Goal: Task Accomplishment & Management: Use online tool/utility

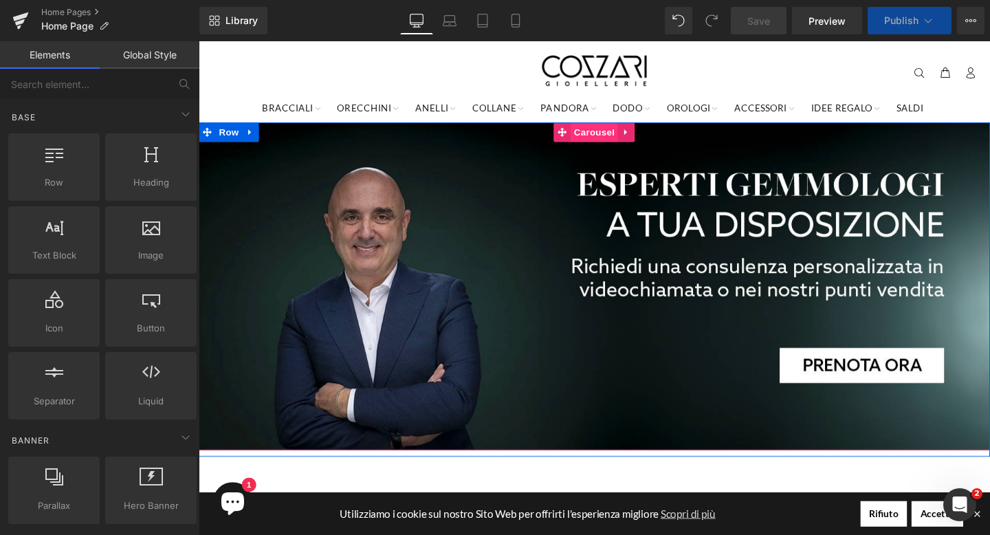
click at [611, 139] on span "Carousel" at bounding box center [614, 136] width 49 height 21
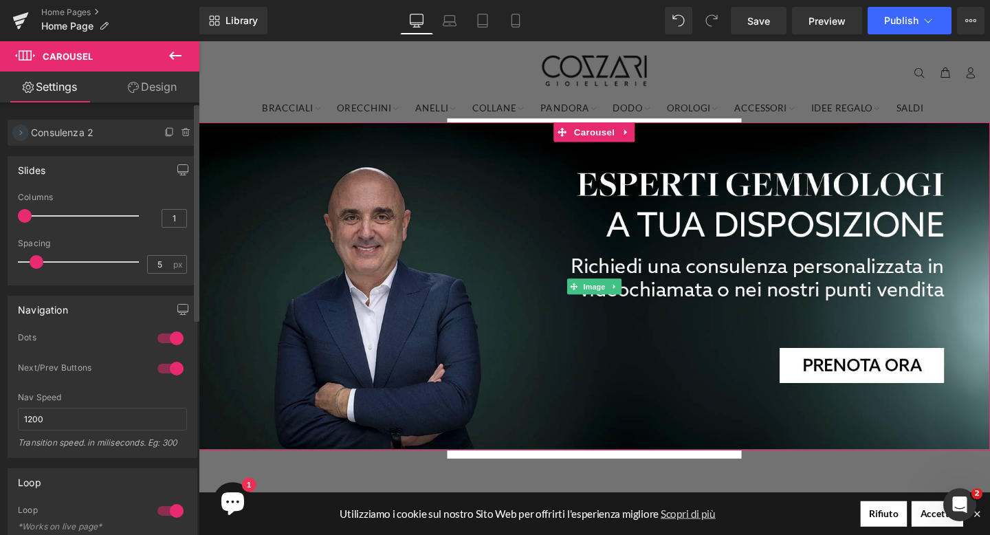
click at [25, 132] on icon at bounding box center [20, 132] width 11 height 11
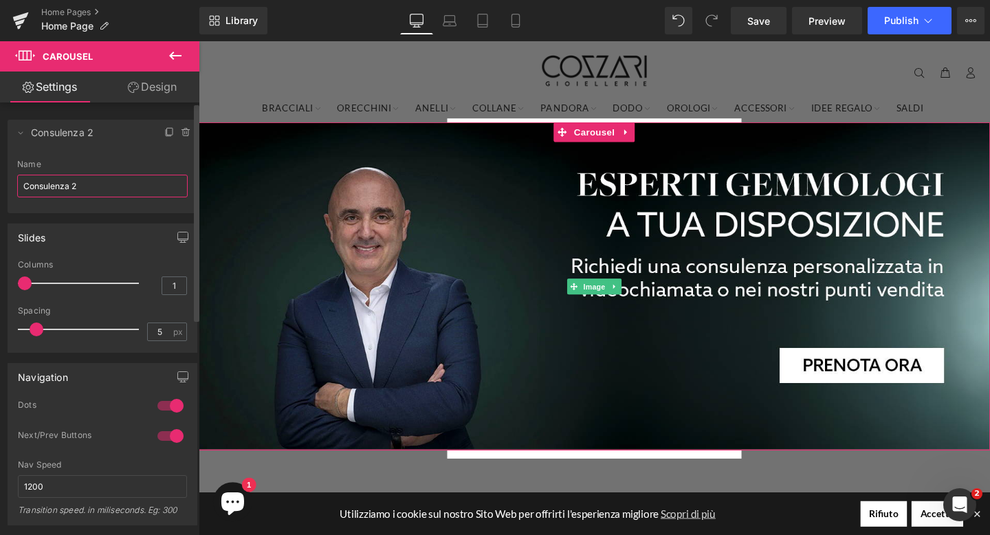
click at [80, 186] on input "Consulenza 2" at bounding box center [102, 186] width 170 height 23
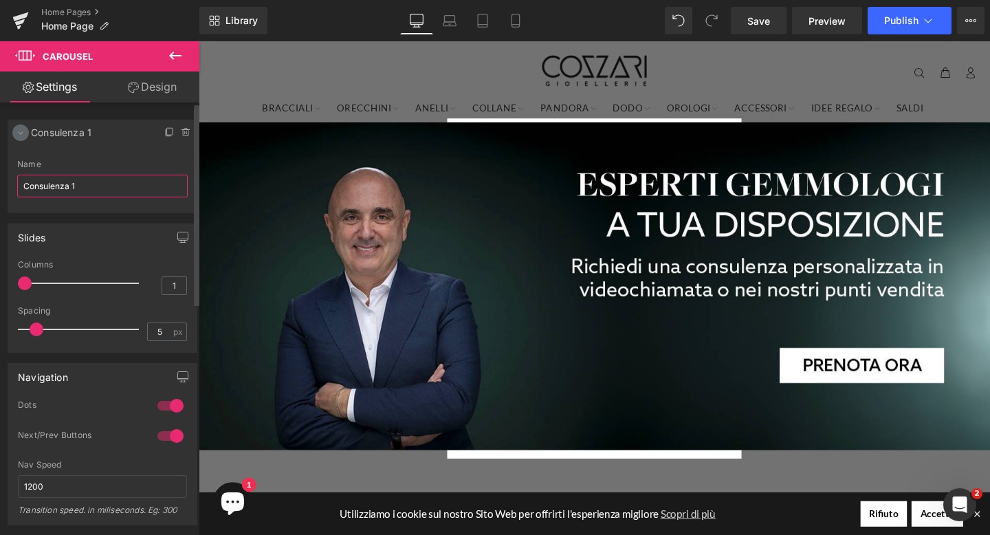
type input "Consulenza 1"
click at [27, 133] on span at bounding box center [20, 132] width 16 height 16
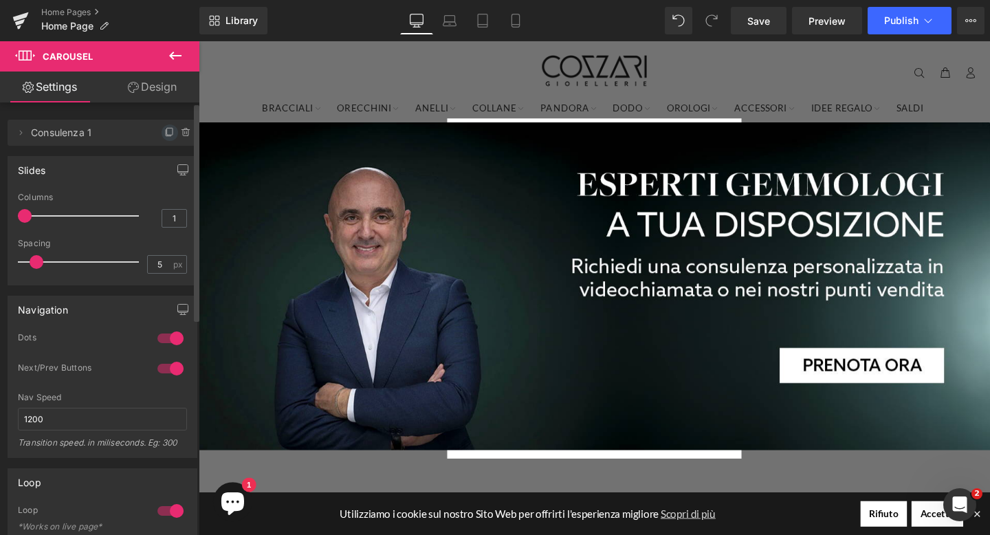
click at [166, 135] on icon at bounding box center [168, 133] width 5 height 6
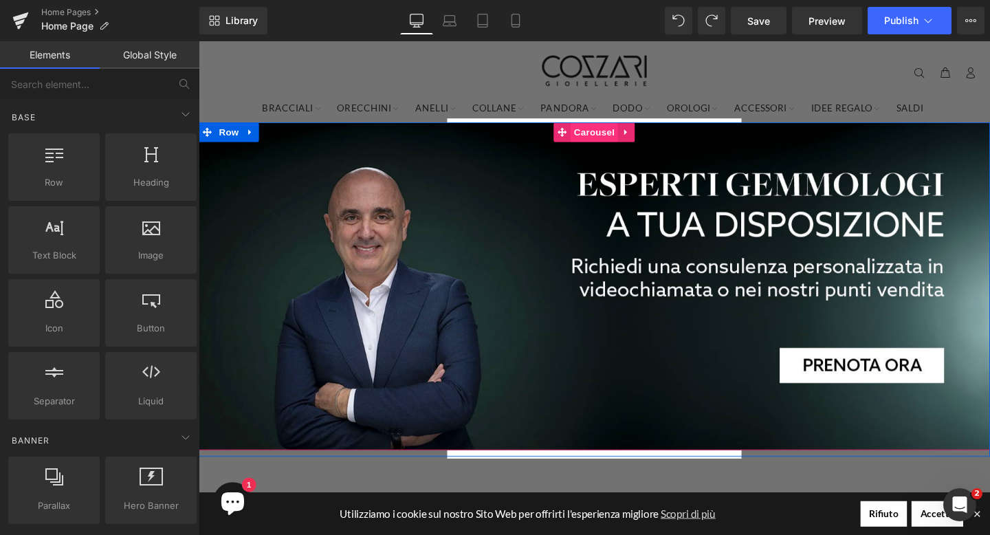
click at [624, 140] on span "Carousel" at bounding box center [614, 136] width 49 height 21
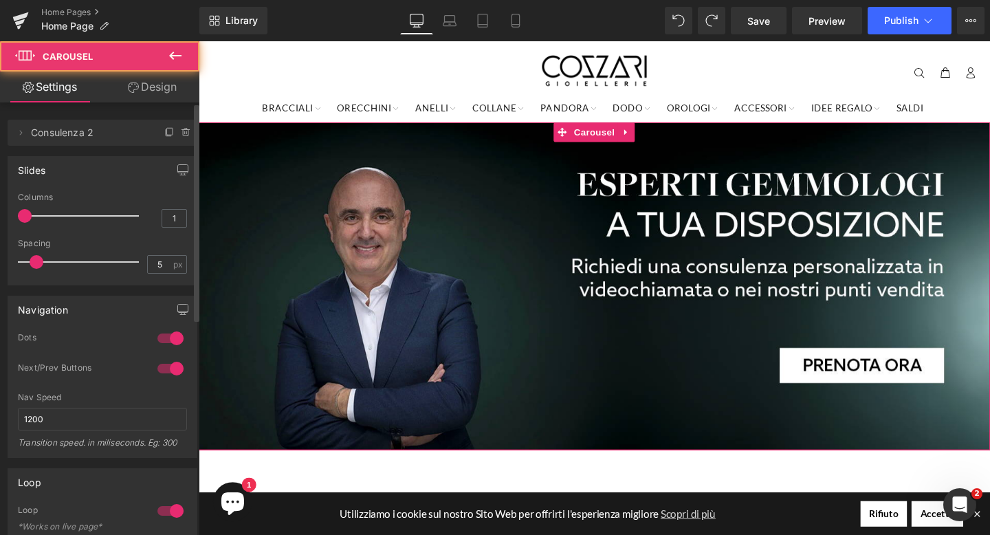
click at [102, 133] on span "Consulenza 2" at bounding box center [88, 133] width 115 height 26
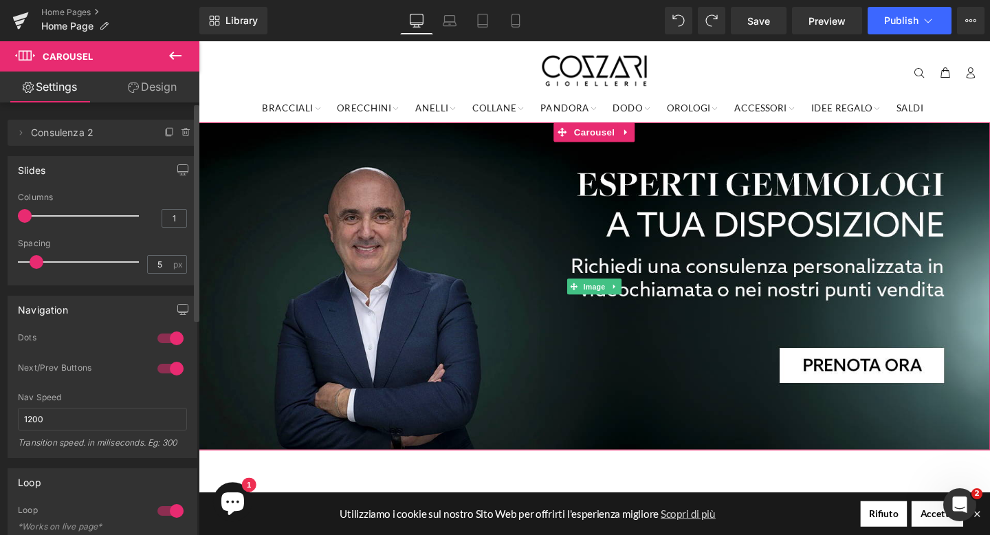
click at [77, 134] on span "Consulenza 2" at bounding box center [88, 133] width 115 height 26
click at [76, 134] on span "Consulenza 2" at bounding box center [88, 133] width 115 height 26
click at [164, 129] on icon at bounding box center [169, 132] width 11 height 11
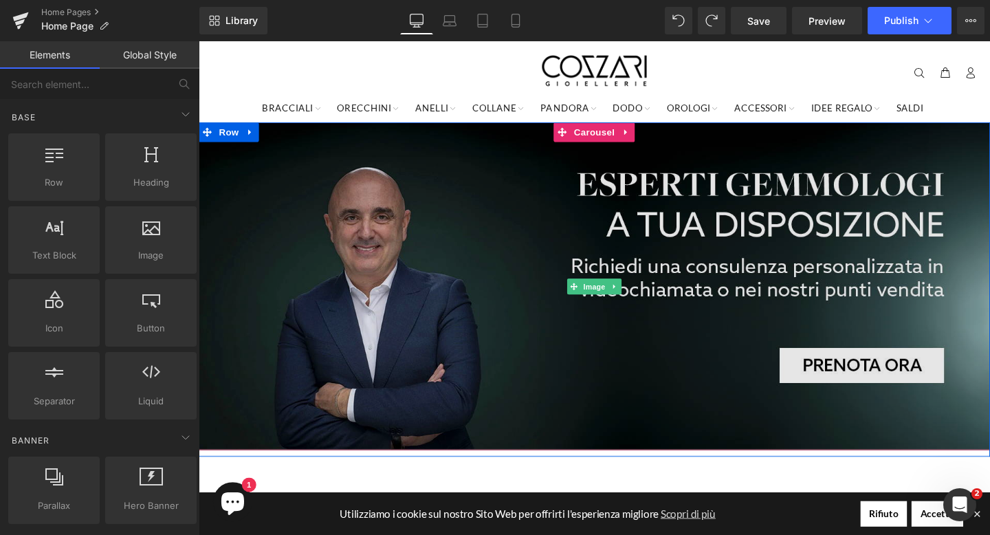
click at [480, 219] on img at bounding box center [615, 298] width 832 height 344
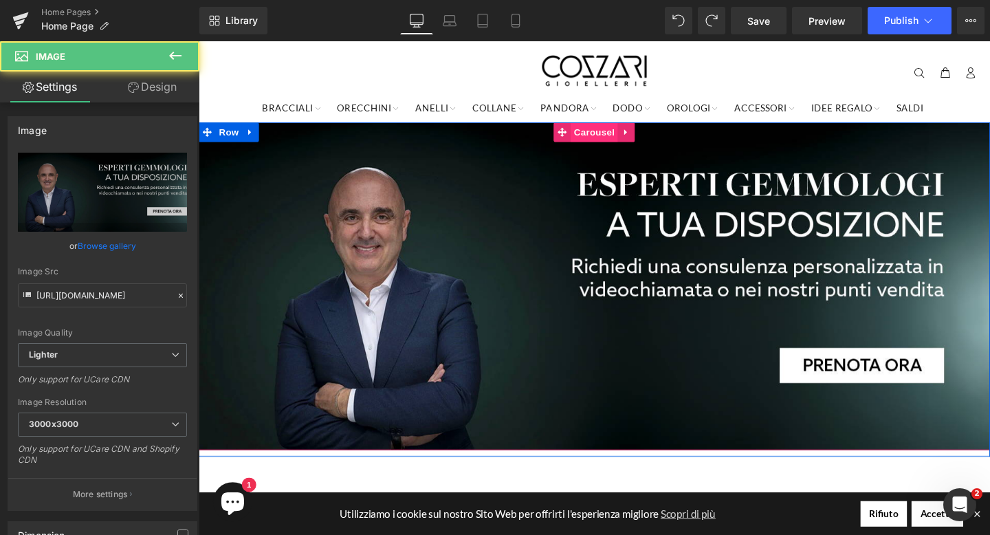
click at [604, 144] on span "Carousel" at bounding box center [614, 136] width 49 height 21
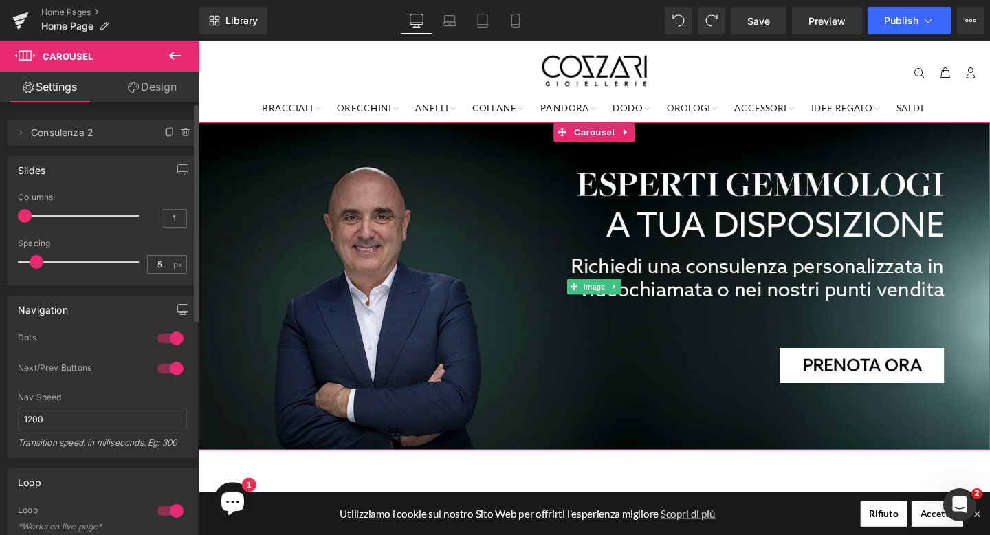
click at [67, 139] on span "Consulenza 2" at bounding box center [88, 133] width 115 height 26
click at [74, 131] on span "Consulenza 2" at bounding box center [88, 133] width 115 height 26
click at [10, 142] on li "Delete Cancel Consulenza 2 Consulenza 2 Name Consulenza 2" at bounding box center [103, 133] width 190 height 26
click at [11, 140] on li "Delete Cancel Consulenza 2 Consulenza 2 Name Consulenza 2" at bounding box center [103, 133] width 190 height 26
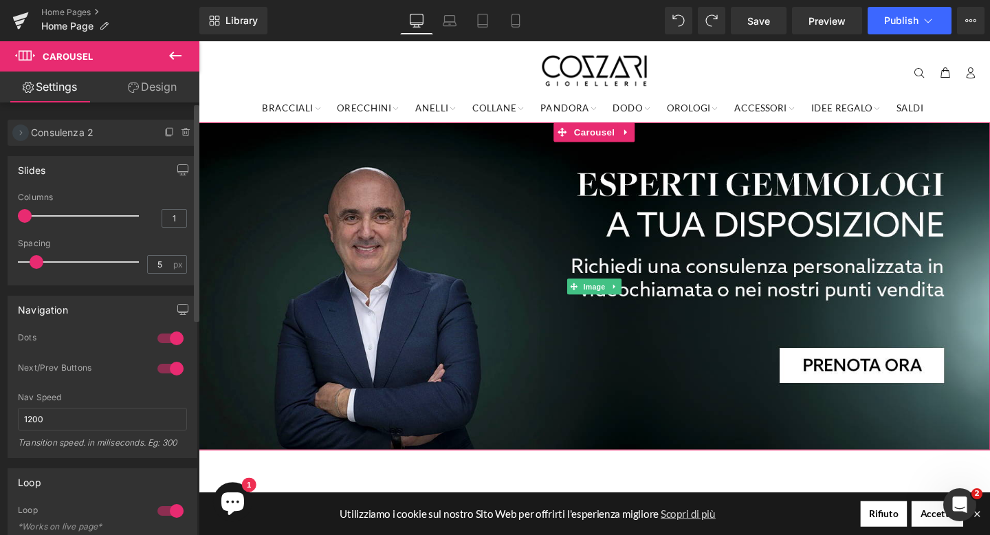
click at [23, 135] on icon at bounding box center [20, 132] width 11 height 11
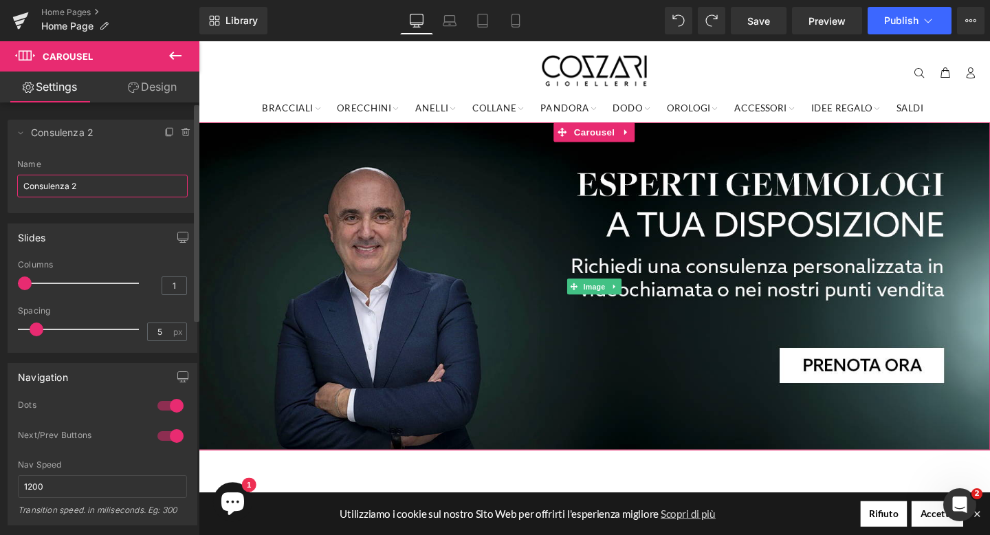
click at [85, 179] on input "Consulenza 2" at bounding box center [102, 186] width 170 height 23
click at [95, 181] on input "Consulenza 2" at bounding box center [102, 186] width 170 height 23
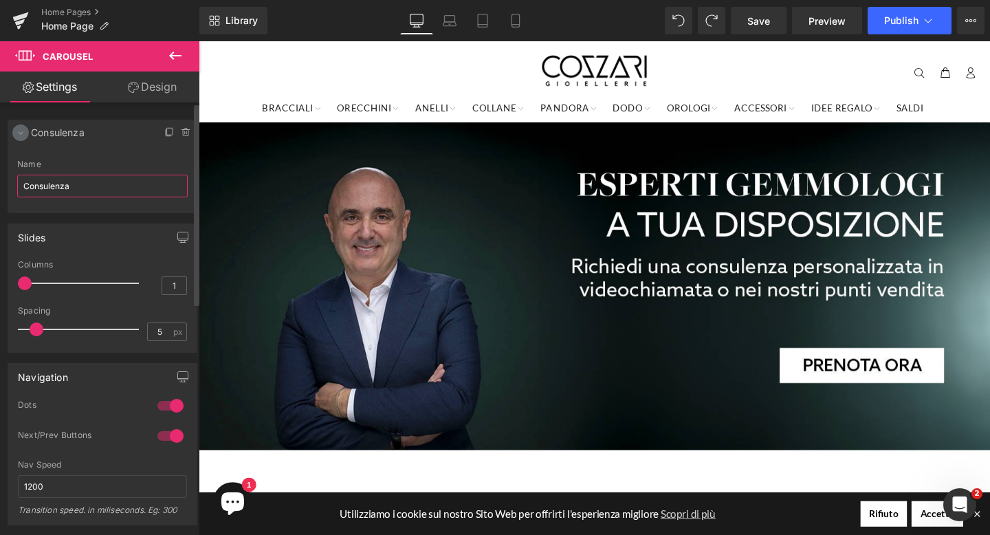
type input "Consulenza"
click at [25, 127] on icon at bounding box center [20, 132] width 11 height 11
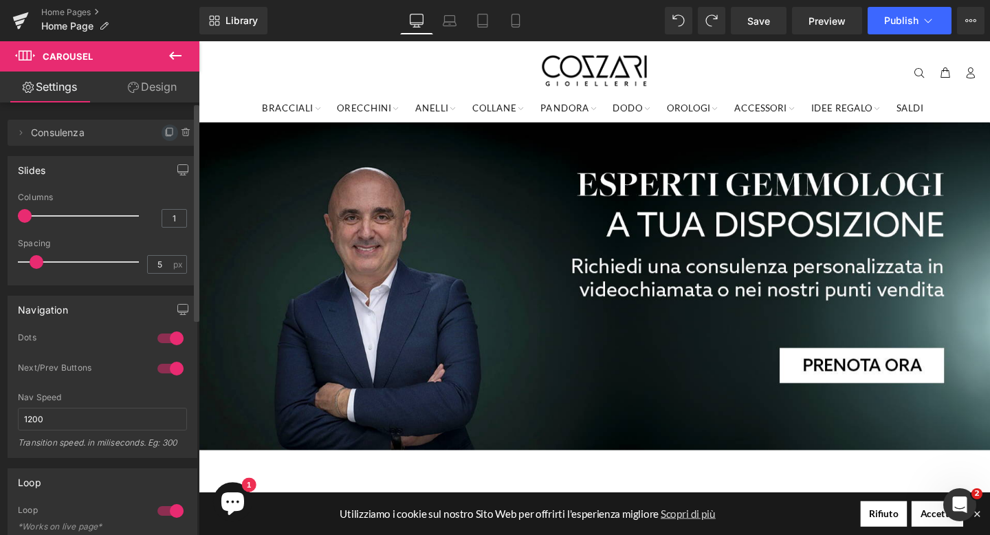
click at [165, 133] on icon at bounding box center [169, 132] width 11 height 11
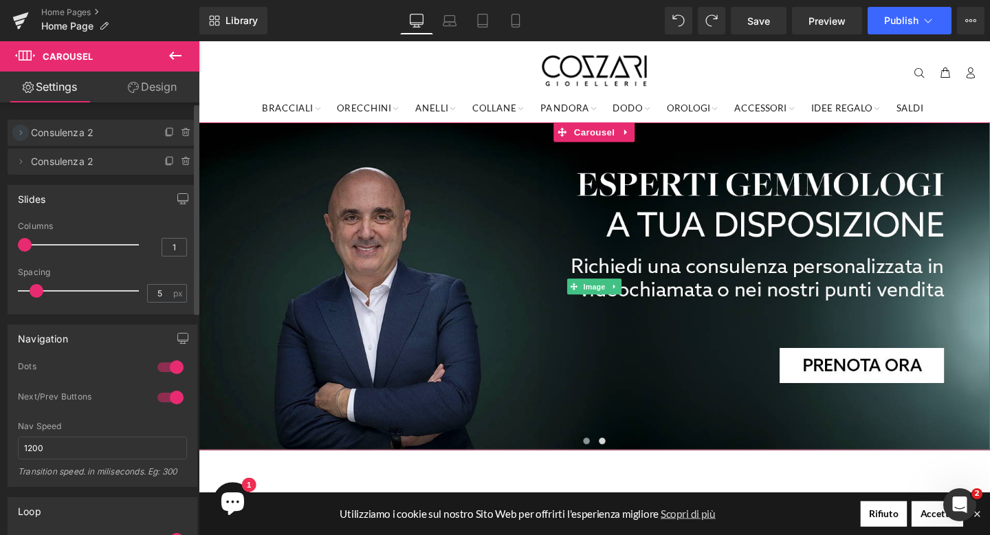
click at [23, 132] on icon at bounding box center [20, 132] width 11 height 11
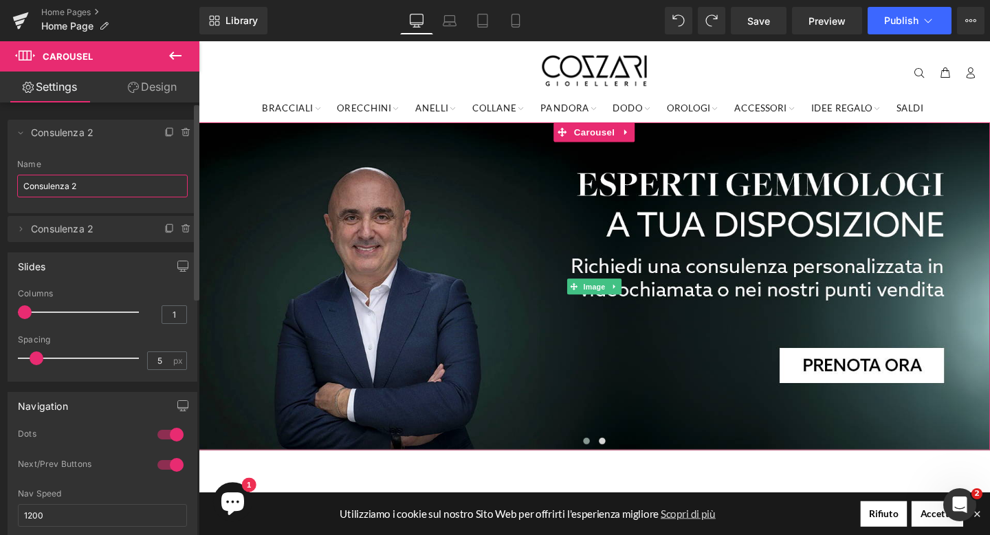
click at [76, 179] on input "Consulenza 2" at bounding box center [102, 186] width 170 height 23
click at [22, 132] on icon at bounding box center [21, 133] width 5 height 3
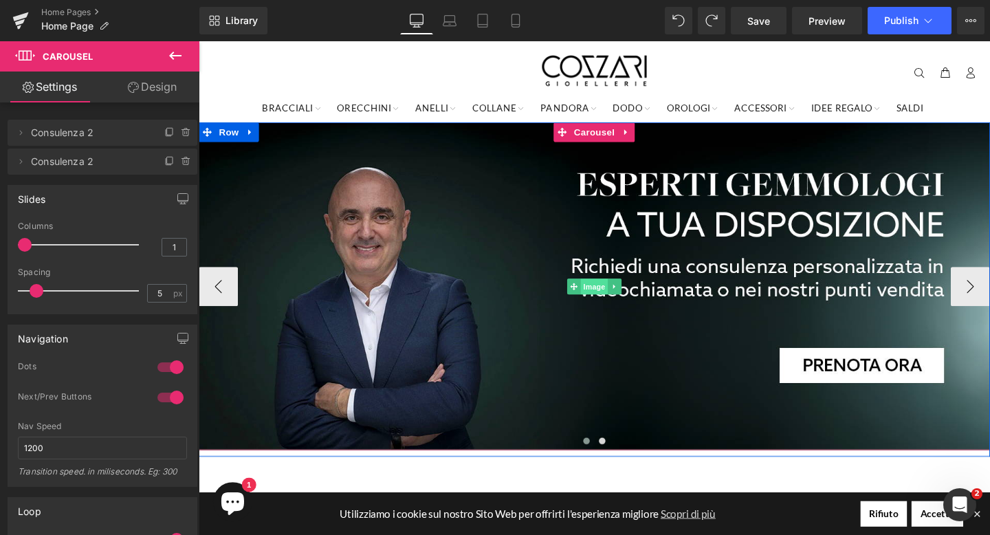
click at [609, 292] on span "Image" at bounding box center [614, 299] width 29 height 16
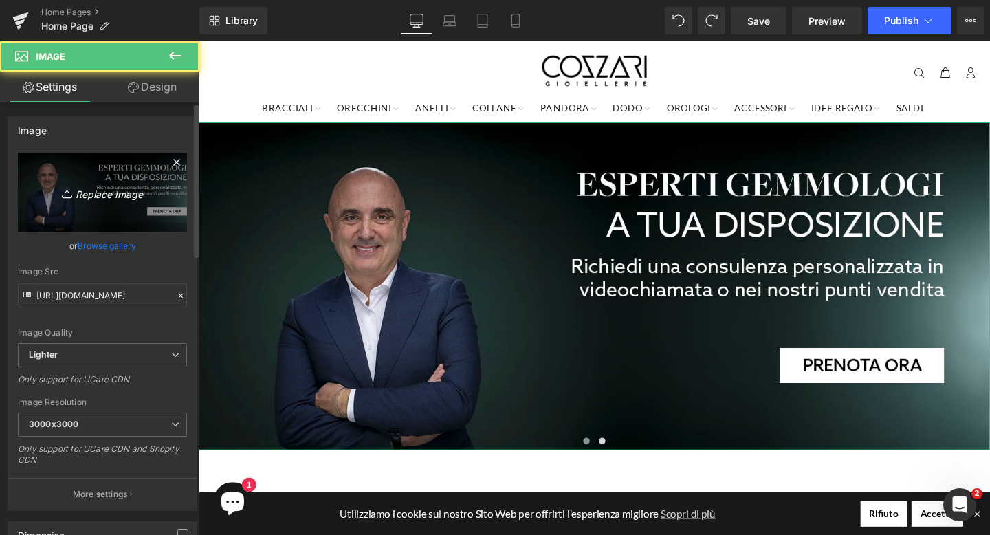
click at [114, 194] on icon "Replace Image" at bounding box center [102, 191] width 110 height 17
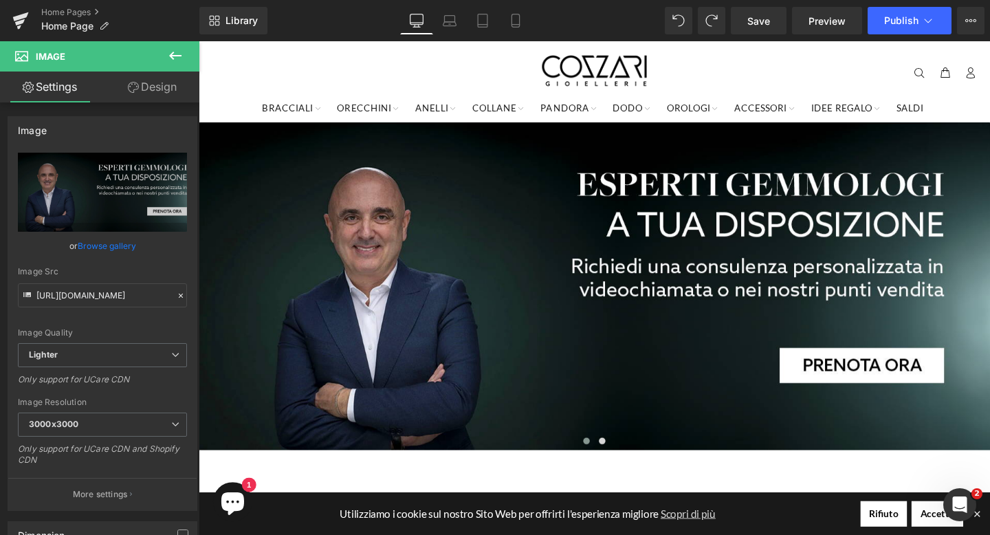
type input "C:\fakepath\banner-desktop-dodo-1.png"
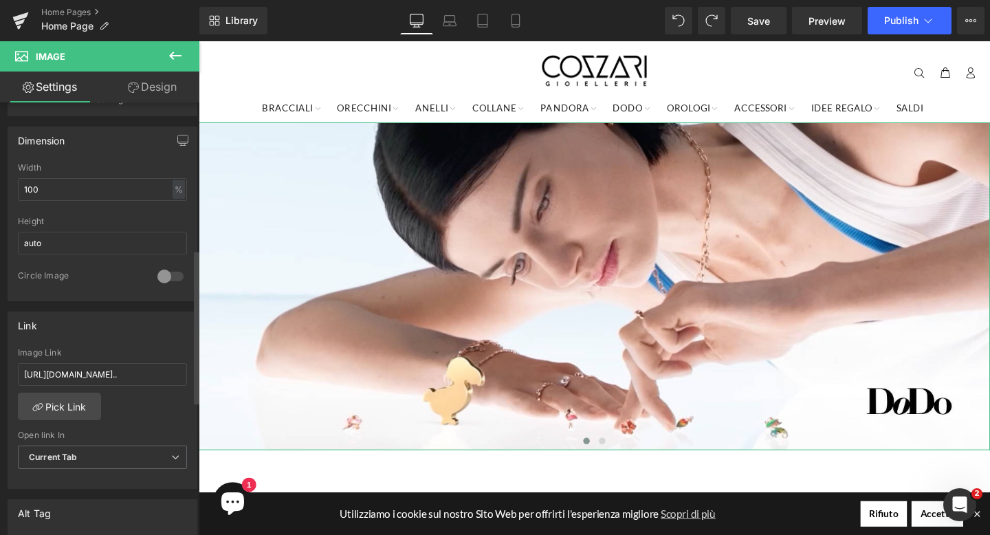
scroll to position [412, 0]
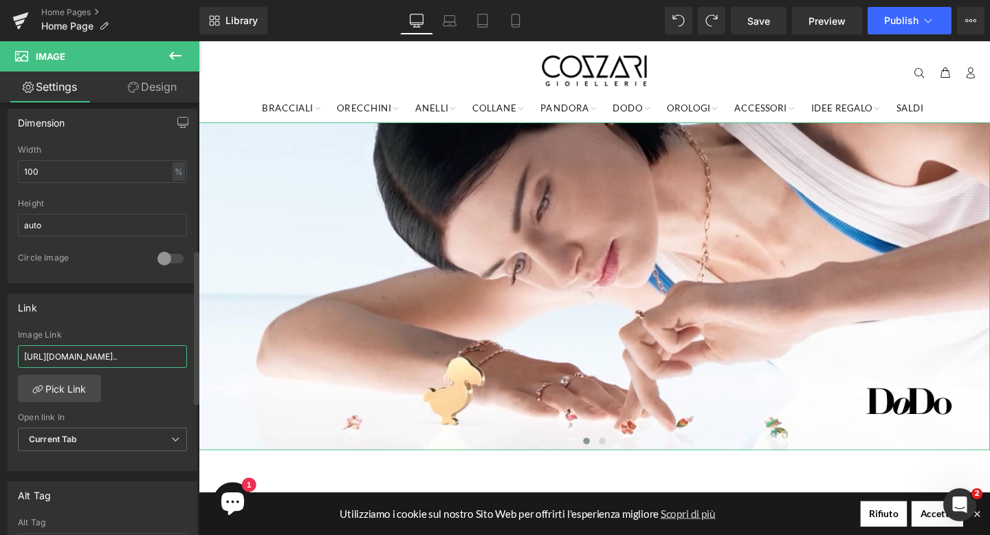
click at [81, 359] on input "[URL][DOMAIN_NAME].." at bounding box center [102, 356] width 169 height 23
click at [73, 392] on link "Pick Link" at bounding box center [59, 388] width 83 height 27
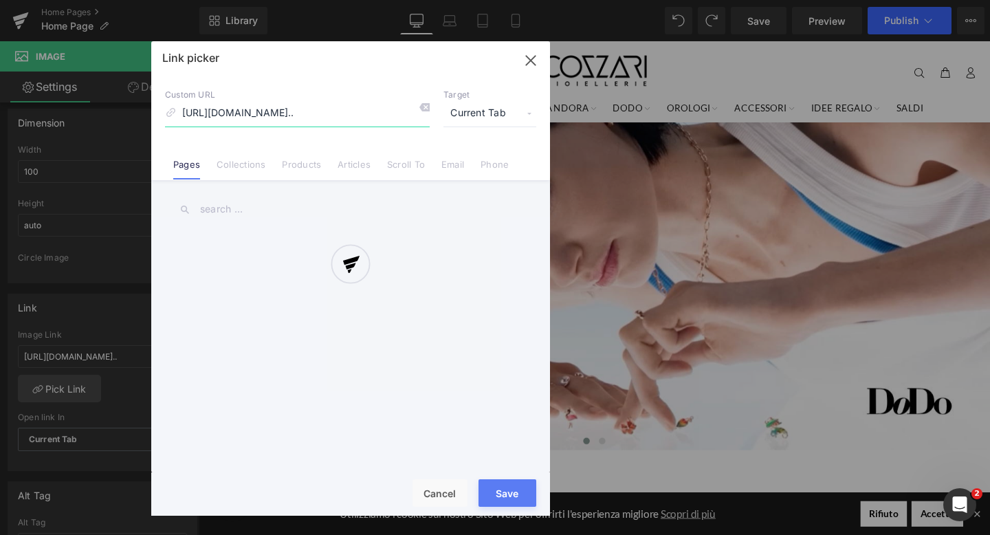
scroll to position [0, 301]
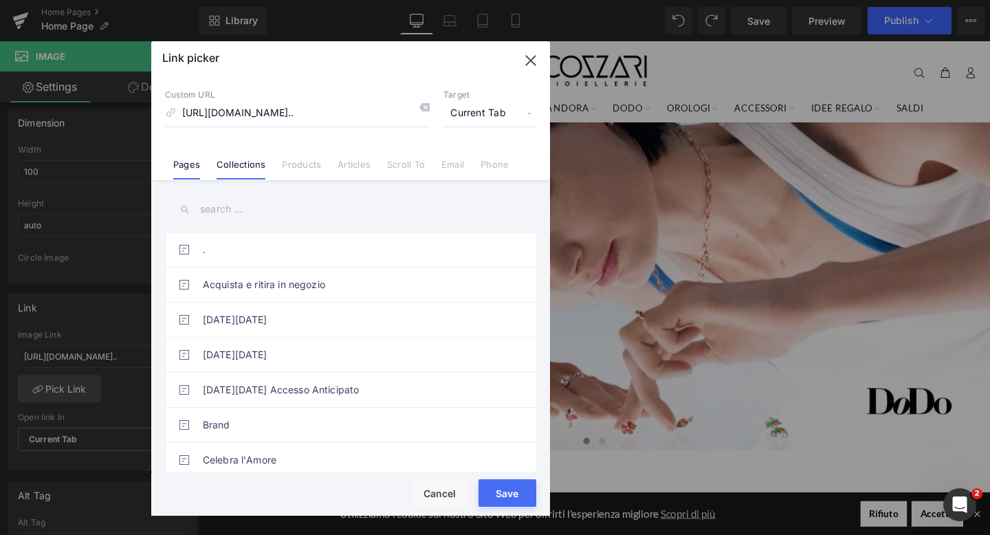
click at [222, 174] on link "Collections" at bounding box center [240, 169] width 49 height 21
click at [242, 200] on input "text" at bounding box center [350, 209] width 371 height 31
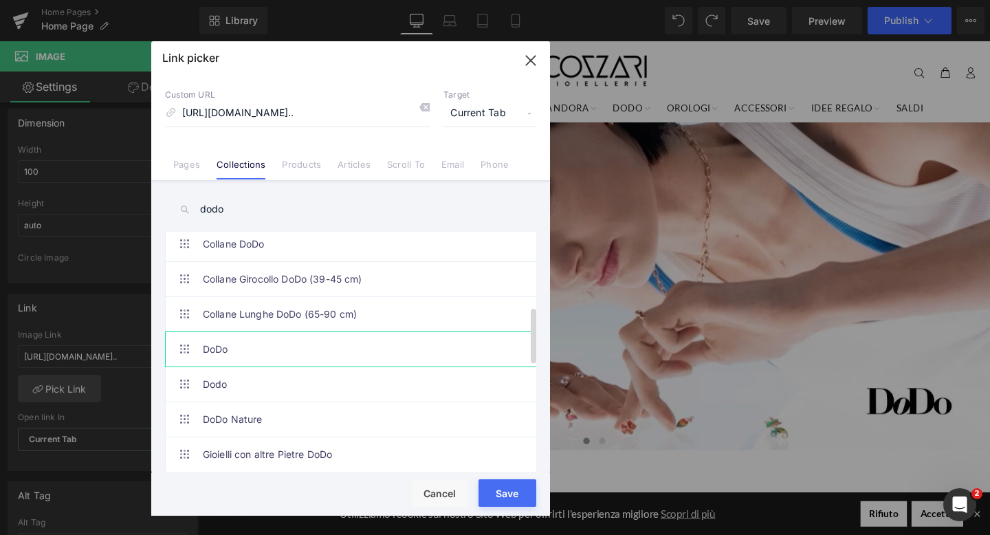
scroll to position [323, 0]
type input "dodo"
click at [302, 352] on link "DoDo" at bounding box center [354, 347] width 302 height 34
click at [291, 372] on link "Dodo" at bounding box center [354, 382] width 302 height 34
click at [295, 353] on link "DoDo" at bounding box center [354, 347] width 302 height 34
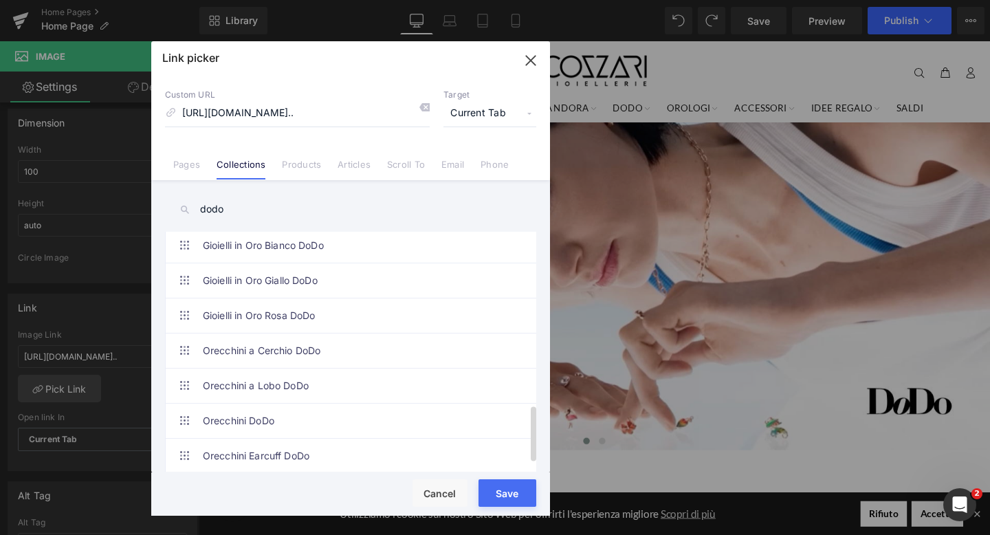
scroll to position [783, 0]
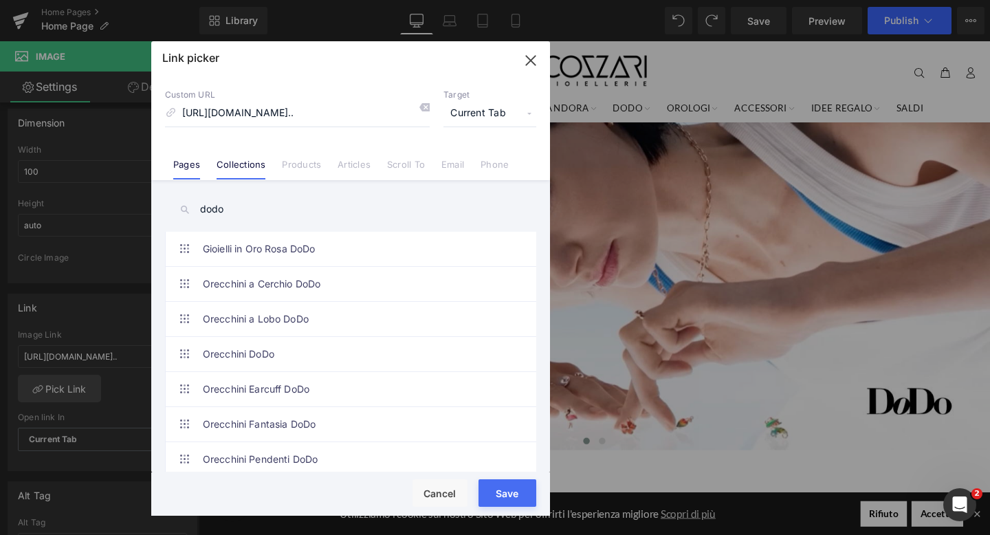
click at [192, 166] on link "Pages" at bounding box center [186, 169] width 27 height 21
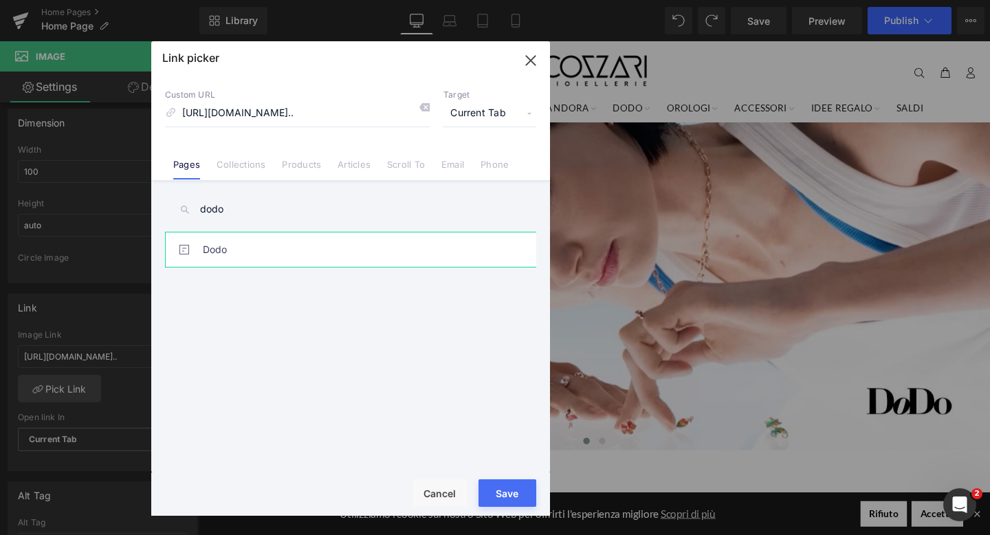
click at [0, 0] on div "Rendering Content" at bounding box center [0, 0] width 0 height 0
click at [509, 494] on button "Save" at bounding box center [507, 492] width 58 height 27
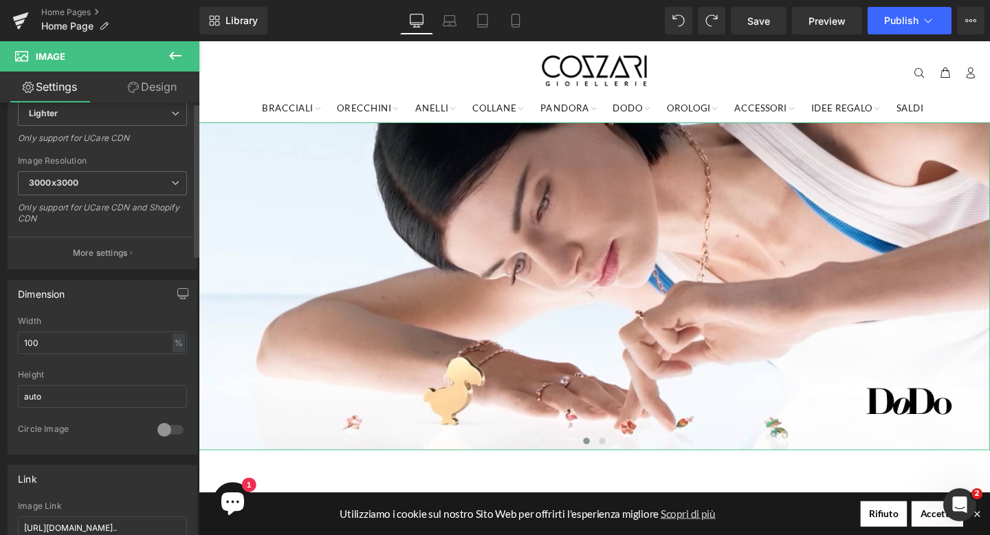
scroll to position [0, 0]
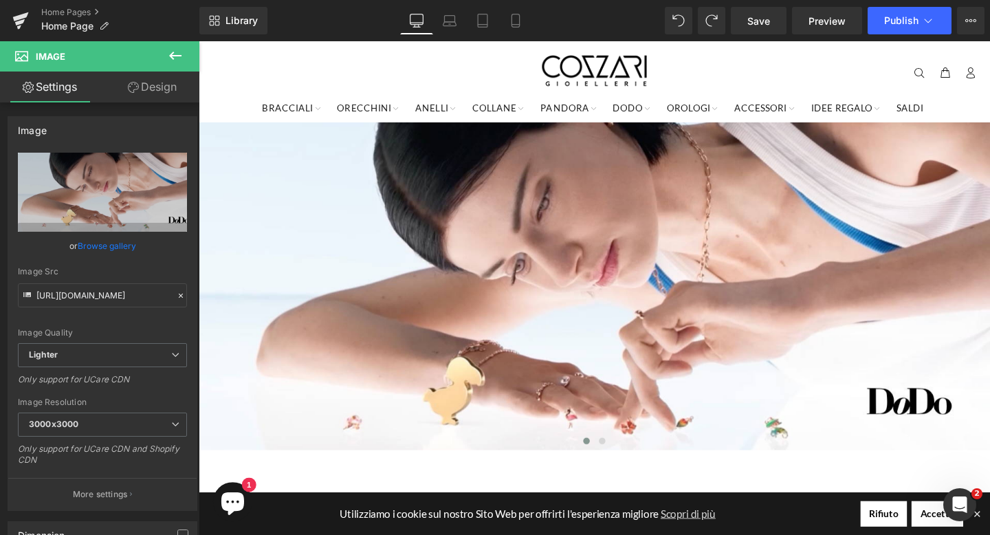
click at [175, 52] on icon at bounding box center [175, 55] width 16 height 16
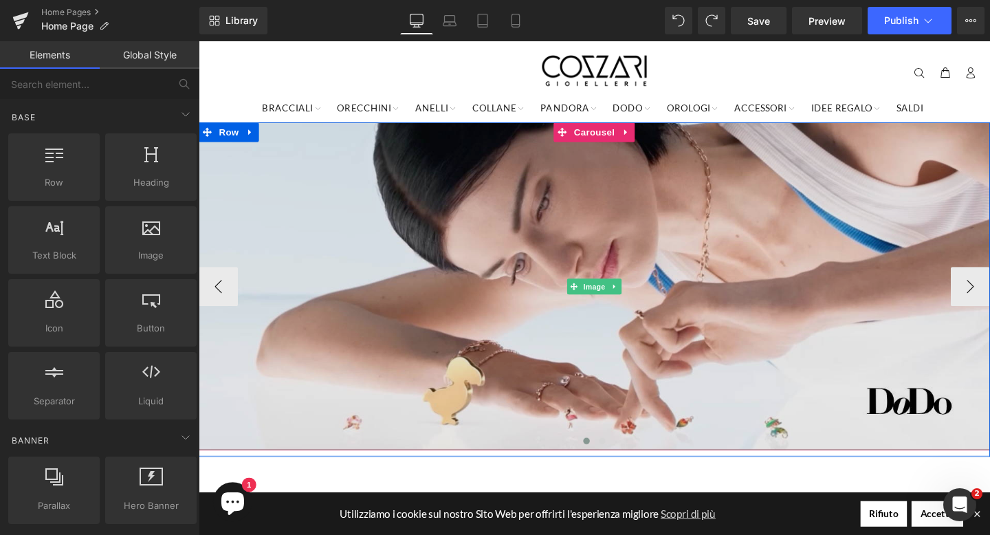
click at [479, 256] on img at bounding box center [615, 298] width 832 height 344
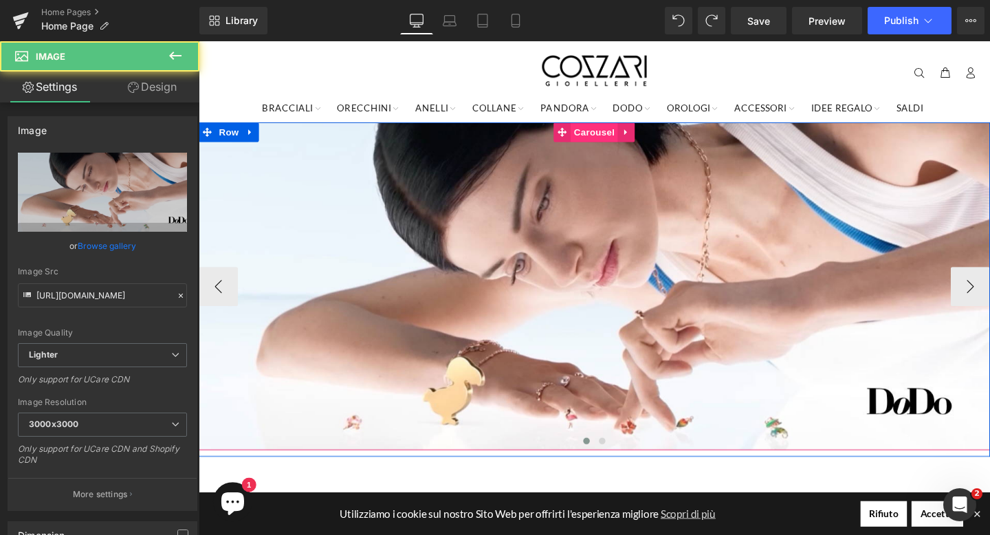
click at [610, 136] on span "Carousel" at bounding box center [614, 136] width 49 height 21
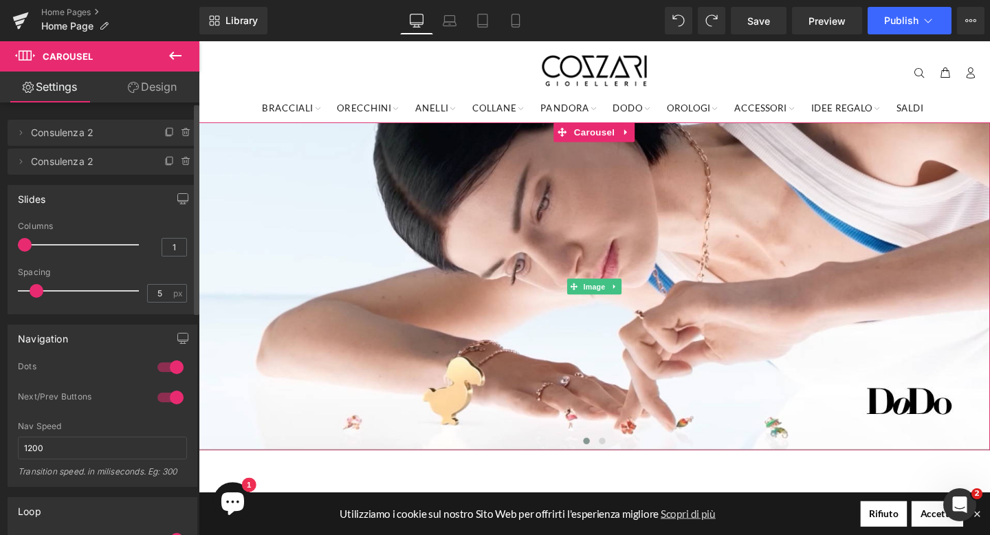
click at [86, 130] on span "Consulenza 2" at bounding box center [88, 133] width 115 height 26
click at [16, 135] on icon at bounding box center [20, 132] width 11 height 11
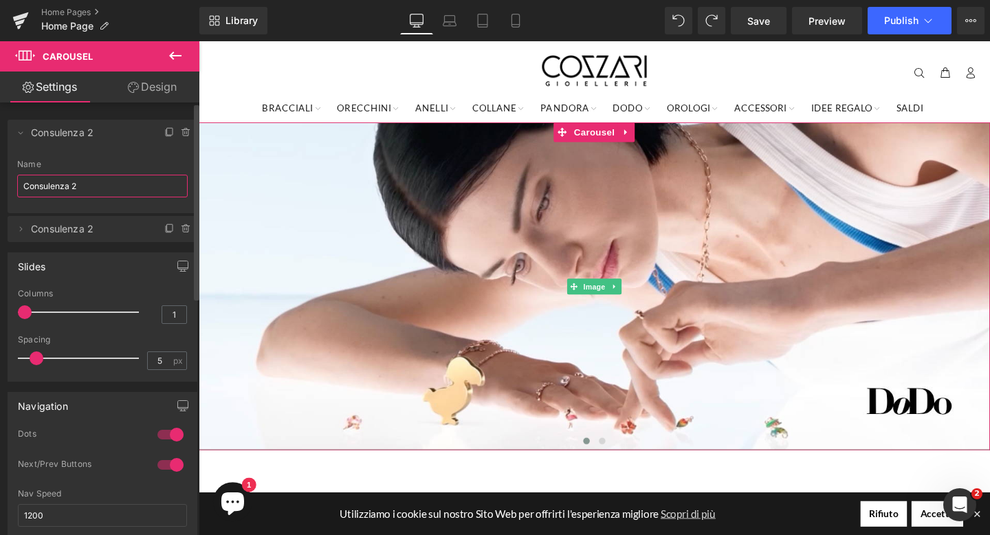
click at [100, 177] on input "Consulenza 2" at bounding box center [102, 186] width 170 height 23
click at [100, 179] on input "Consulenza 2" at bounding box center [102, 186] width 170 height 23
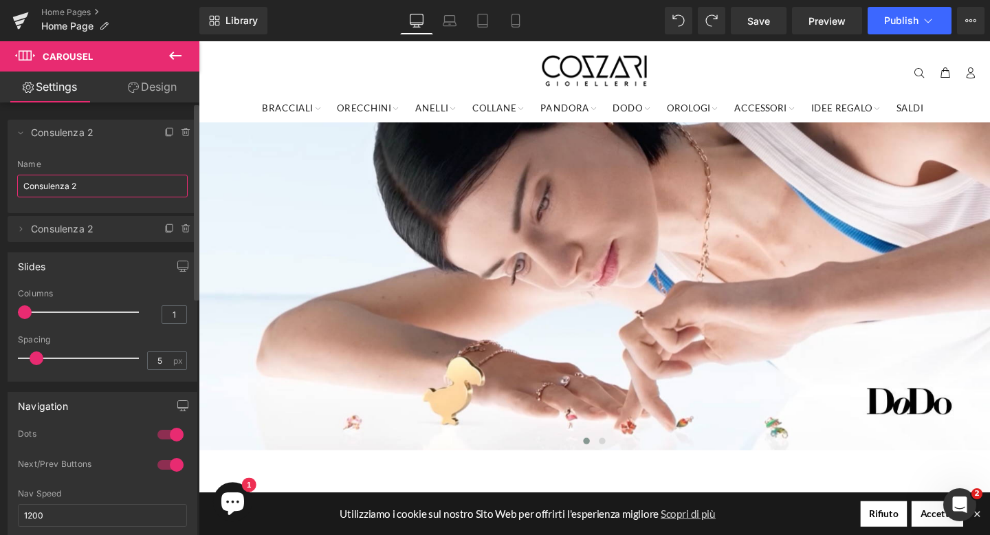
click at [100, 179] on input "Consulenza 2" at bounding box center [102, 186] width 170 height 23
click at [104, 229] on span "Consulenza 2" at bounding box center [88, 229] width 115 height 26
click at [36, 228] on span "Consulenza 2" at bounding box center [88, 229] width 115 height 26
type input "Dodo"
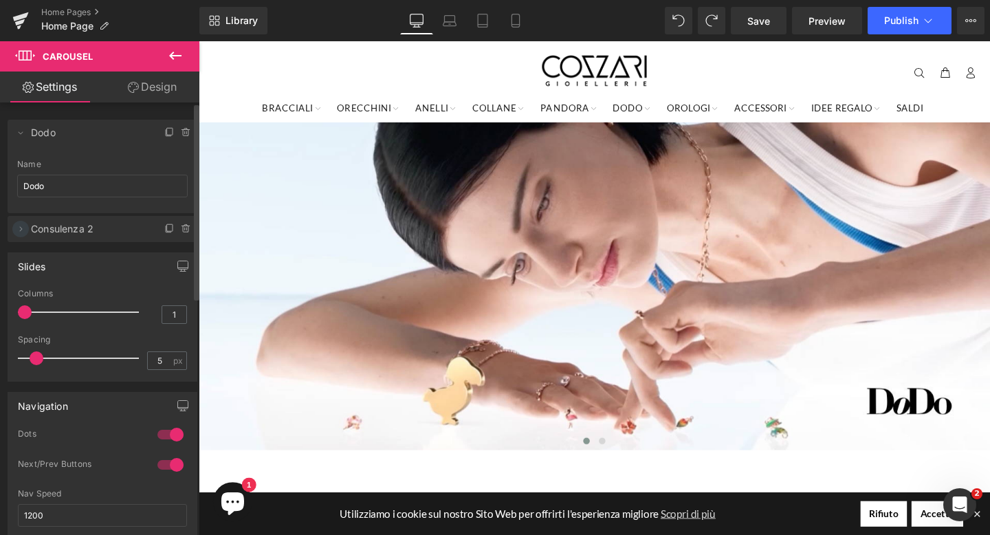
click at [19, 230] on icon at bounding box center [20, 228] width 11 height 11
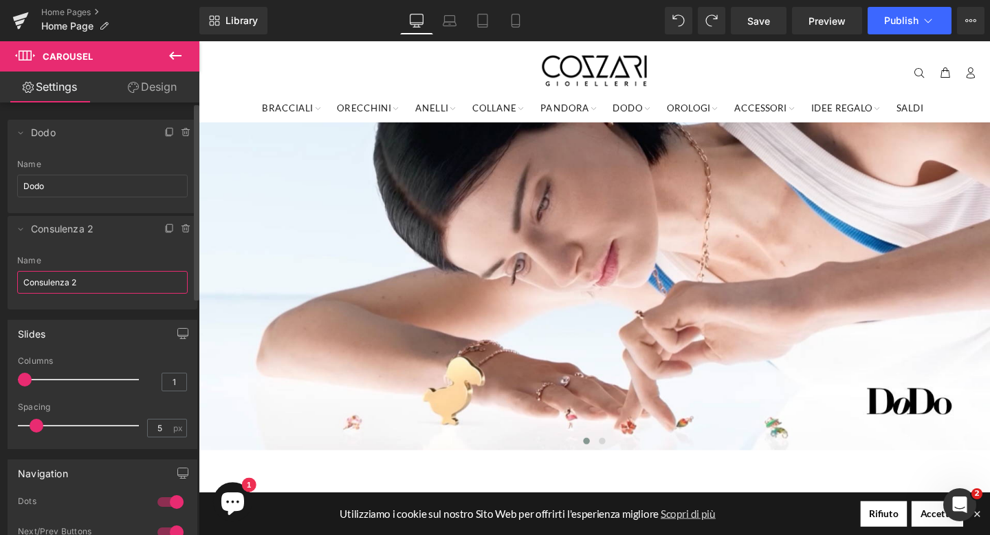
click at [100, 271] on input "Consulenza 2" at bounding box center [102, 282] width 170 height 23
click at [103, 278] on input "Consulenza 2" at bounding box center [102, 282] width 170 height 23
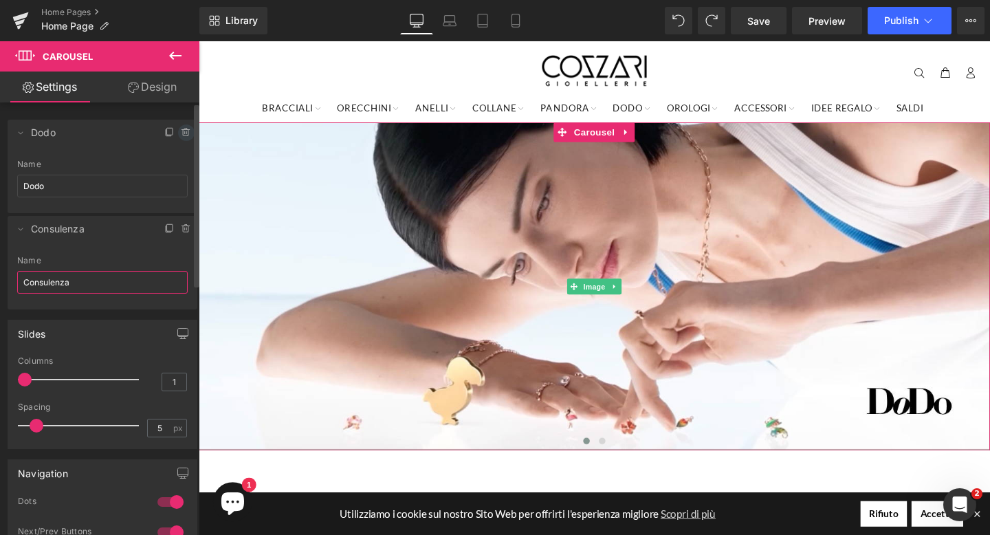
type input "Consulenza"
click at [183, 130] on icon at bounding box center [185, 133] width 5 height 6
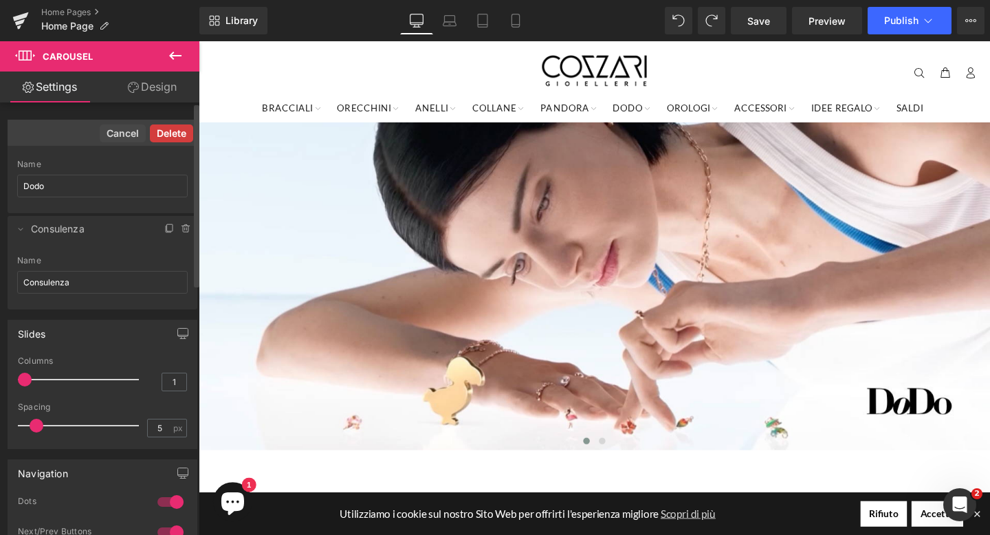
click at [175, 131] on button "Delete" at bounding box center [171, 133] width 43 height 18
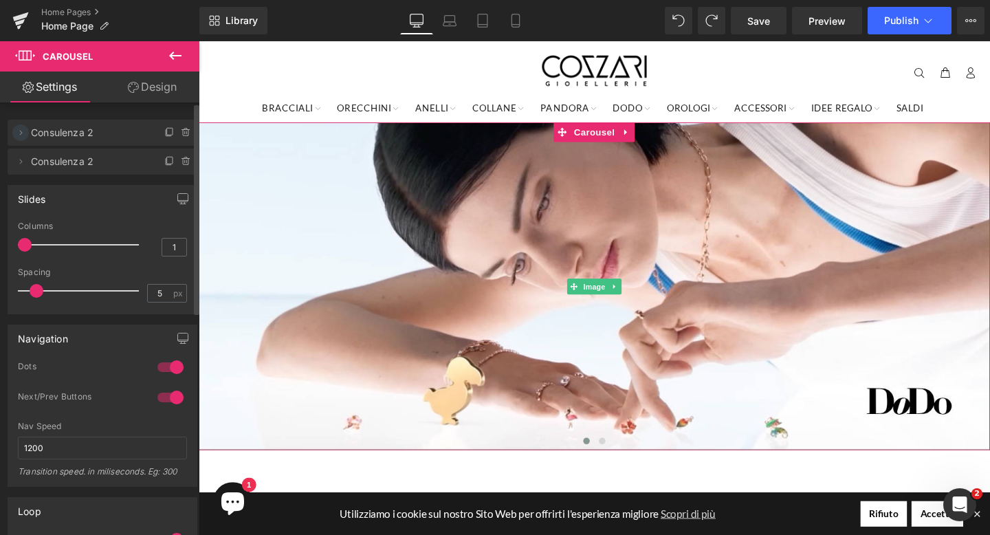
click at [21, 136] on icon at bounding box center [20, 132] width 11 height 11
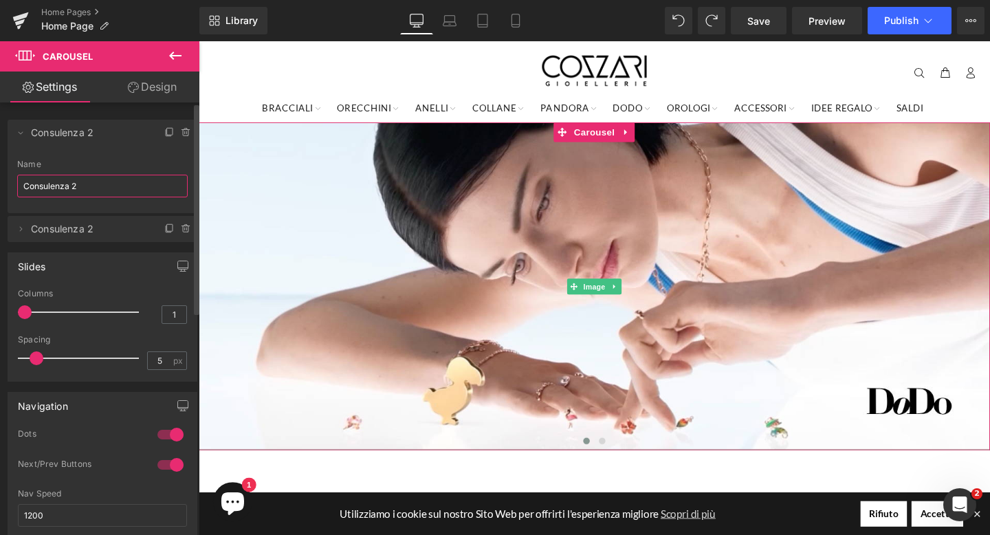
click at [86, 178] on input "Consulenza 2" at bounding box center [102, 186] width 170 height 23
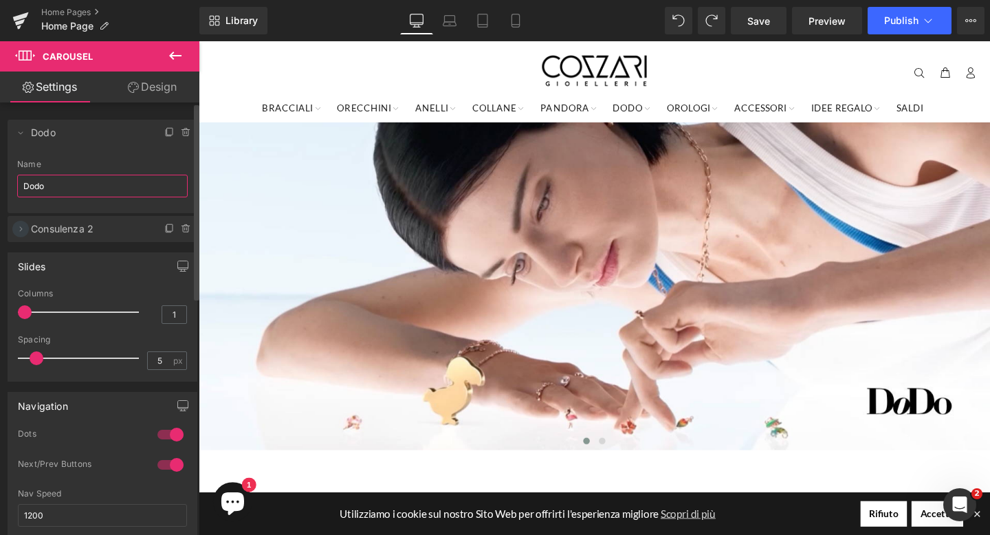
type input "Dodo"
click at [19, 230] on icon at bounding box center [20, 228] width 11 height 11
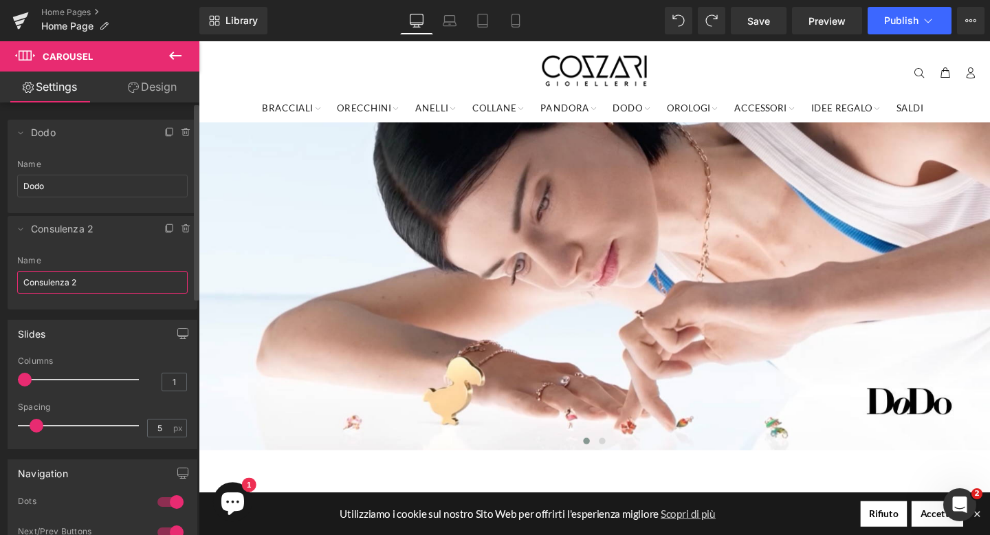
click at [104, 278] on input "Consulenza 2" at bounding box center [102, 282] width 170 height 23
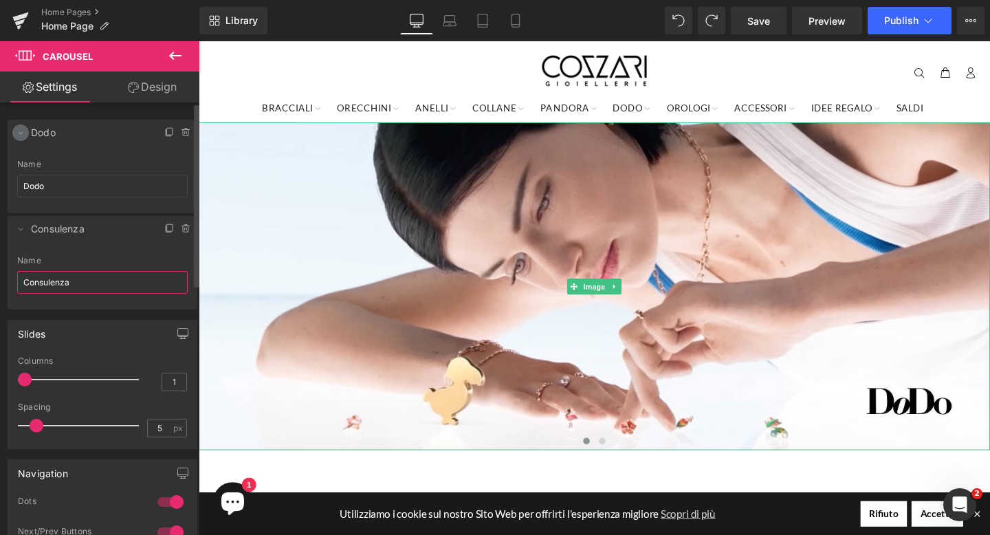
type input "Consulenza"
click at [17, 137] on icon at bounding box center [20, 132] width 11 height 11
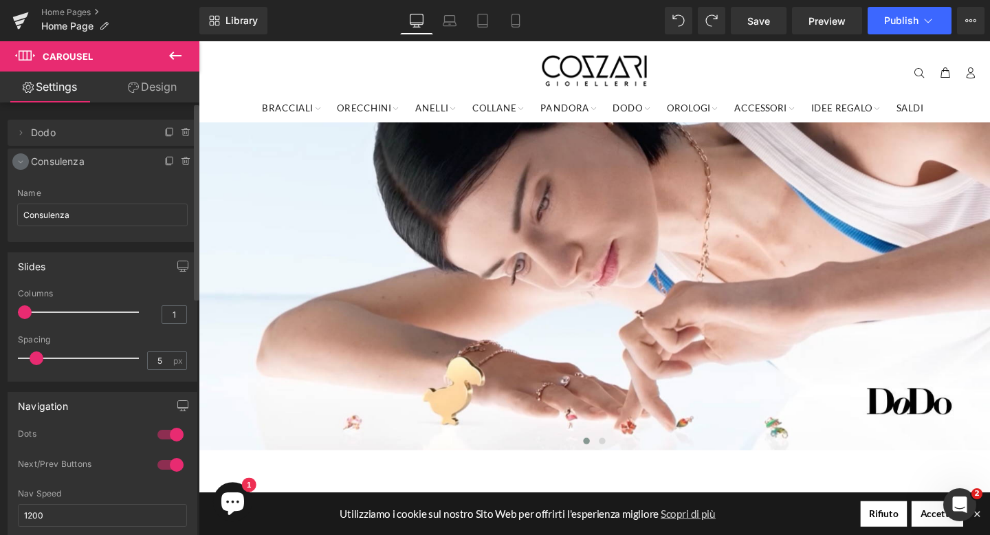
click at [19, 164] on icon at bounding box center [20, 161] width 11 height 11
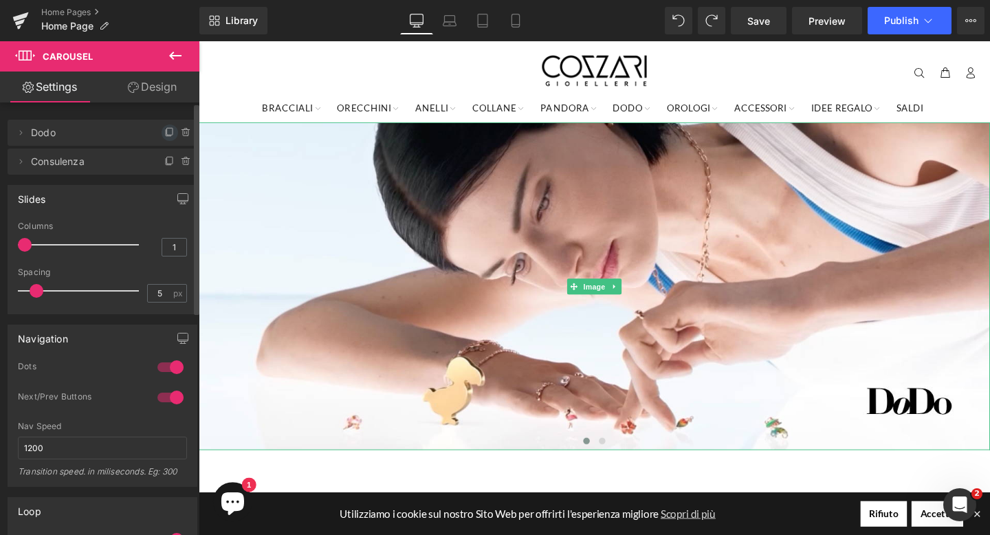
click at [164, 130] on icon at bounding box center [169, 132] width 11 height 11
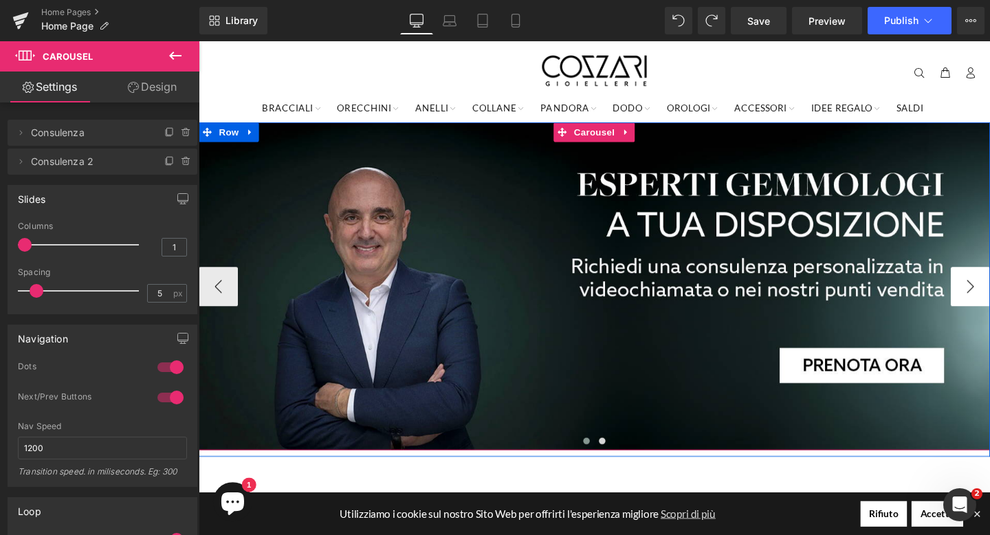
click at [989, 291] on button "›" at bounding box center [1009, 298] width 41 height 41
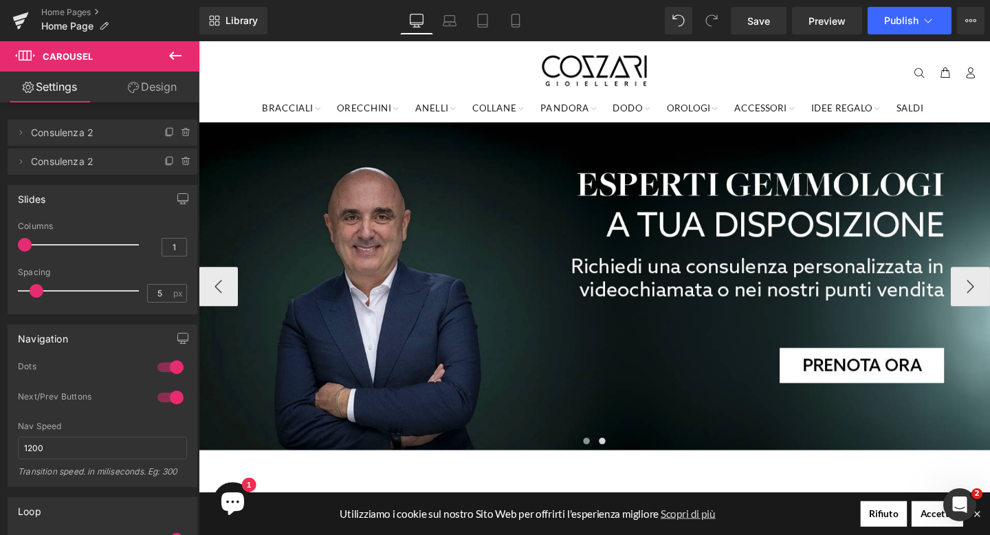
click at [713, 18] on icon at bounding box center [711, 20] width 12 height 12
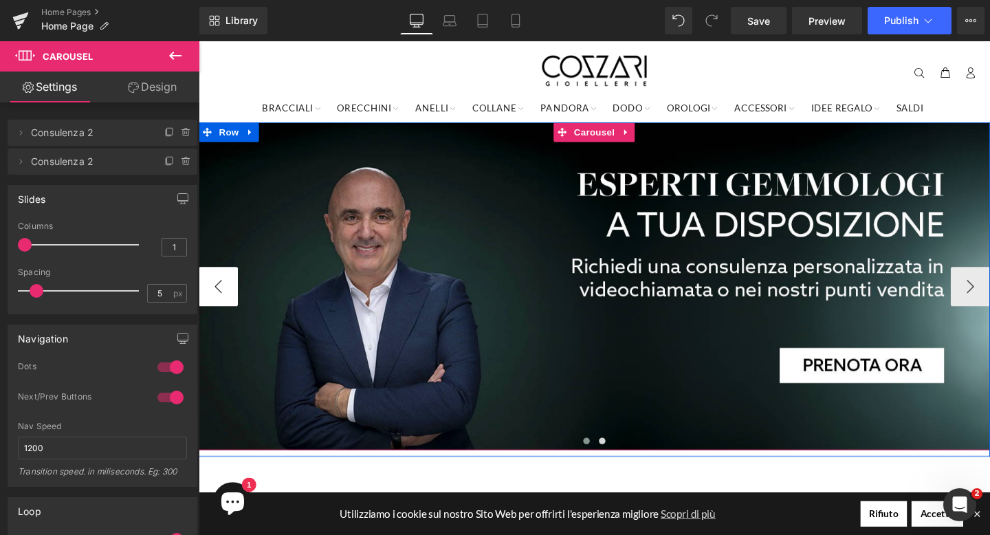
click at [220, 292] on button "‹" at bounding box center [219, 298] width 41 height 41
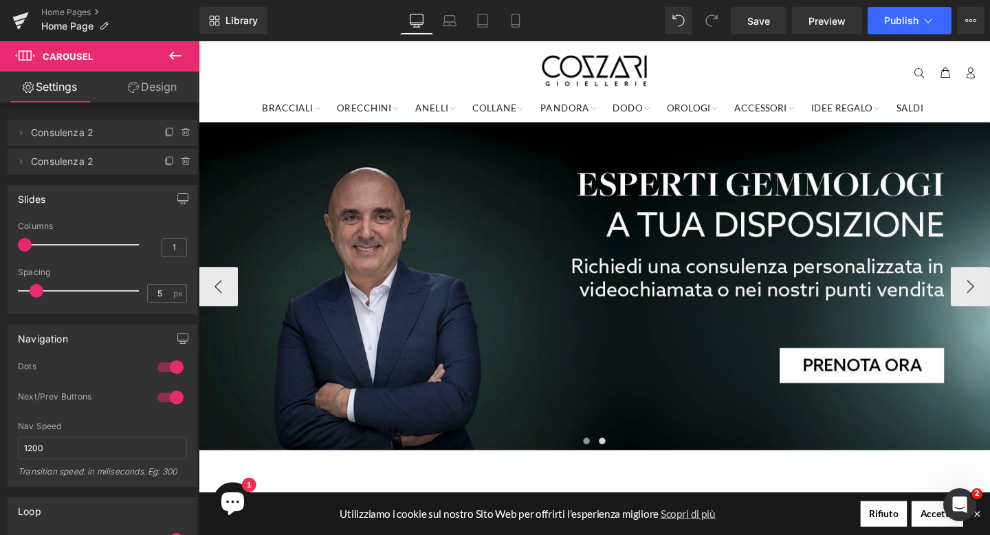
click at [605, 462] on span at bounding box center [606, 461] width 7 height 7
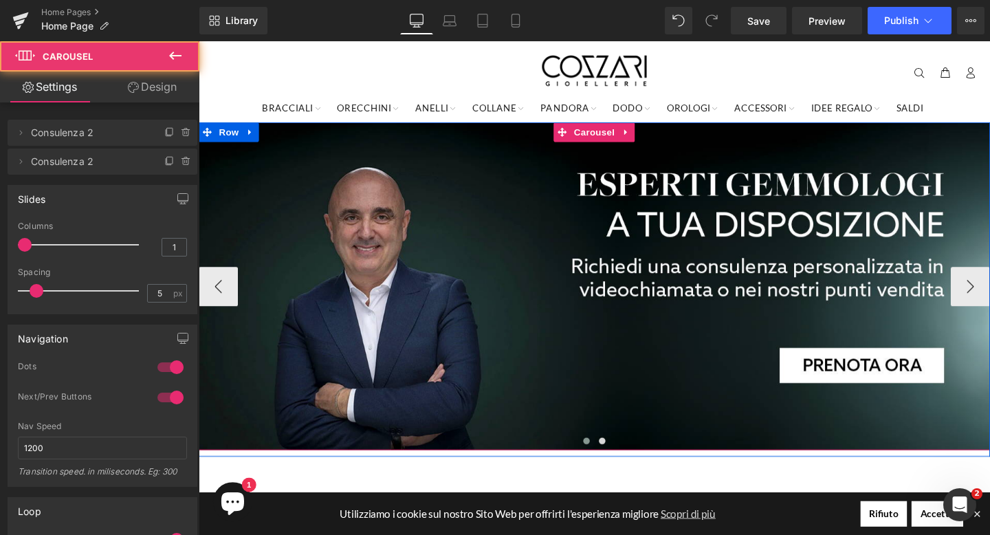
click at [611, 465] on button at bounding box center [606, 461] width 16 height 14
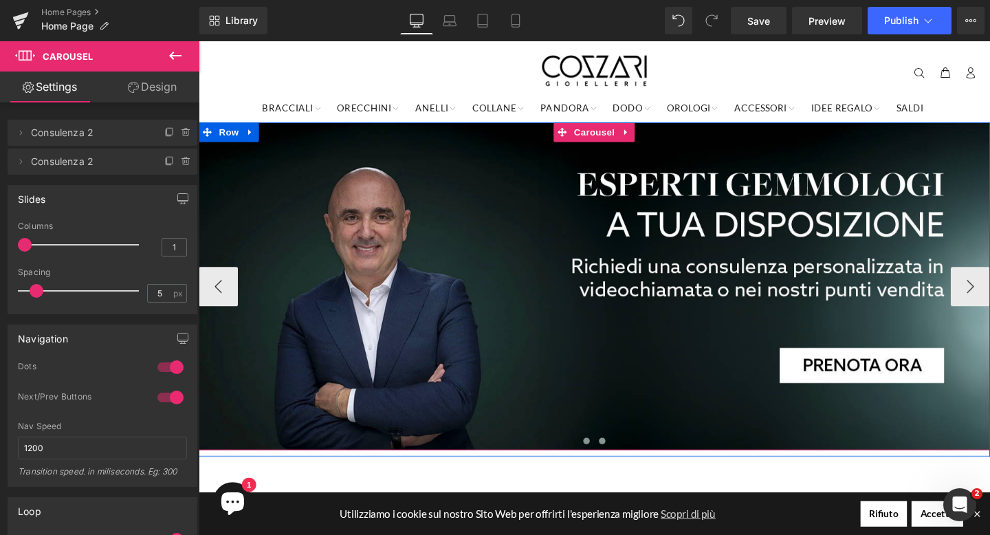
click at [621, 465] on button at bounding box center [622, 461] width 16 height 14
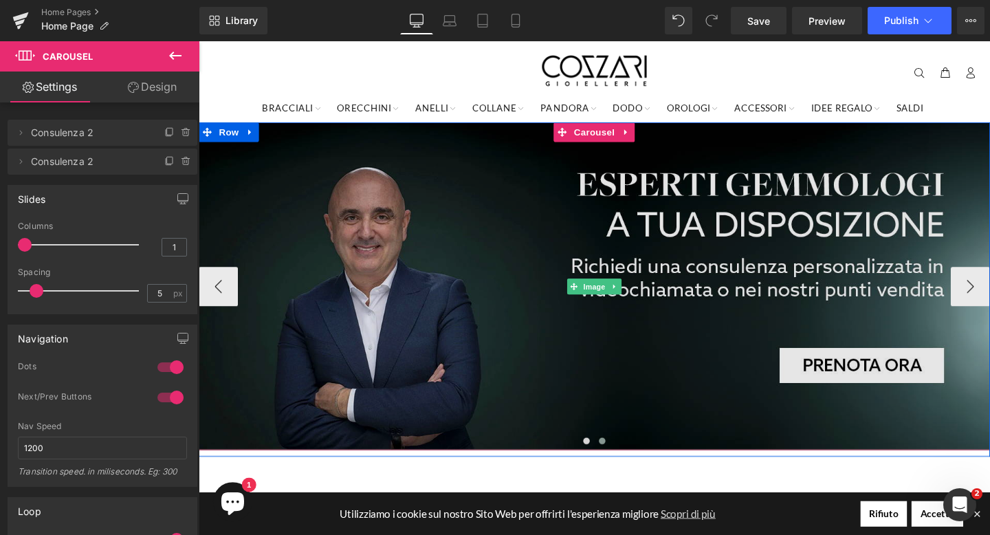
click at [241, 309] on img at bounding box center [615, 298] width 832 height 344
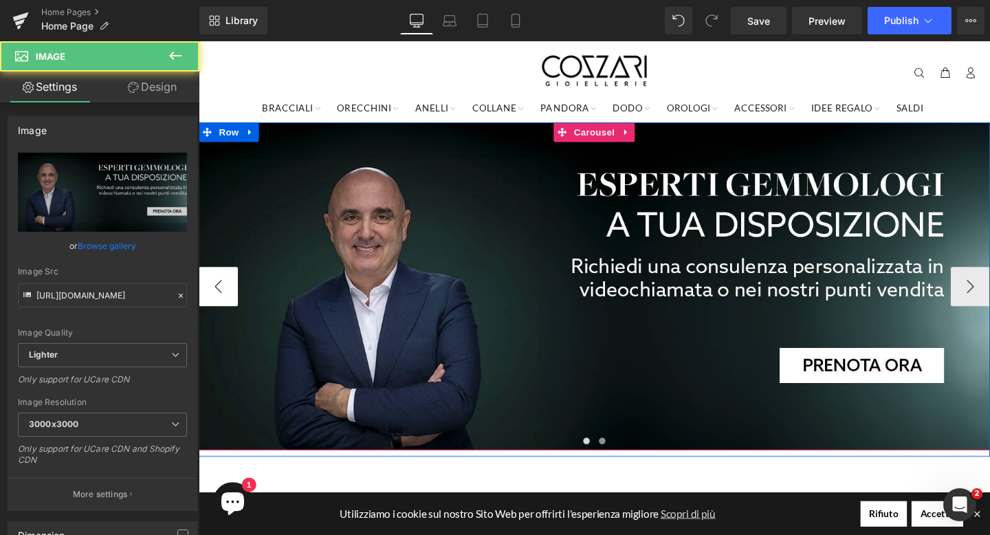
click at [225, 309] on button "‹" at bounding box center [219, 298] width 41 height 41
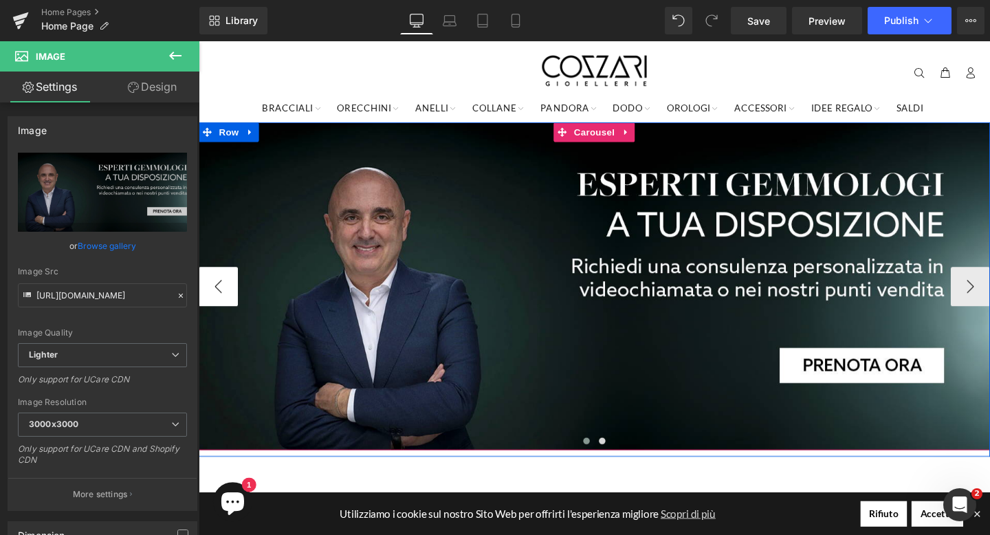
click at [225, 309] on button "‹" at bounding box center [219, 298] width 41 height 41
click at [989, 302] on button "›" at bounding box center [1009, 298] width 41 height 41
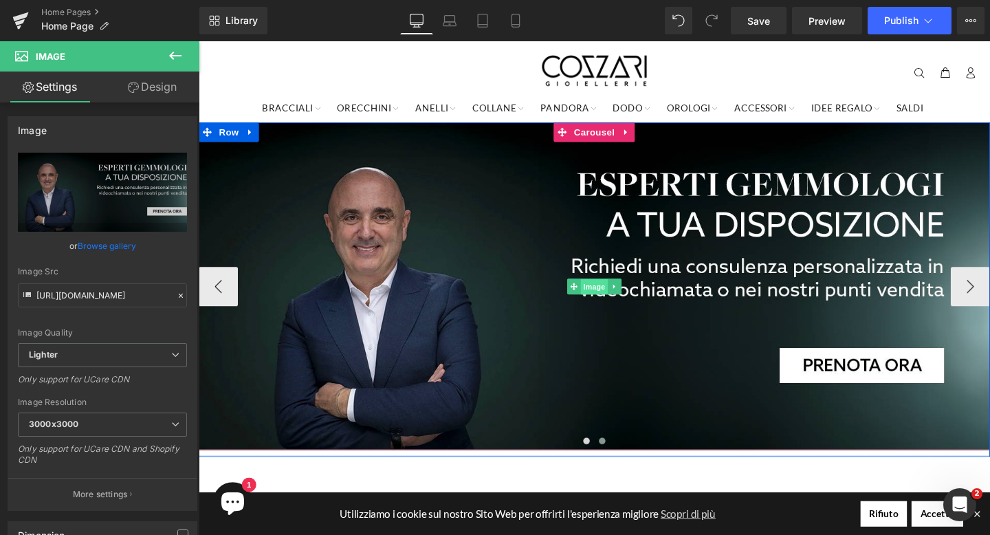
click at [612, 298] on span "Image" at bounding box center [614, 299] width 29 height 16
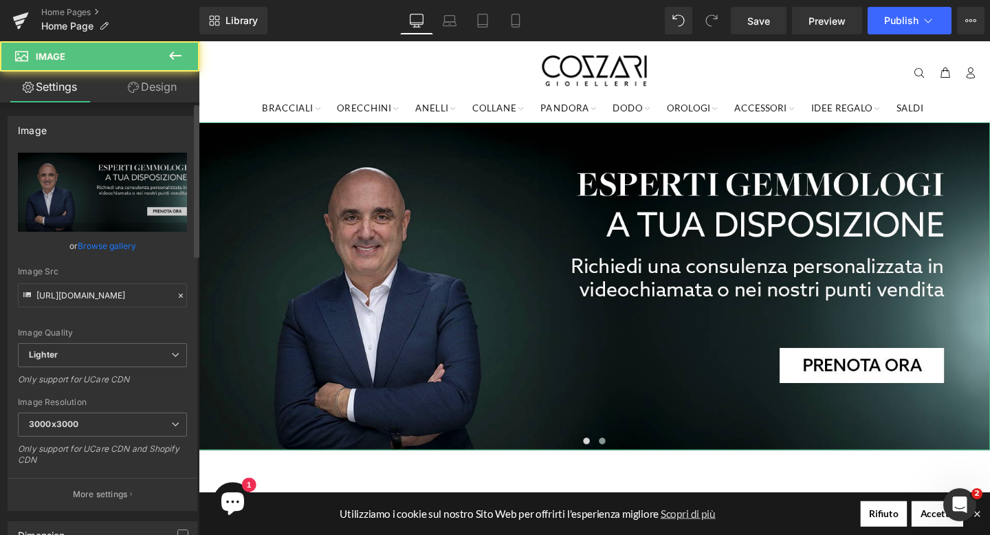
click at [106, 242] on link "Browse gallery" at bounding box center [107, 246] width 58 height 24
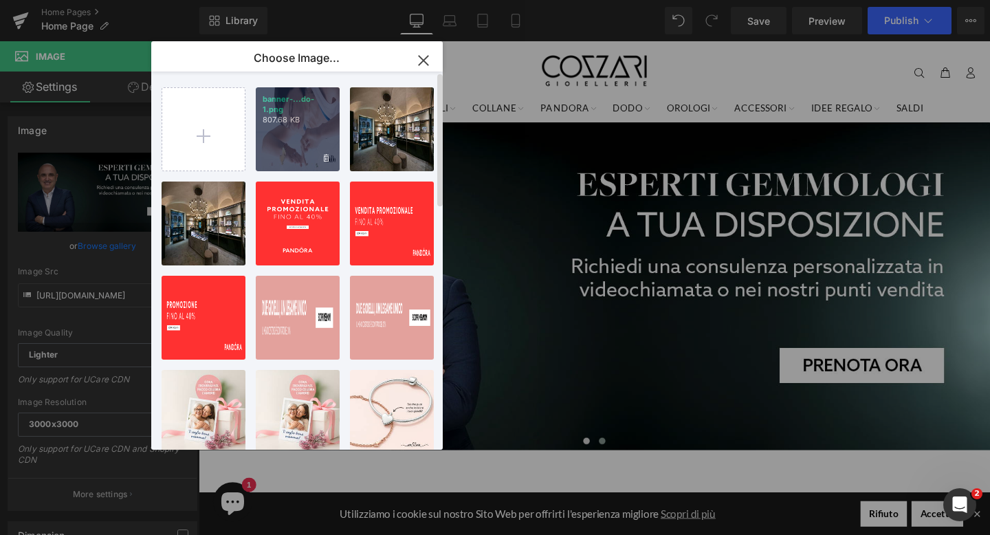
click at [0, 0] on p "807.68 KB" at bounding box center [0, 0] width 0 height 0
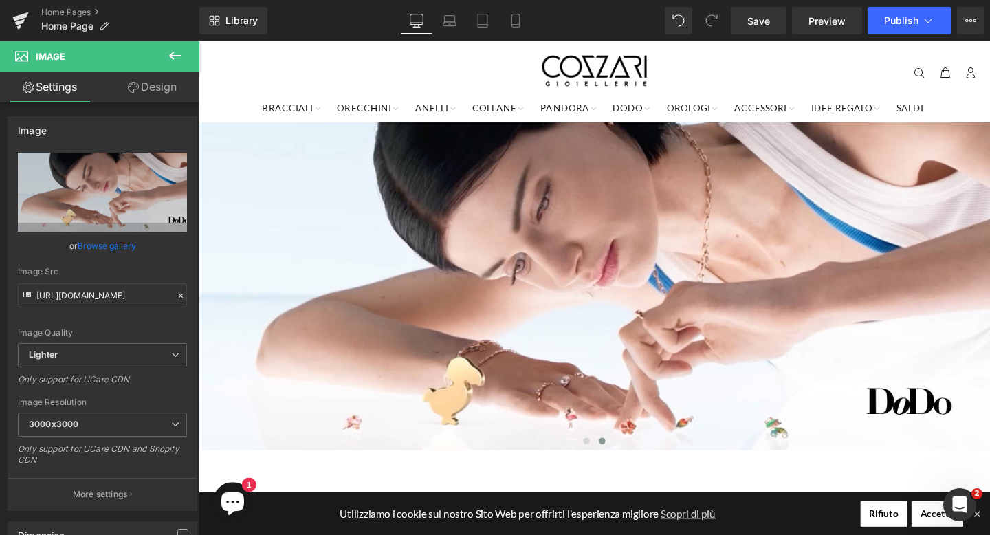
click at [180, 58] on icon at bounding box center [175, 55] width 16 height 16
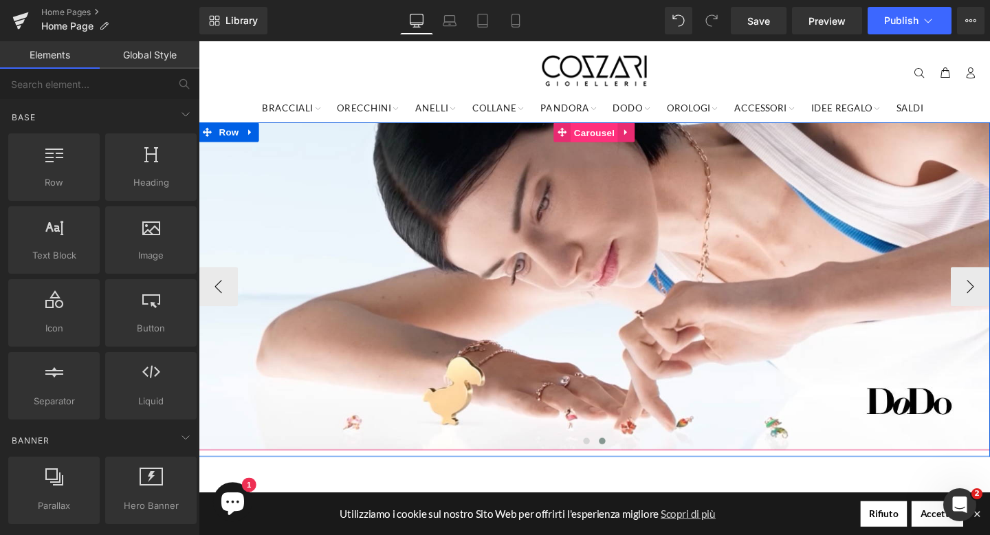
click at [615, 140] on span "Carousel" at bounding box center [614, 137] width 49 height 21
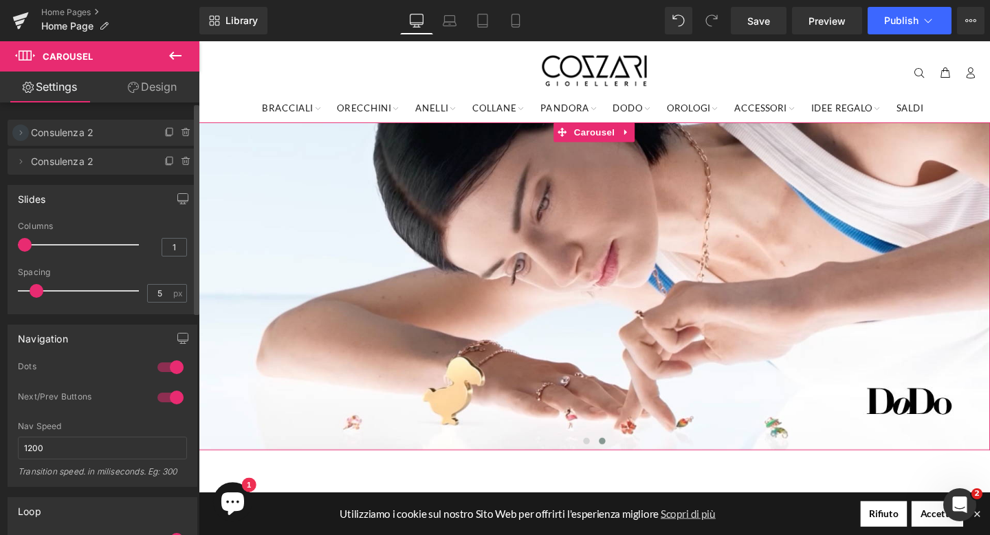
click at [20, 131] on icon at bounding box center [20, 132] width 11 height 11
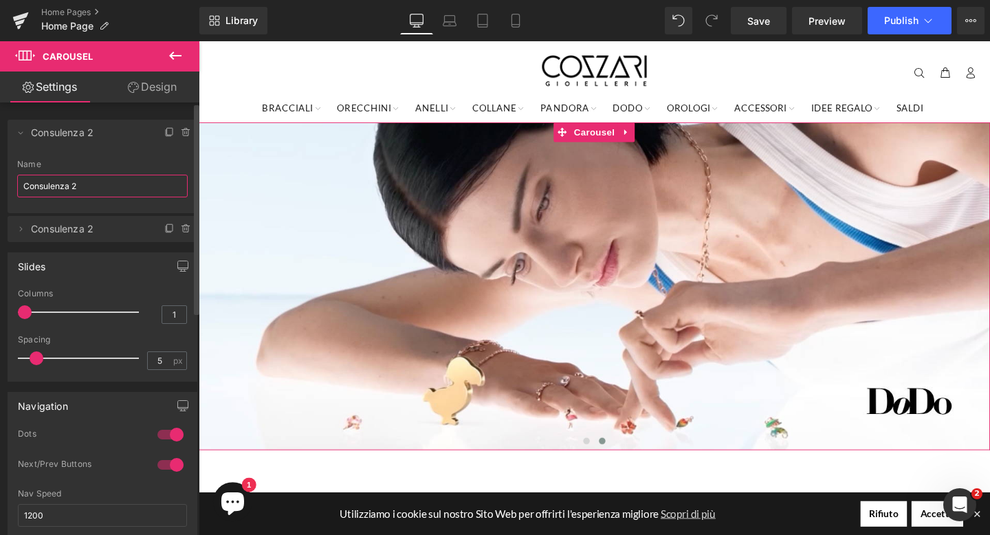
click at [100, 180] on input "Consulenza 2" at bounding box center [102, 186] width 170 height 23
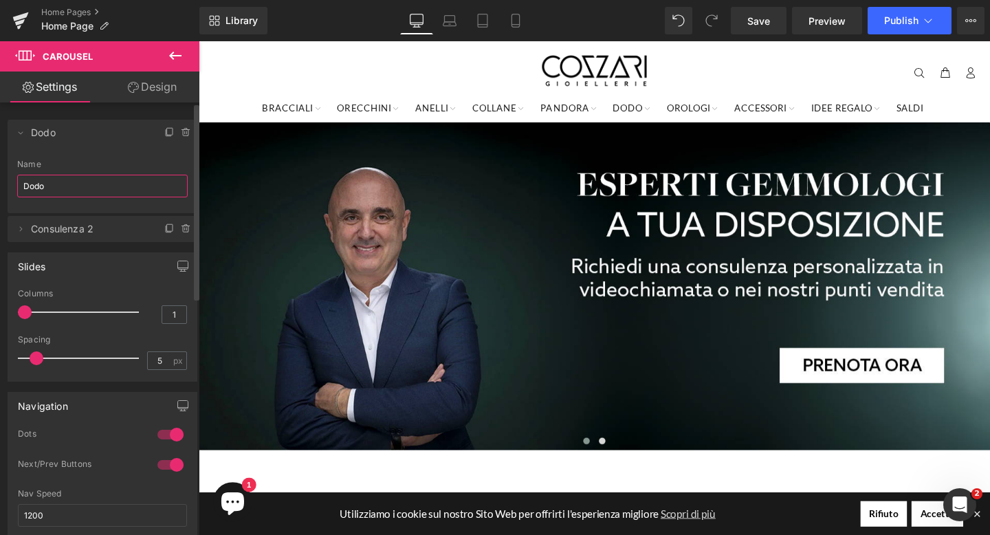
type input "Dodo"
click at [118, 252] on div "Slides 1 Columns 1 1 Columns 1 1 Columns 1 1 Columns 1 5px Spacing 5 px 5px Spa…" at bounding box center [102, 312] width 205 height 140
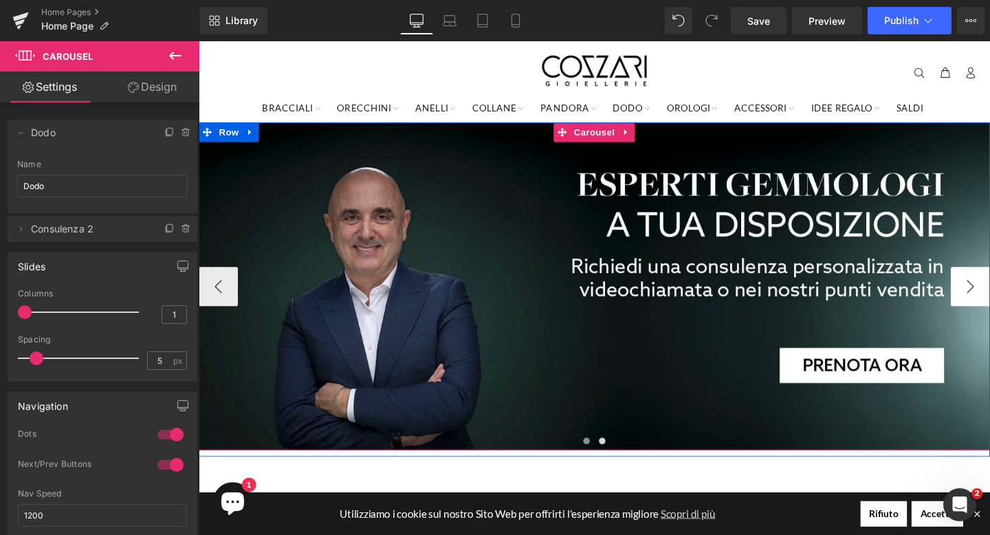
click at [989, 300] on button "›" at bounding box center [1009, 298] width 41 height 41
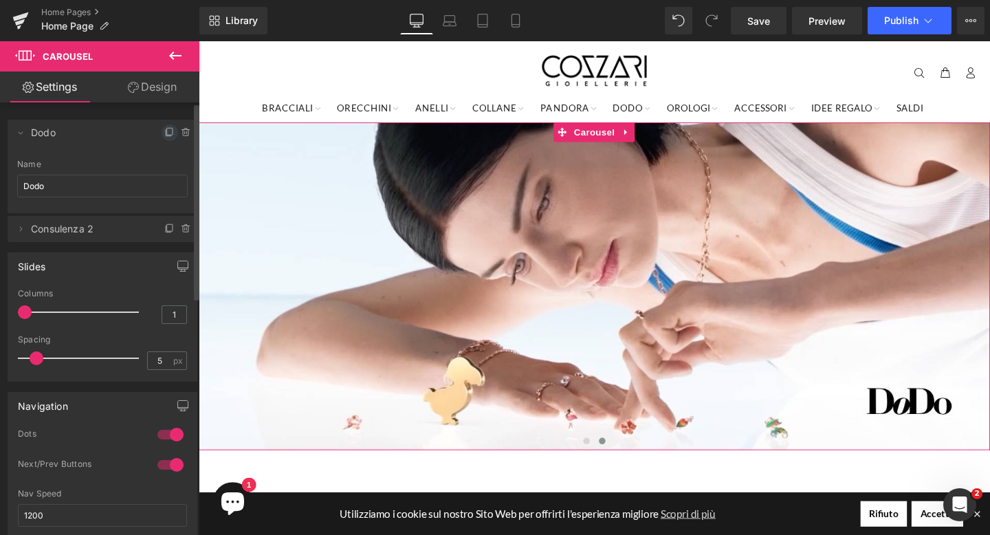
click at [164, 132] on icon at bounding box center [169, 132] width 11 height 11
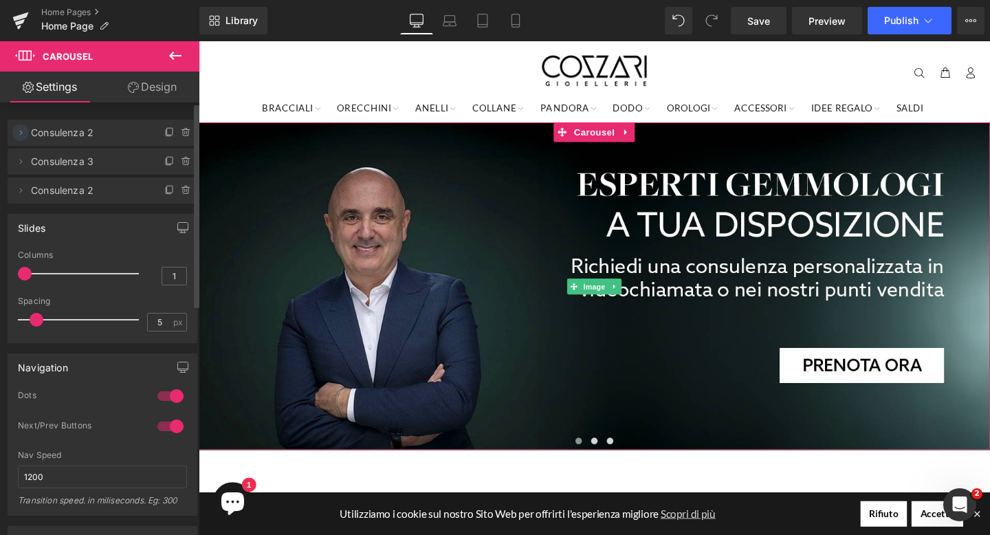
click at [21, 132] on icon at bounding box center [21, 132] width 3 height 5
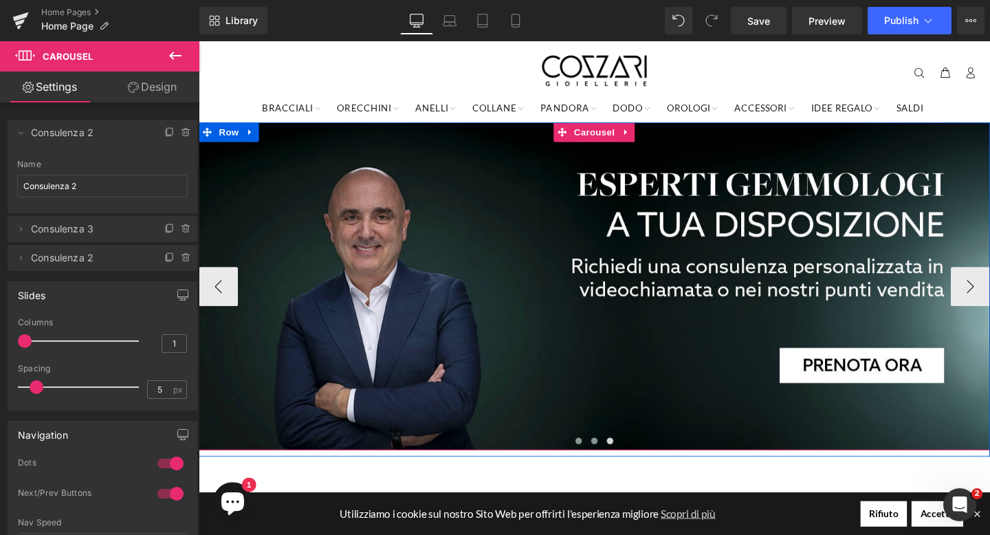
click at [614, 462] on span at bounding box center [614, 461] width 7 height 7
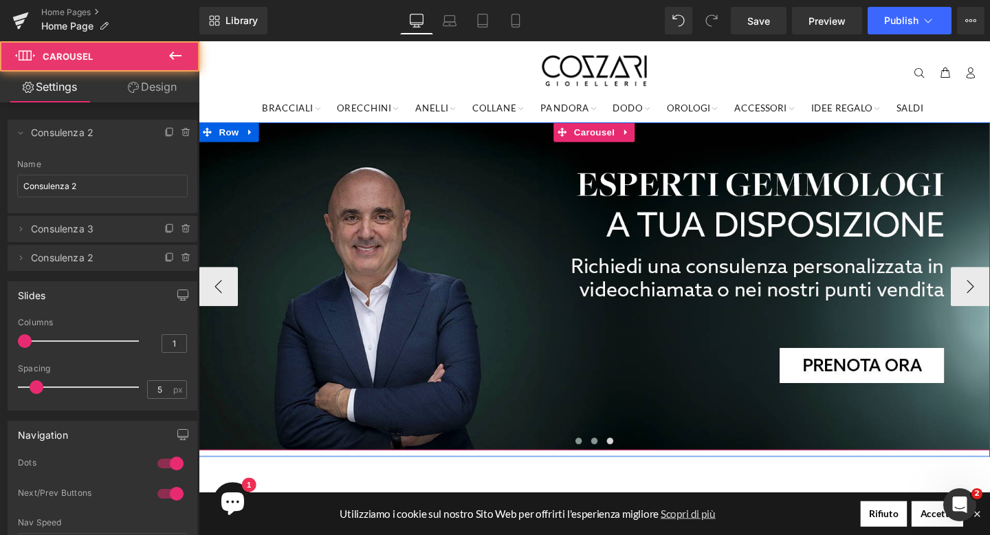
click at [597, 463] on span at bounding box center [597, 461] width 7 height 7
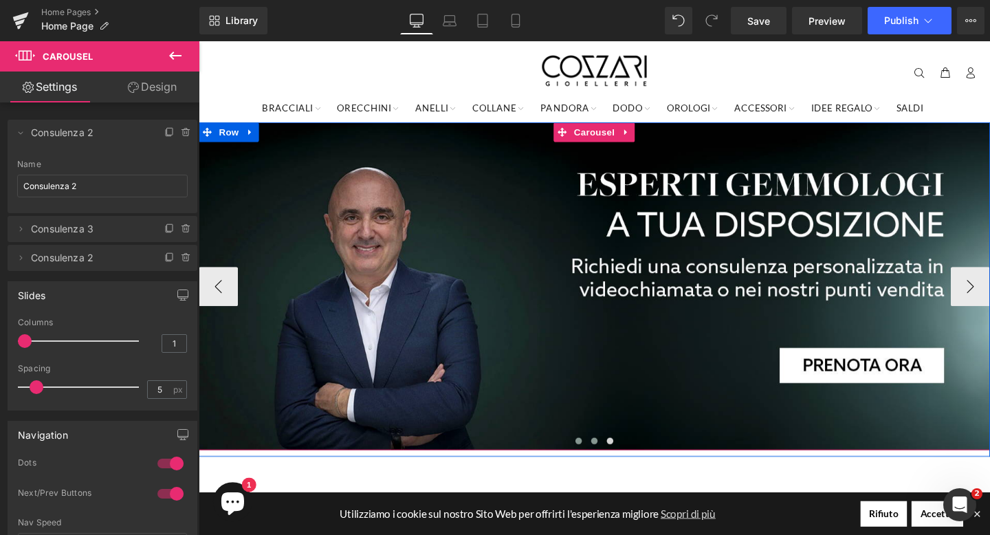
click at [613, 462] on span at bounding box center [614, 461] width 7 height 7
click at [631, 462] on span at bounding box center [630, 461] width 7 height 7
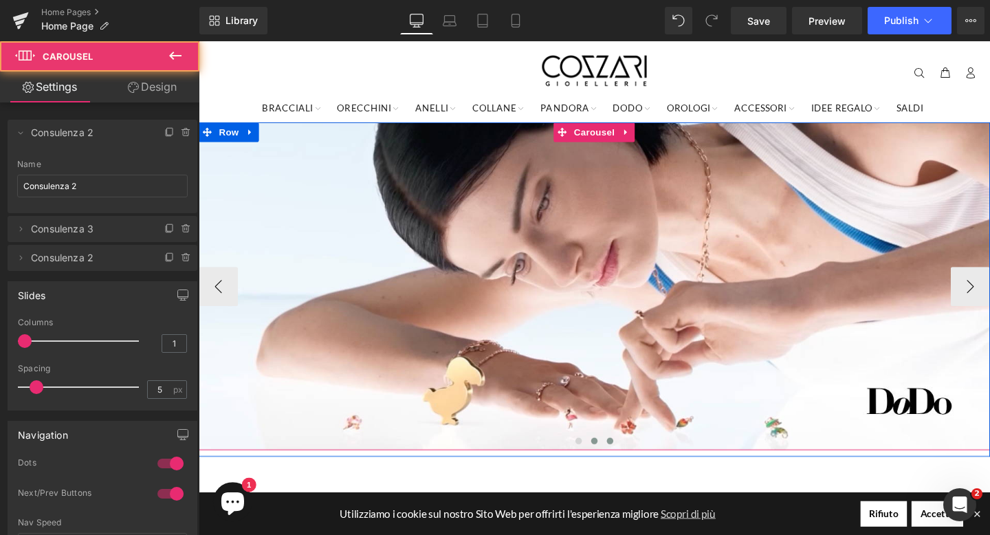
click at [614, 463] on span at bounding box center [614, 461] width 7 height 7
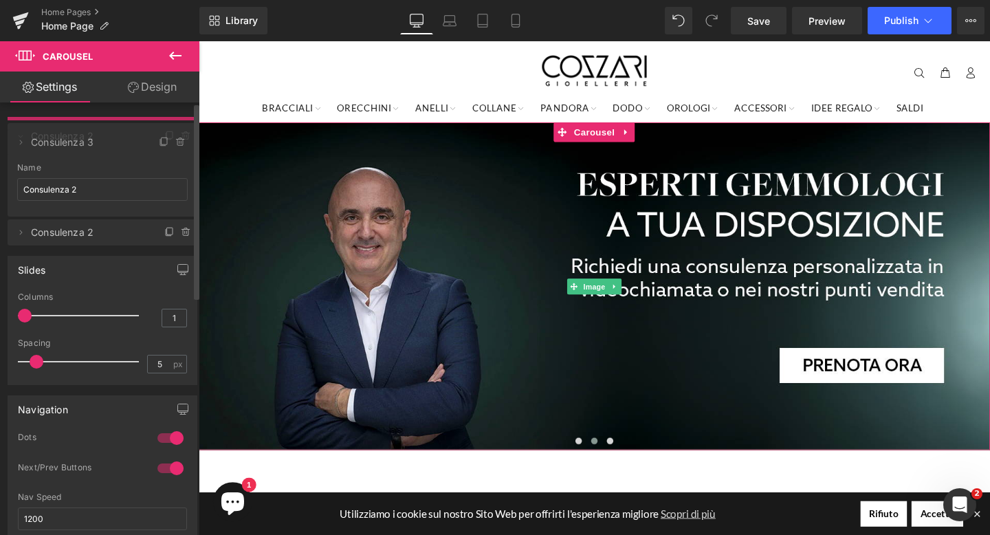
drag, startPoint x: 113, startPoint y: 233, endPoint x: 112, endPoint y: 144, distance: 89.3
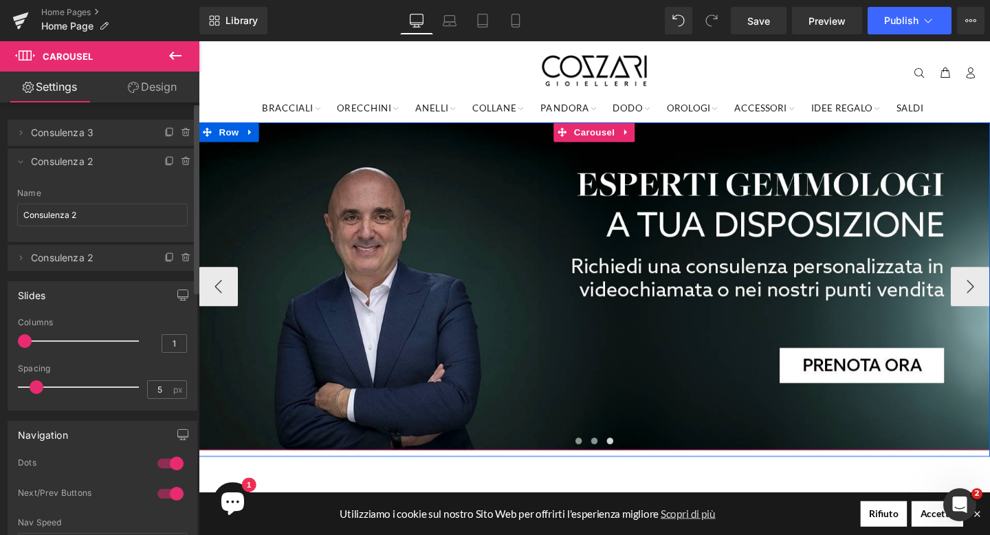
click at [616, 462] on span at bounding box center [614, 461] width 7 height 7
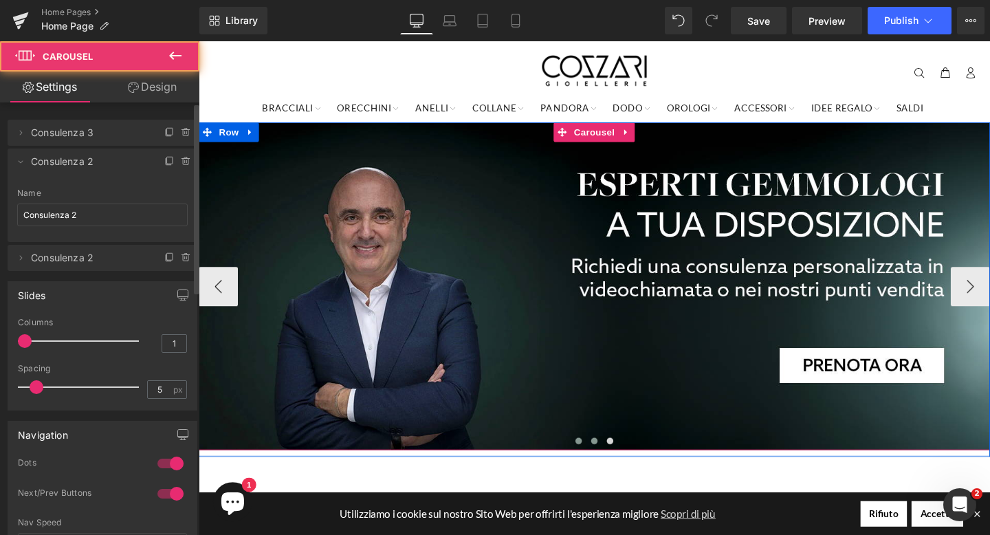
click at [590, 464] on button at bounding box center [598, 461] width 16 height 14
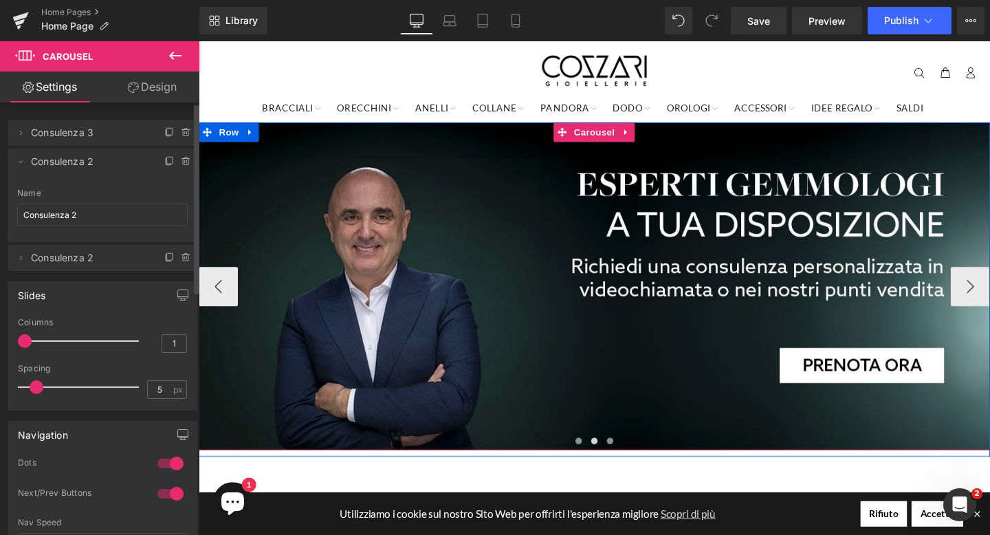
click at [627, 464] on button at bounding box center [631, 461] width 16 height 14
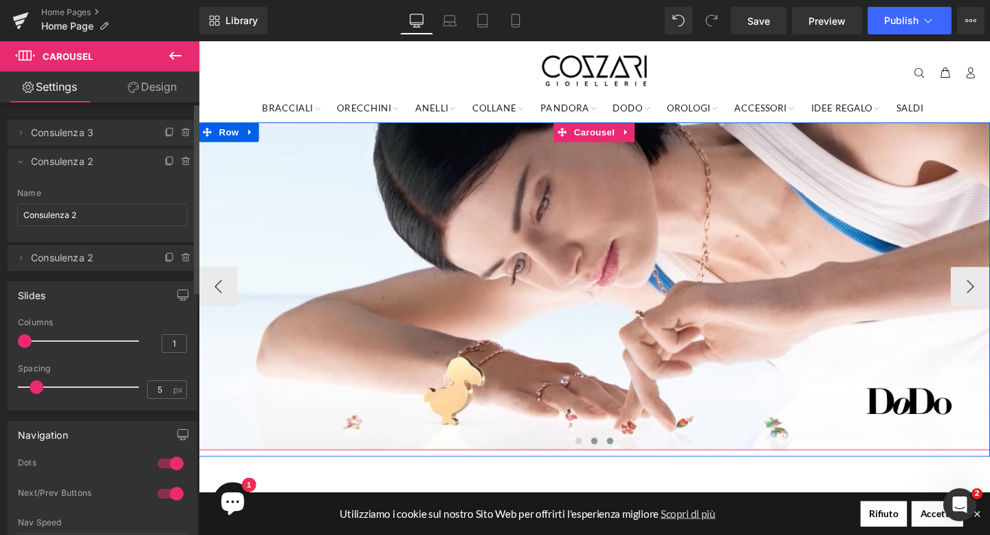
click at [616, 463] on span at bounding box center [614, 461] width 7 height 7
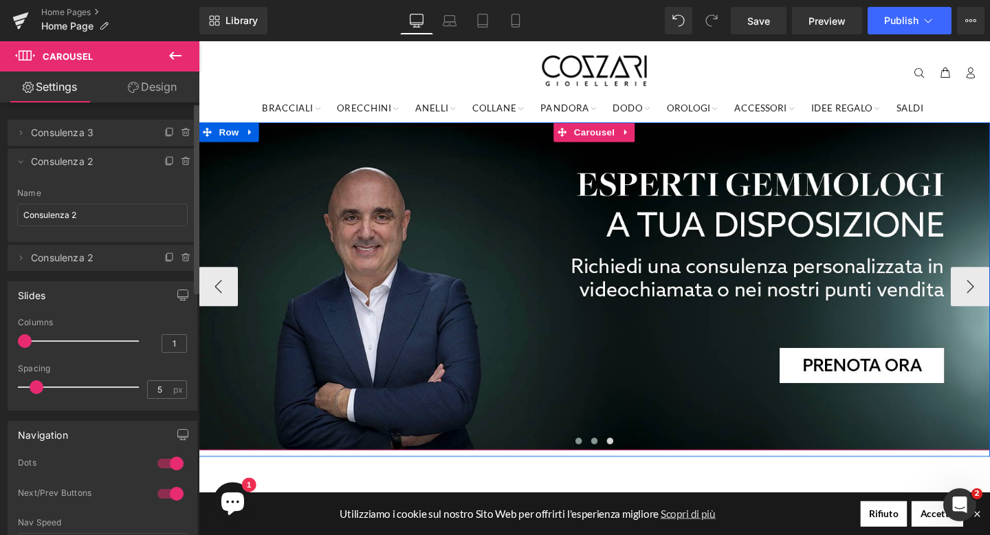
click at [596, 464] on span at bounding box center [597, 461] width 7 height 7
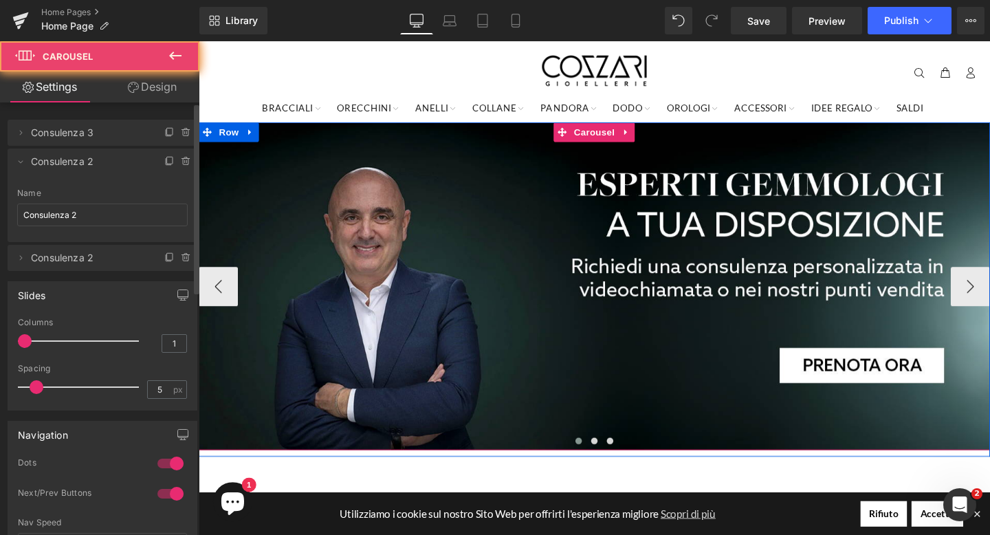
click at [596, 464] on span at bounding box center [597, 461] width 7 height 7
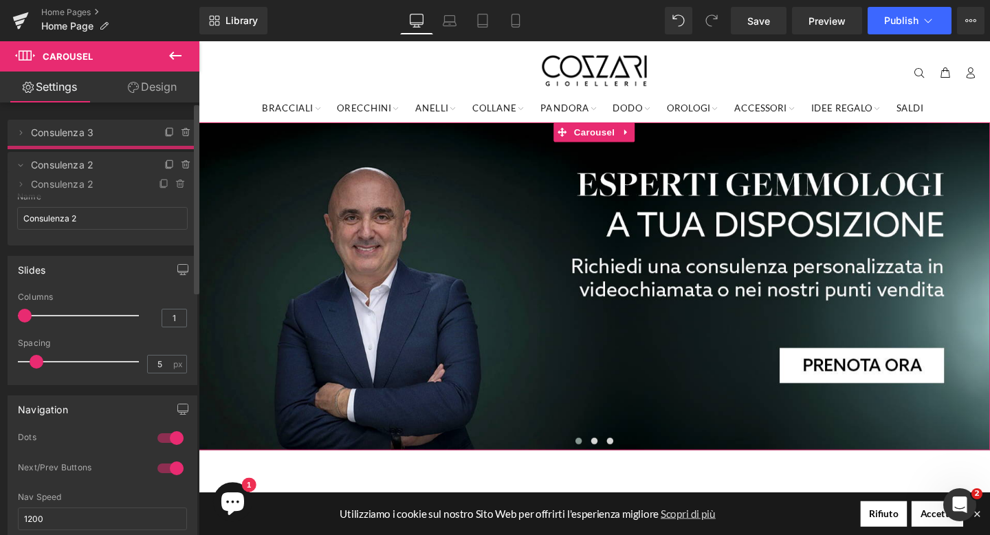
drag, startPoint x: 46, startPoint y: 255, endPoint x: 55, endPoint y: 176, distance: 79.5
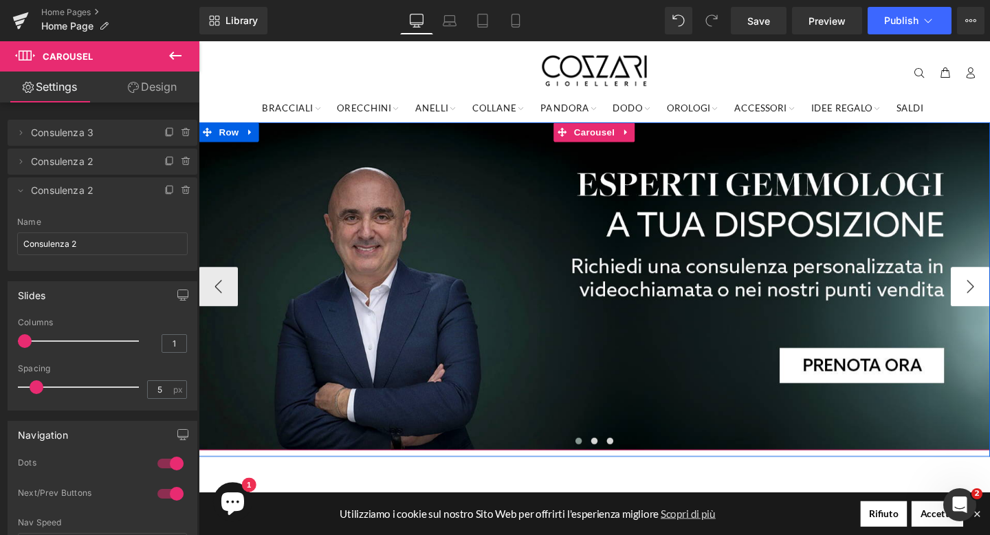
click at [989, 297] on button "›" at bounding box center [1009, 298] width 41 height 41
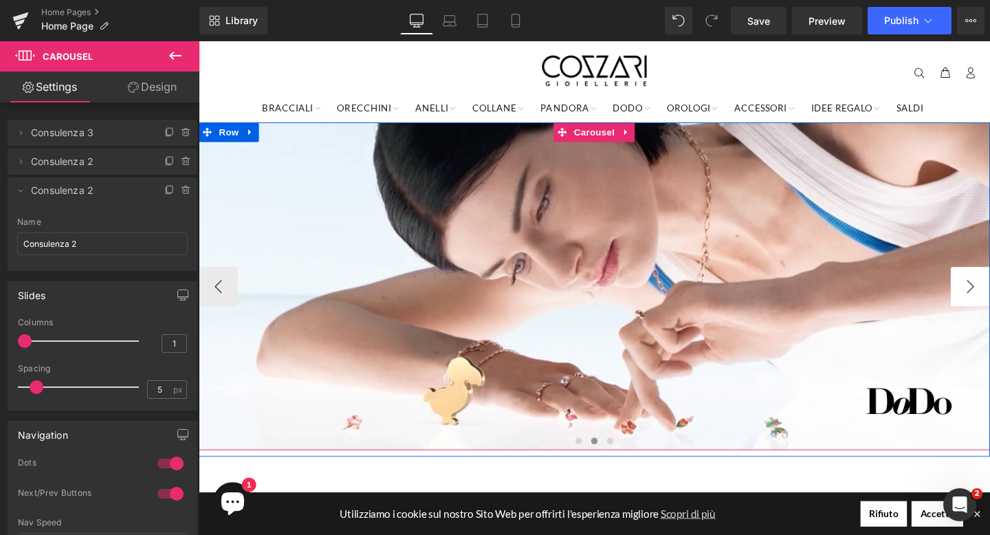
click at [989, 297] on button "›" at bounding box center [1009, 298] width 41 height 41
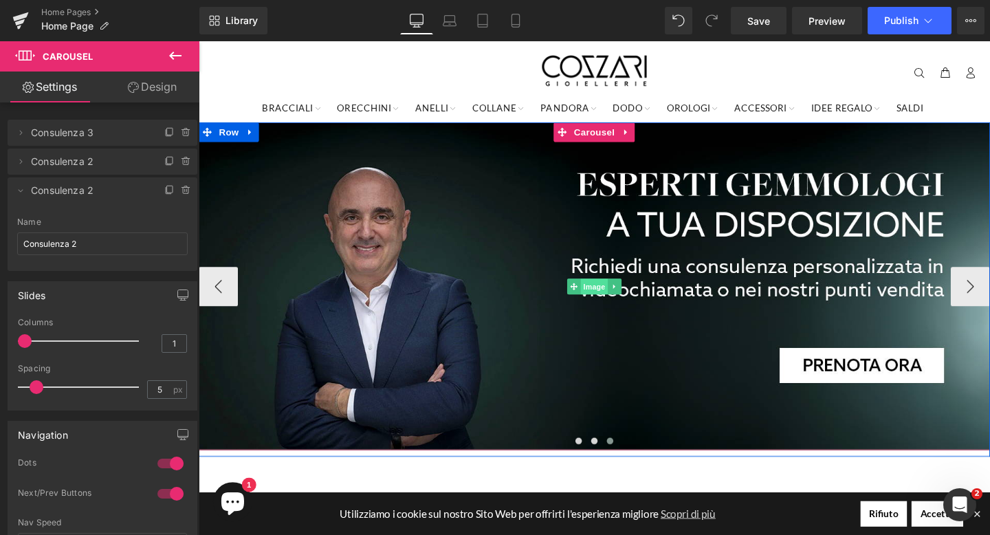
click at [618, 295] on span "Image" at bounding box center [614, 299] width 29 height 16
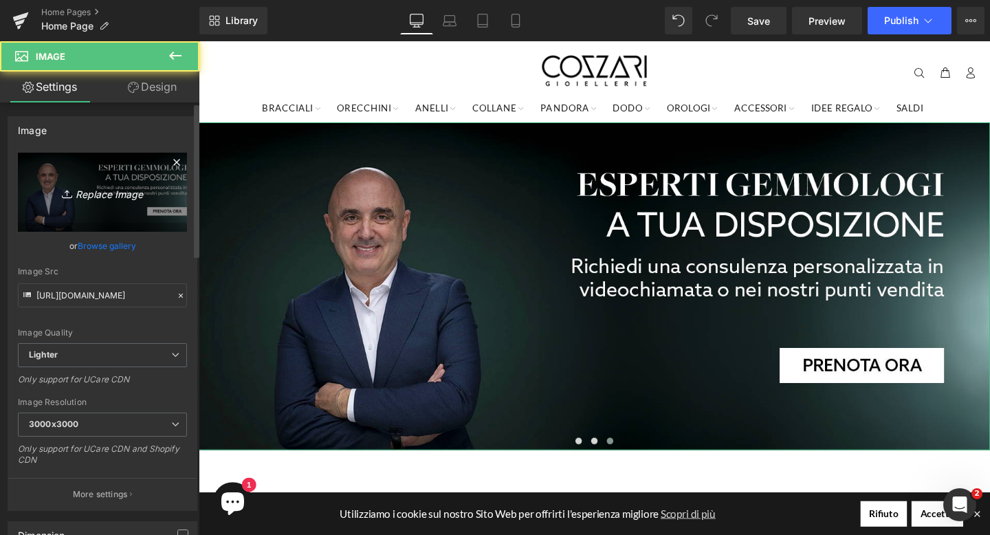
click at [123, 197] on icon "Replace Image" at bounding box center [102, 191] width 110 height 17
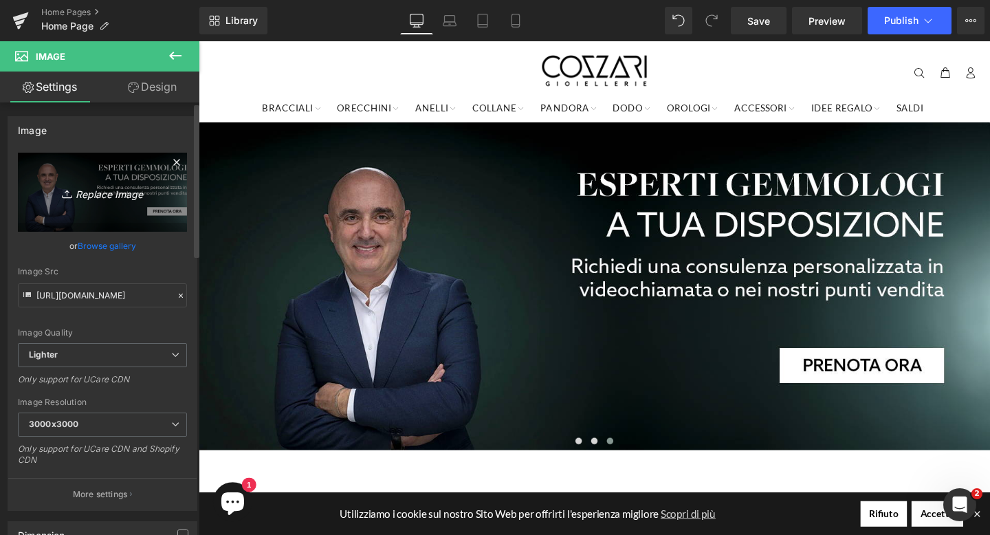
type input "C:\fakepath\banner-desktop-garmin-1.png"
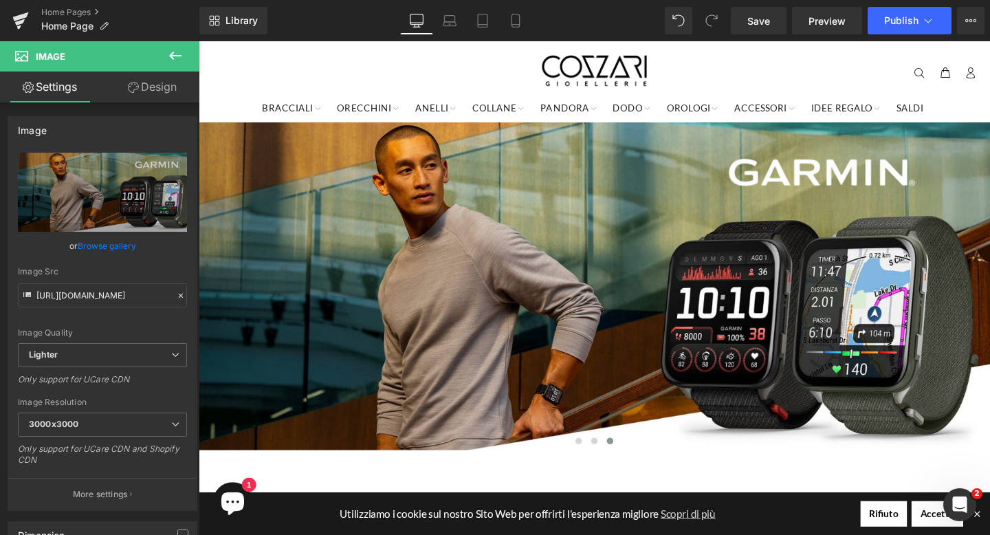
click at [188, 54] on button at bounding box center [175, 56] width 48 height 30
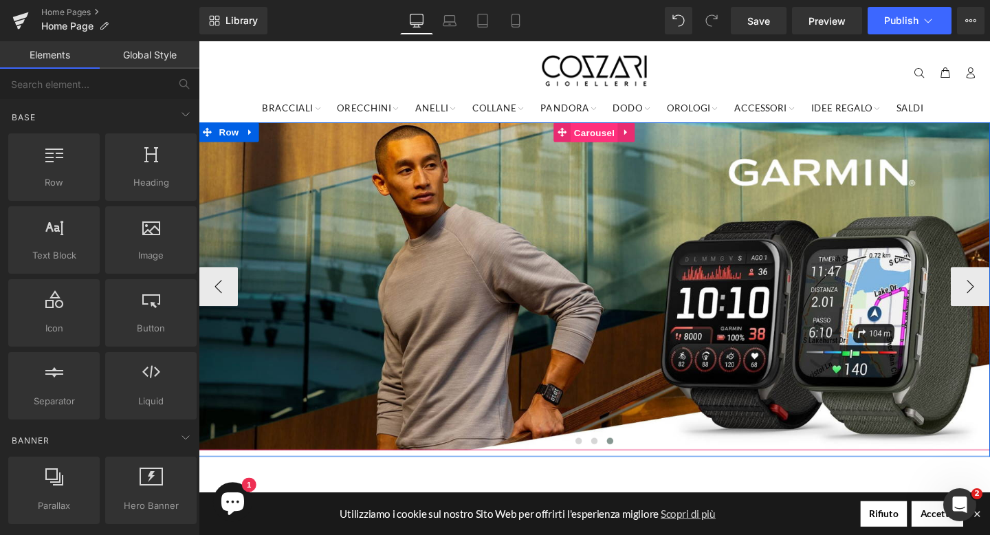
click at [602, 135] on span "Carousel" at bounding box center [614, 137] width 49 height 21
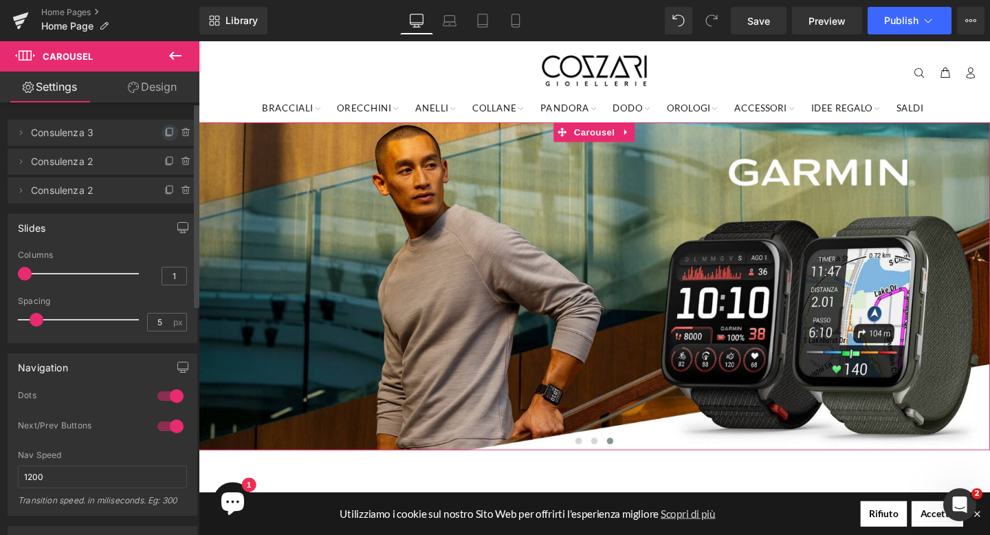
click at [164, 129] on icon at bounding box center [169, 132] width 11 height 11
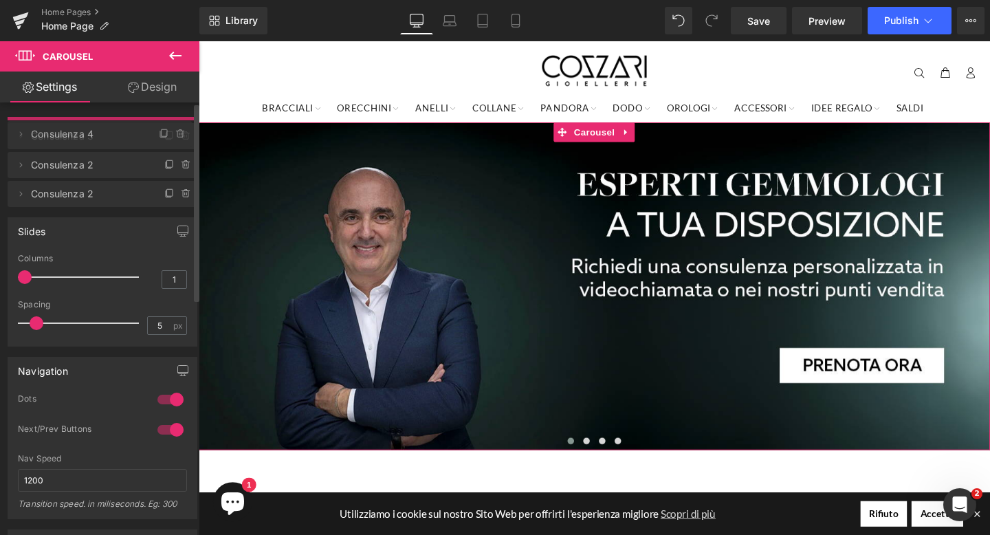
drag, startPoint x: 111, startPoint y: 158, endPoint x: 111, endPoint y: 129, distance: 29.6
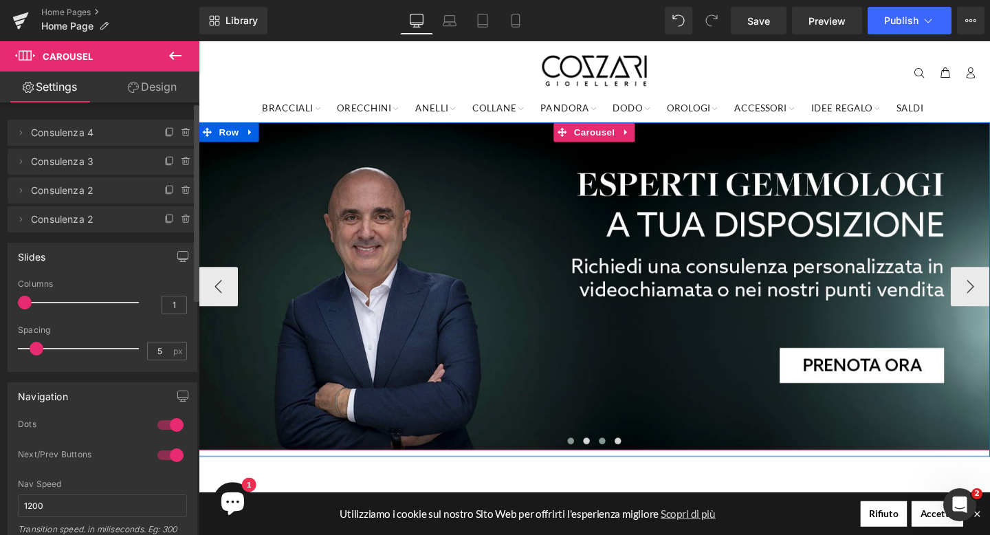
click at [623, 459] on span at bounding box center [622, 461] width 7 height 7
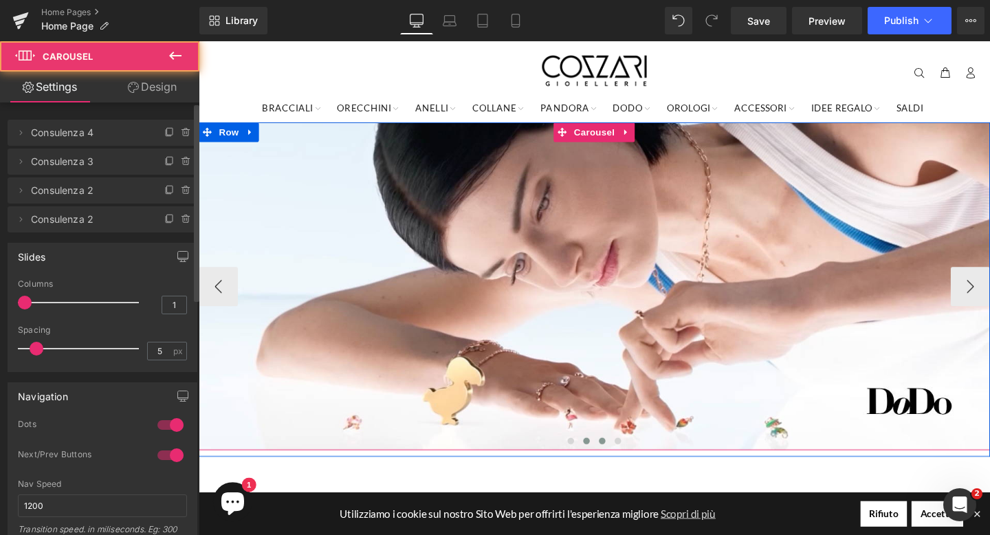
click at [610, 461] on button at bounding box center [606, 461] width 16 height 14
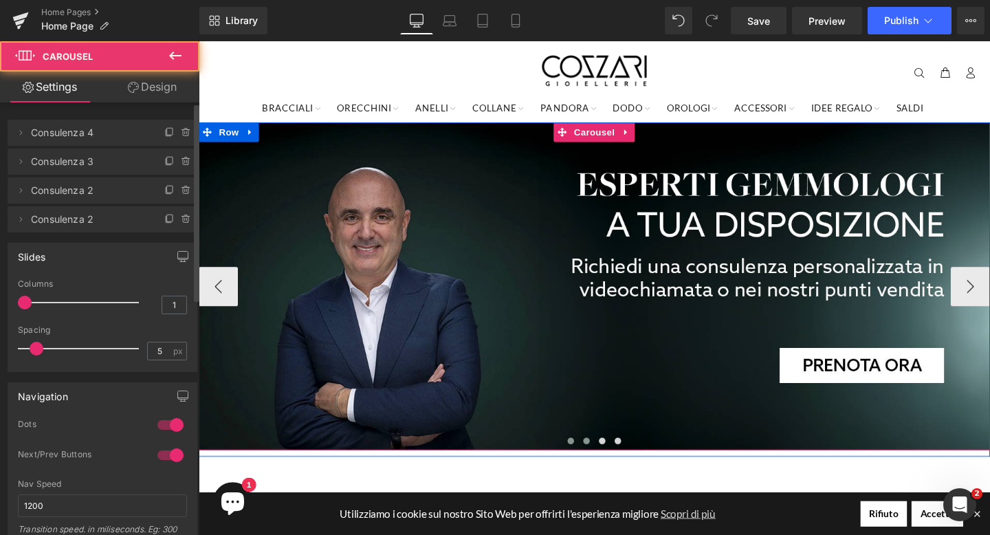
click at [592, 463] on button at bounding box center [589, 461] width 16 height 14
click at [643, 462] on button at bounding box center [639, 461] width 16 height 14
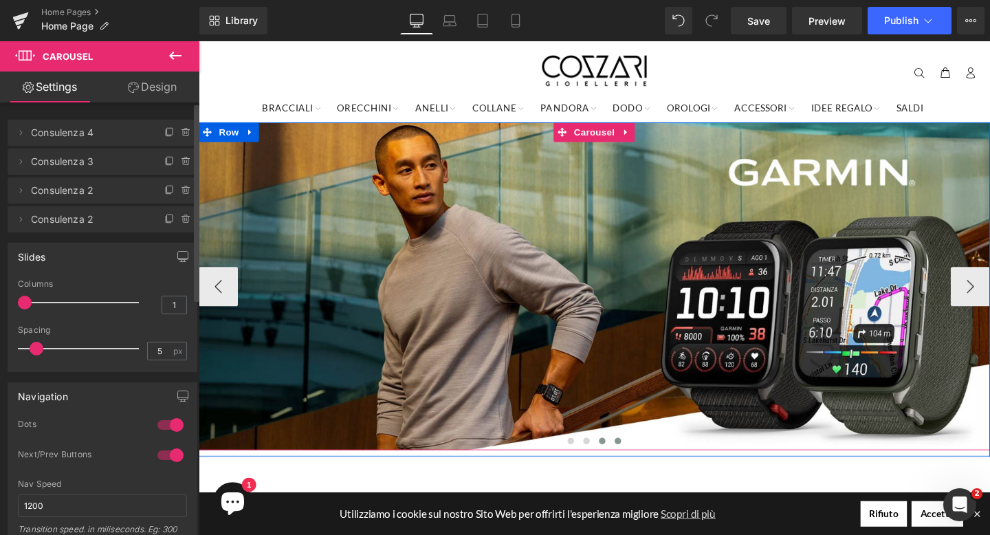
click at [626, 462] on button at bounding box center [622, 461] width 16 height 14
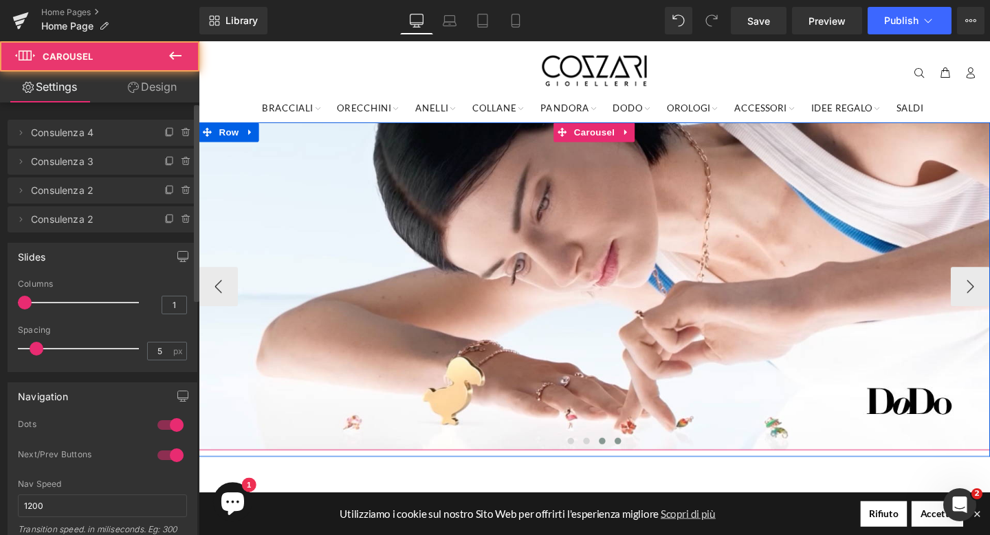
click at [643, 460] on button at bounding box center [639, 461] width 16 height 14
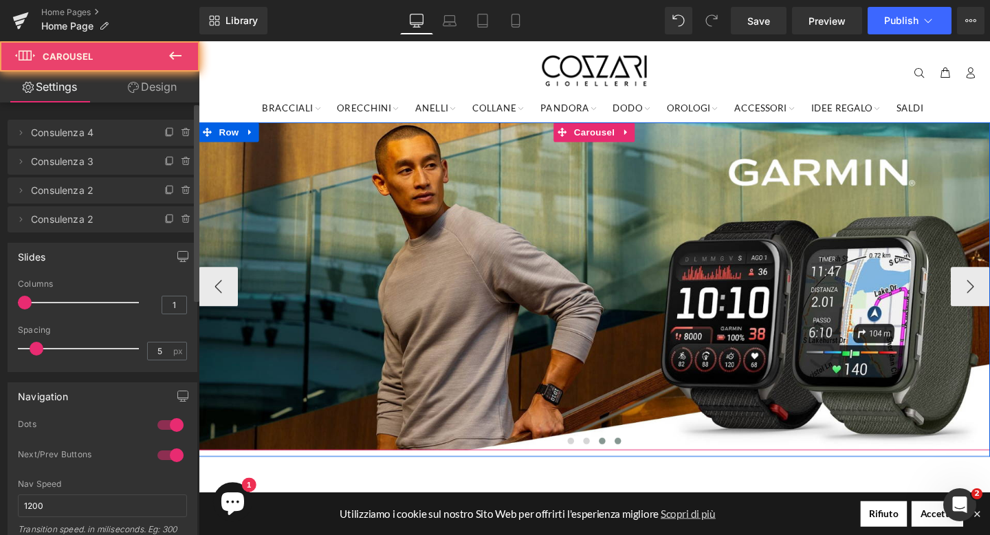
click at [622, 460] on span at bounding box center [622, 461] width 7 height 7
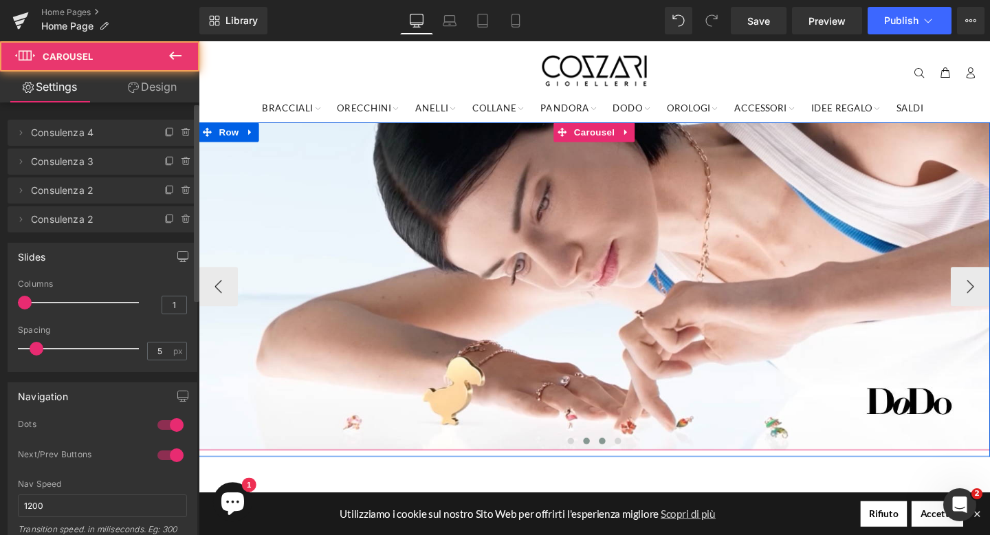
click at [607, 460] on span at bounding box center [606, 461] width 7 height 7
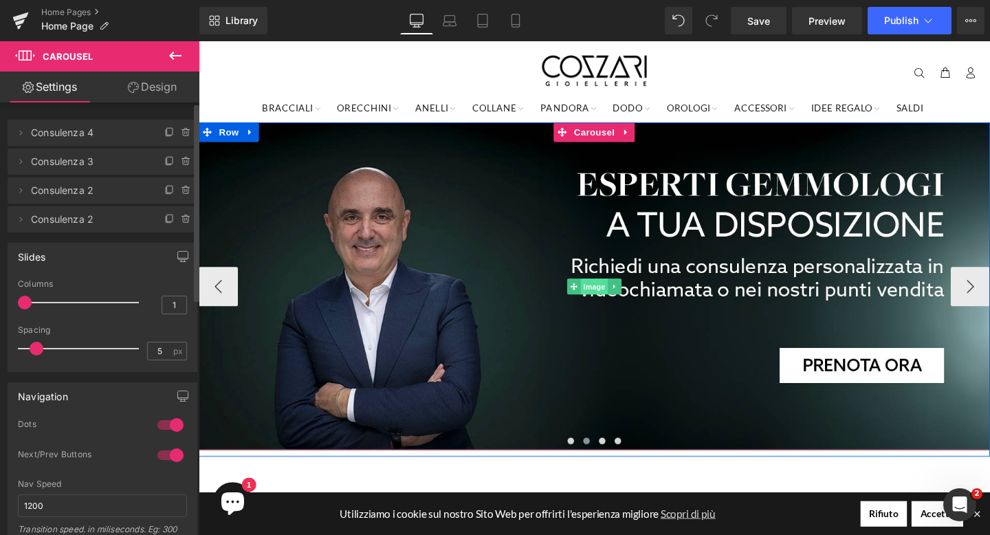
click at [619, 294] on span "Image" at bounding box center [614, 299] width 29 height 16
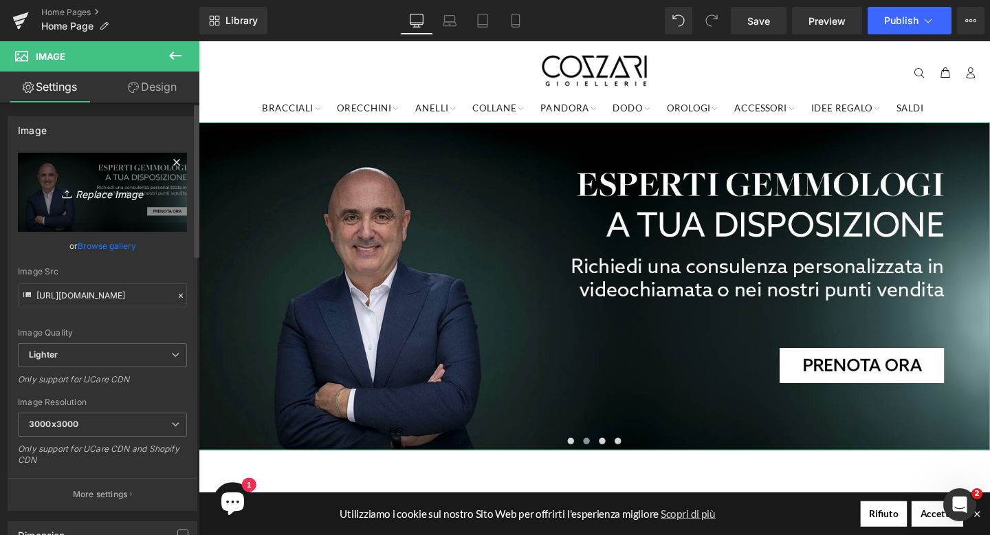
click at [135, 191] on icon "Replace Image" at bounding box center [102, 191] width 110 height 17
type input "C:\fakepath\banner-desktop-longines-1.png"
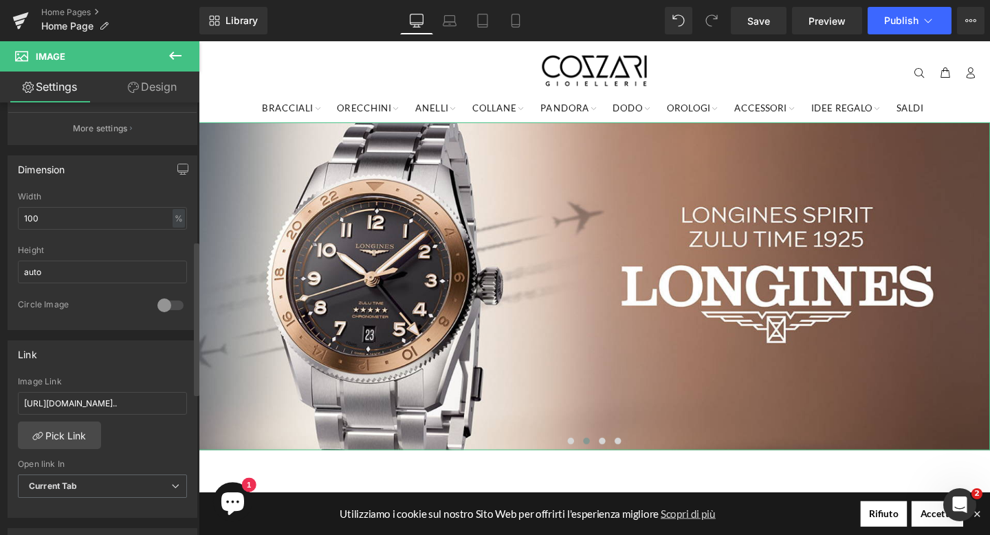
scroll to position [388, 0]
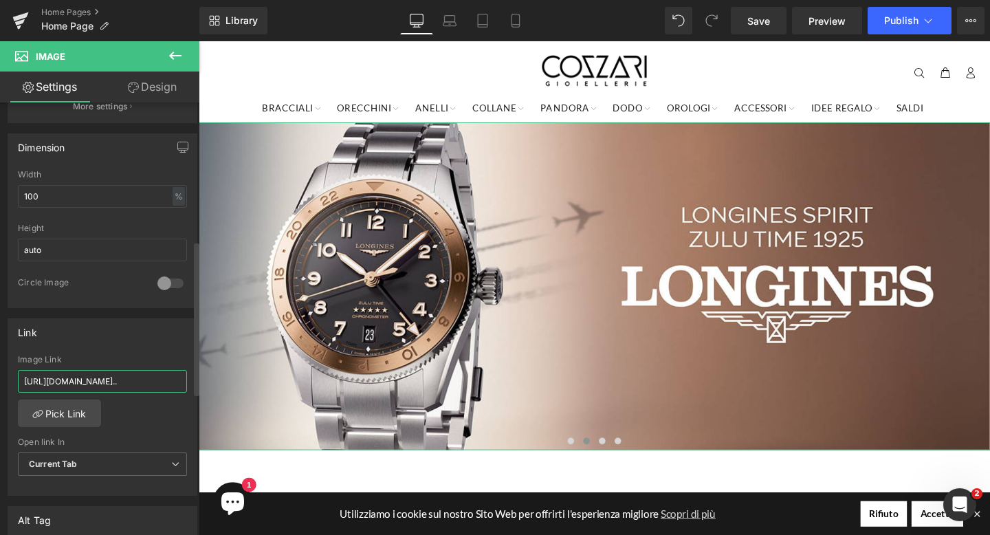
click at [83, 377] on input "[URL][DOMAIN_NAME].." at bounding box center [102, 381] width 169 height 23
click at [63, 401] on link "Pick Link" at bounding box center [59, 412] width 83 height 27
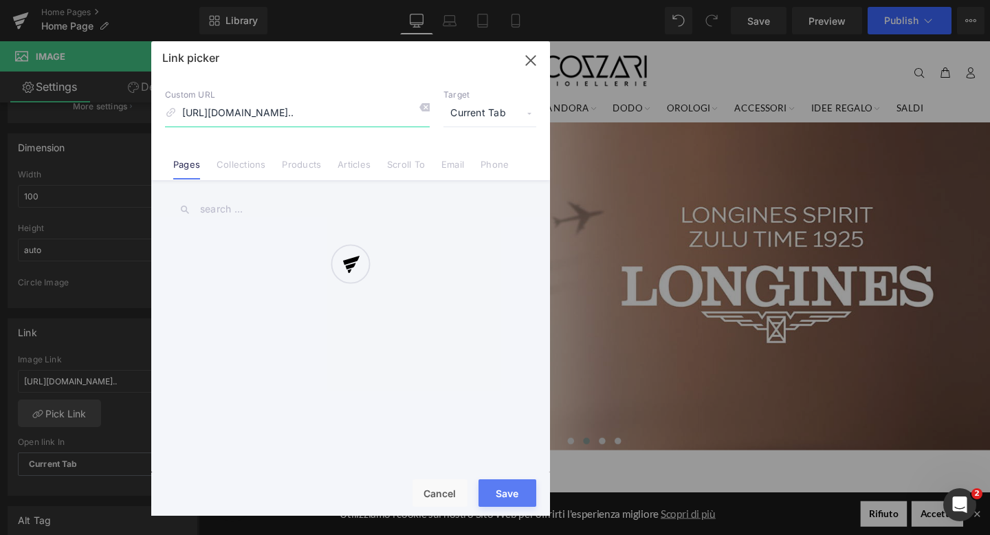
scroll to position [0, 301]
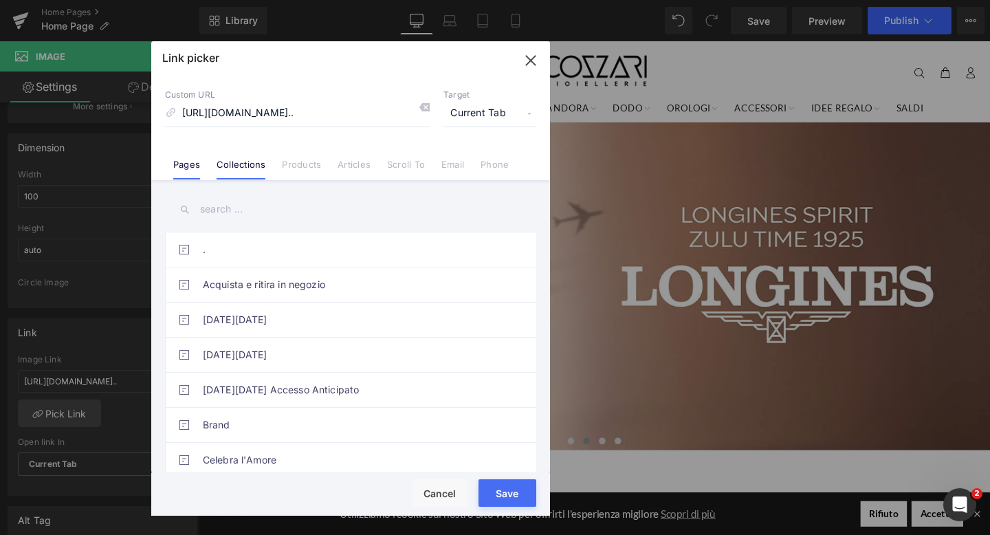
click at [236, 161] on link "Collections" at bounding box center [240, 169] width 49 height 21
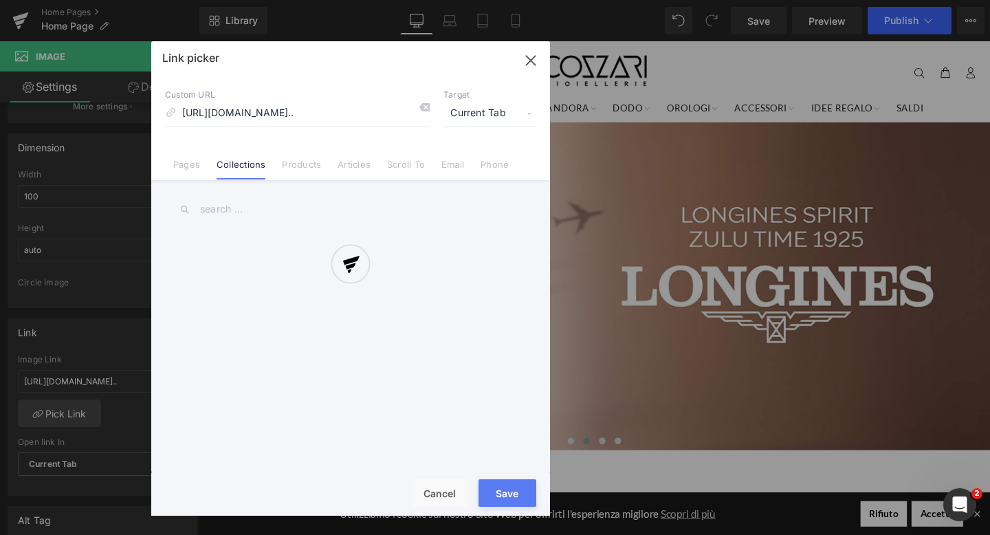
click at [242, 205] on div at bounding box center [350, 278] width 399 height 474
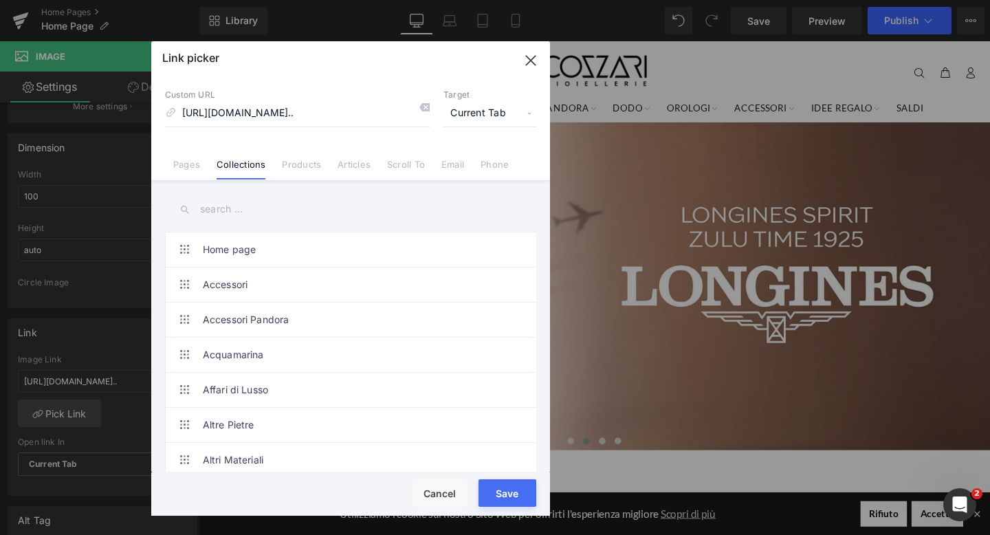
click at [242, 205] on input "text" at bounding box center [350, 209] width 371 height 31
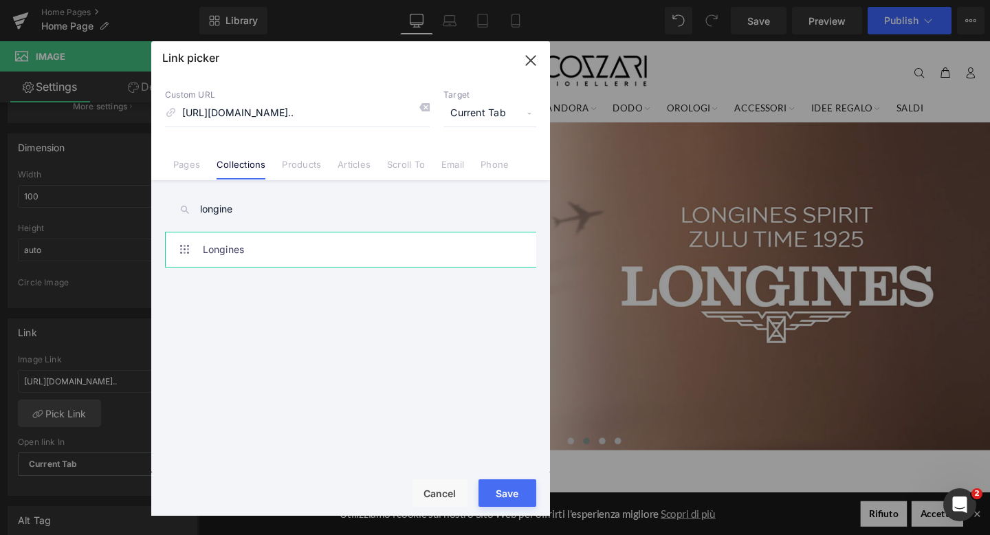
type input "longine"
click at [238, 241] on link "Longines" at bounding box center [354, 249] width 302 height 34
click at [0, 0] on div "Rendering Content" at bounding box center [0, 0] width 0 height 0
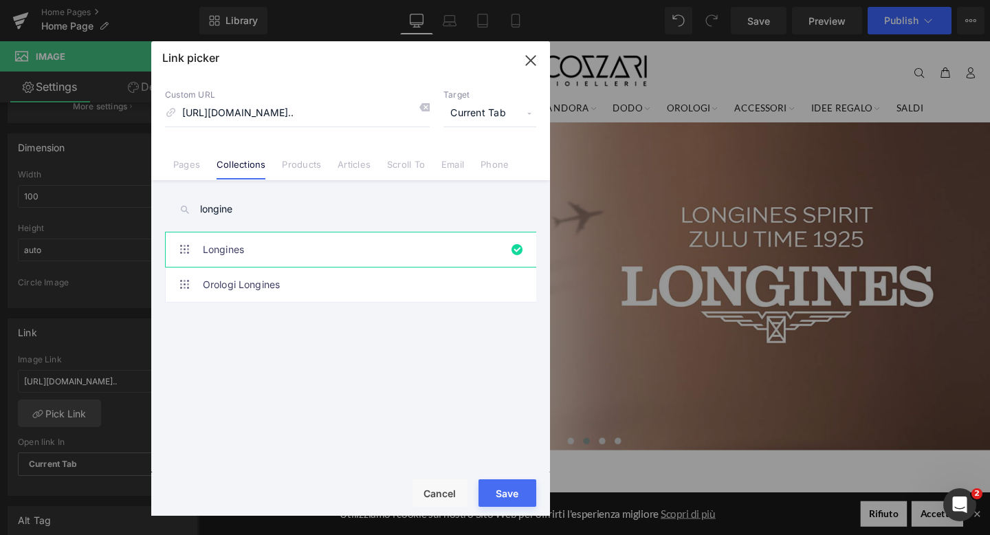
click at [505, 495] on button "Save" at bounding box center [507, 492] width 58 height 27
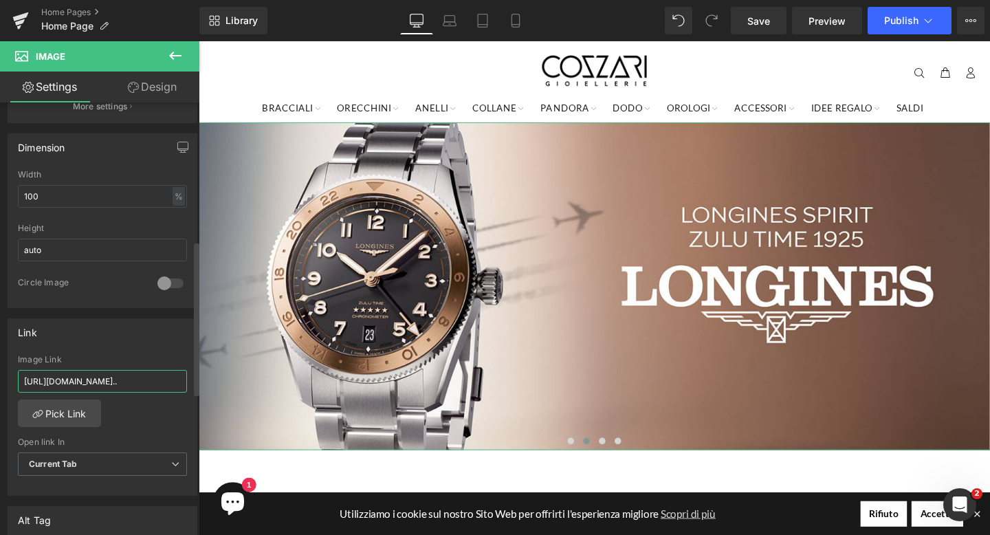
click at [126, 380] on input "[URL][DOMAIN_NAME].." at bounding box center [102, 381] width 169 height 23
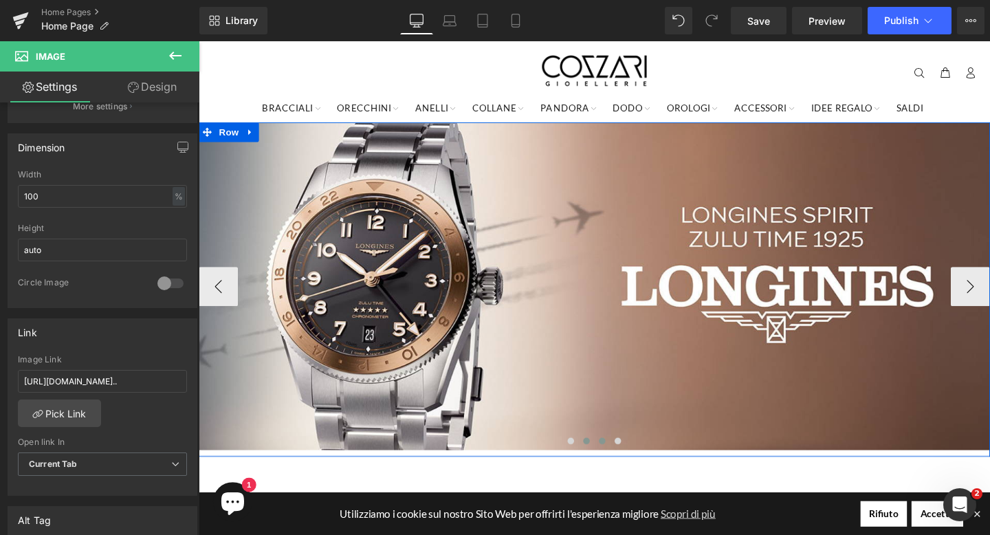
click at [623, 460] on span at bounding box center [622, 461] width 7 height 7
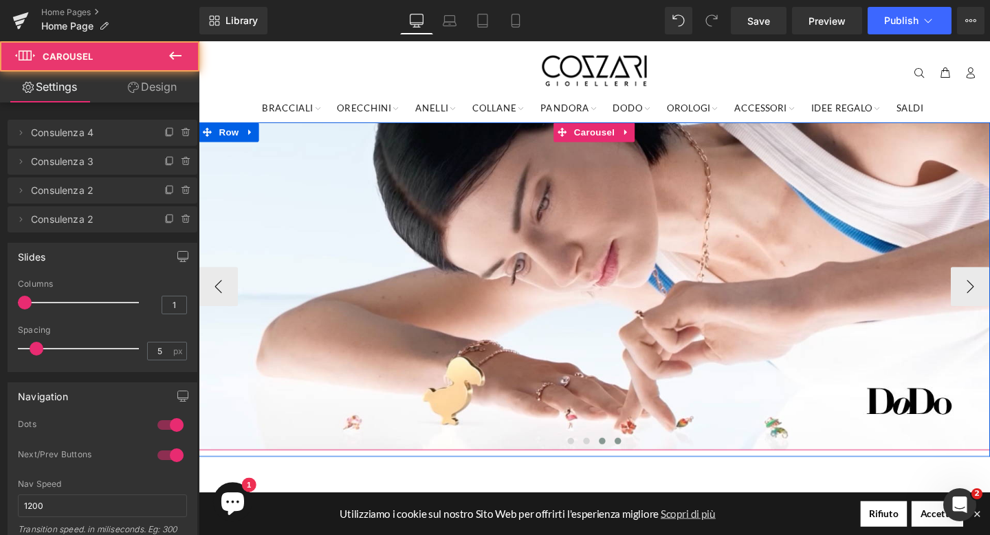
click at [642, 456] on button at bounding box center [639, 461] width 16 height 14
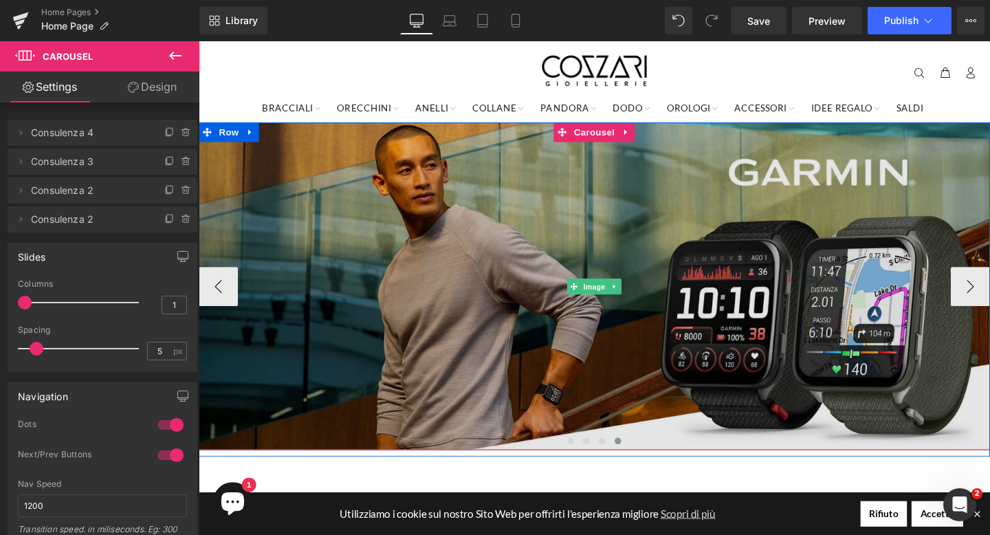
click at [617, 206] on img at bounding box center [615, 298] width 832 height 344
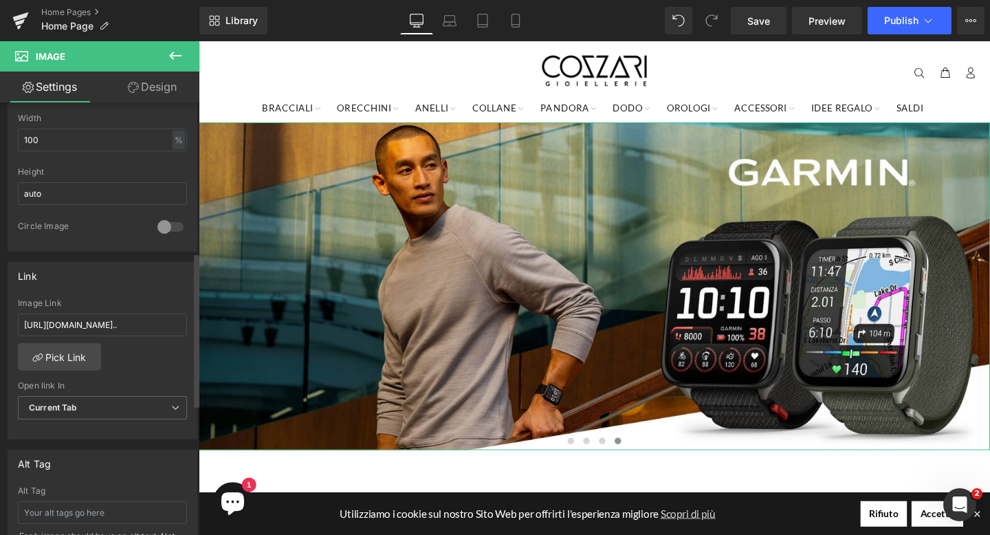
scroll to position [454, 0]
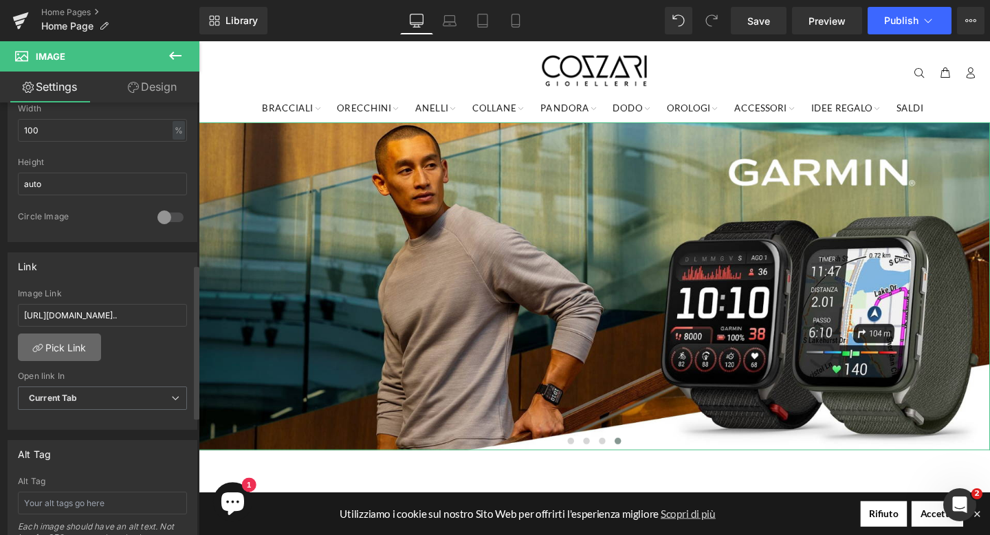
click at [88, 339] on link "Pick Link" at bounding box center [59, 346] width 83 height 27
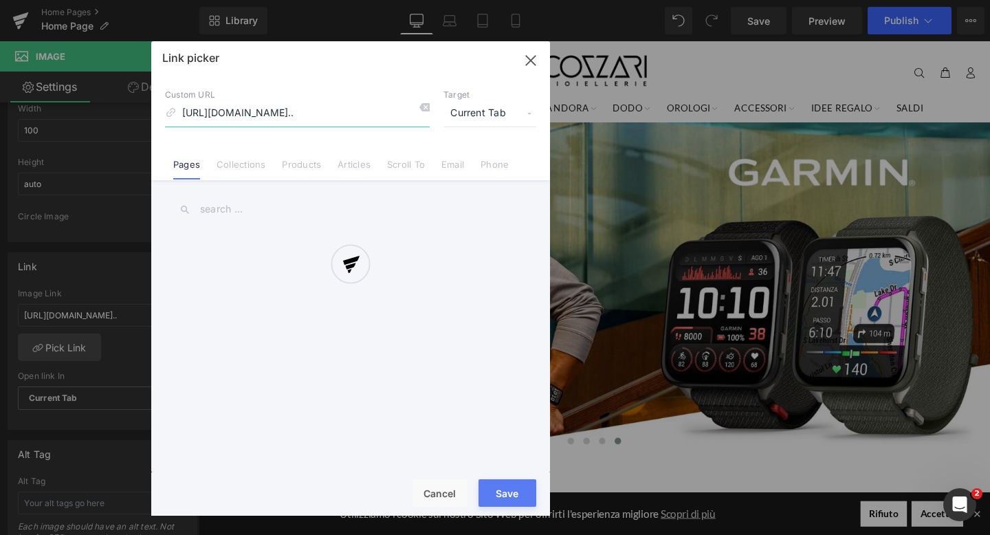
scroll to position [0, 301]
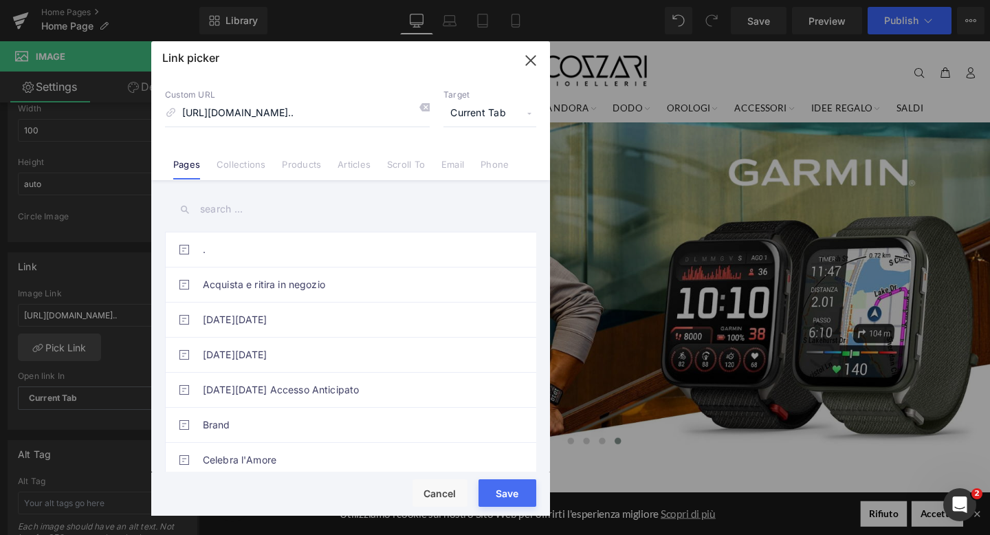
click at [255, 210] on input "text" at bounding box center [350, 209] width 371 height 31
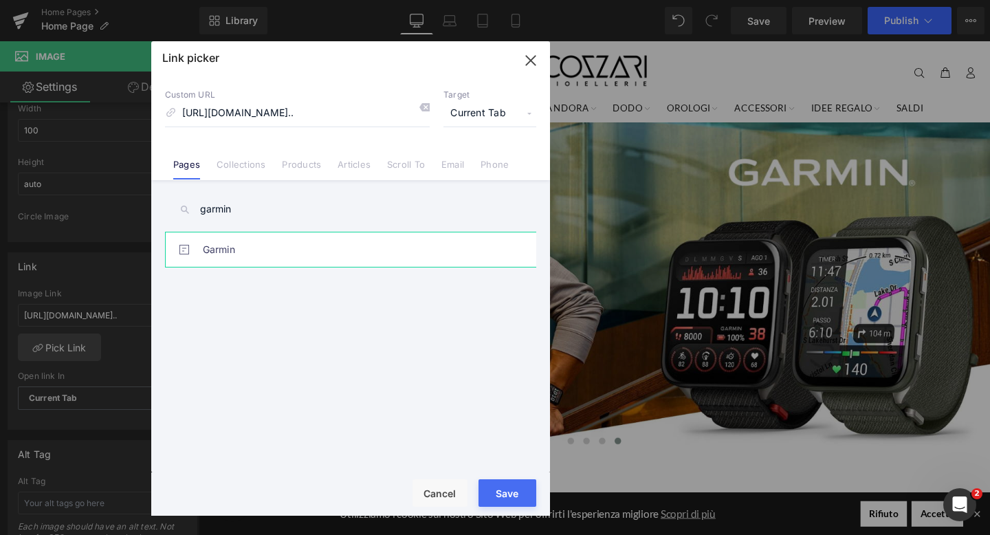
type input "garmin"
click at [252, 249] on link "Garmin" at bounding box center [354, 249] width 302 height 34
click at [0, 0] on div "Rendering Content" at bounding box center [0, 0] width 0 height 0
click at [511, 497] on button "Save" at bounding box center [507, 492] width 58 height 27
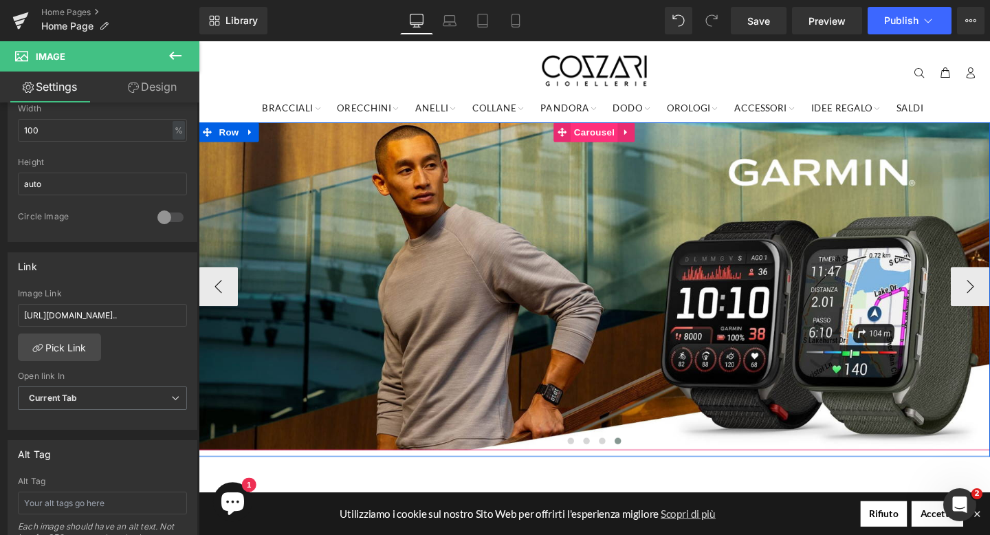
click at [621, 137] on span "Carousel" at bounding box center [614, 136] width 49 height 21
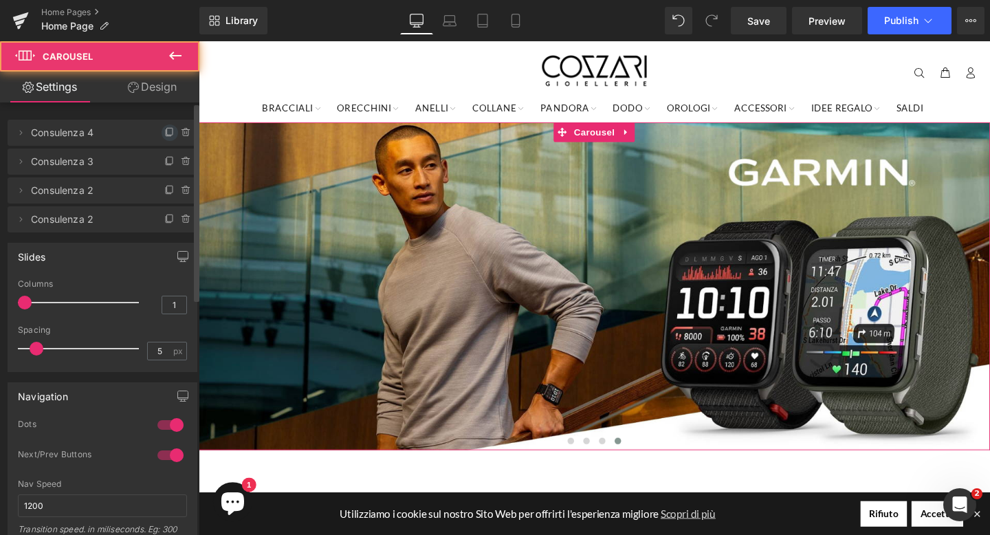
click at [164, 129] on icon at bounding box center [169, 132] width 11 height 11
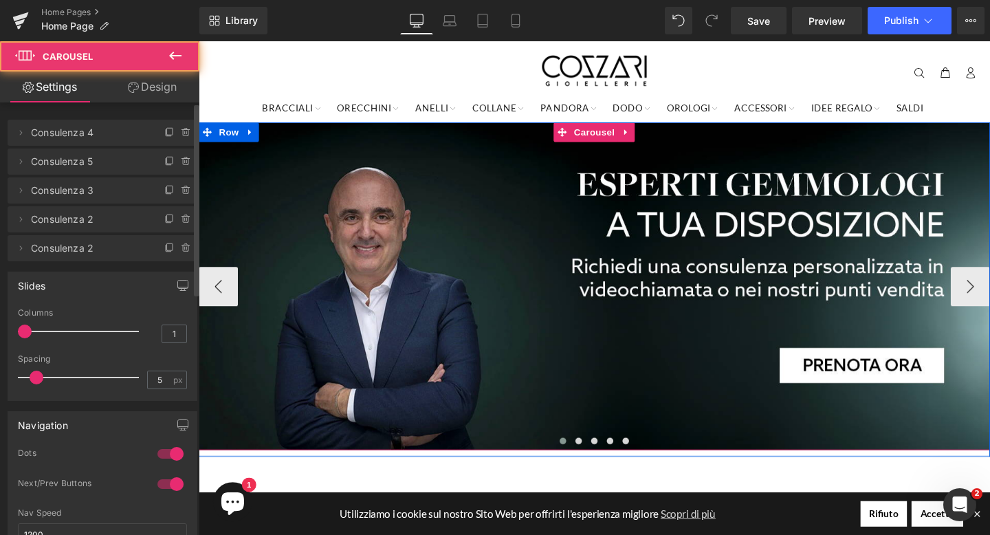
click at [582, 462] on span at bounding box center [581, 461] width 7 height 7
click at [601, 462] on span at bounding box center [597, 461] width 7 height 7
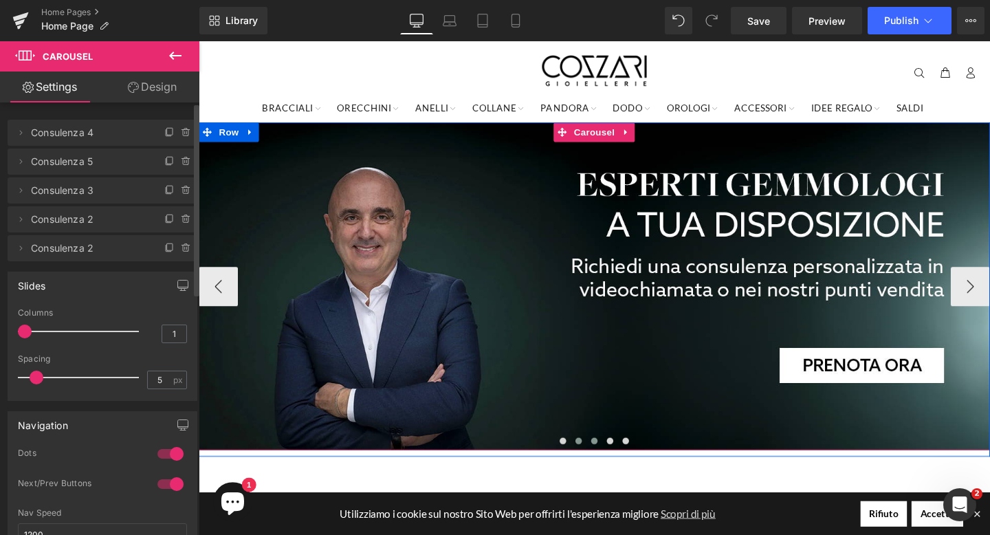
click at [611, 462] on span at bounding box center [614, 461] width 7 height 7
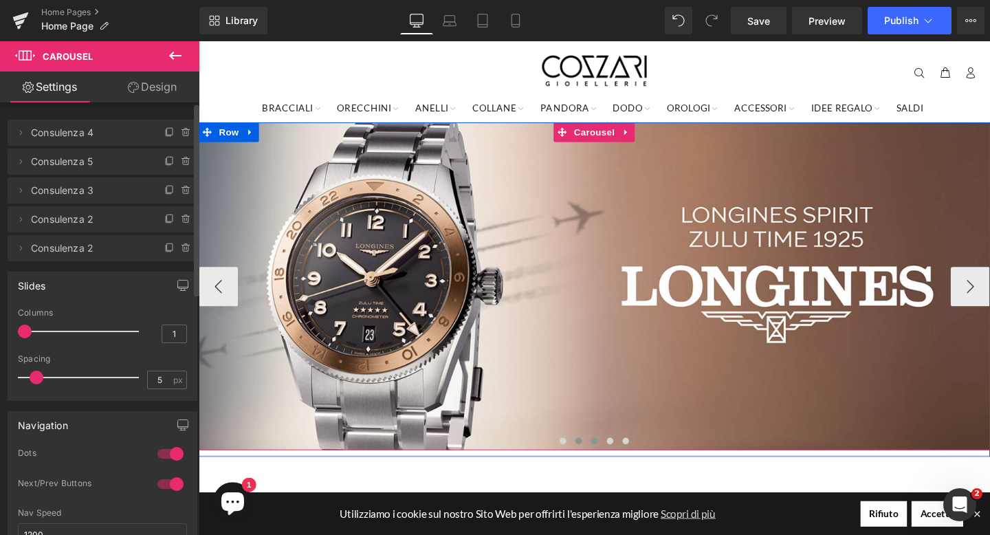
click at [595, 462] on span at bounding box center [597, 461] width 7 height 7
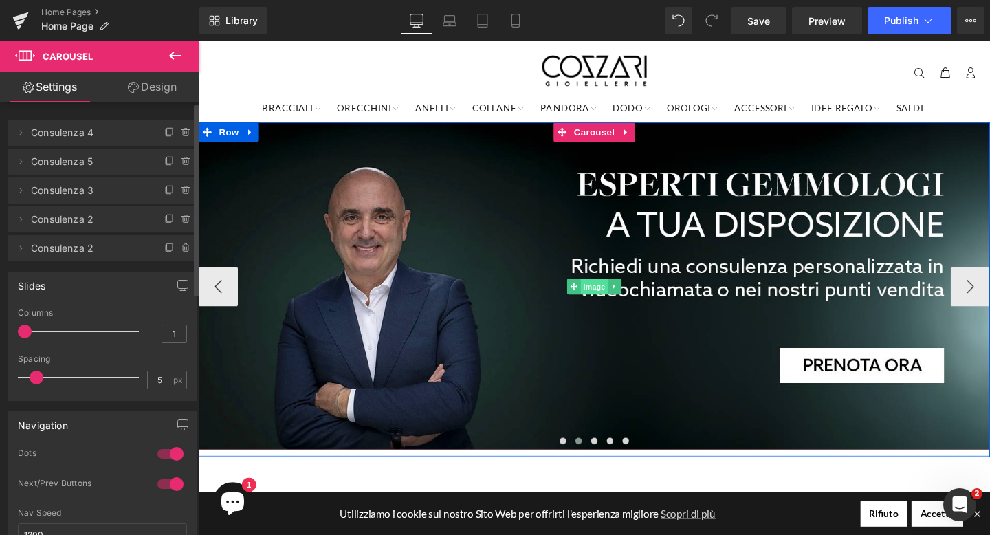
click at [616, 294] on span "Image" at bounding box center [614, 299] width 29 height 16
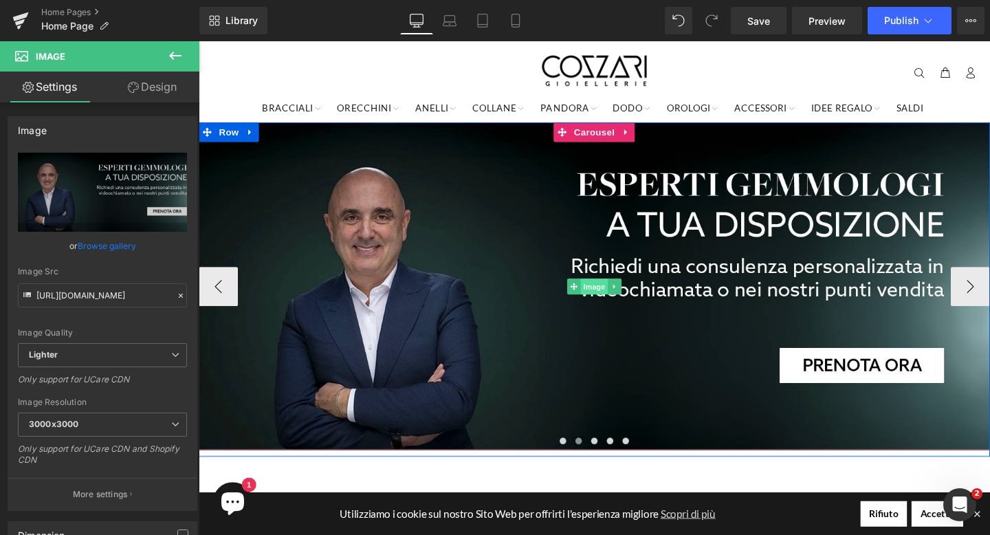
click at [610, 298] on span "Image" at bounding box center [614, 299] width 29 height 16
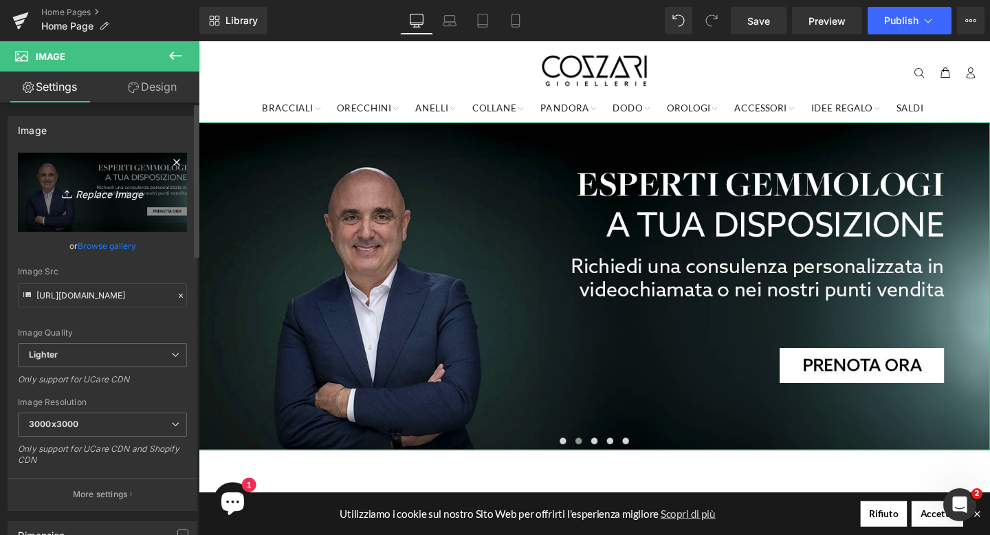
click at [118, 194] on icon "Replace Image" at bounding box center [102, 191] width 110 height 17
type input "C:\fakepath\banner-desktop-pandora-1.png"
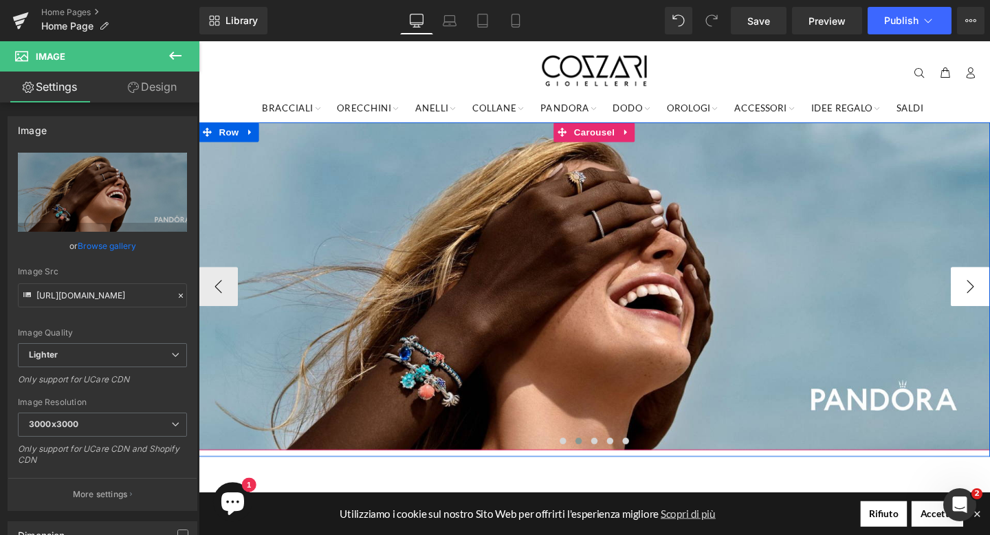
click at [989, 296] on button "›" at bounding box center [1009, 298] width 41 height 41
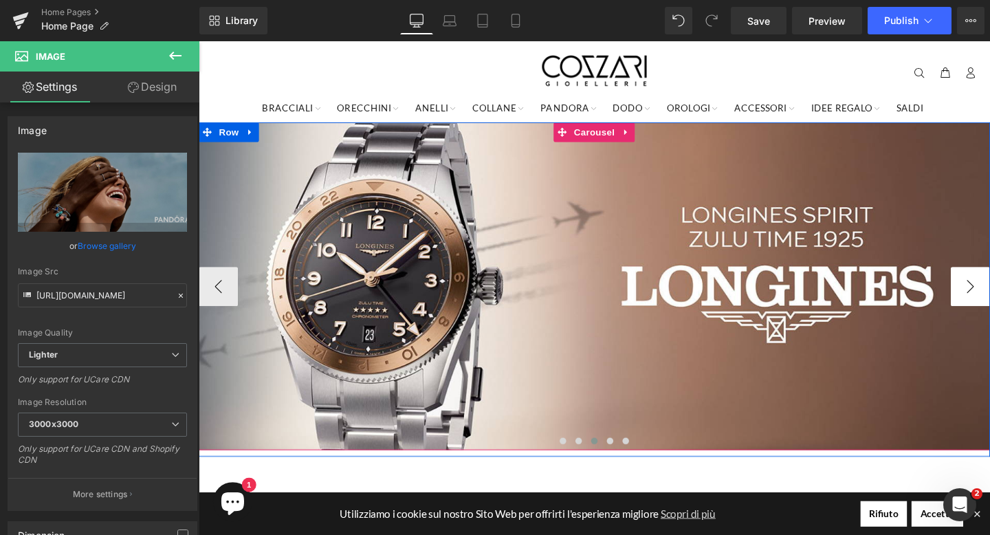
click at [989, 296] on button "›" at bounding box center [1009, 298] width 41 height 41
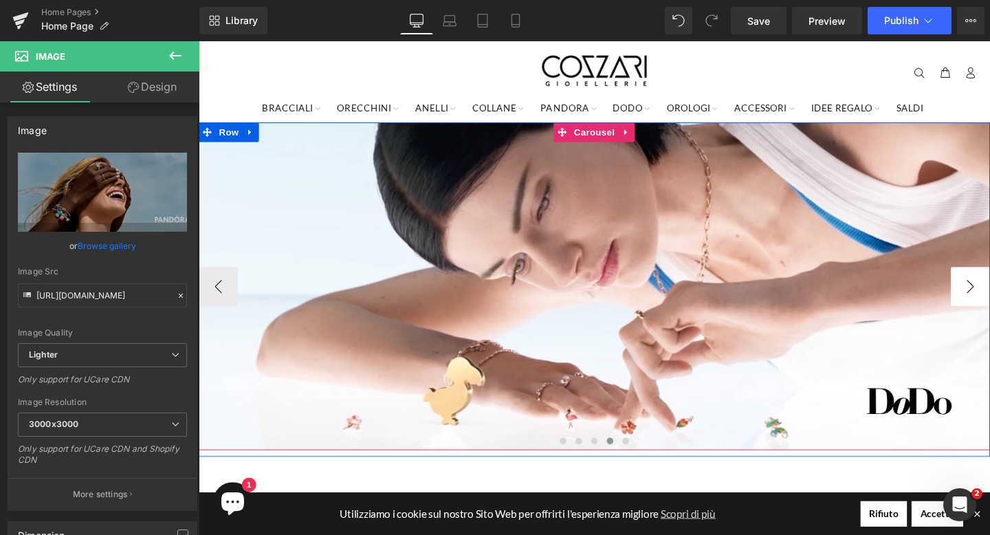
click at [989, 296] on button "›" at bounding box center [1009, 298] width 41 height 41
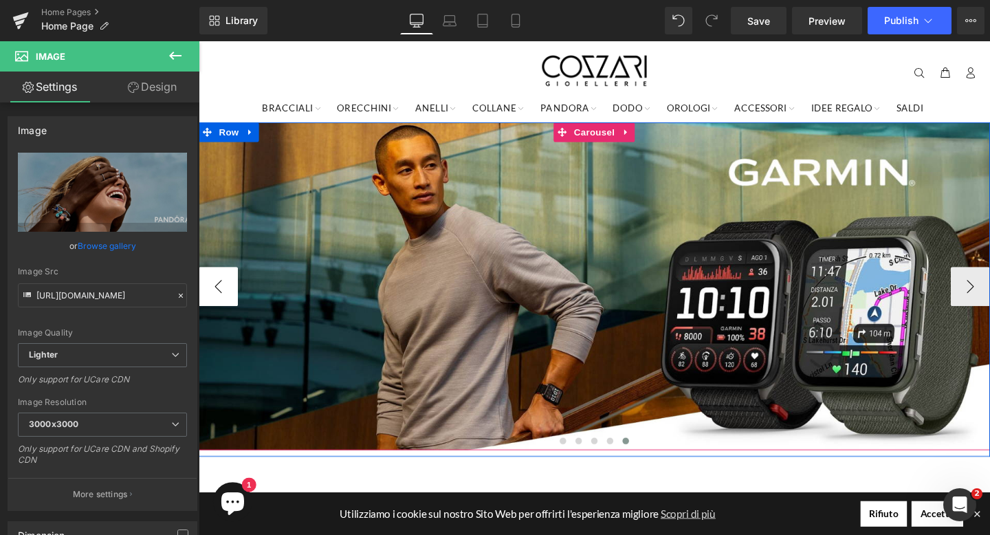
click at [223, 295] on button "‹" at bounding box center [219, 298] width 41 height 41
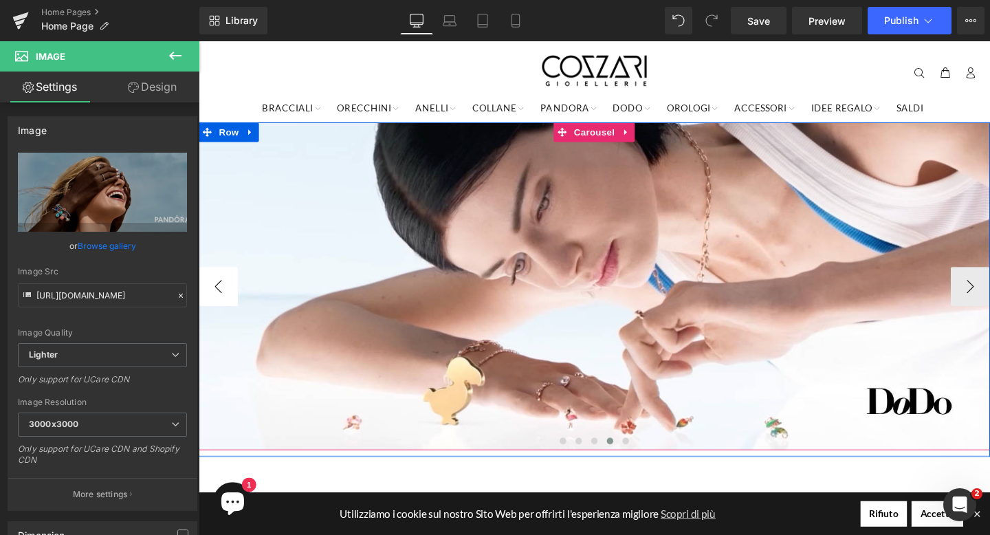
click at [223, 295] on button "‹" at bounding box center [219, 298] width 41 height 41
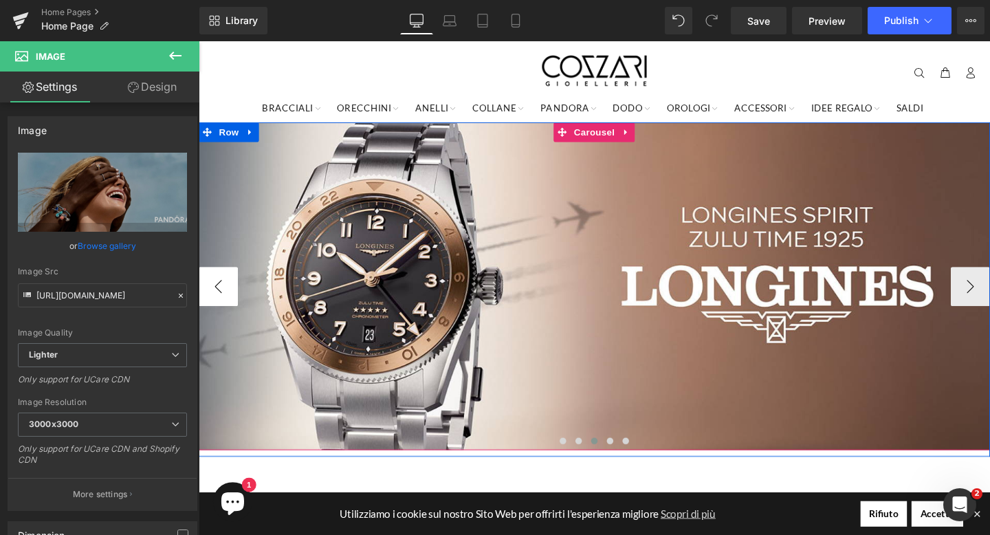
click at [223, 295] on button "‹" at bounding box center [219, 298] width 41 height 41
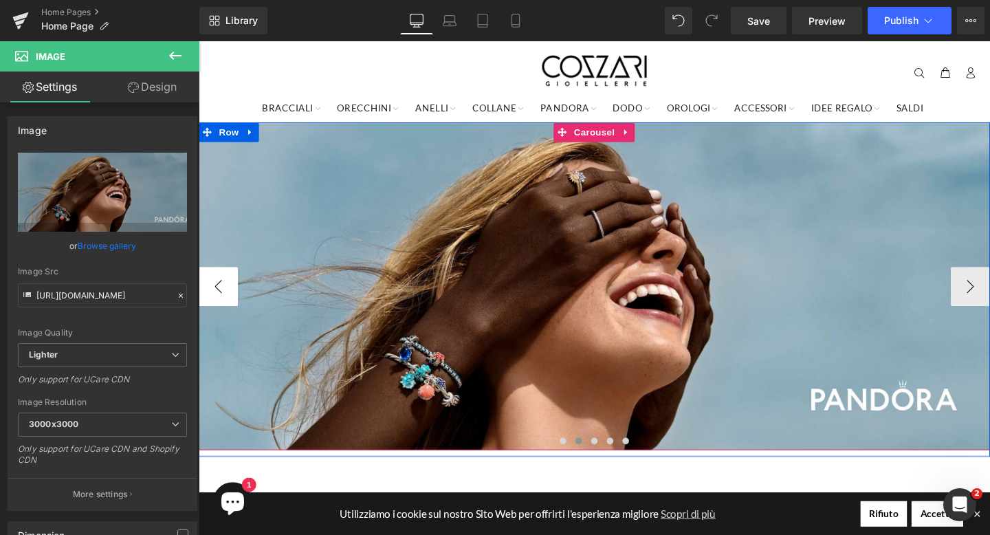
click at [223, 295] on button "‹" at bounding box center [219, 298] width 41 height 41
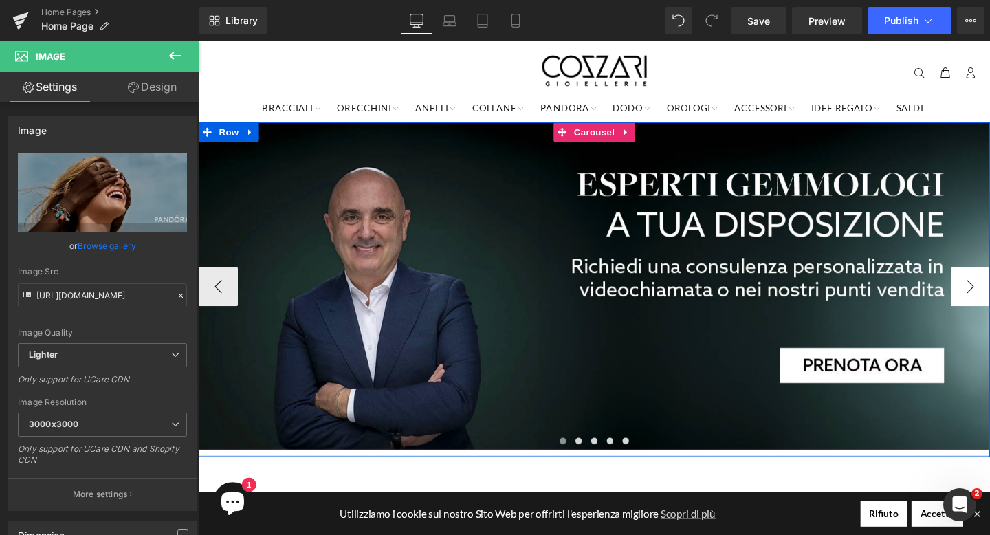
click at [989, 299] on button "›" at bounding box center [1009, 298] width 41 height 41
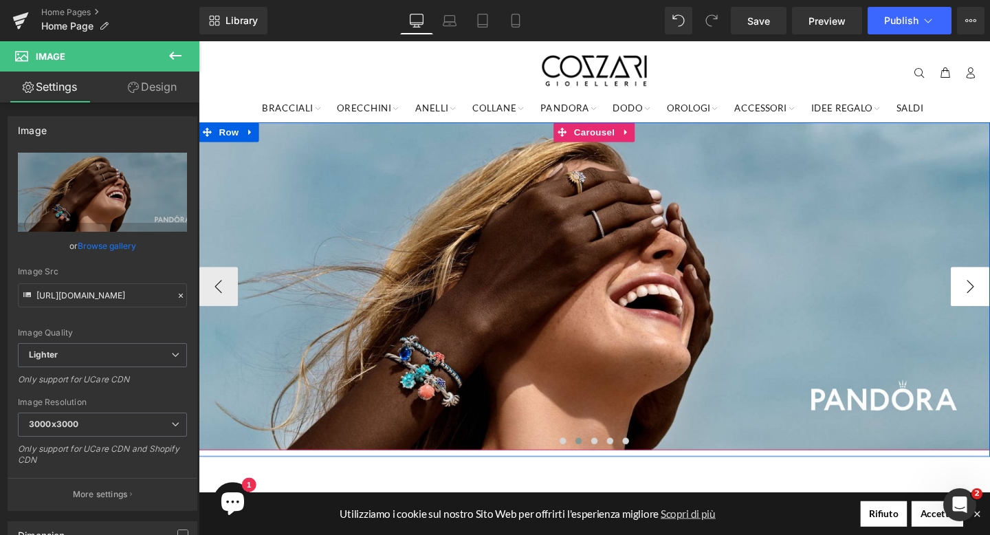
click at [989, 299] on button "›" at bounding box center [1009, 298] width 41 height 41
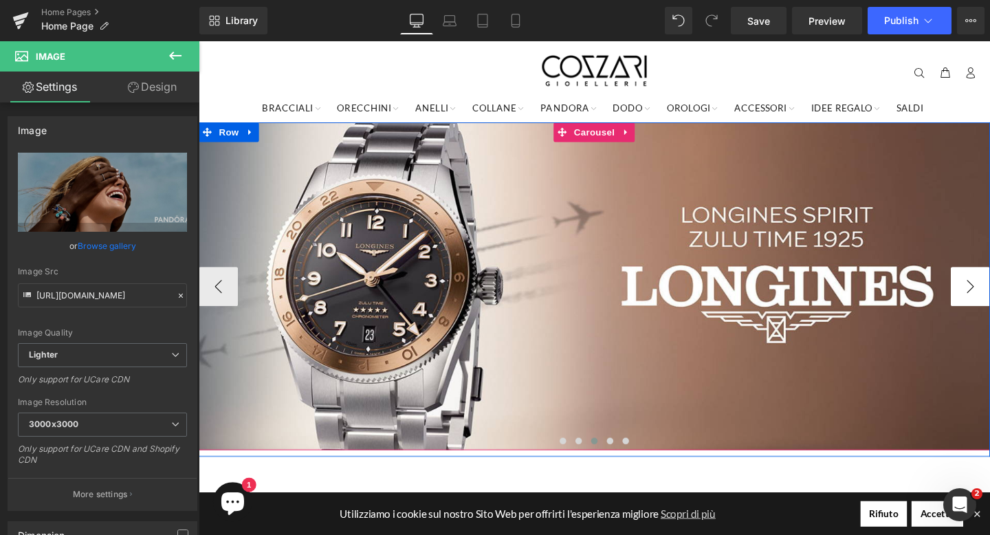
click at [989, 299] on button "›" at bounding box center [1009, 298] width 41 height 41
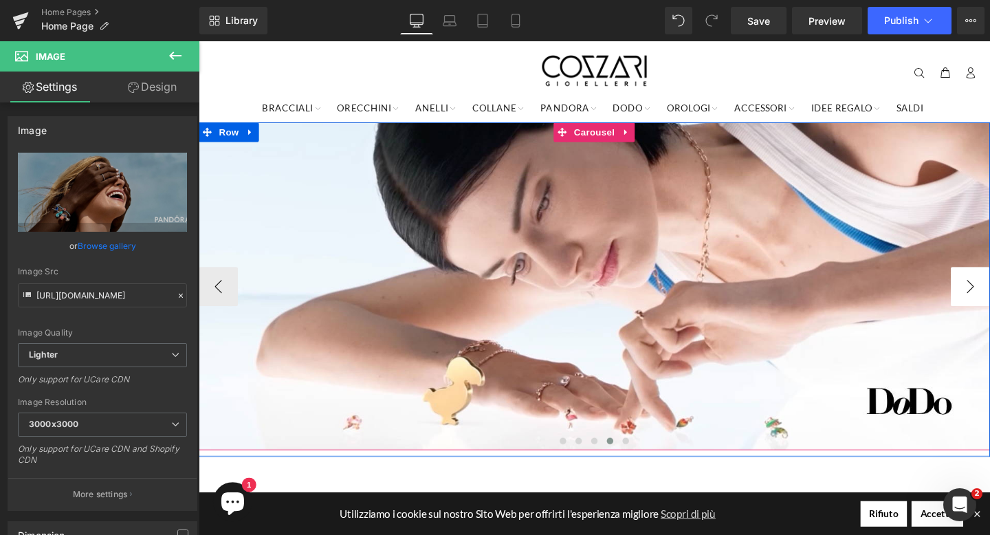
click at [989, 299] on button "›" at bounding box center [1009, 298] width 41 height 41
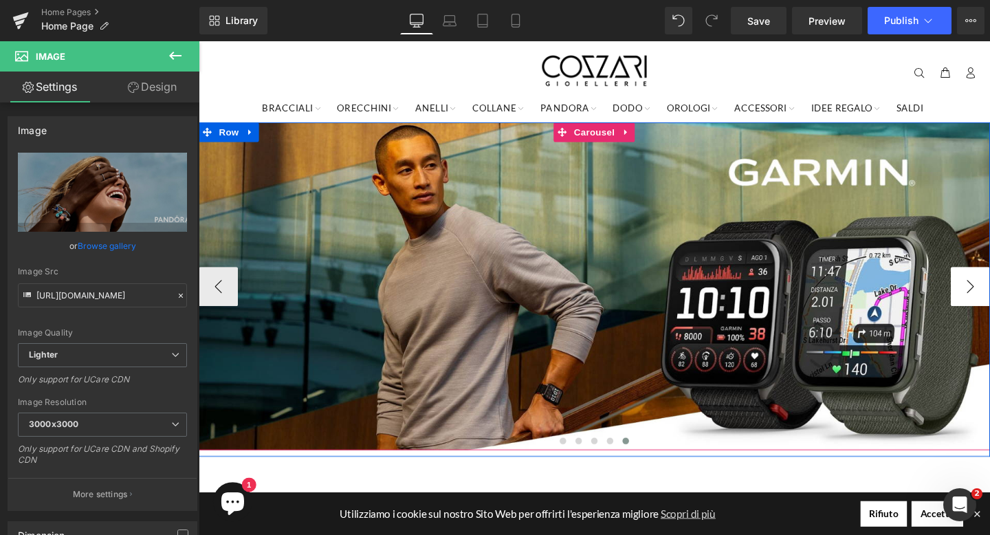
click at [989, 299] on button "›" at bounding box center [1009, 298] width 41 height 41
click at [212, 302] on button "‹" at bounding box center [219, 298] width 41 height 41
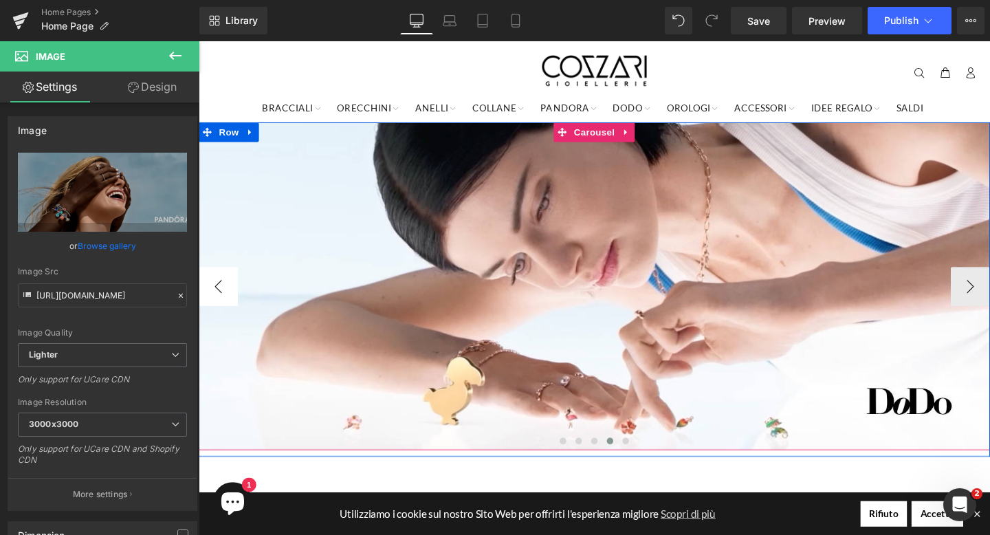
click at [212, 302] on button "‹" at bounding box center [219, 298] width 41 height 41
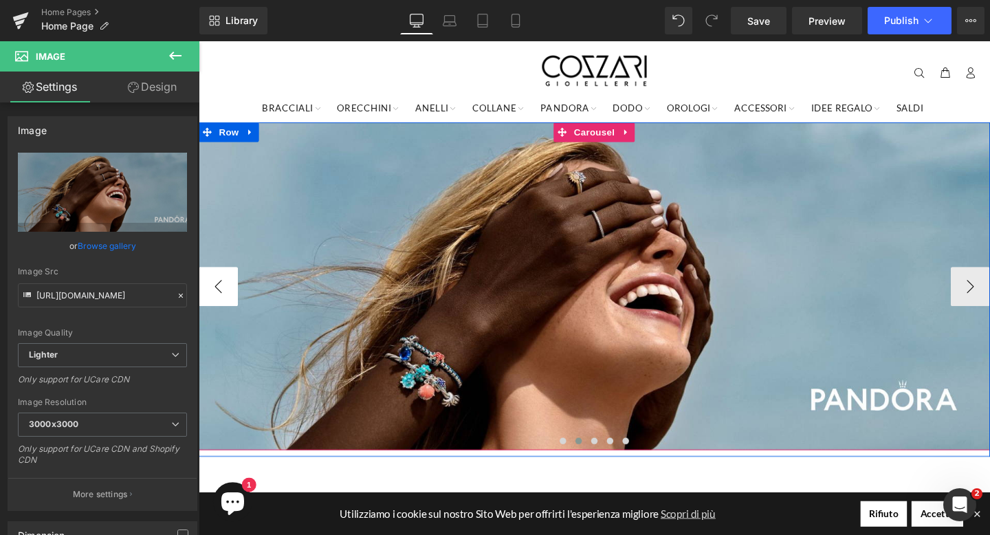
click at [212, 302] on button "‹" at bounding box center [219, 298] width 41 height 41
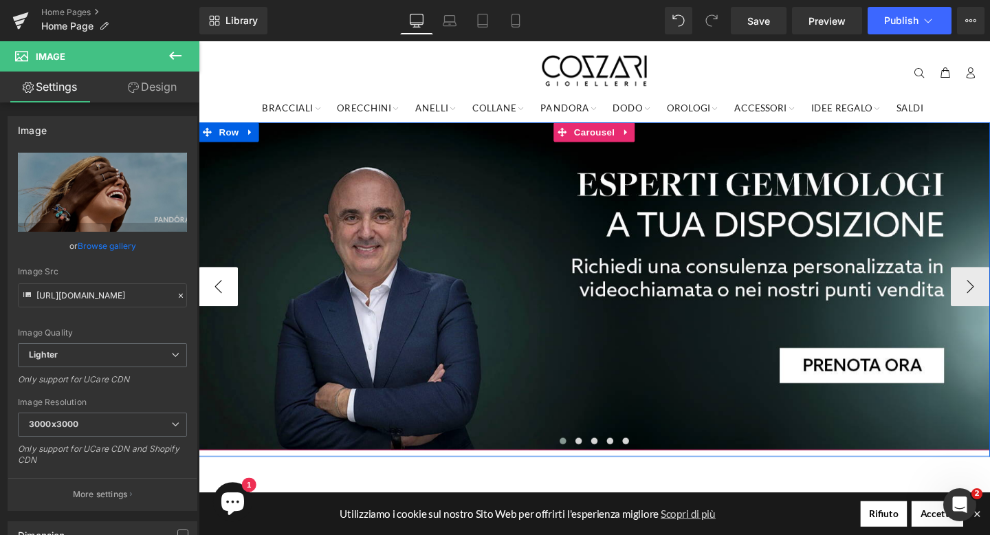
click at [212, 302] on button "‹" at bounding box center [219, 298] width 41 height 41
click at [989, 300] on button "›" at bounding box center [1009, 298] width 41 height 41
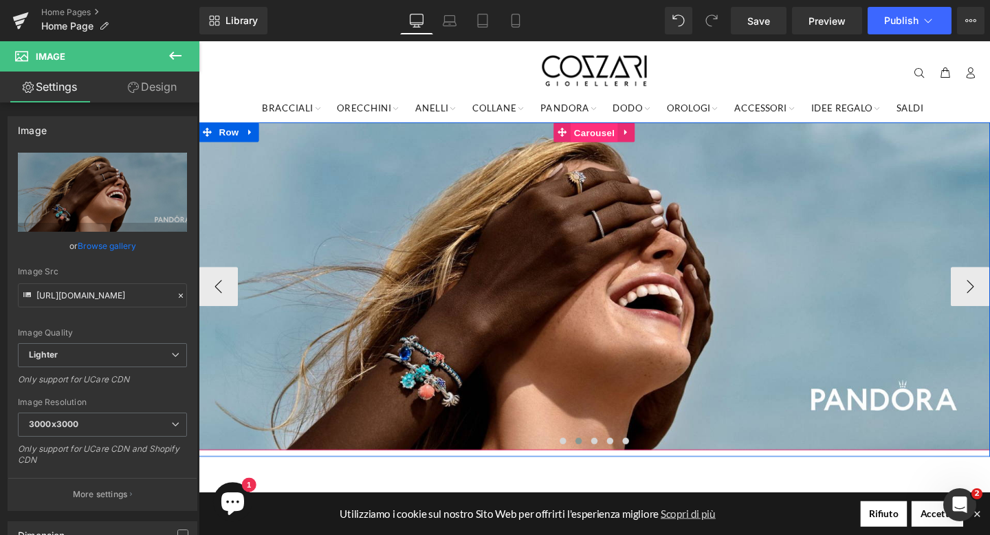
click at [615, 134] on span "Carousel" at bounding box center [614, 137] width 49 height 21
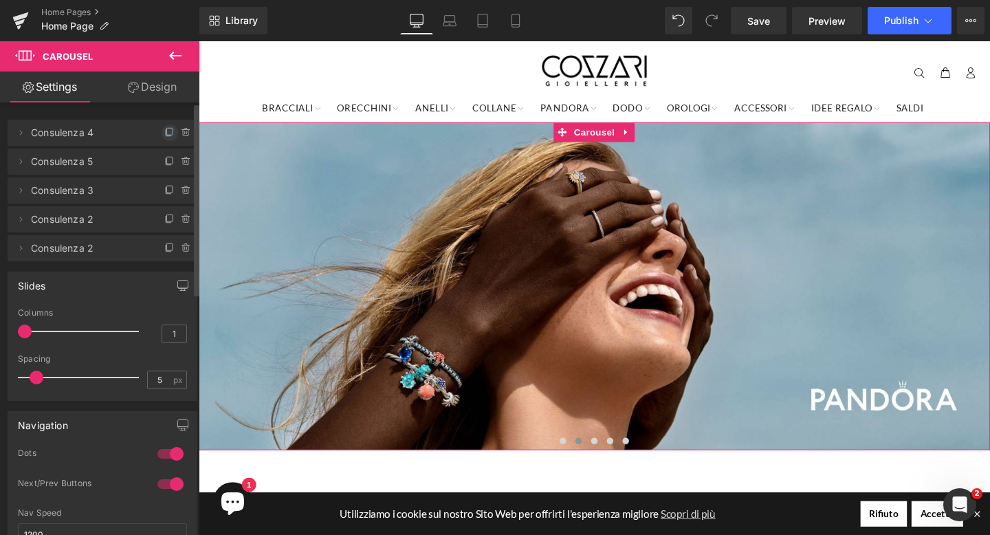
click at [164, 133] on icon at bounding box center [169, 132] width 11 height 11
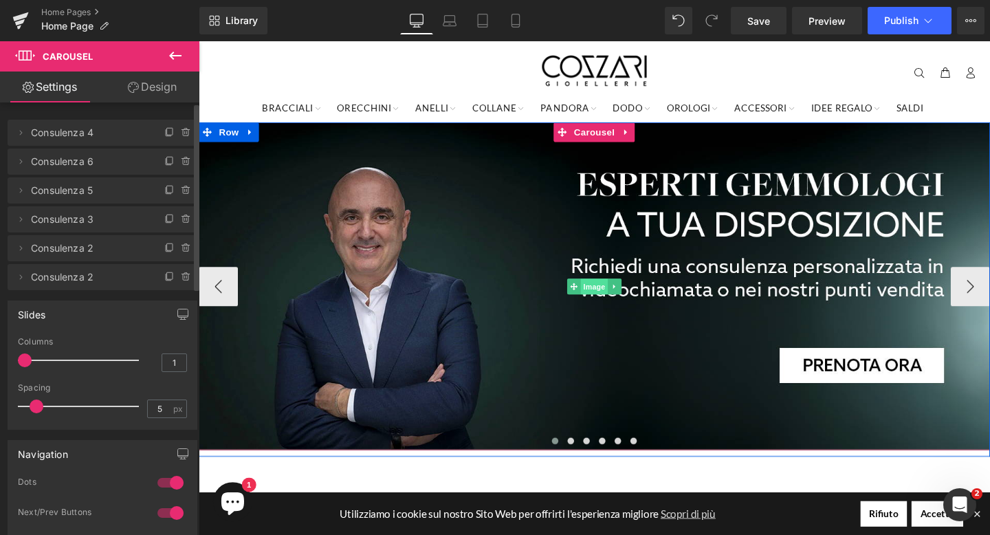
click at [611, 294] on span "Image" at bounding box center [614, 299] width 29 height 16
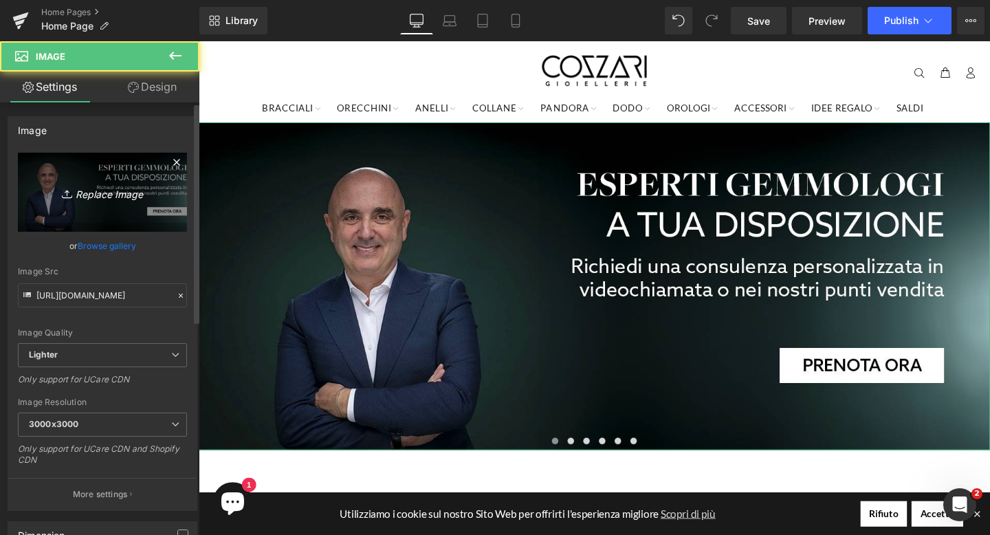
click at [104, 195] on icon "Replace Image" at bounding box center [102, 191] width 110 height 17
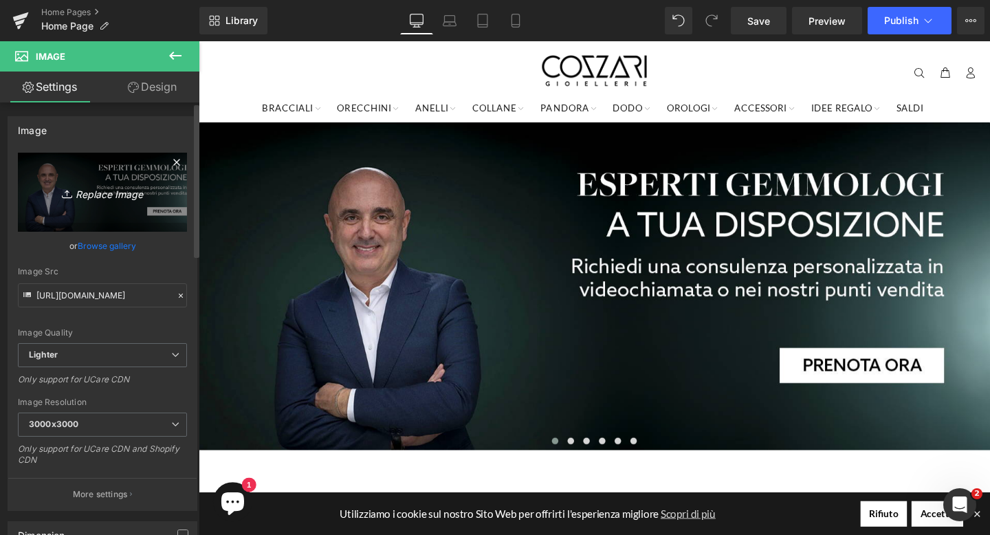
type input "C:\fakepath\banner-desktop-montblanc-1.png"
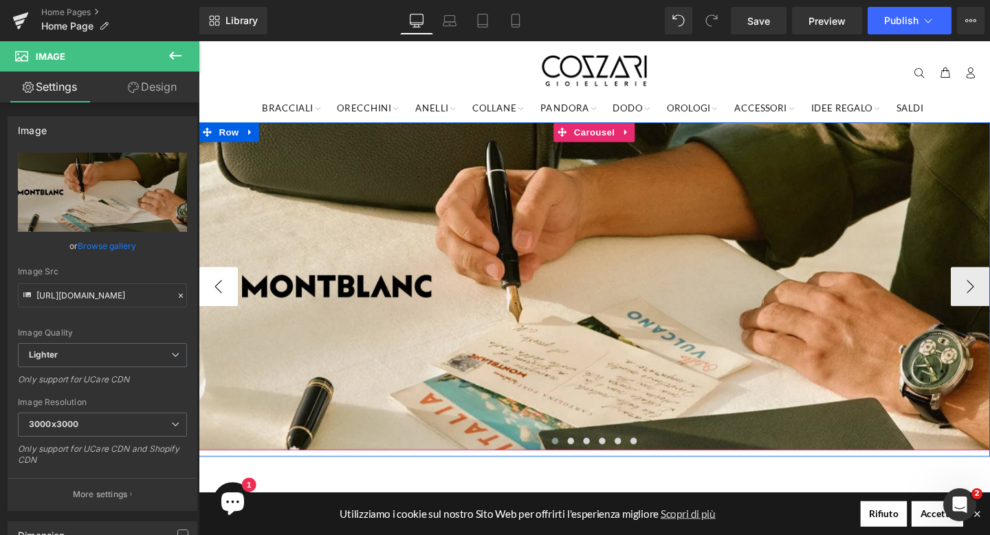
click at [220, 300] on button "‹" at bounding box center [219, 298] width 41 height 41
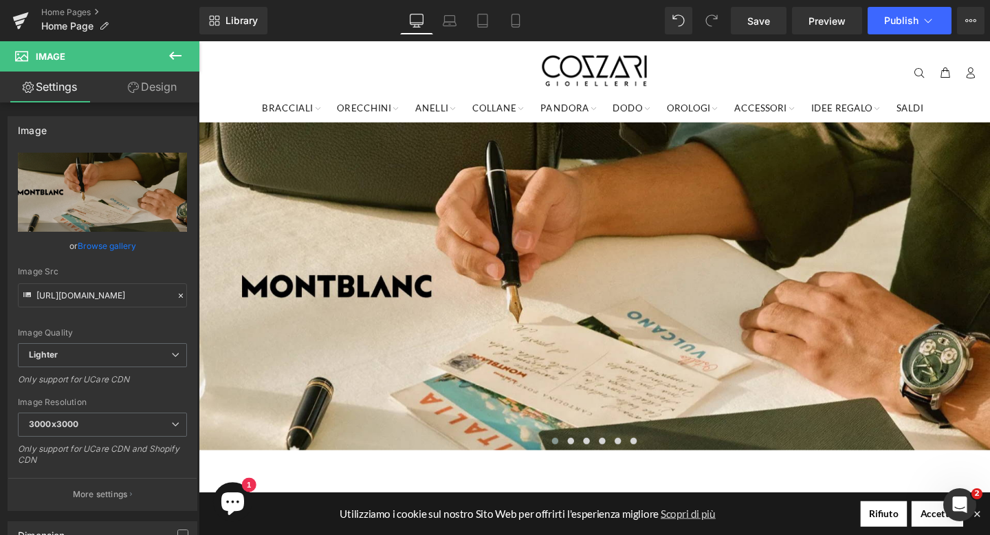
click at [179, 57] on icon at bounding box center [175, 55] width 16 height 16
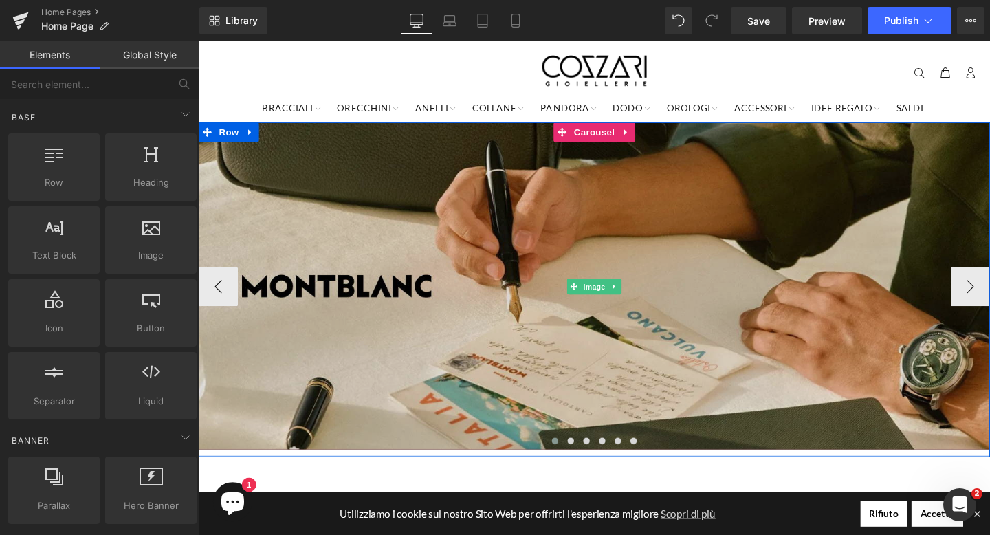
scroll to position [54, 0]
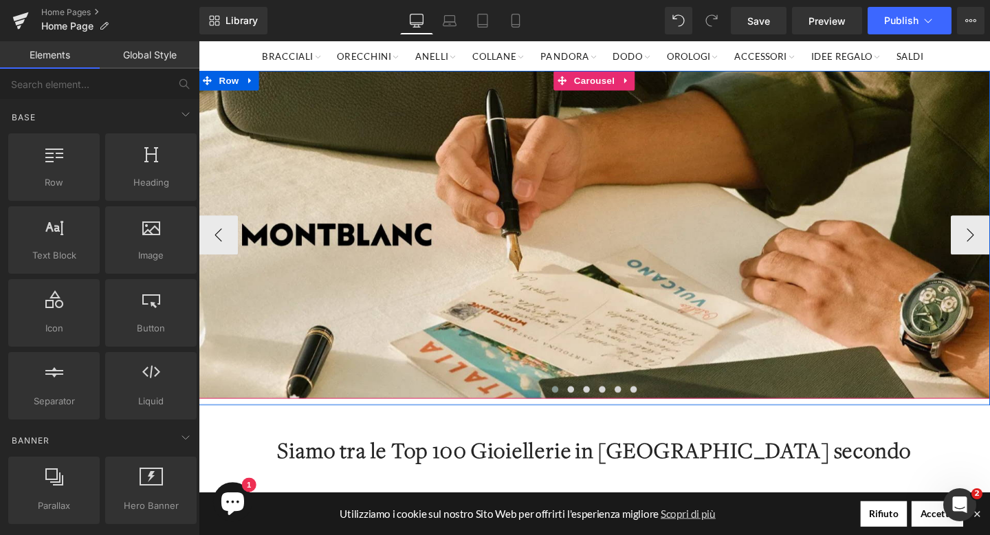
click at [574, 407] on span at bounding box center [573, 406] width 7 height 7
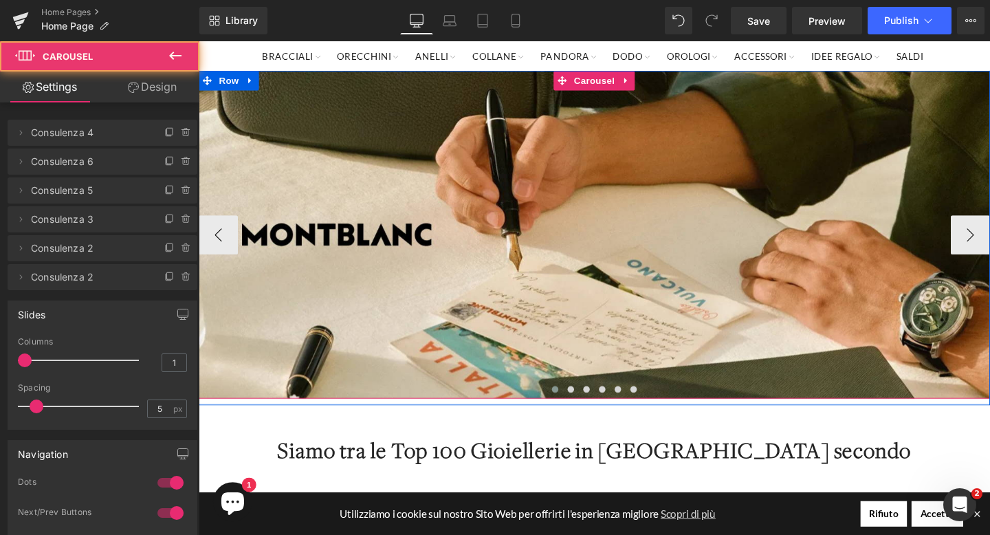
click at [577, 410] on button at bounding box center [573, 407] width 16 height 14
click at [590, 410] on span at bounding box center [589, 406] width 7 height 7
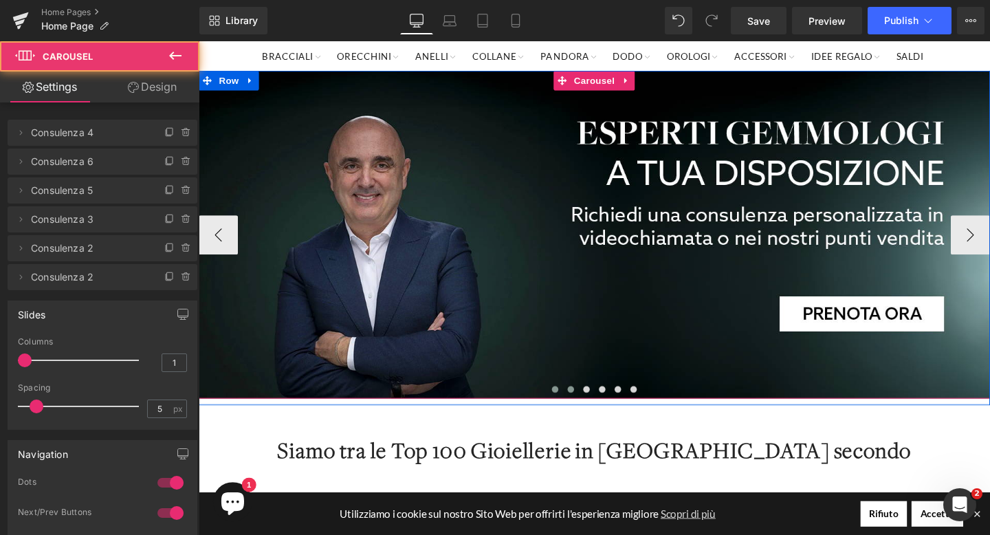
click at [577, 408] on button at bounding box center [573, 407] width 16 height 14
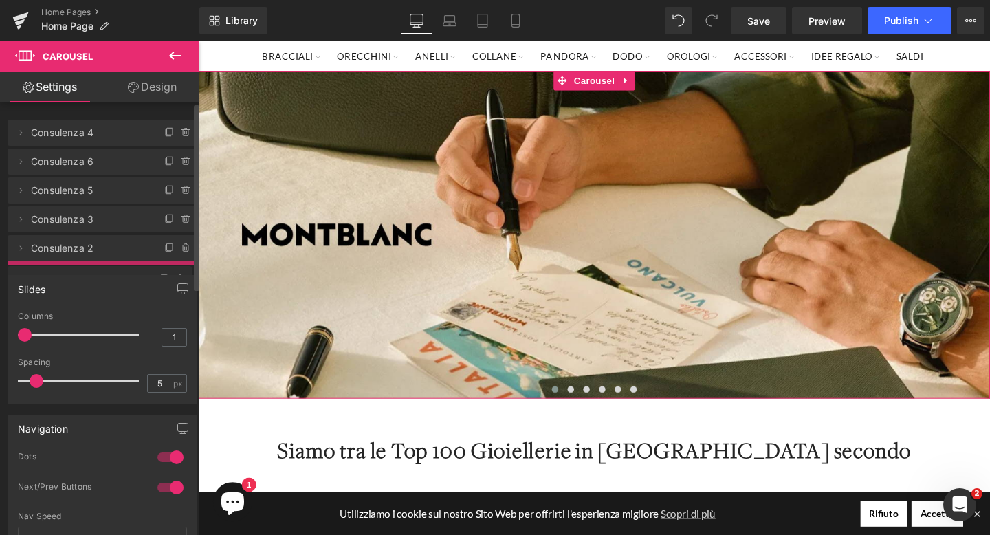
drag, startPoint x: 129, startPoint y: 247, endPoint x: 126, endPoint y: 278, distance: 31.0
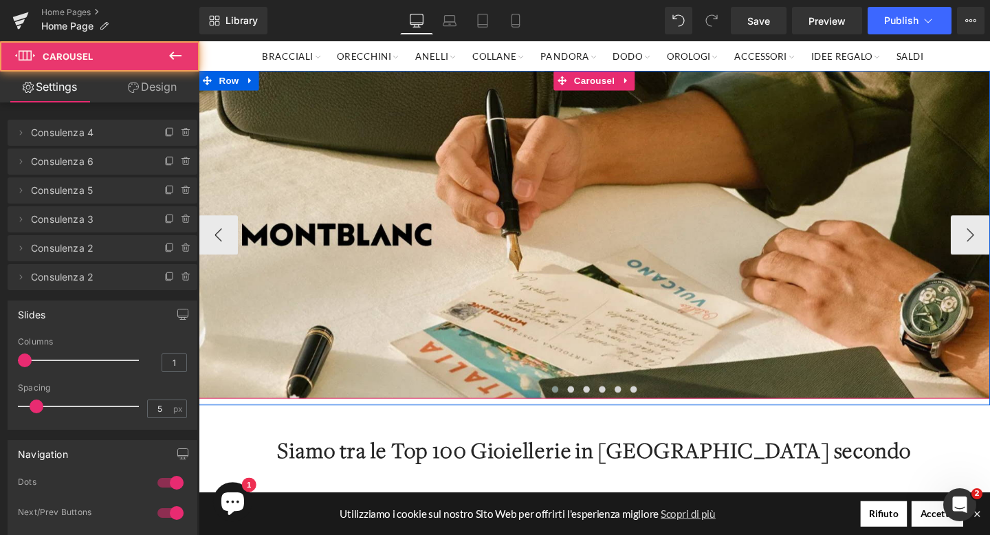
click at [572, 407] on span at bounding box center [573, 406] width 7 height 7
click at [591, 407] on span at bounding box center [589, 406] width 7 height 7
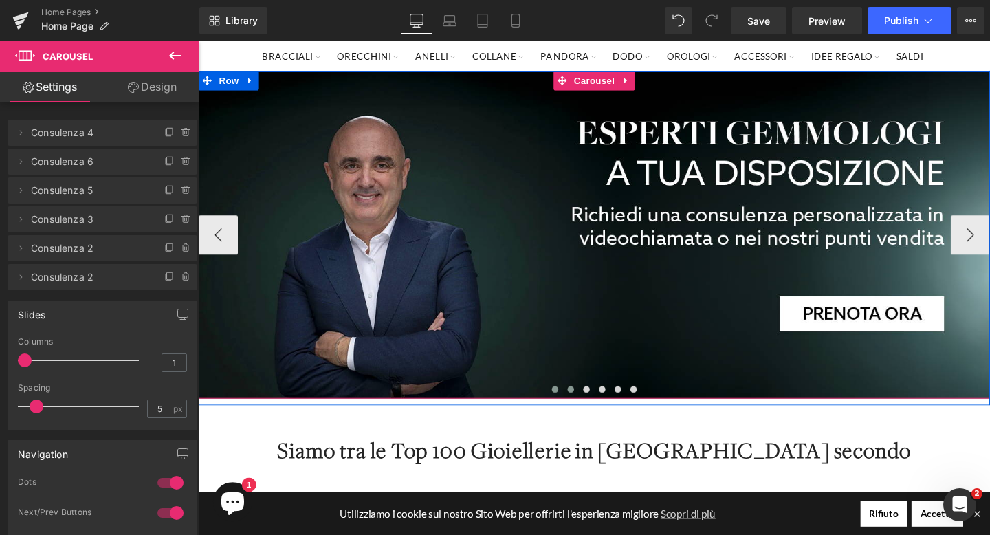
click at [576, 405] on button at bounding box center [573, 407] width 16 height 14
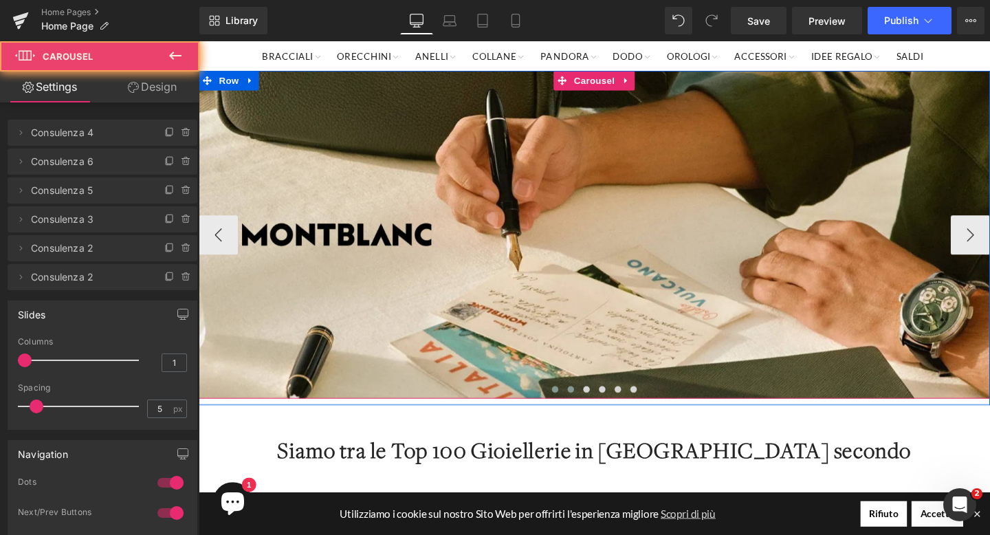
click at [591, 405] on span at bounding box center [589, 406] width 7 height 7
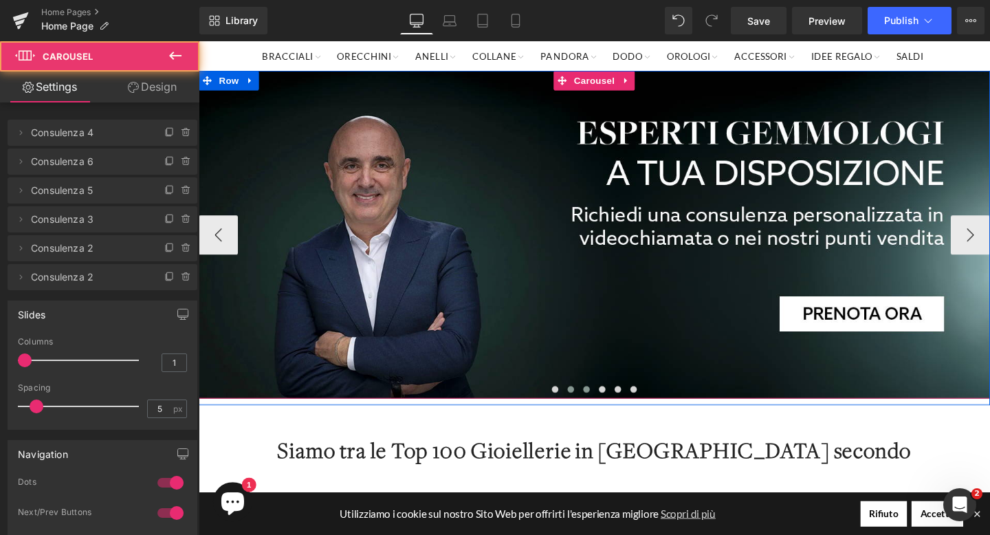
click at [609, 406] on span at bounding box center [606, 406] width 7 height 7
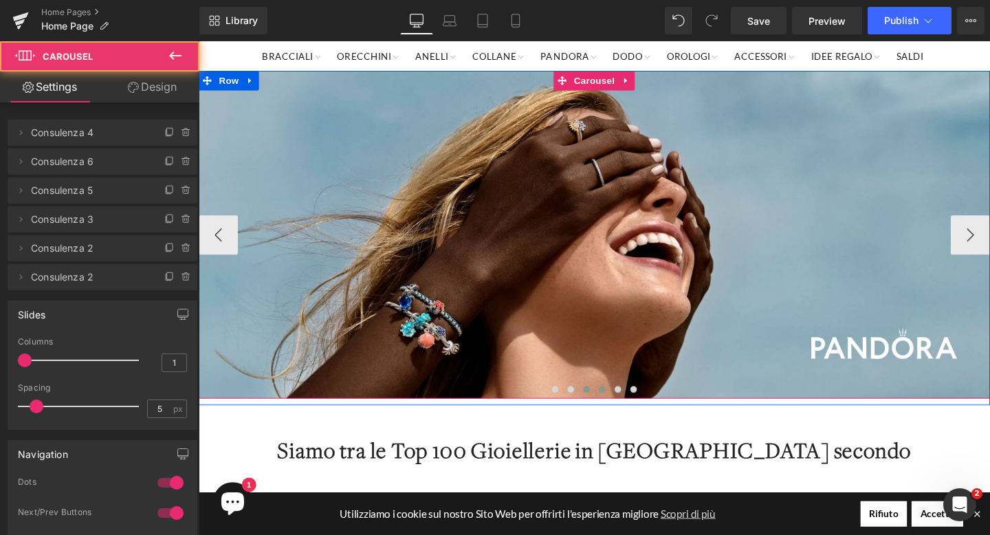
click at [624, 407] on span at bounding box center [622, 406] width 7 height 7
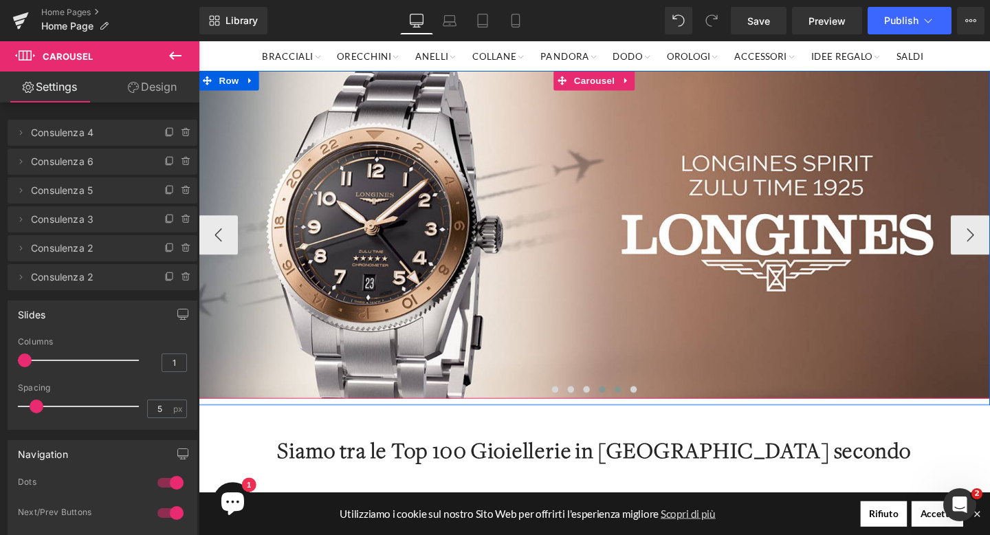
click at [636, 407] on span at bounding box center [639, 406] width 7 height 7
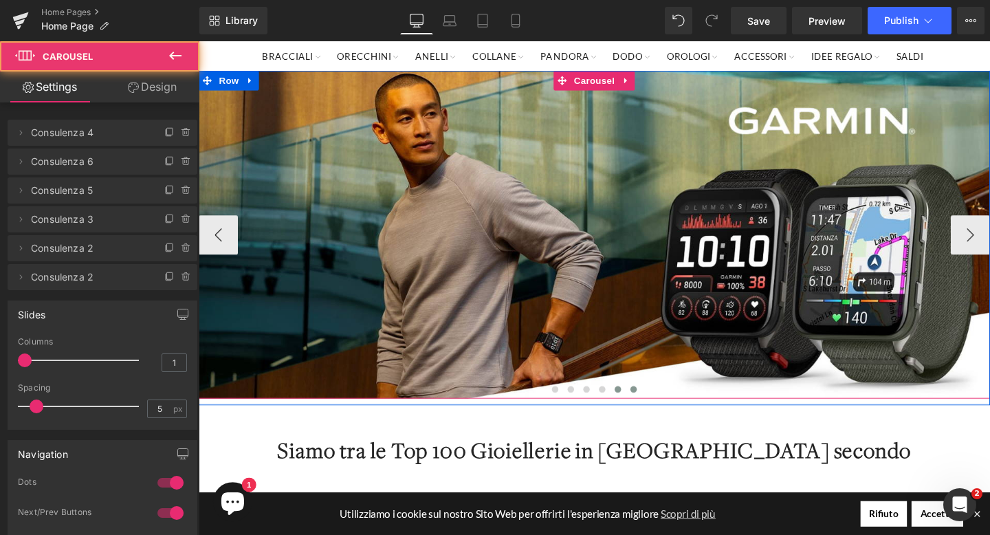
click at [658, 407] on span at bounding box center [655, 406] width 7 height 7
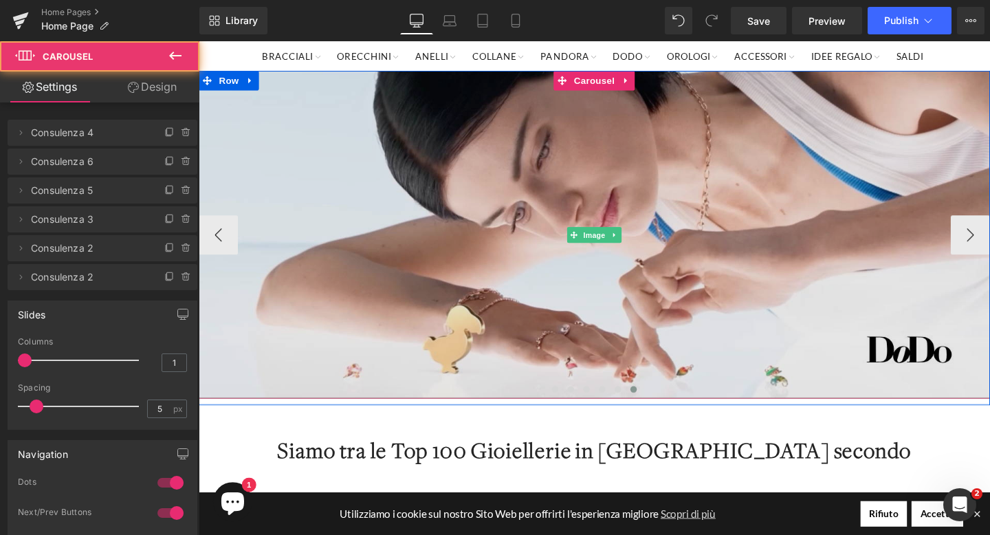
scroll to position [0, 0]
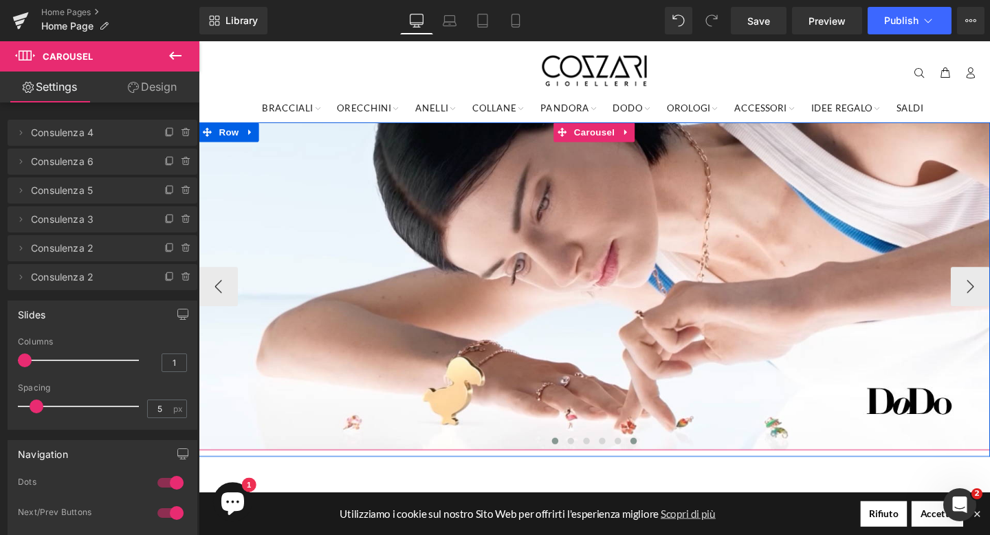
click at [575, 463] on span at bounding box center [573, 461] width 7 height 7
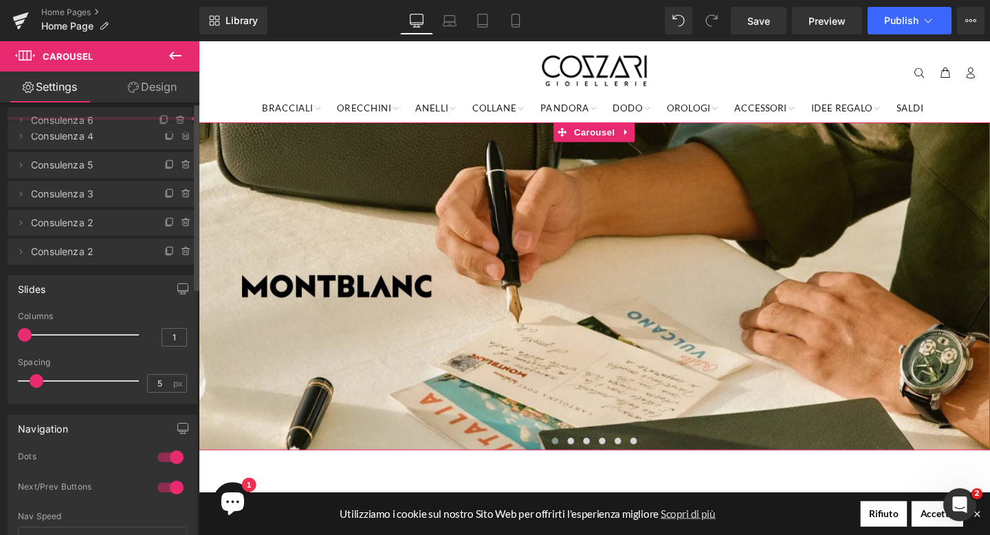
drag, startPoint x: 84, startPoint y: 169, endPoint x: 84, endPoint y: 128, distance: 41.2
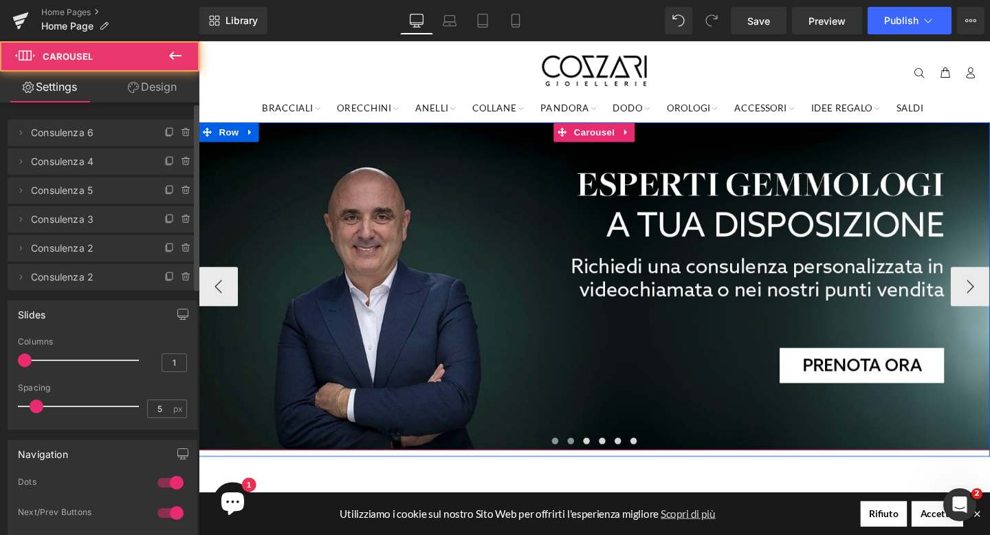
click at [588, 460] on span at bounding box center [589, 461] width 7 height 7
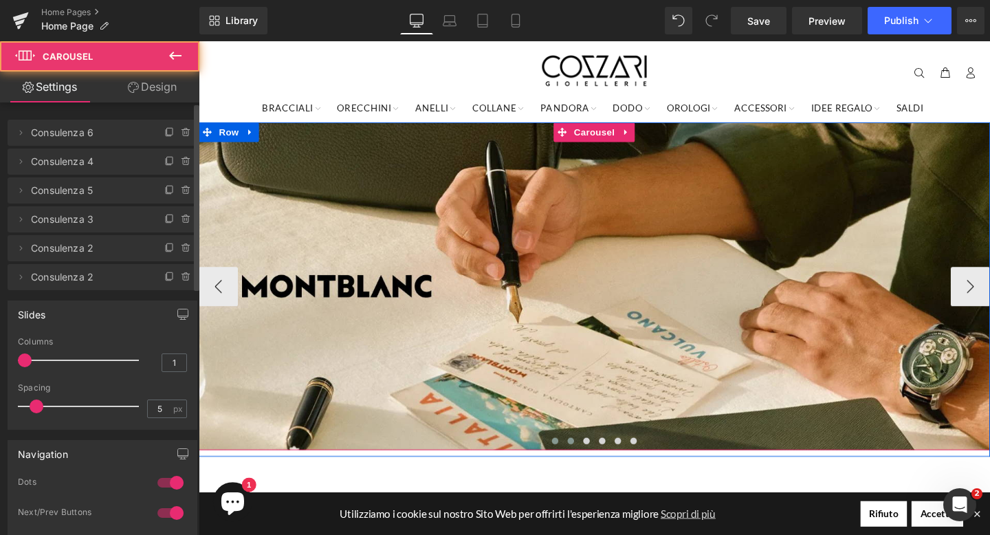
click at [574, 460] on span at bounding box center [573, 461] width 7 height 7
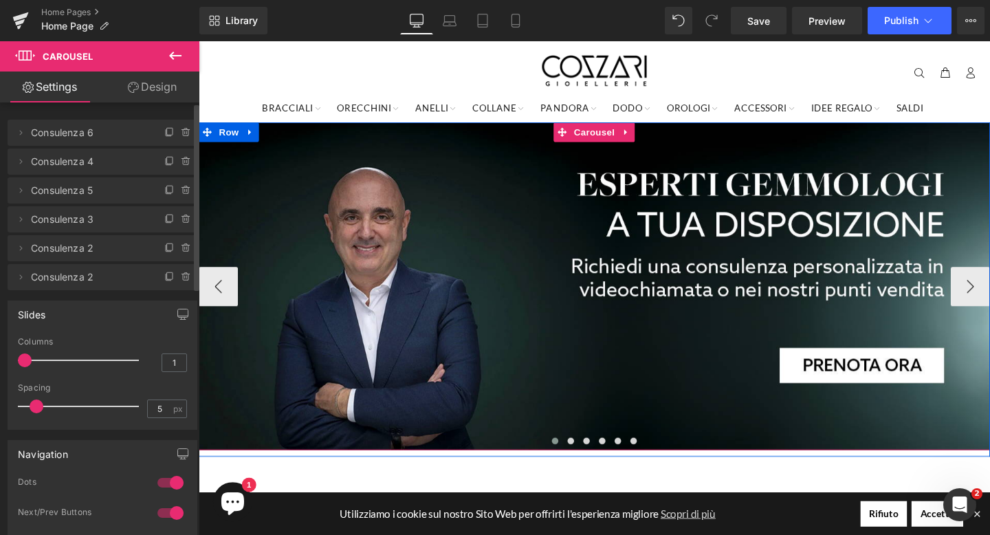
click at [571, 464] on span at bounding box center [573, 461] width 7 height 7
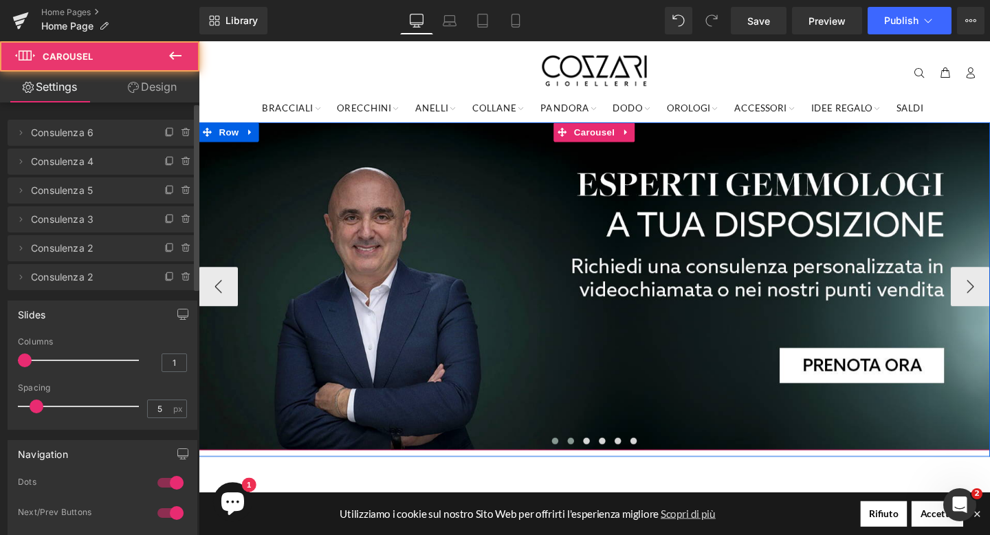
click at [590, 463] on span at bounding box center [589, 461] width 7 height 7
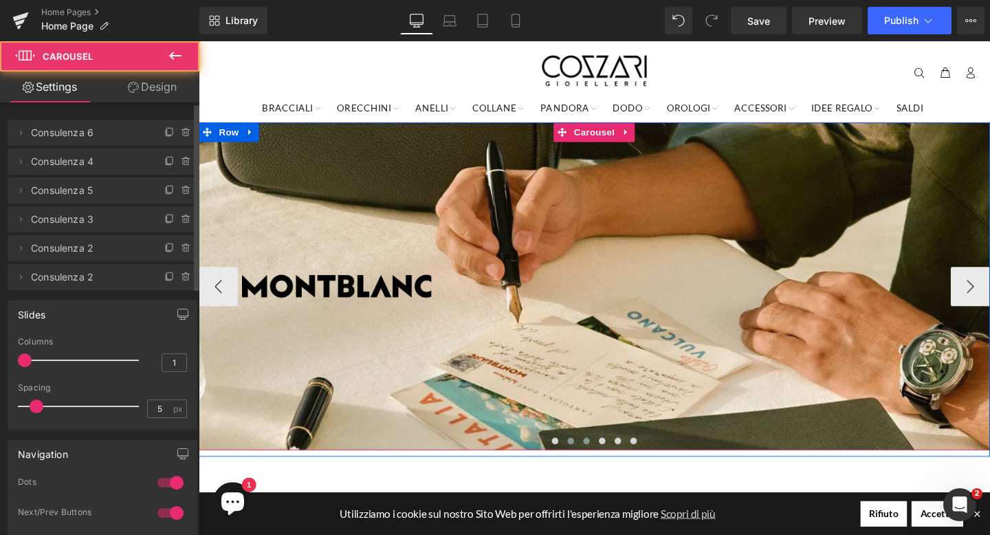
click at [600, 459] on button at bounding box center [606, 461] width 16 height 14
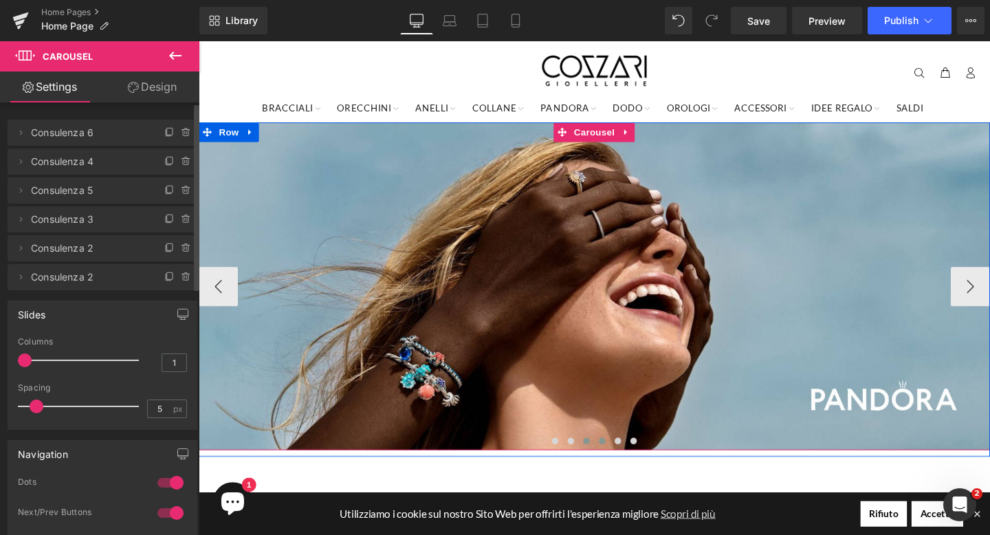
click at [621, 460] on span at bounding box center [622, 461] width 7 height 7
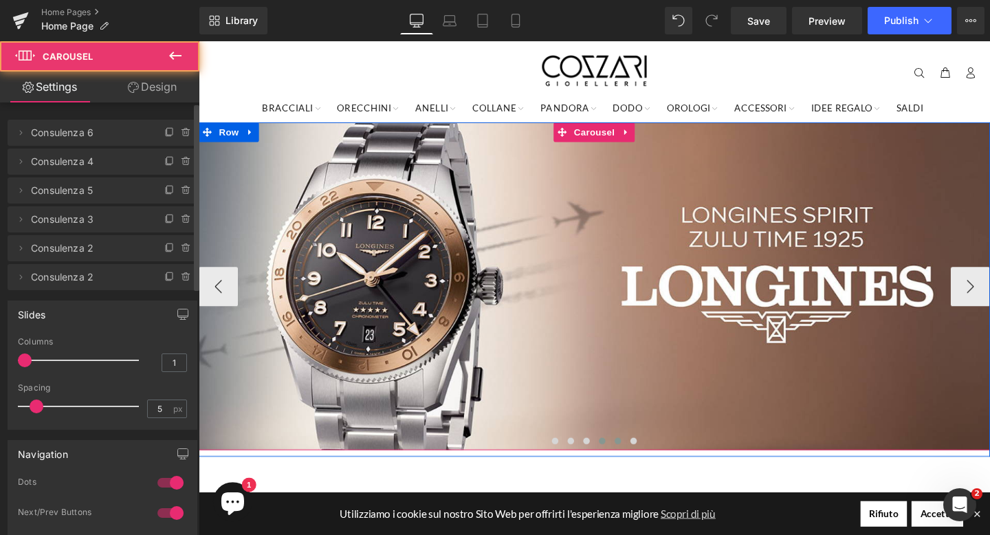
click at [637, 462] on span at bounding box center [639, 461] width 7 height 7
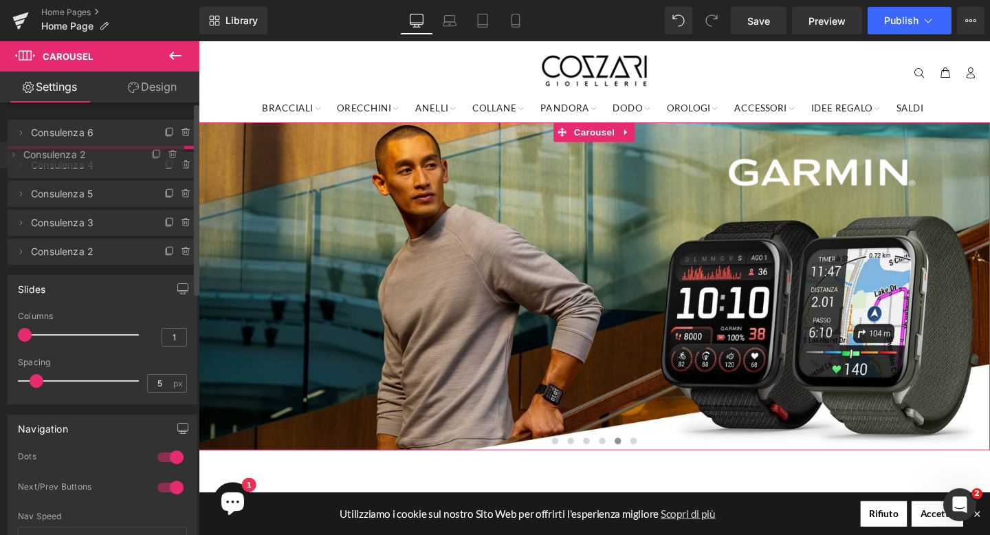
drag, startPoint x: 105, startPoint y: 278, endPoint x: 104, endPoint y: 155, distance: 123.0
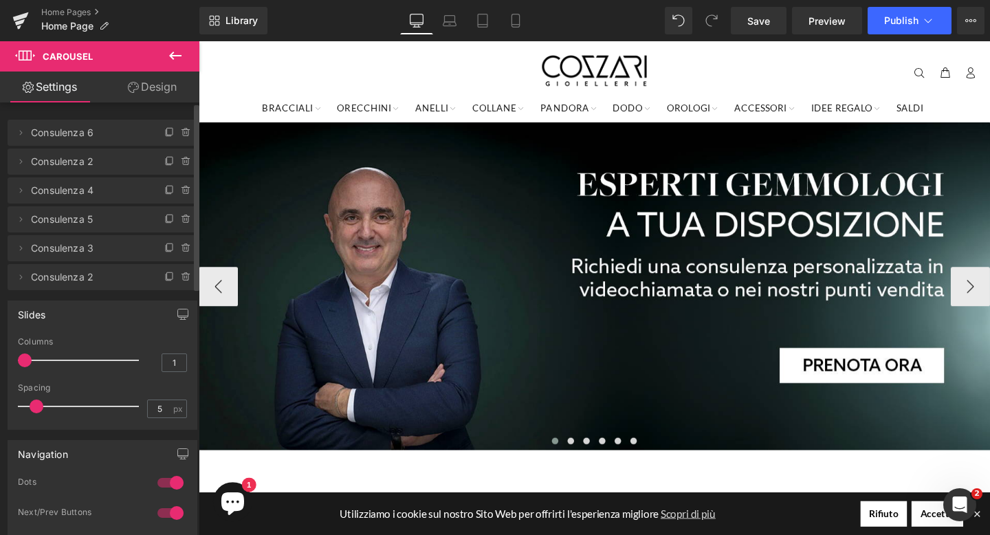
click at [570, 462] on span at bounding box center [573, 461] width 7 height 7
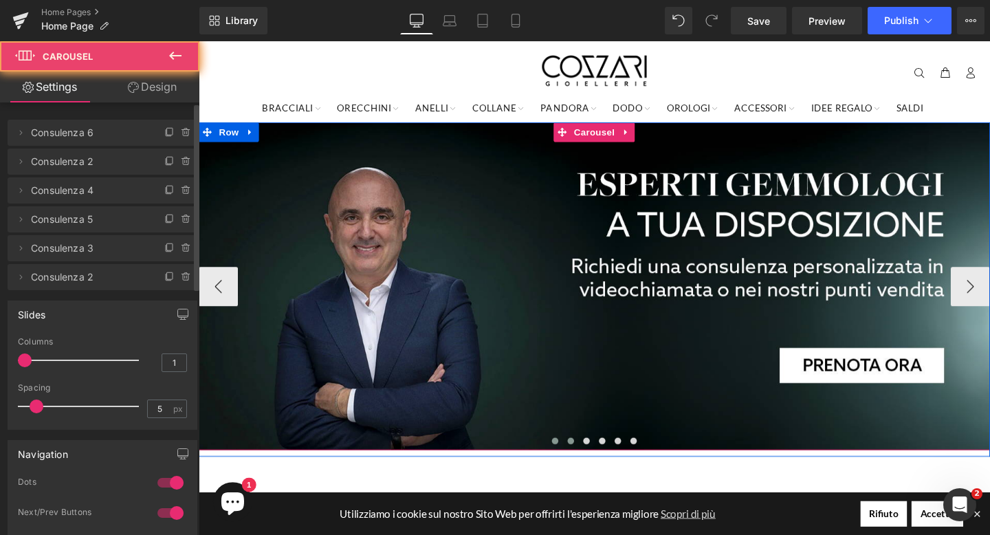
click at [587, 462] on span at bounding box center [589, 461] width 7 height 7
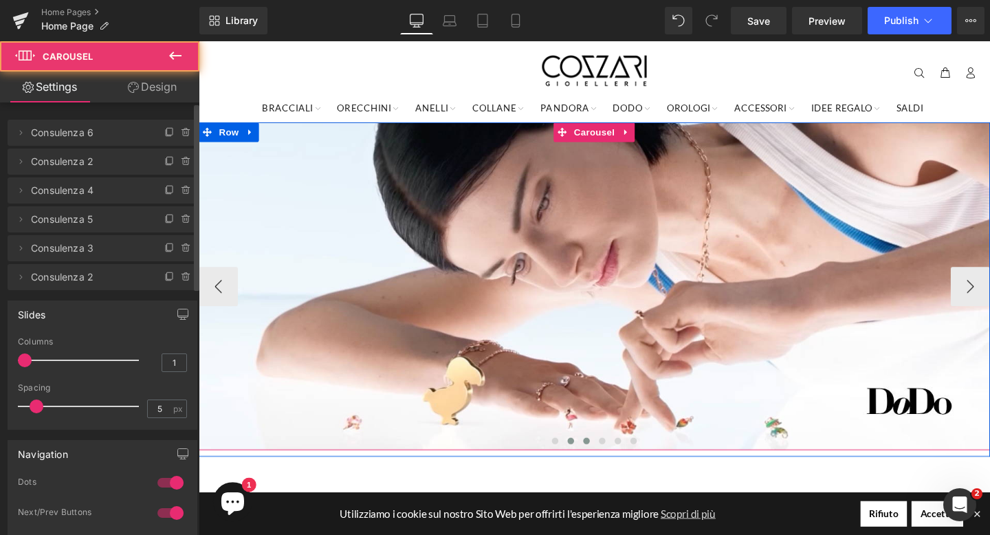
click at [608, 462] on span at bounding box center [606, 461] width 7 height 7
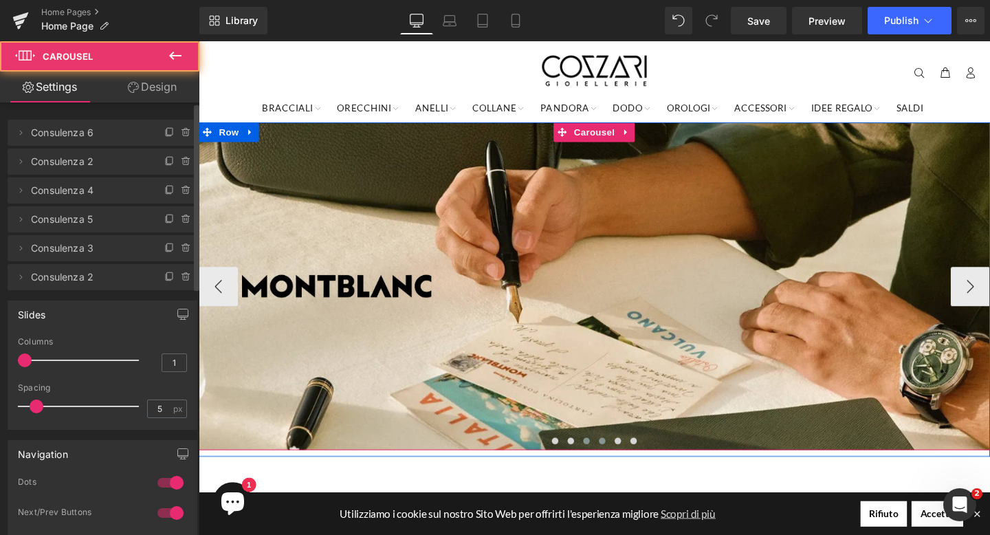
click at [620, 460] on span at bounding box center [622, 461] width 7 height 7
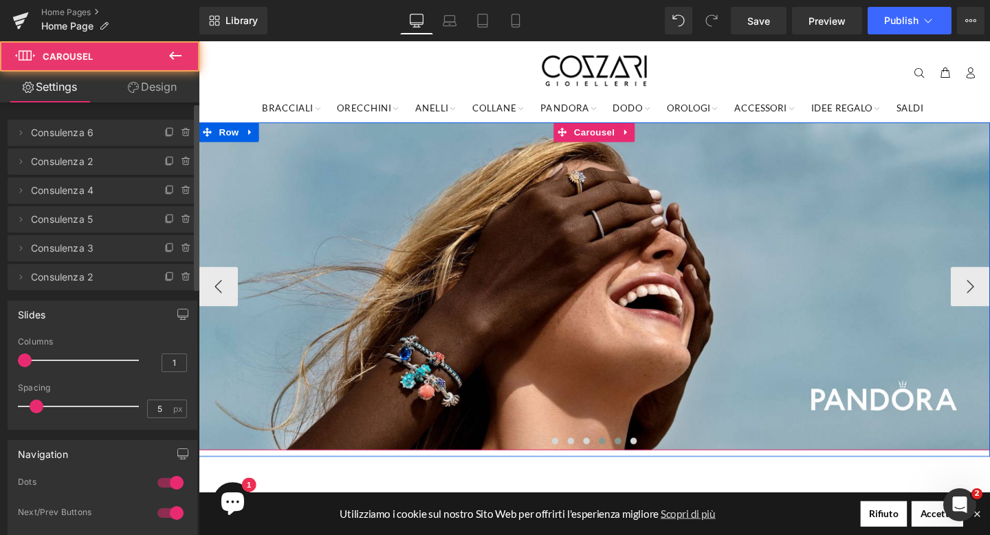
click at [637, 462] on span at bounding box center [639, 461] width 7 height 7
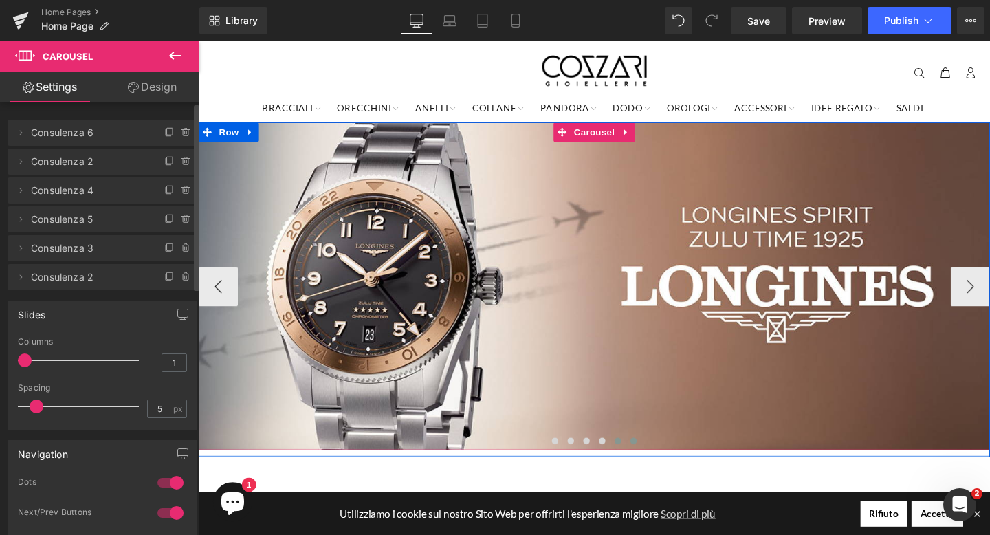
click at [658, 461] on span at bounding box center [655, 461] width 7 height 7
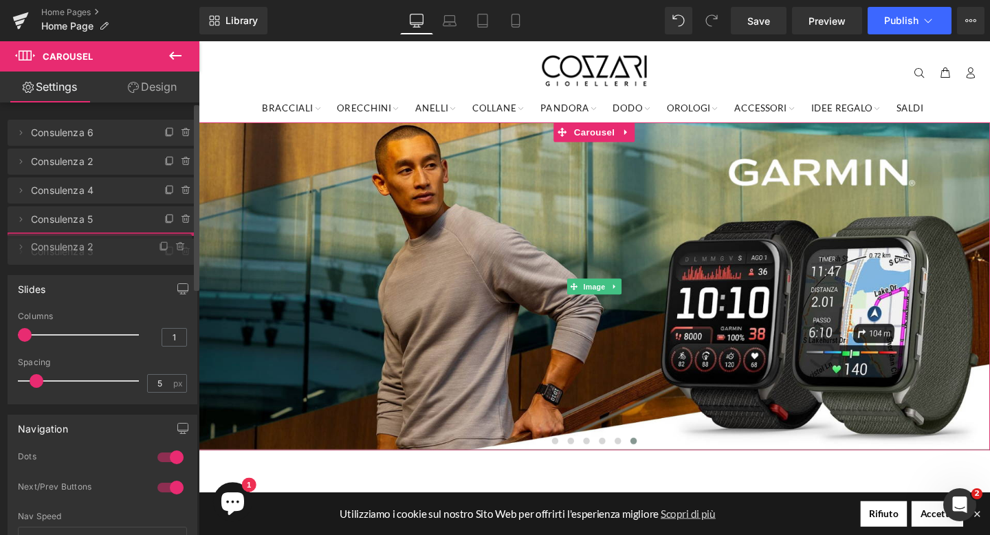
drag, startPoint x: 63, startPoint y: 276, endPoint x: 63, endPoint y: 244, distance: 31.6
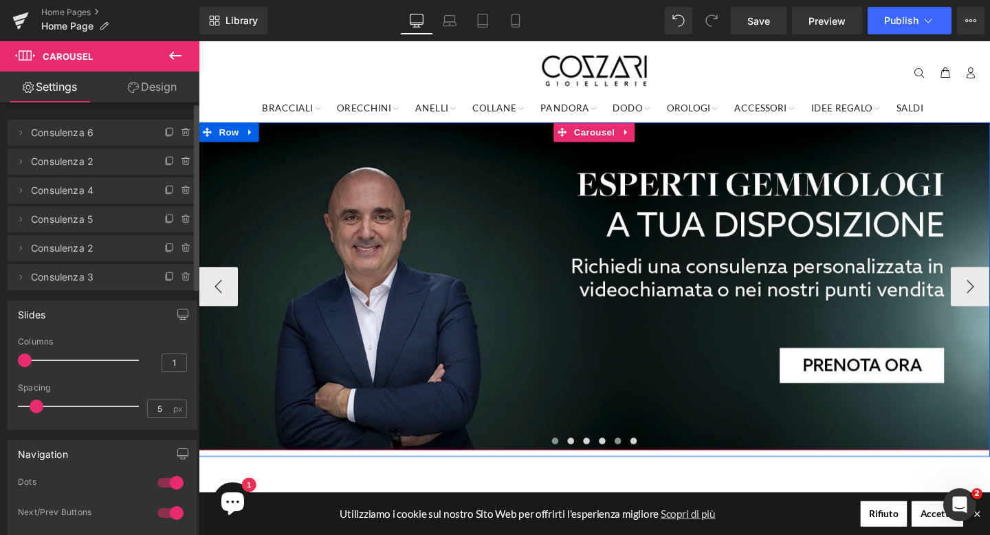
click at [641, 463] on span at bounding box center [639, 461] width 7 height 7
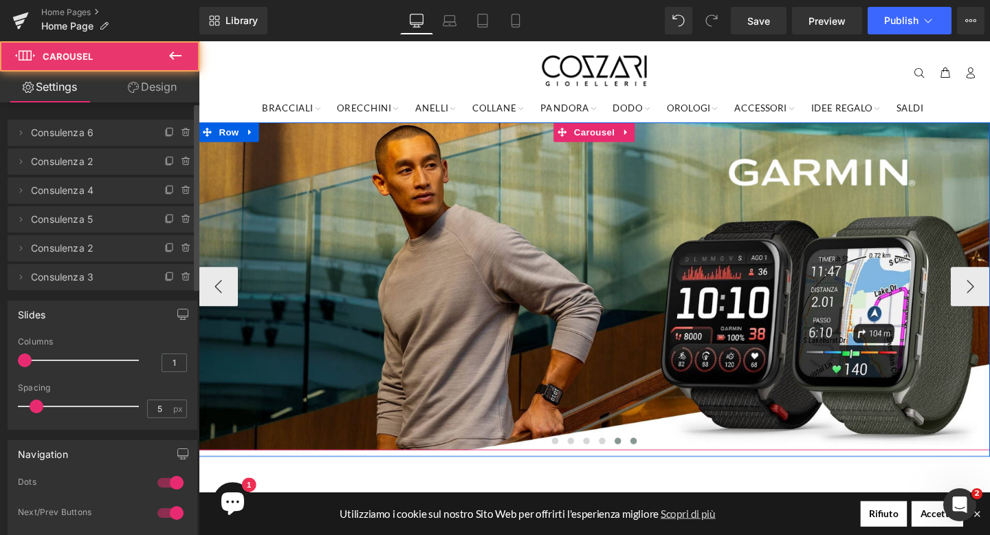
click at [654, 463] on span at bounding box center [655, 461] width 7 height 7
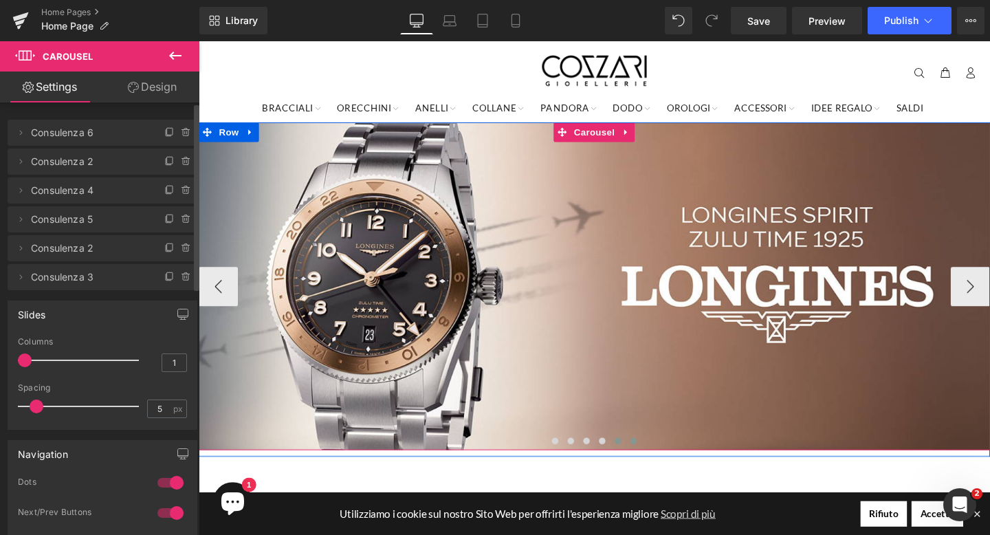
click at [645, 463] on button at bounding box center [639, 461] width 16 height 14
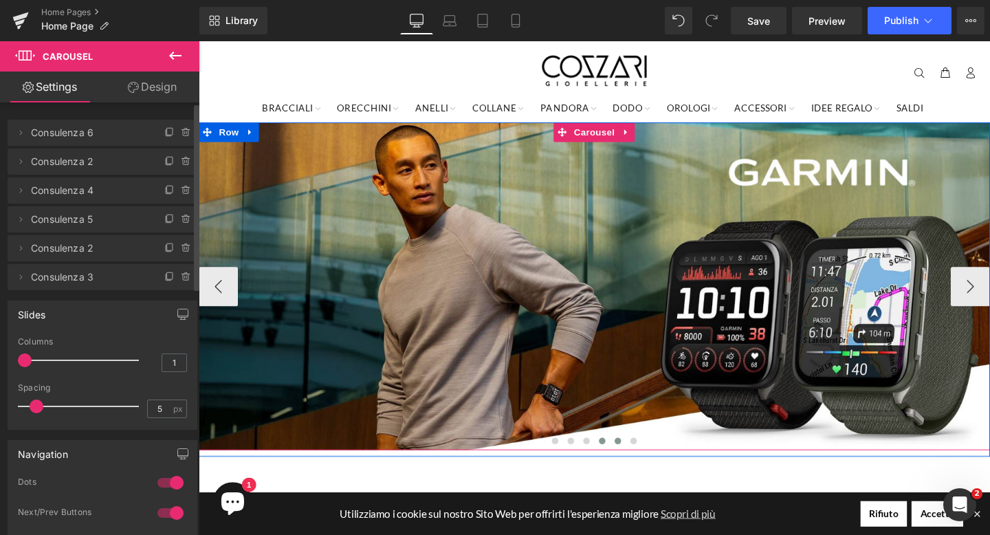
click at [625, 462] on span at bounding box center [622, 461] width 7 height 7
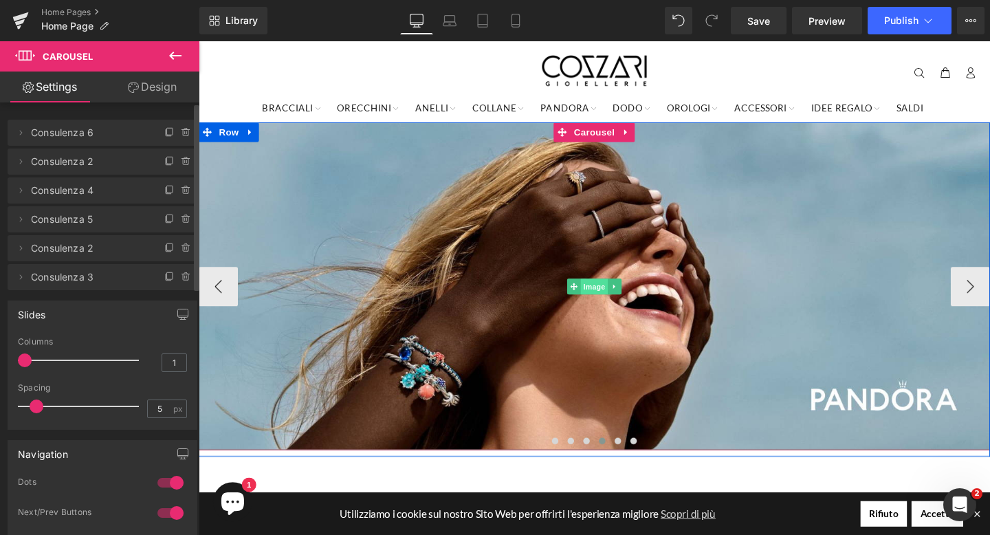
click at [610, 302] on span "Image" at bounding box center [614, 299] width 29 height 16
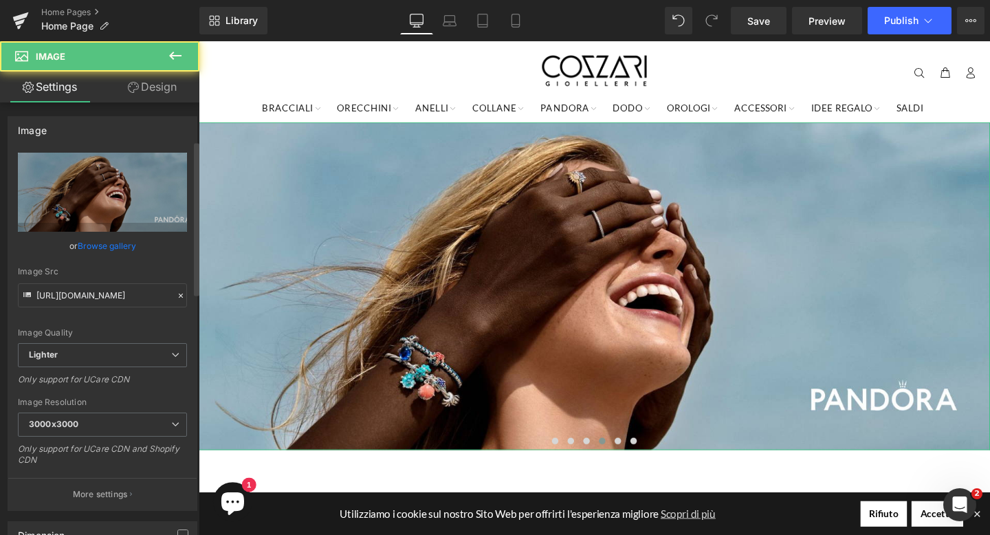
scroll to position [490, 0]
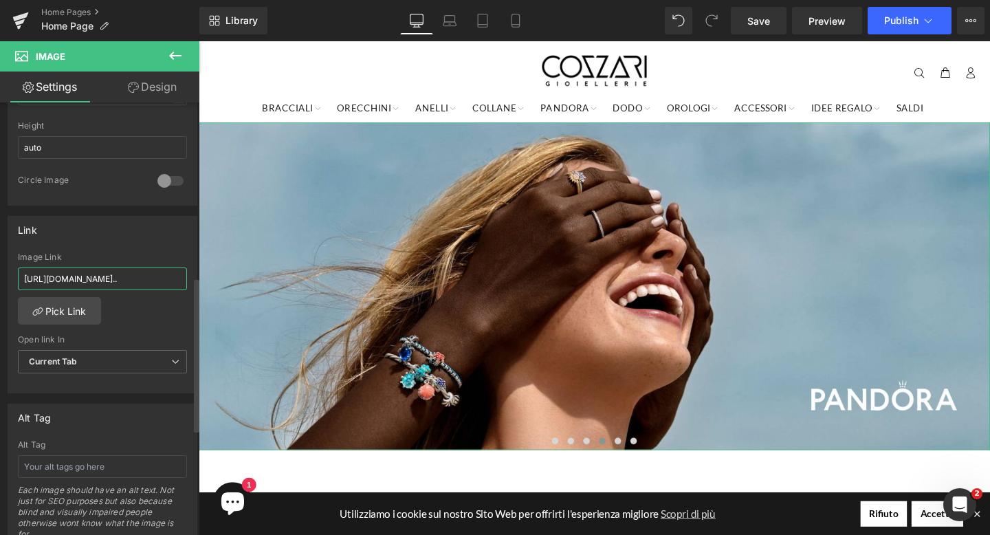
click at [159, 278] on input "[URL][DOMAIN_NAME].." at bounding box center [102, 278] width 169 height 23
click at [56, 317] on link "Pick Link" at bounding box center [59, 310] width 83 height 27
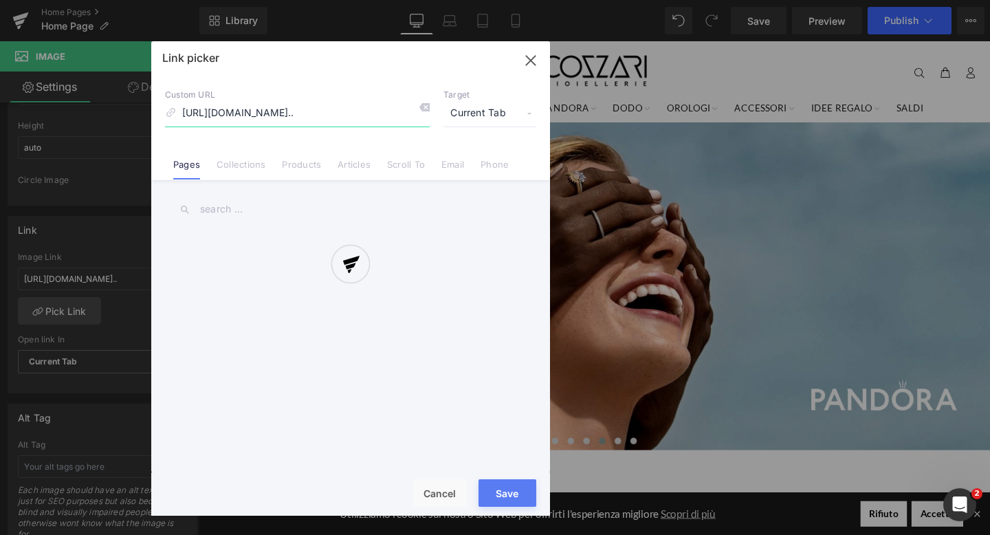
scroll to position [0, 301]
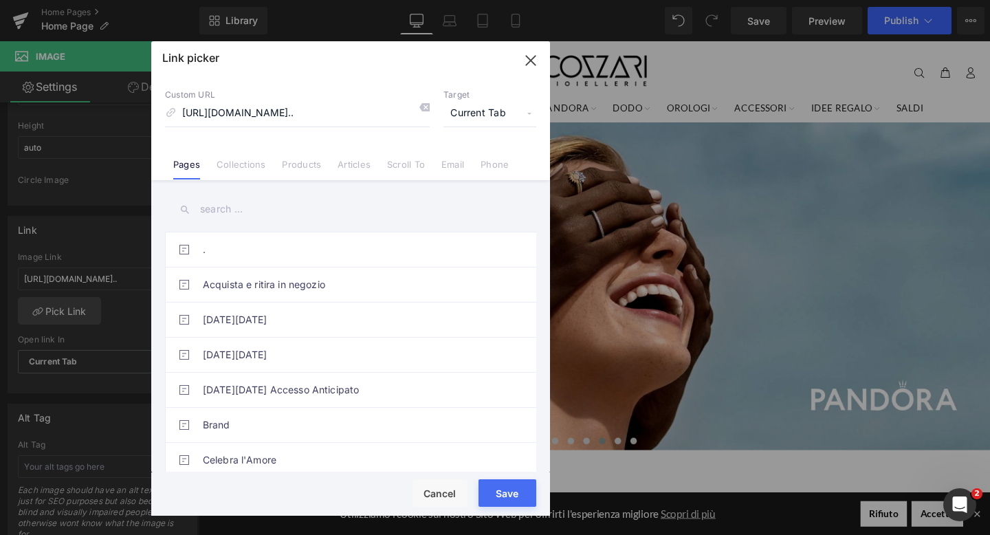
click at [229, 201] on input "text" at bounding box center [350, 209] width 371 height 31
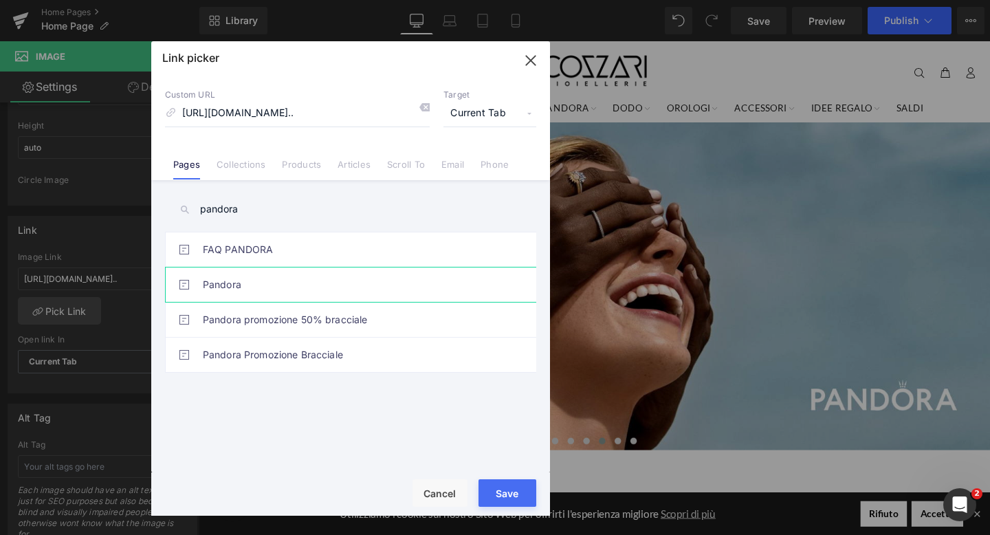
type input "pandora"
click at [252, 285] on link "Pandora" at bounding box center [354, 284] width 302 height 34
click at [0, 0] on div "Rendering Content" at bounding box center [0, 0] width 0 height 0
click at [504, 491] on button "Save" at bounding box center [507, 492] width 58 height 27
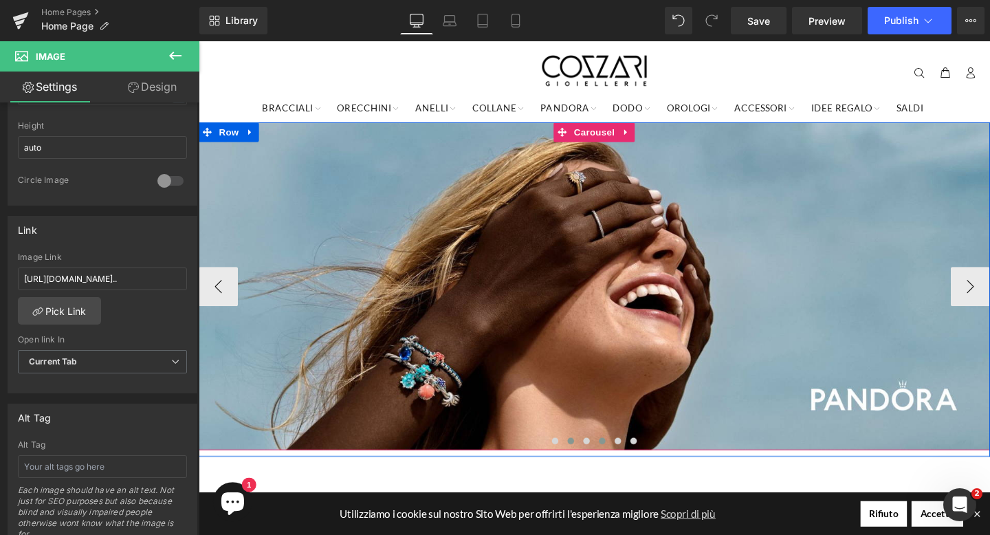
click at [585, 462] on button at bounding box center [589, 461] width 16 height 14
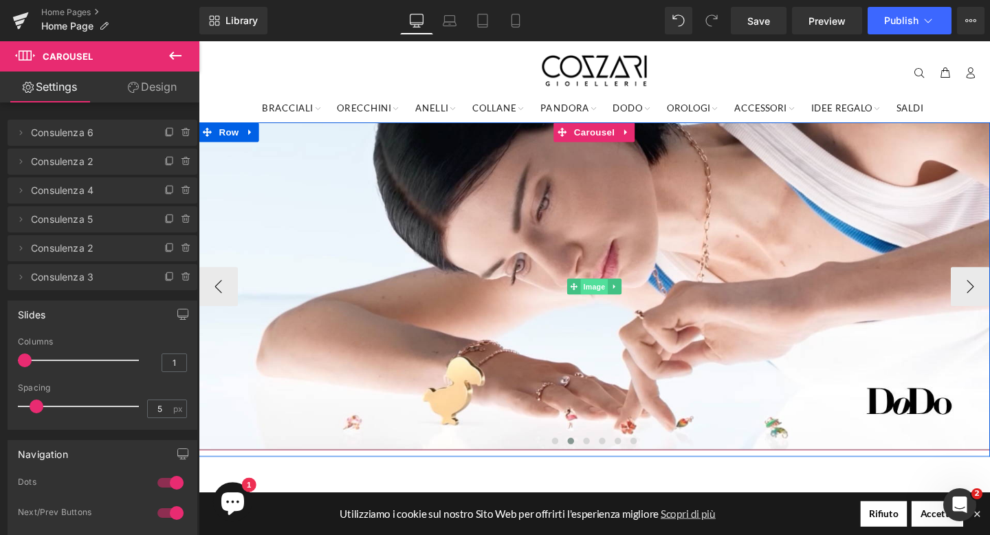
click at [619, 297] on span "Image" at bounding box center [614, 299] width 29 height 16
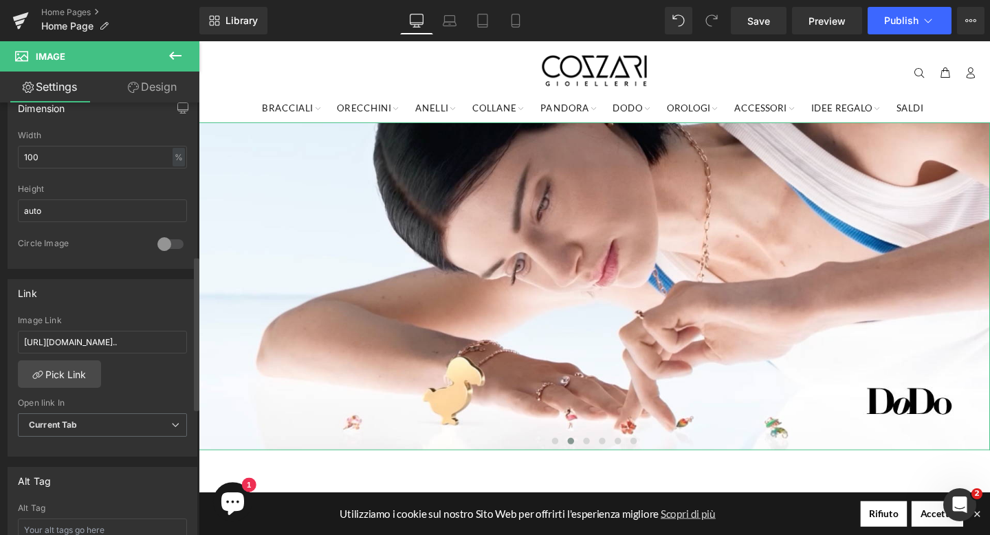
scroll to position [443, 0]
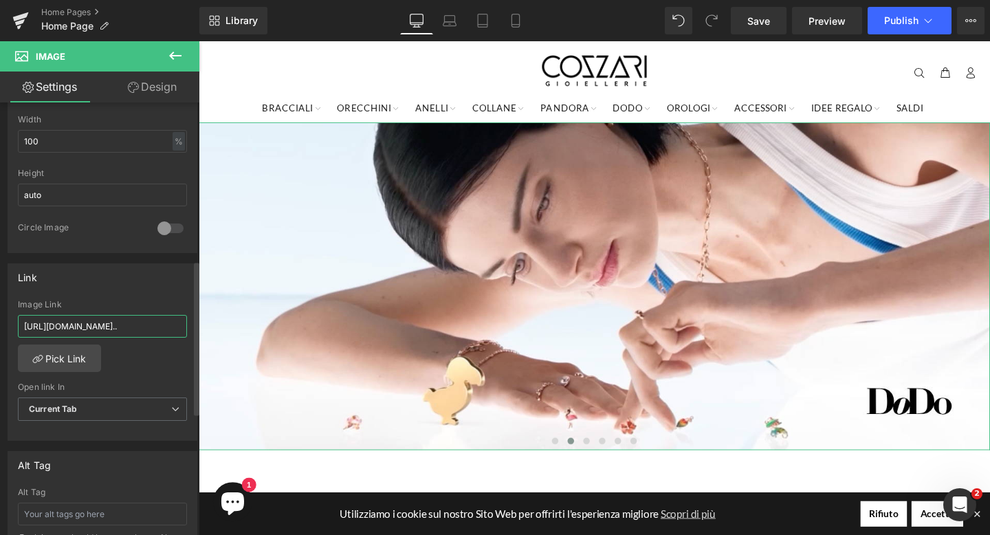
click at [111, 324] on input "[URL][DOMAIN_NAME].." at bounding box center [102, 326] width 169 height 23
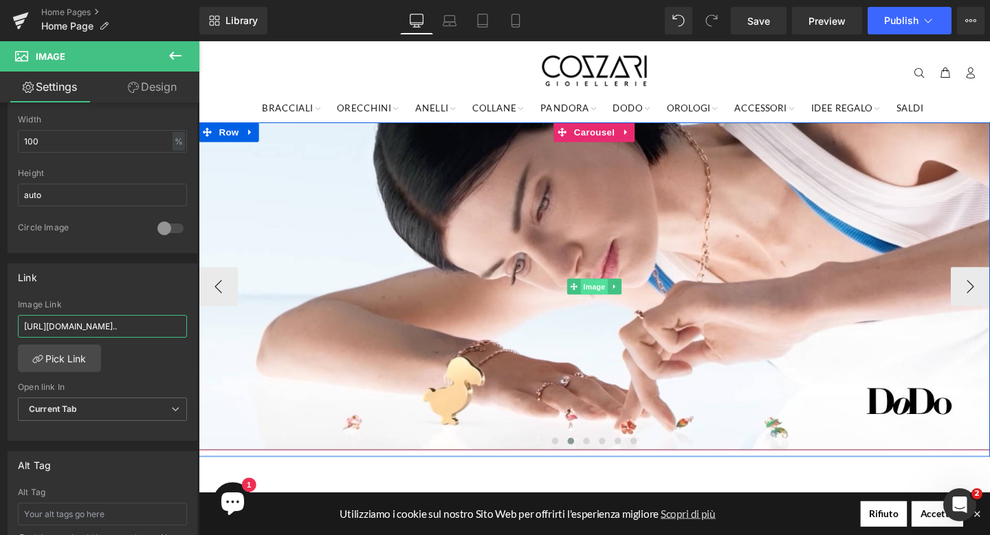
click at [611, 302] on span "Image" at bounding box center [614, 299] width 29 height 16
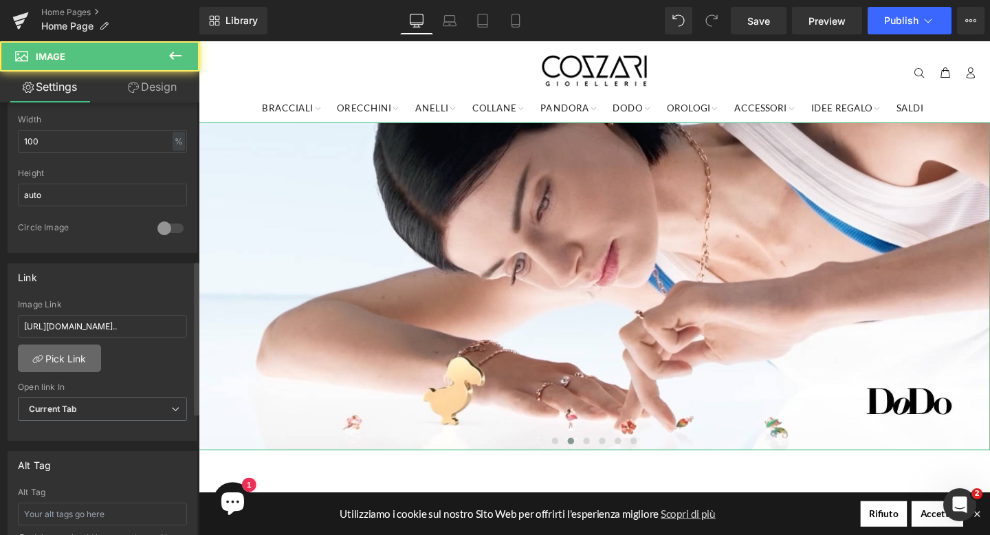
click at [49, 364] on link "Pick Link" at bounding box center [59, 357] width 83 height 27
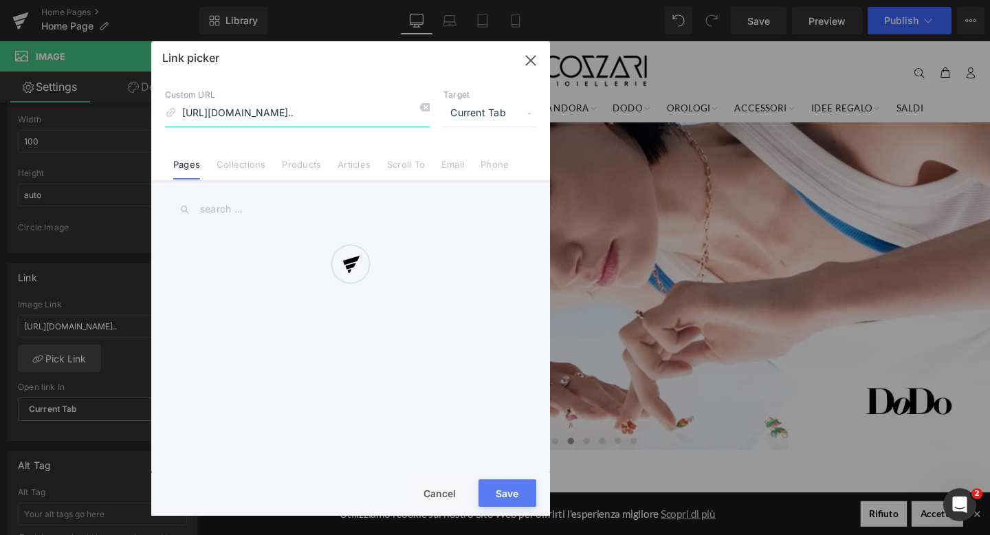
scroll to position [0, 301]
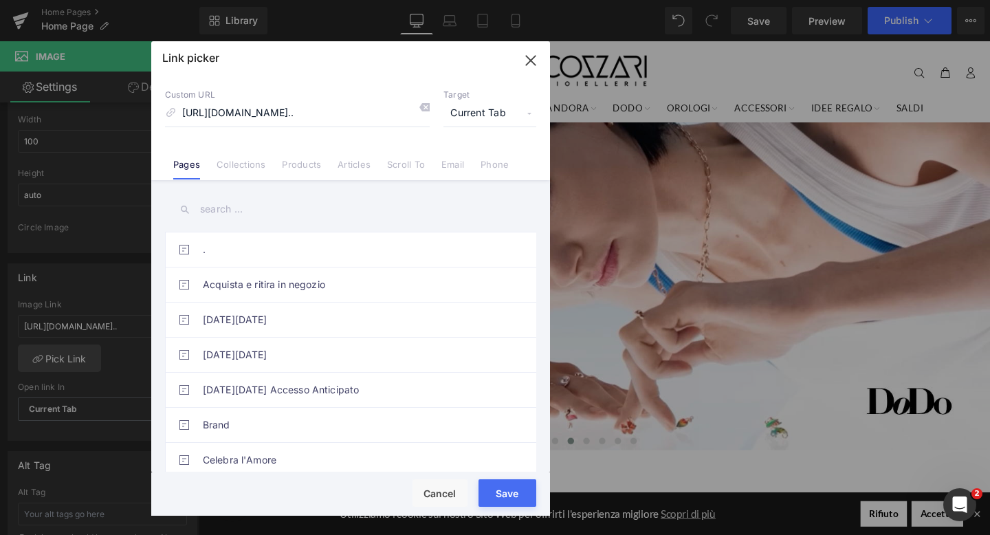
click at [220, 210] on input "text" at bounding box center [350, 209] width 371 height 31
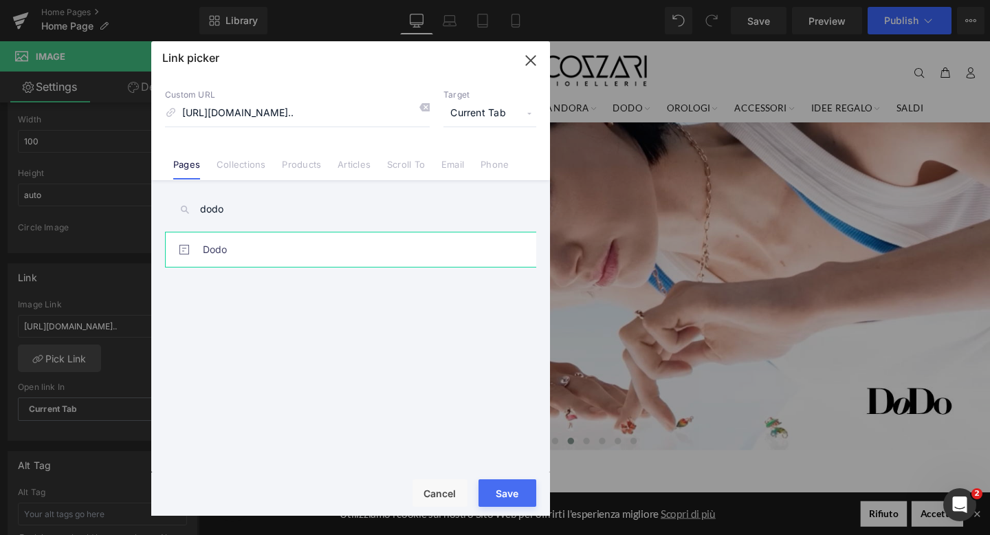
type input "dodo"
click at [230, 252] on link "Dodo" at bounding box center [354, 249] width 302 height 34
click at [509, 495] on button "Save" at bounding box center [507, 492] width 58 height 27
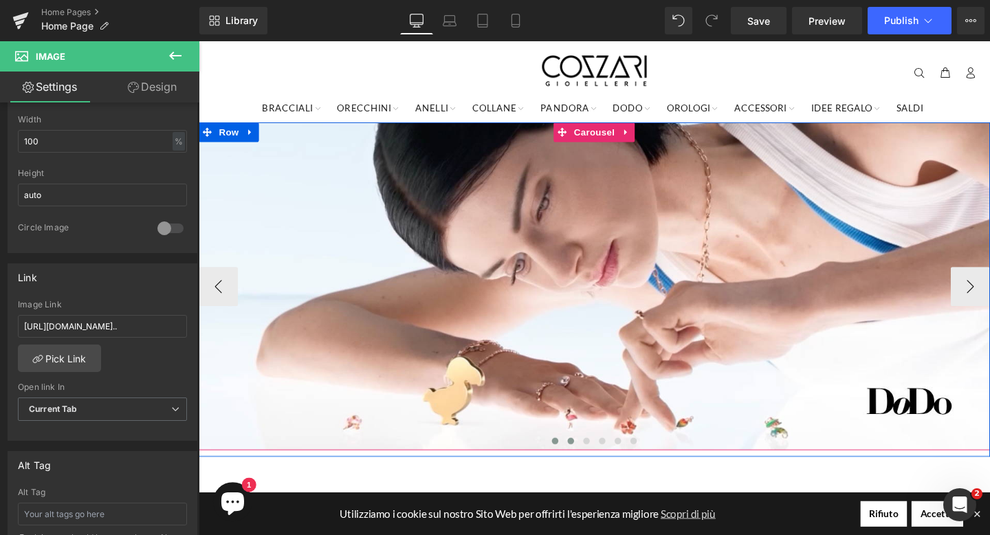
click at [574, 460] on span at bounding box center [573, 461] width 7 height 7
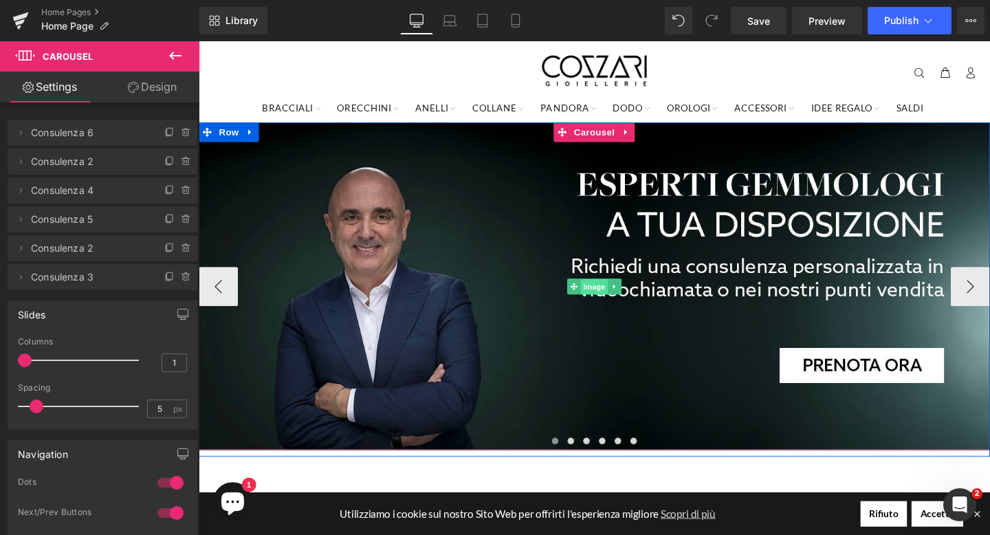
click at [618, 299] on span "Image" at bounding box center [614, 299] width 29 height 16
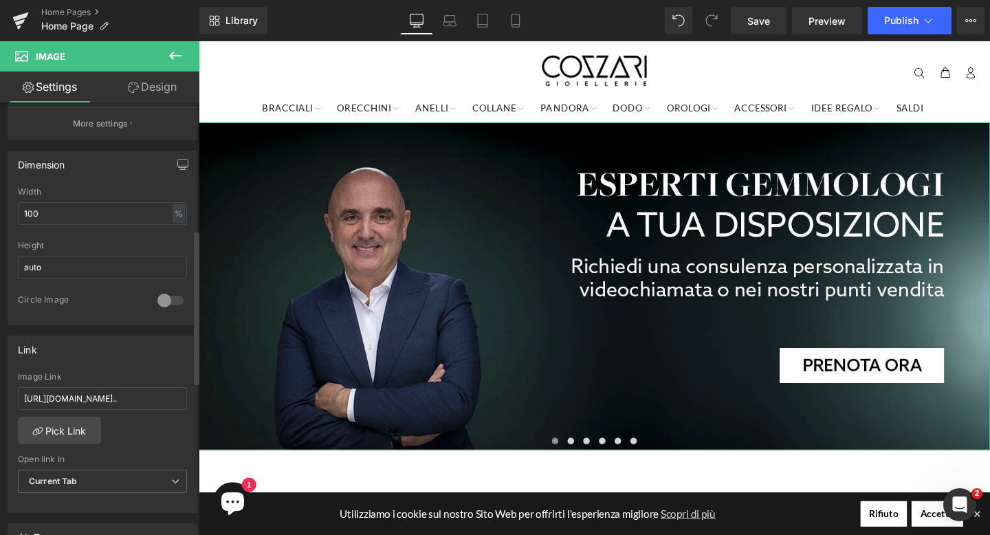
scroll to position [399, 0]
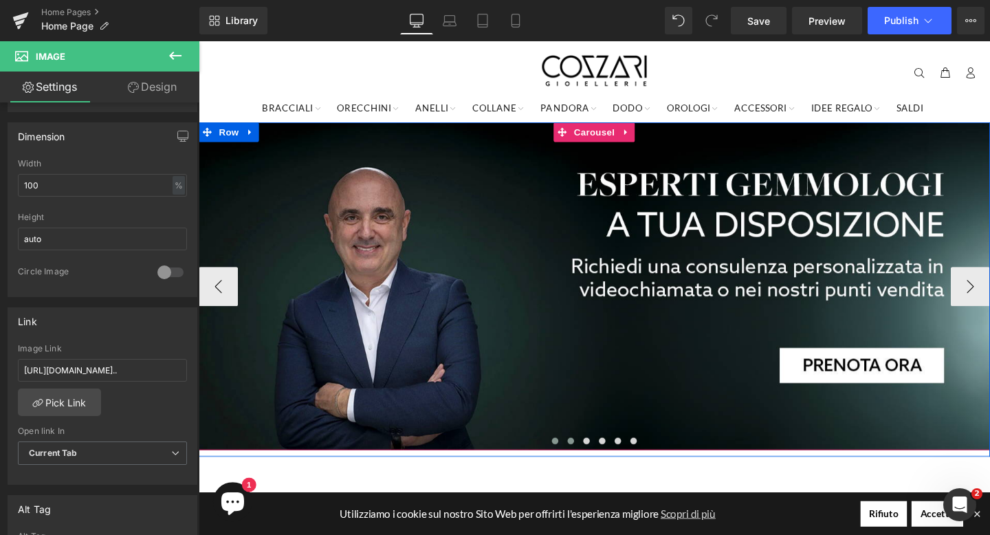
click at [589, 460] on span at bounding box center [589, 461] width 7 height 7
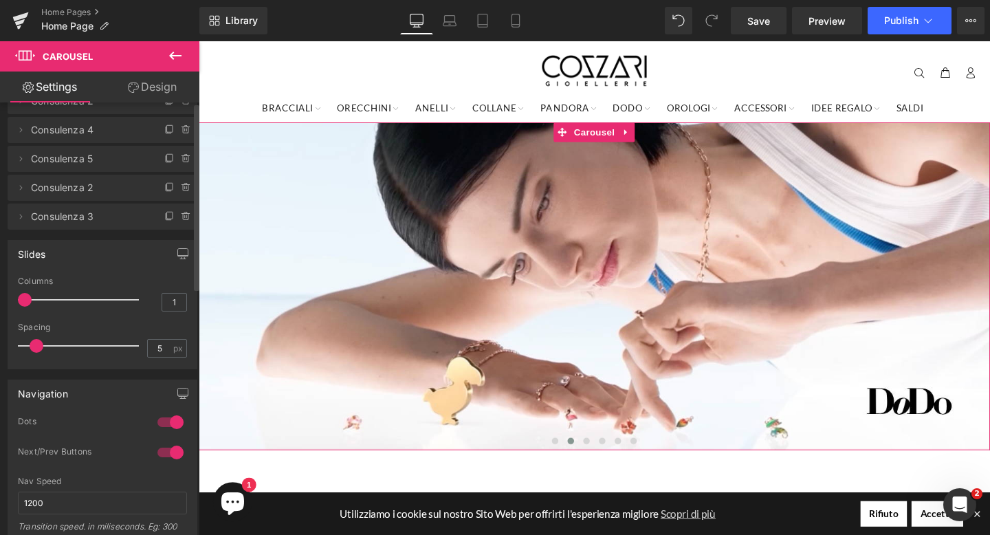
scroll to position [0, 0]
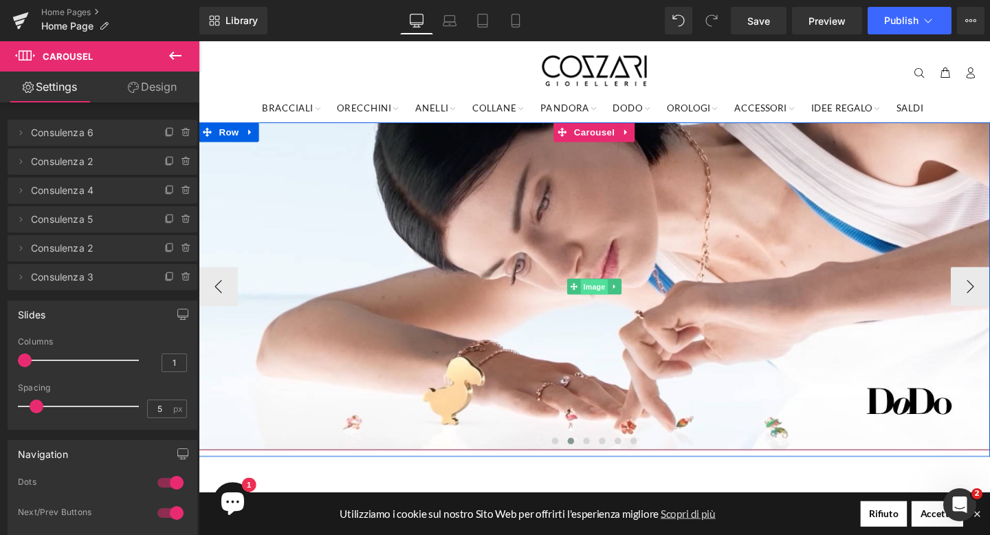
click at [614, 291] on span "Image" at bounding box center [614, 299] width 29 height 16
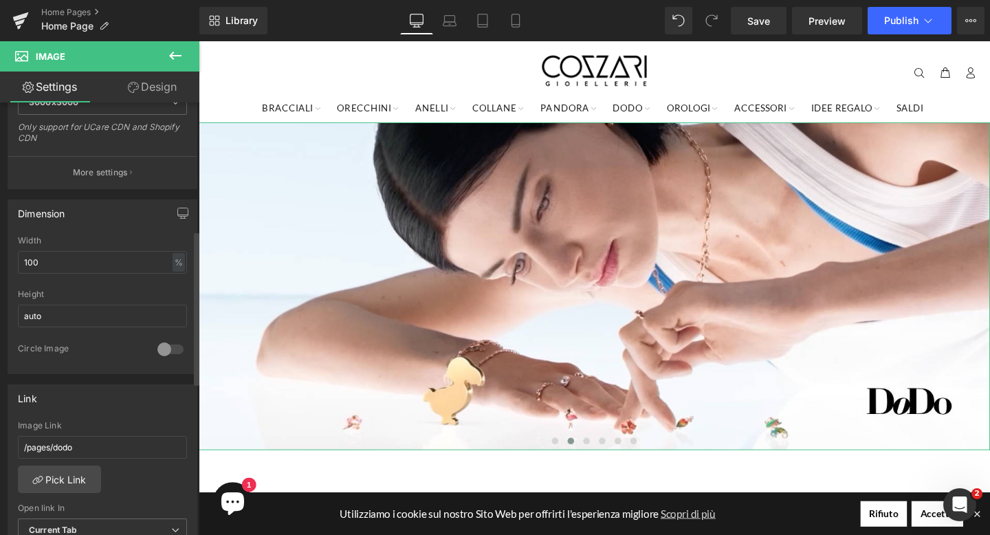
scroll to position [476, 0]
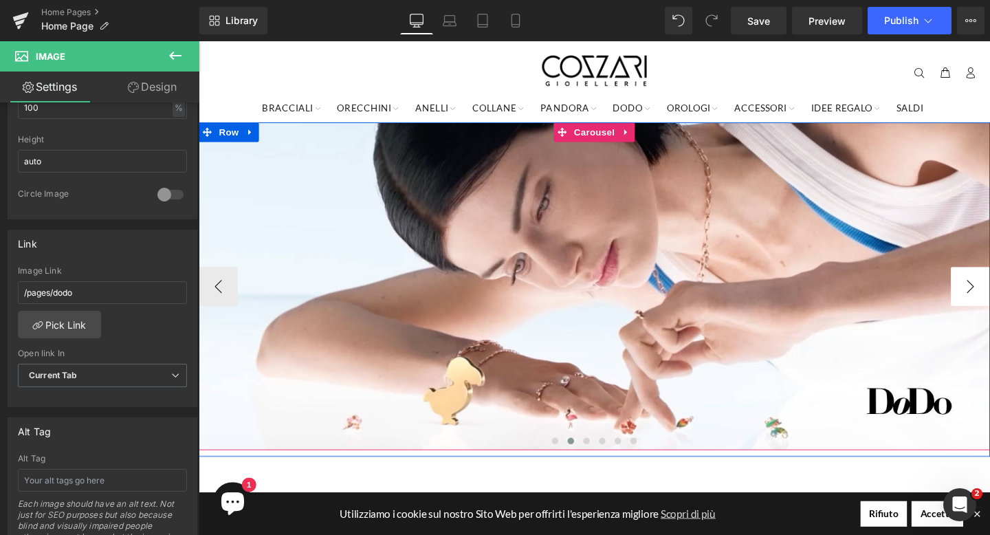
click at [989, 304] on button "›" at bounding box center [1009, 298] width 41 height 41
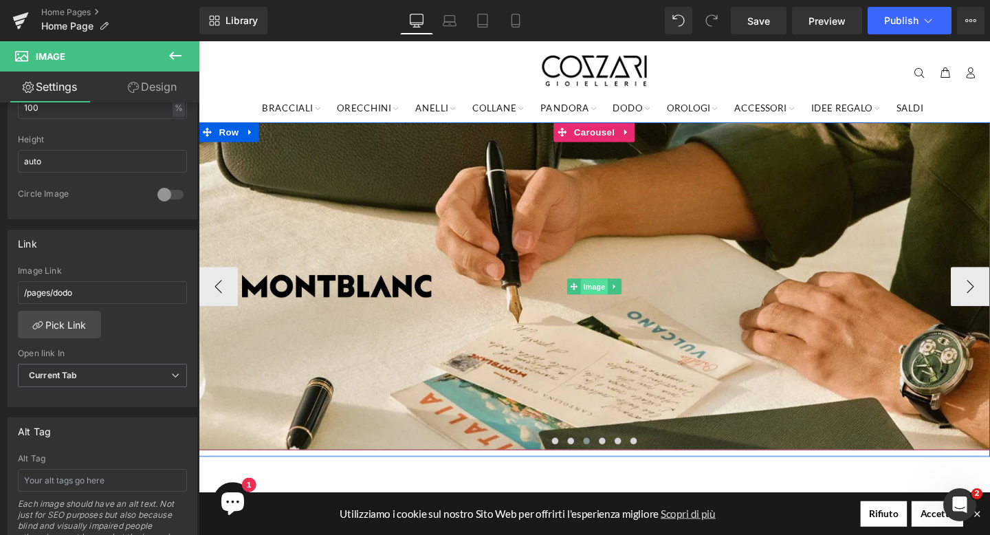
click at [615, 301] on span "Image" at bounding box center [614, 299] width 29 height 16
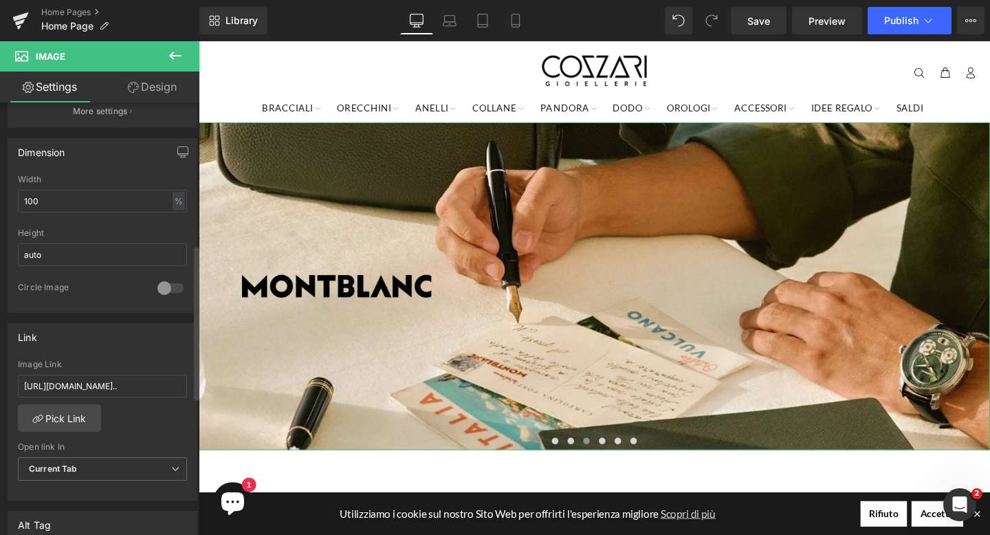
scroll to position [400, 0]
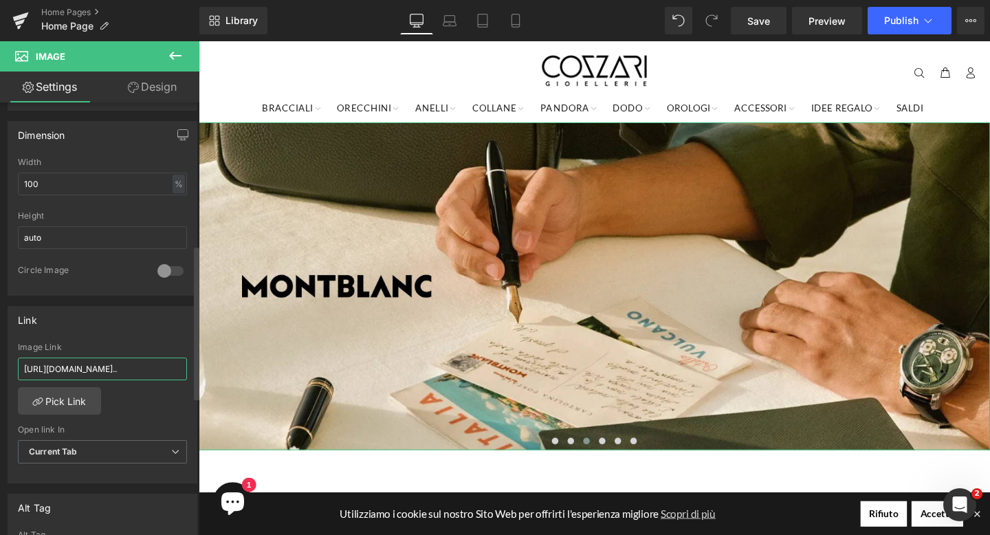
click at [147, 370] on input "[URL][DOMAIN_NAME].." at bounding box center [102, 368] width 169 height 23
click at [65, 396] on link "Pick Link" at bounding box center [59, 400] width 83 height 27
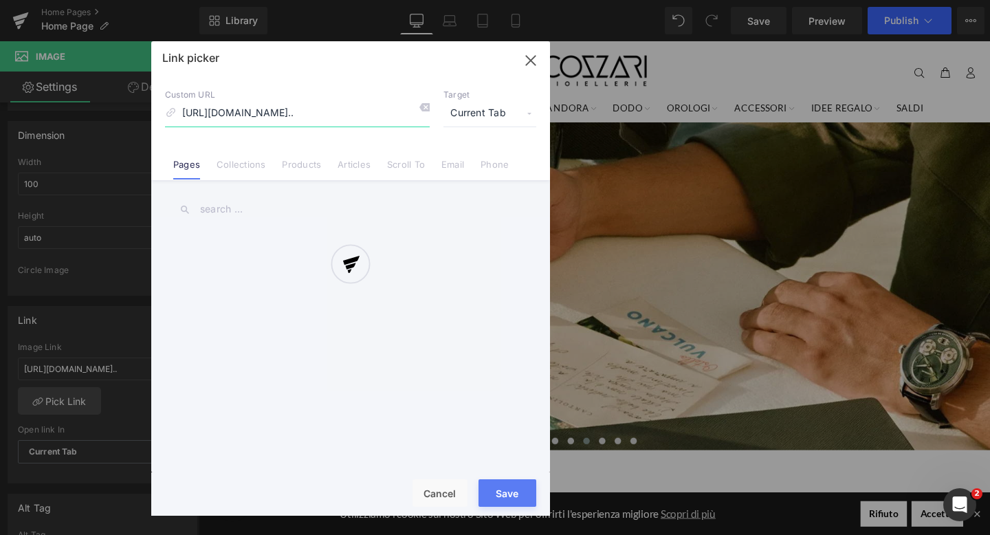
scroll to position [0, 301]
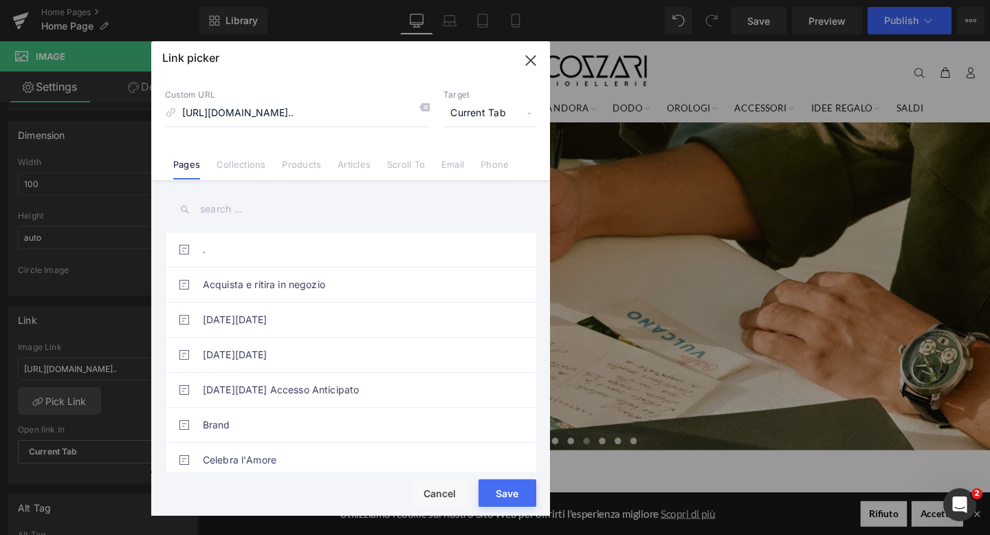
click at [221, 196] on input "text" at bounding box center [350, 209] width 371 height 31
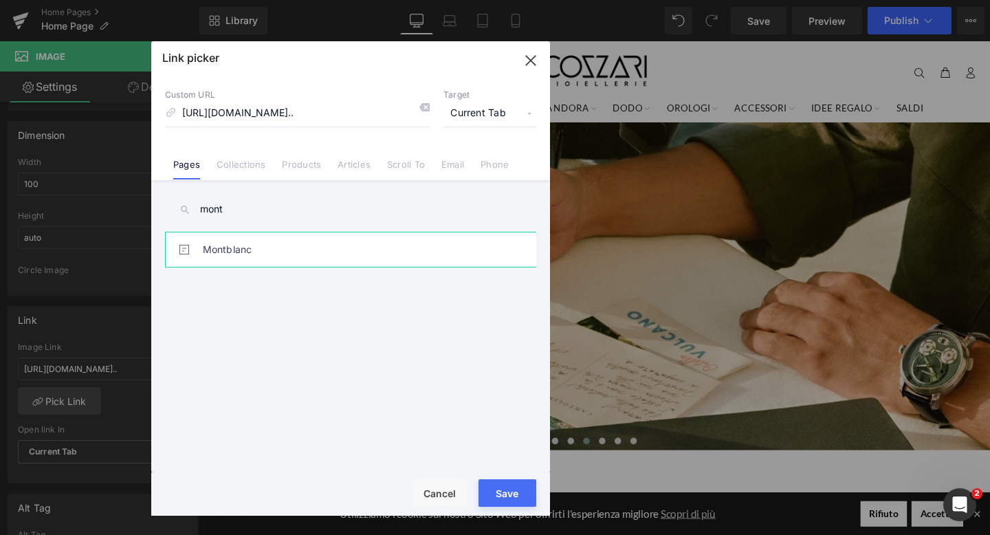
type input "mont"
click at [236, 244] on link "Montblanc" at bounding box center [354, 249] width 302 height 34
click at [520, 492] on button "Save" at bounding box center [507, 492] width 58 height 27
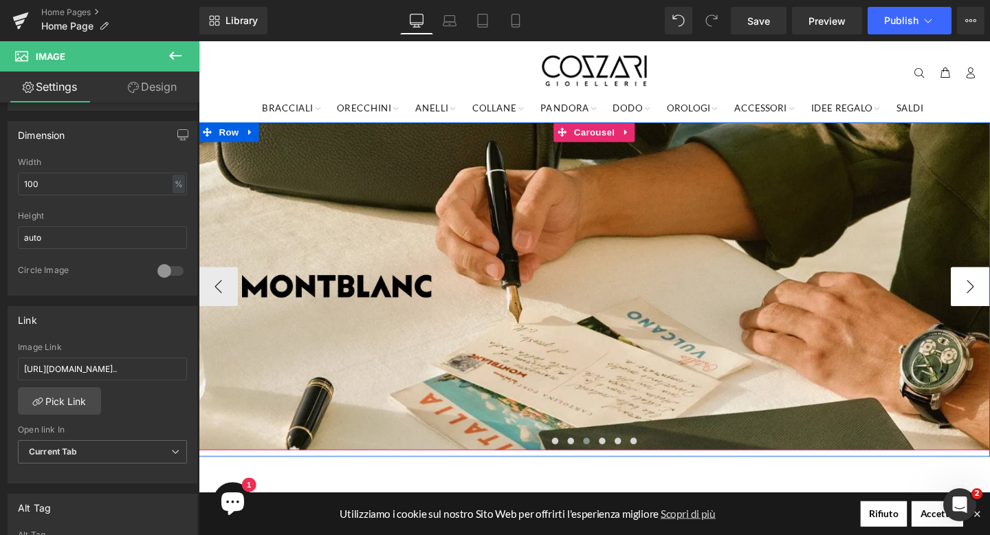
click at [989, 304] on button "›" at bounding box center [1009, 298] width 41 height 41
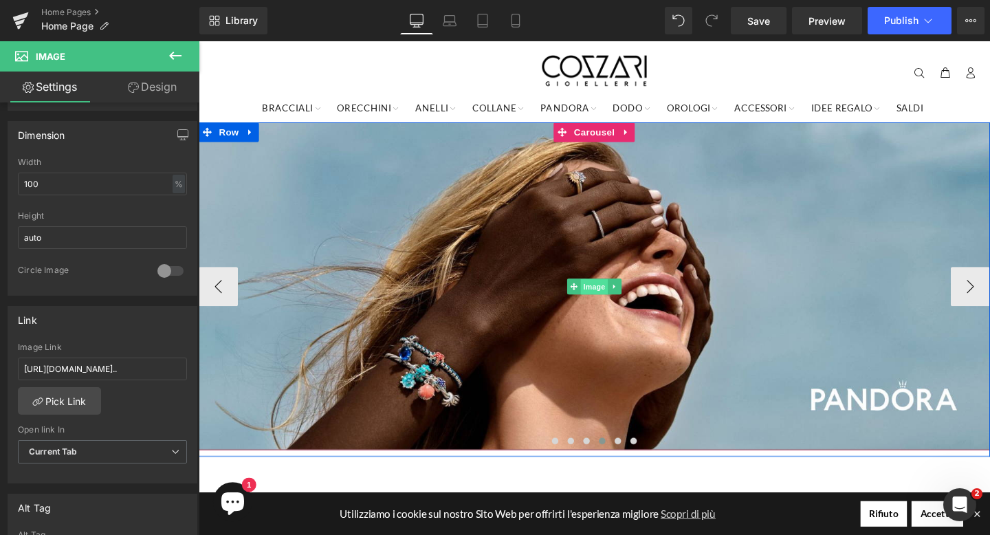
click at [618, 300] on span "Image" at bounding box center [614, 299] width 29 height 16
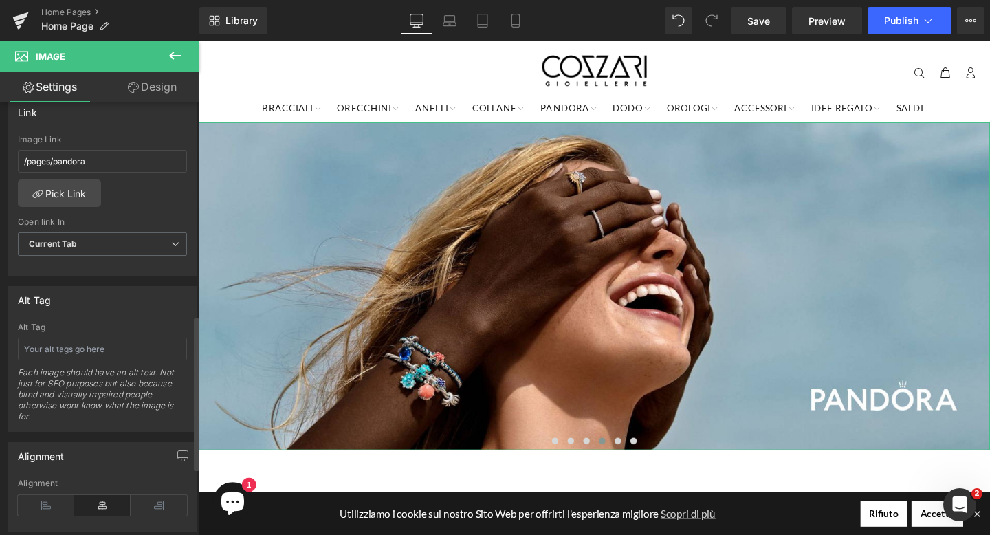
scroll to position [617, 0]
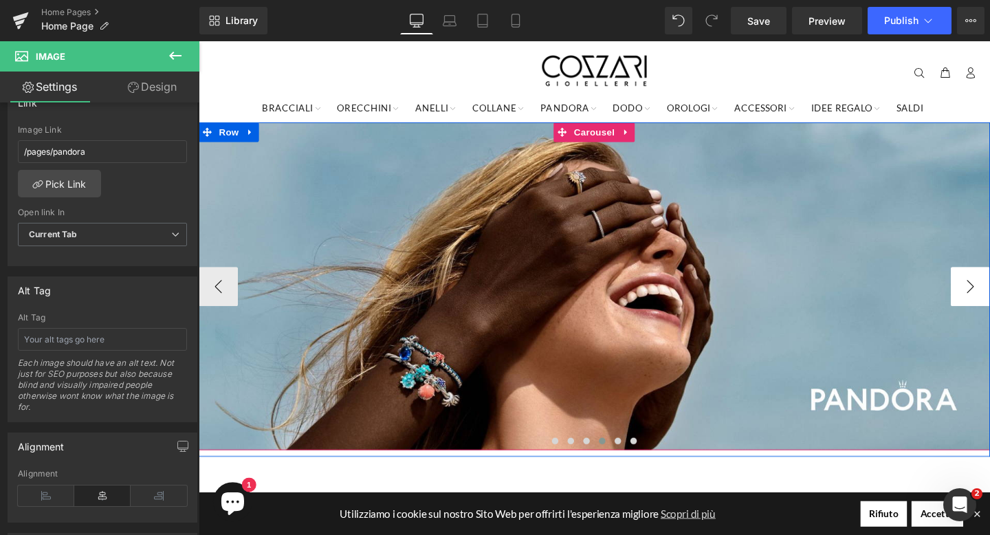
click at [989, 300] on button "›" at bounding box center [1009, 298] width 41 height 41
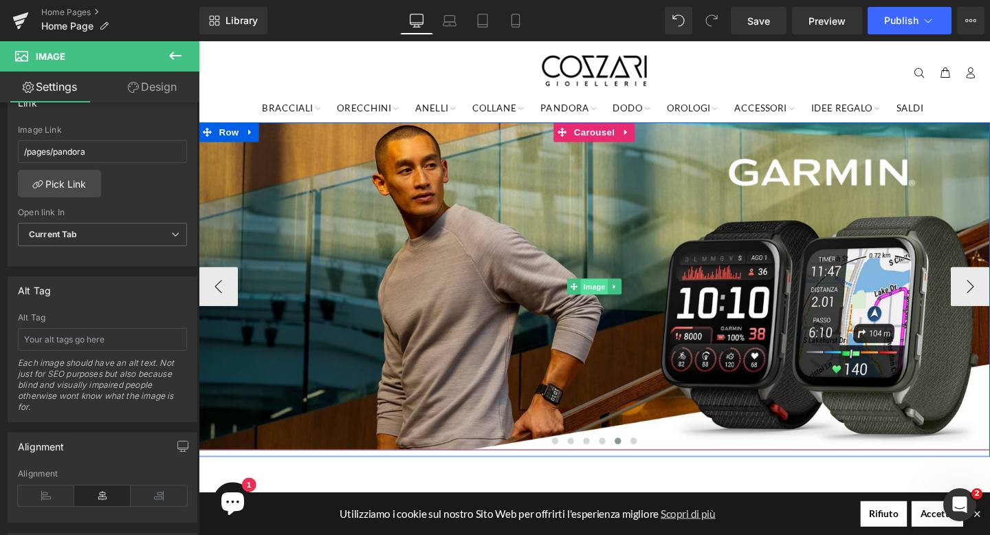
click at [616, 293] on span "Image" at bounding box center [614, 299] width 29 height 16
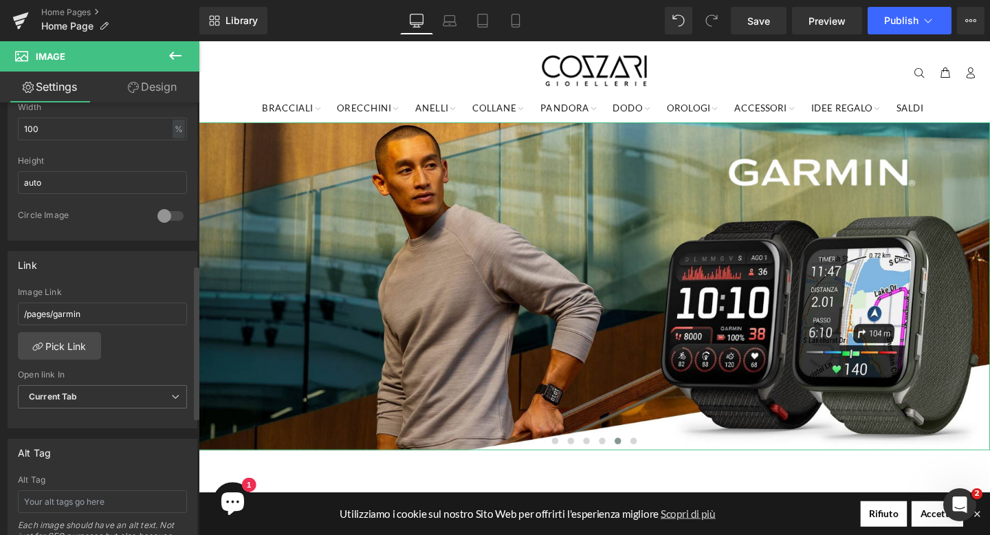
scroll to position [487, 0]
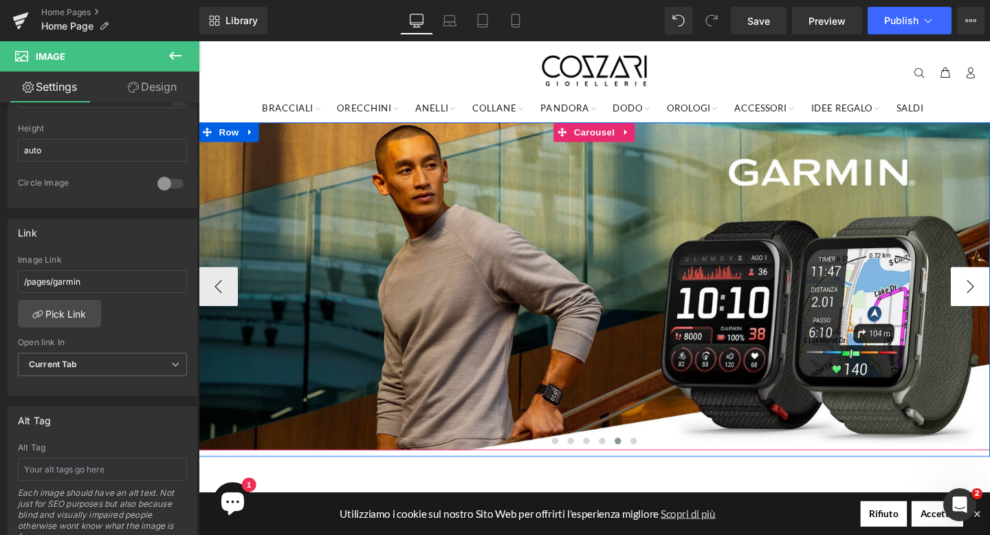
click at [989, 304] on button "›" at bounding box center [1009, 298] width 41 height 41
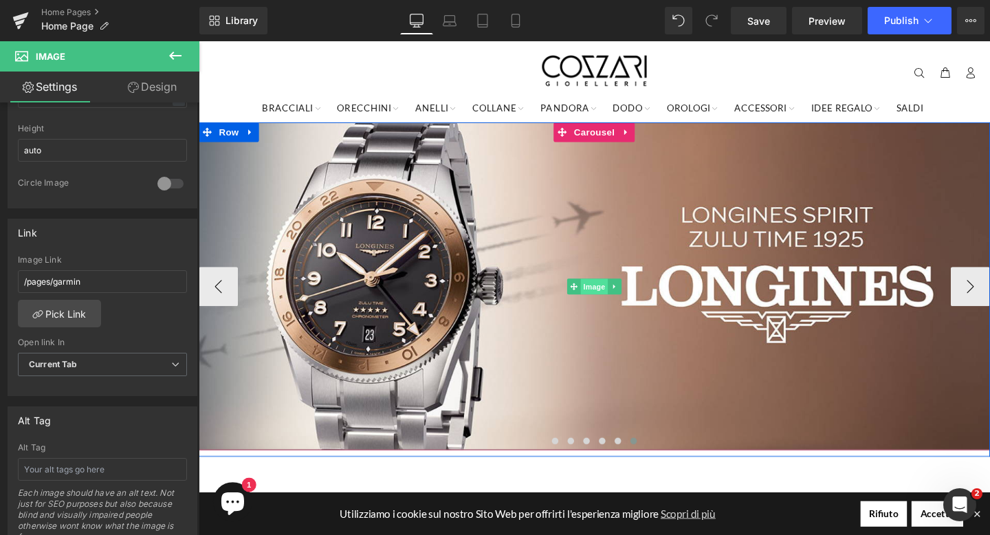
click at [612, 295] on span "Image" at bounding box center [614, 299] width 29 height 16
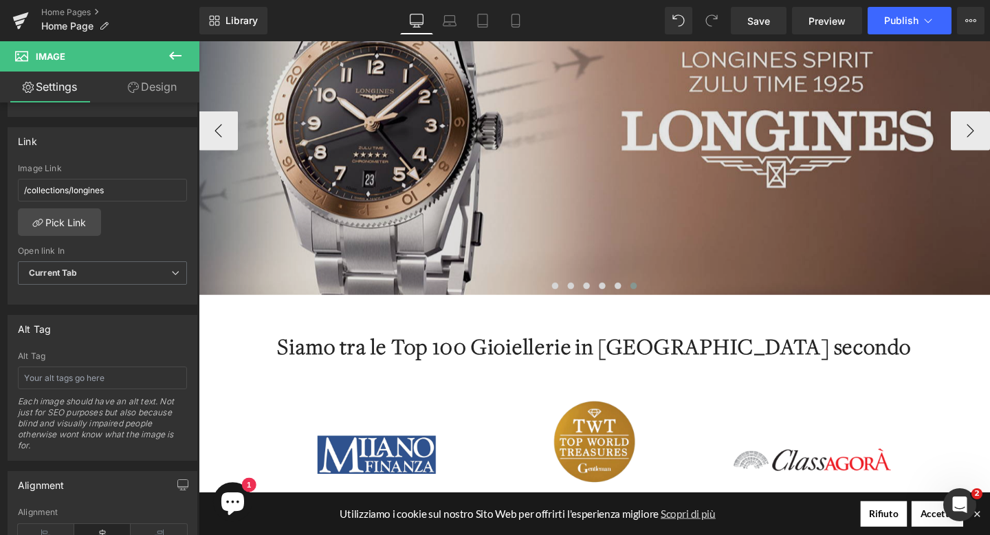
scroll to position [250, 0]
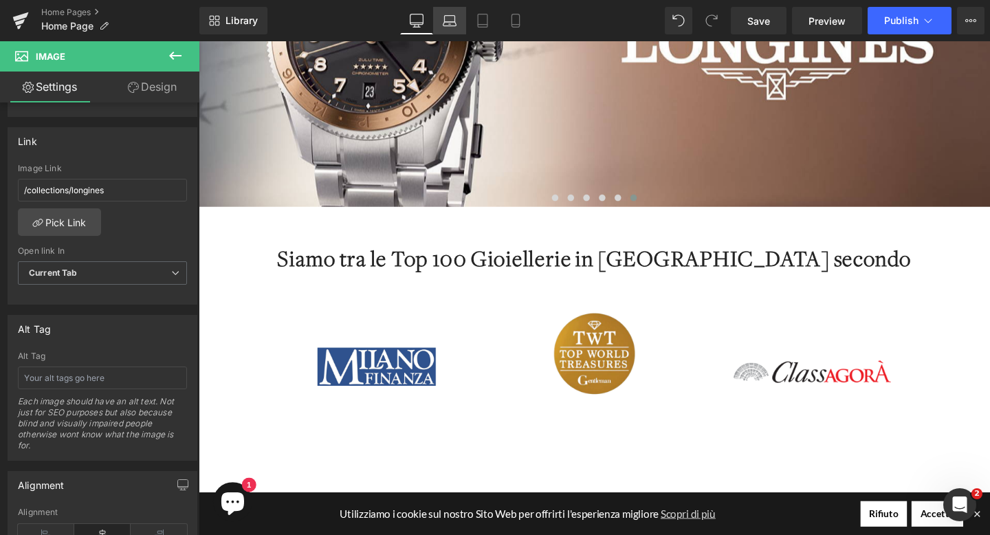
click at [445, 22] on icon at bounding box center [449, 24] width 13 height 4
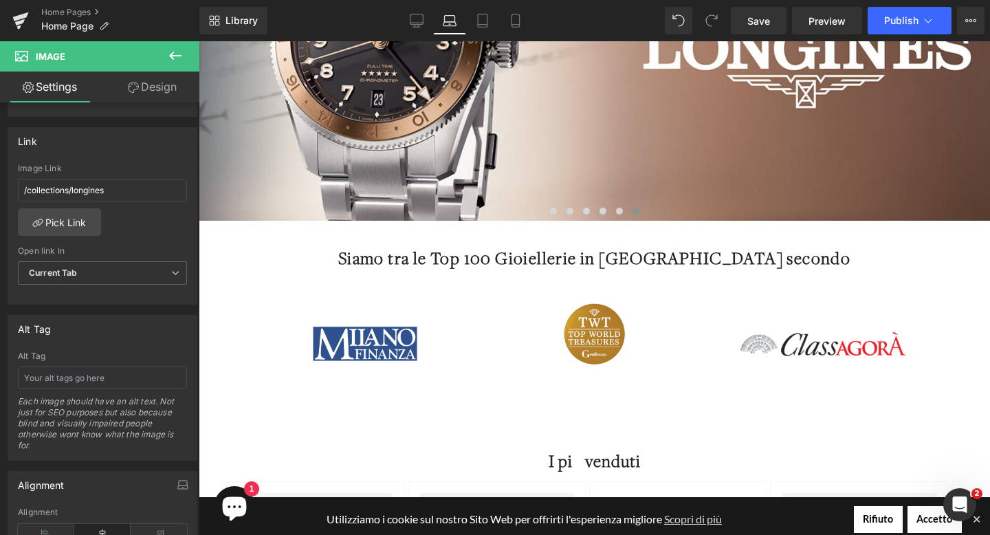
scroll to position [0, 0]
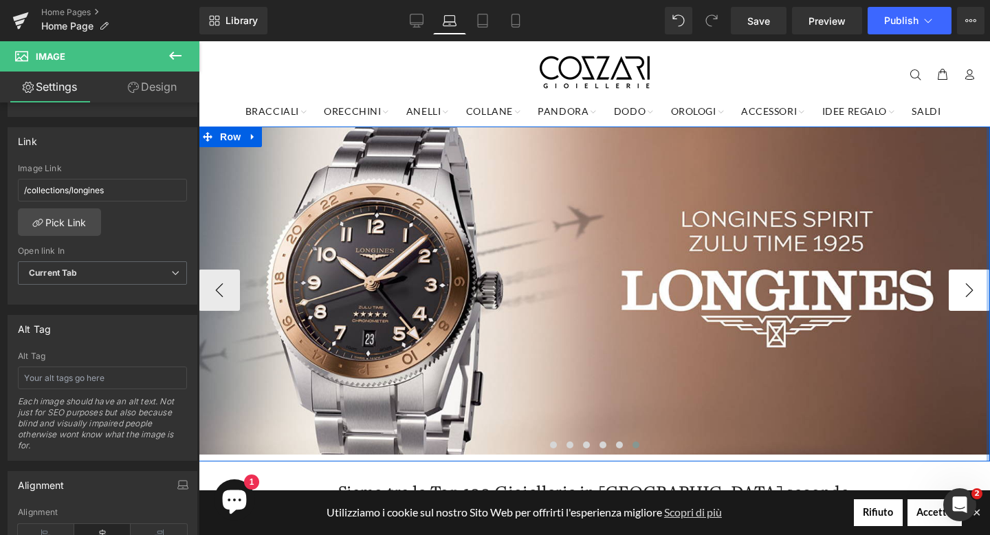
click at [980, 286] on button "›" at bounding box center [968, 289] width 41 height 41
click at [972, 295] on button "›" at bounding box center [968, 289] width 41 height 41
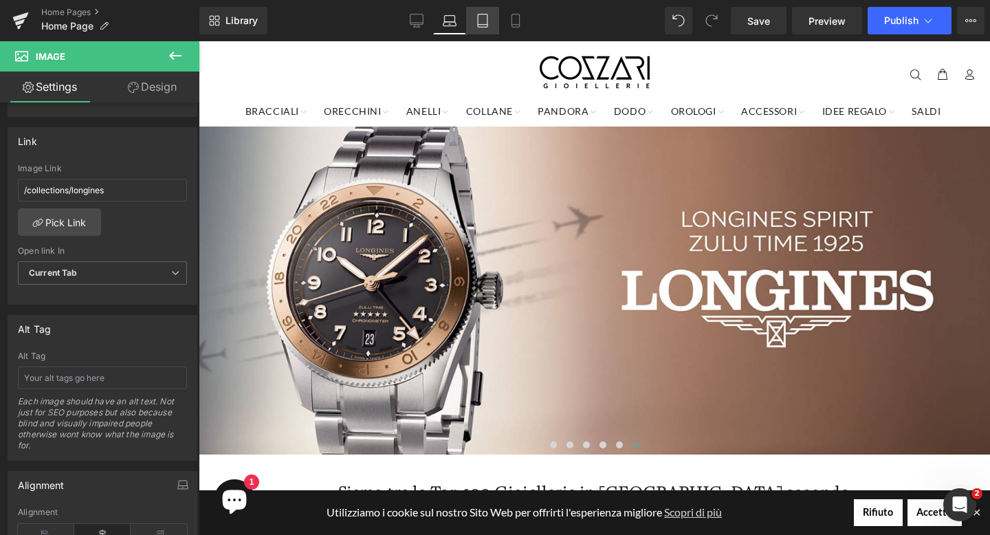
click at [491, 21] on link "Tablet" at bounding box center [482, 20] width 33 height 27
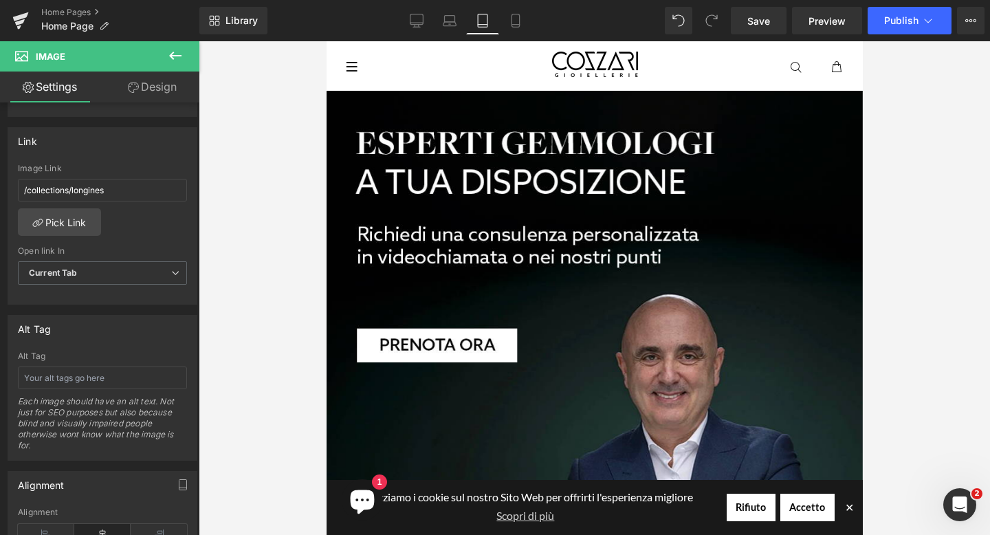
click at [851, 508] on span "✕" at bounding box center [848, 507] width 9 height 8
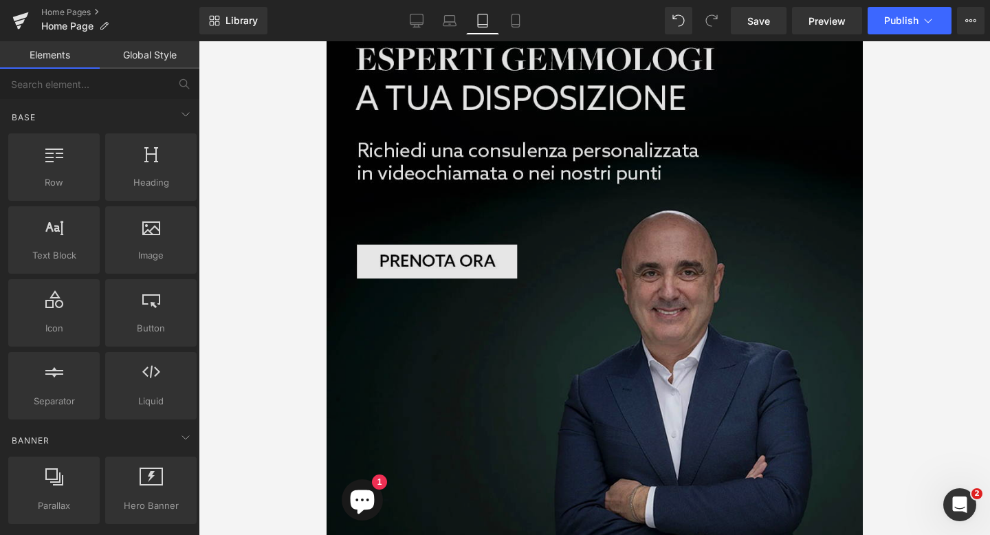
scroll to position [1, 0]
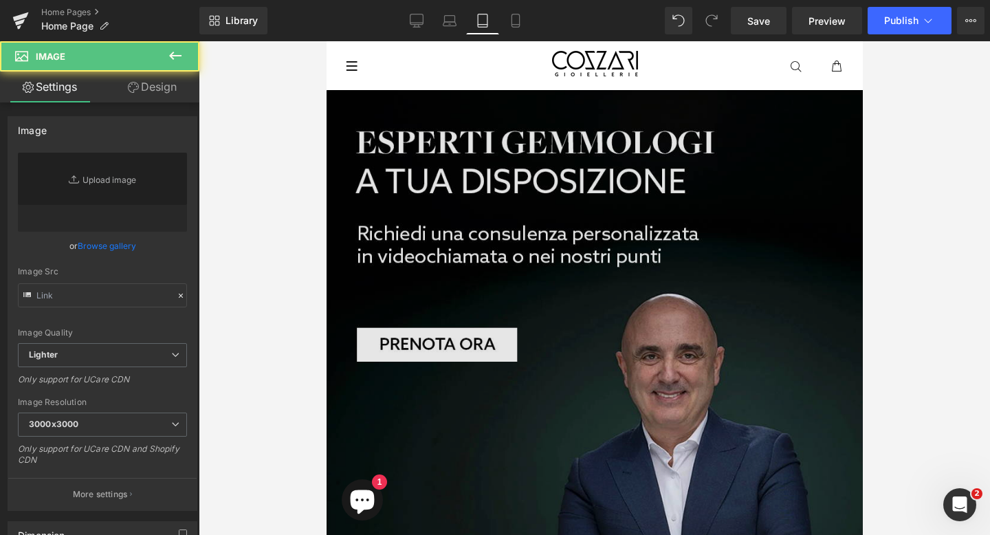
click at [604, 111] on img at bounding box center [594, 373] width 536 height 566
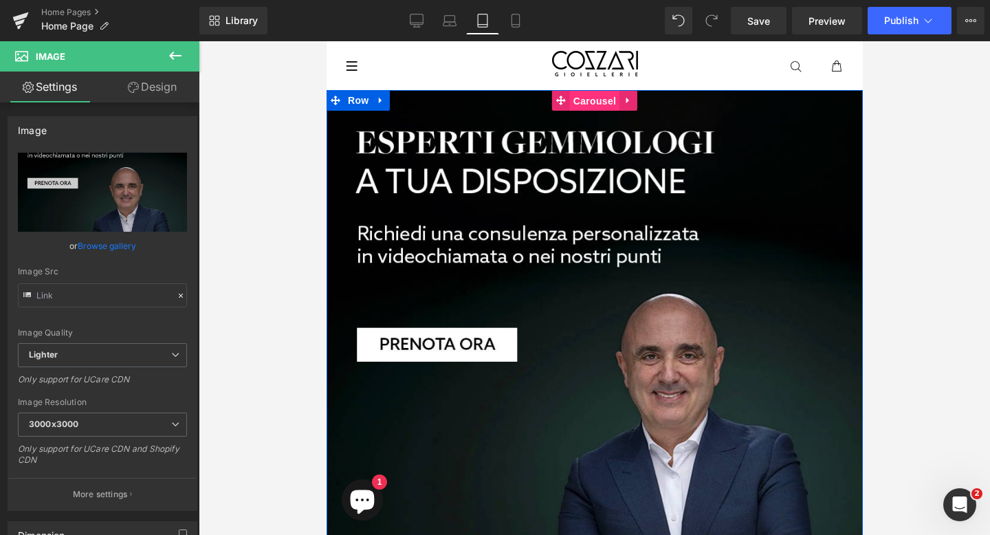
click at [588, 103] on span "Carousel" at bounding box center [593, 101] width 49 height 21
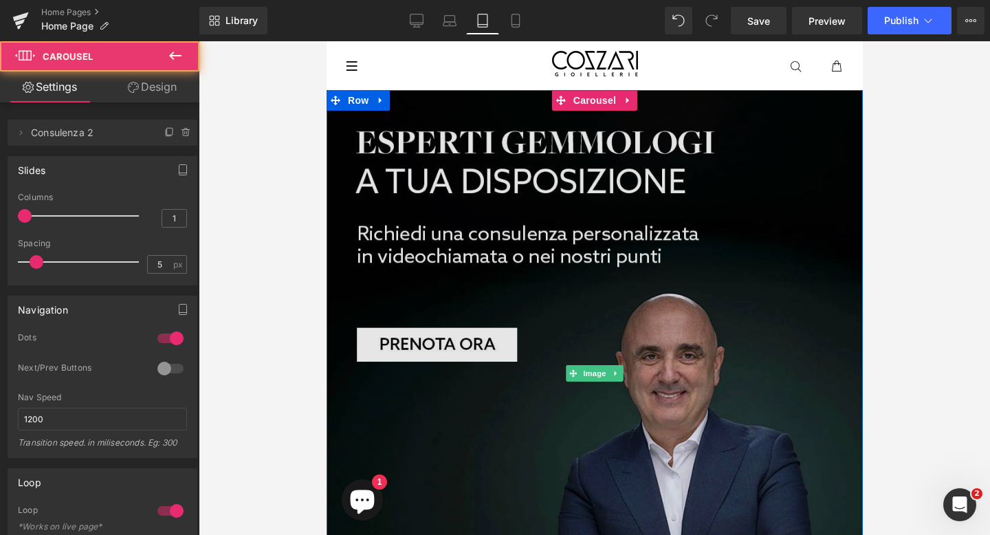
scroll to position [181, 0]
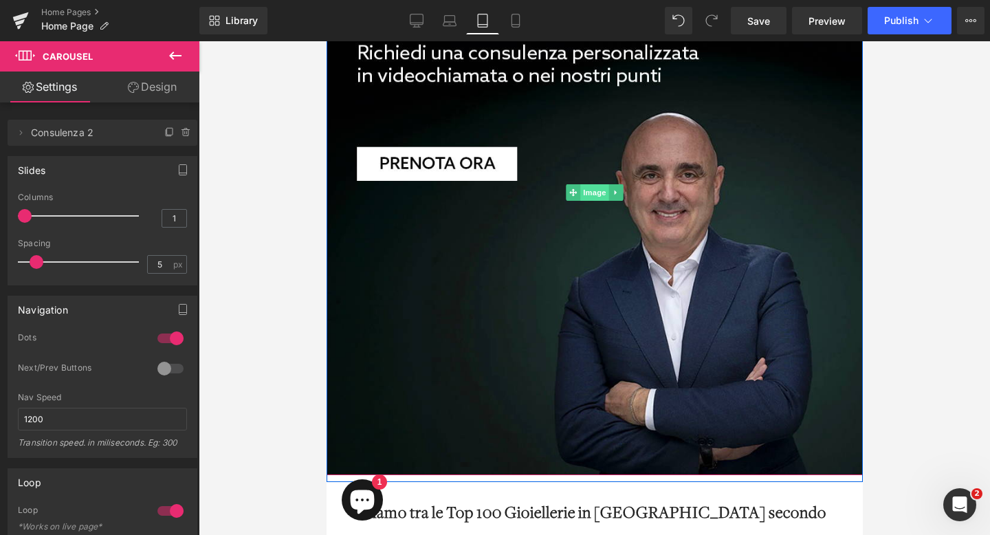
click at [599, 197] on span "Image" at bounding box center [593, 192] width 29 height 16
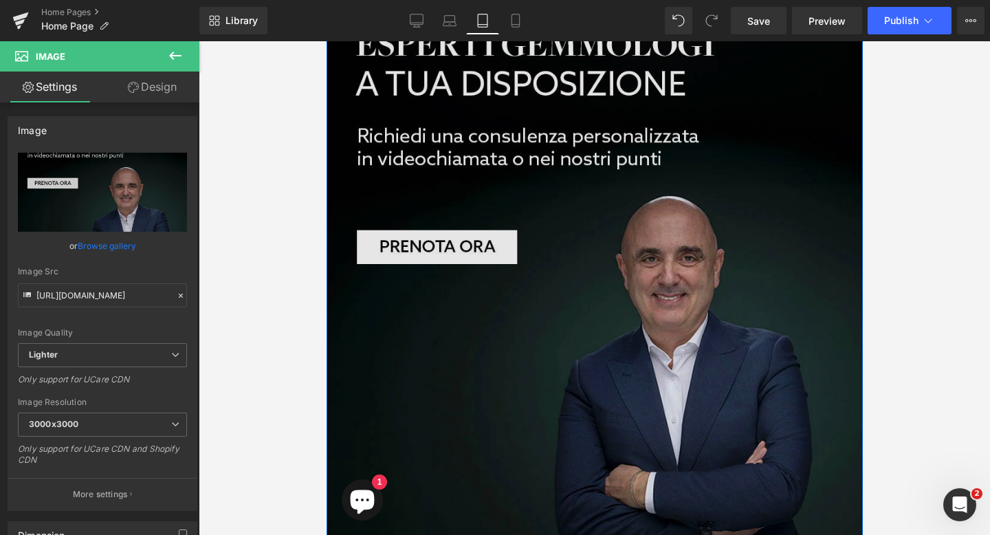
scroll to position [0, 0]
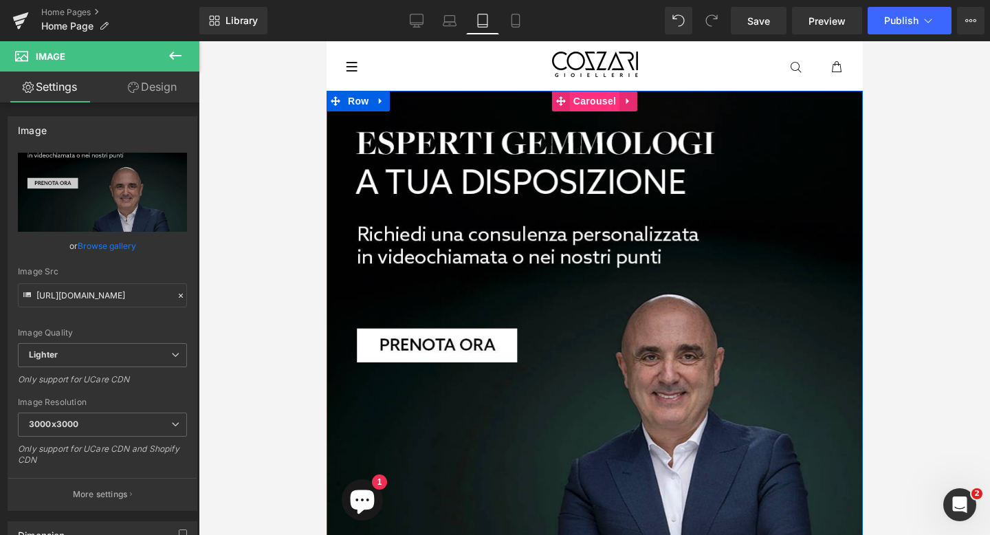
click at [603, 102] on span "Carousel" at bounding box center [593, 101] width 49 height 21
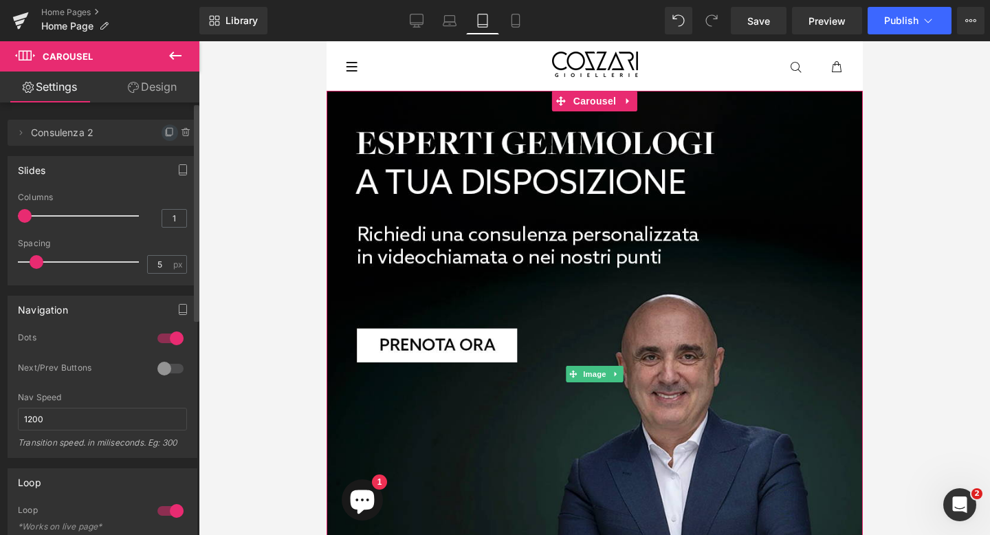
click at [164, 133] on icon at bounding box center [169, 132] width 11 height 11
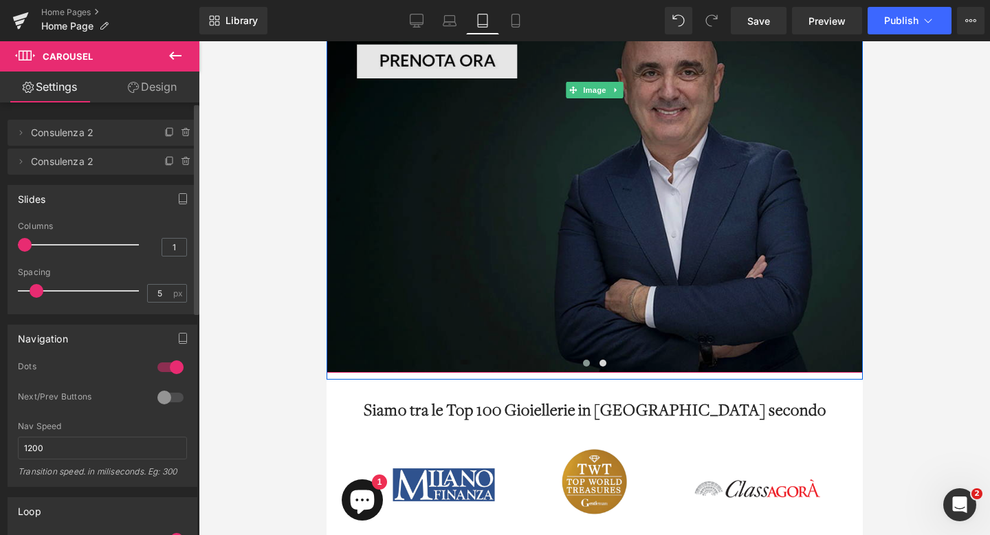
scroll to position [129, 0]
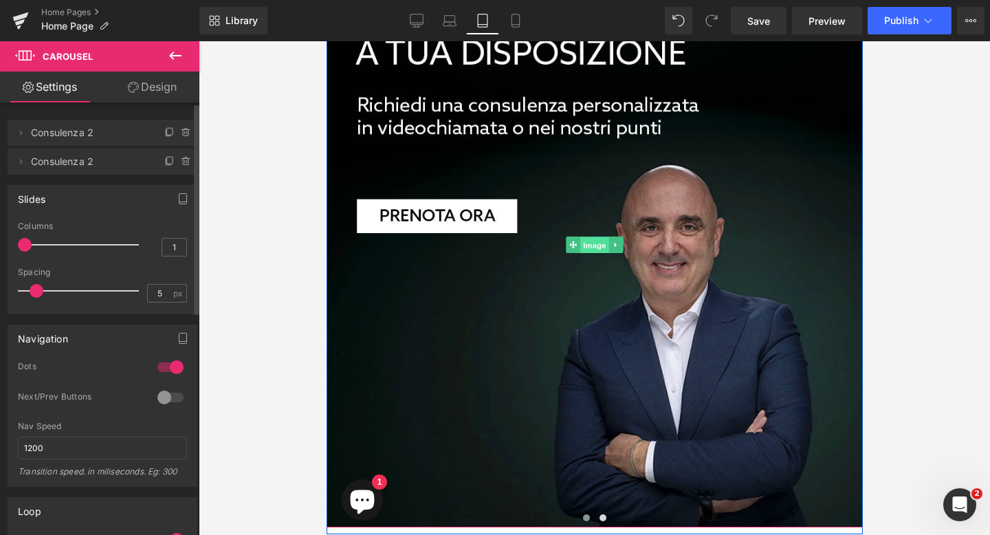
click at [589, 243] on span "Image" at bounding box center [593, 244] width 29 height 16
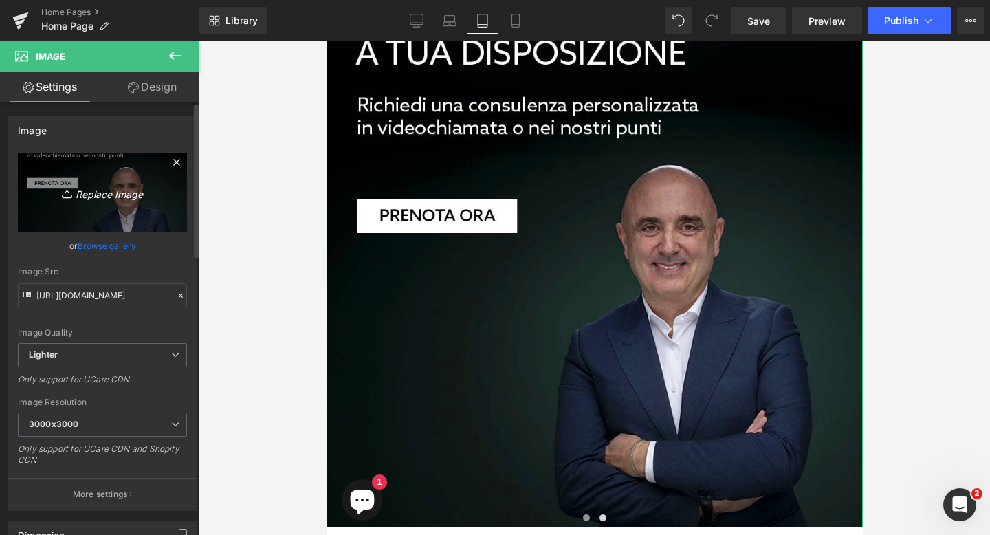
click at [107, 196] on icon "Replace Image" at bounding box center [102, 191] width 110 height 17
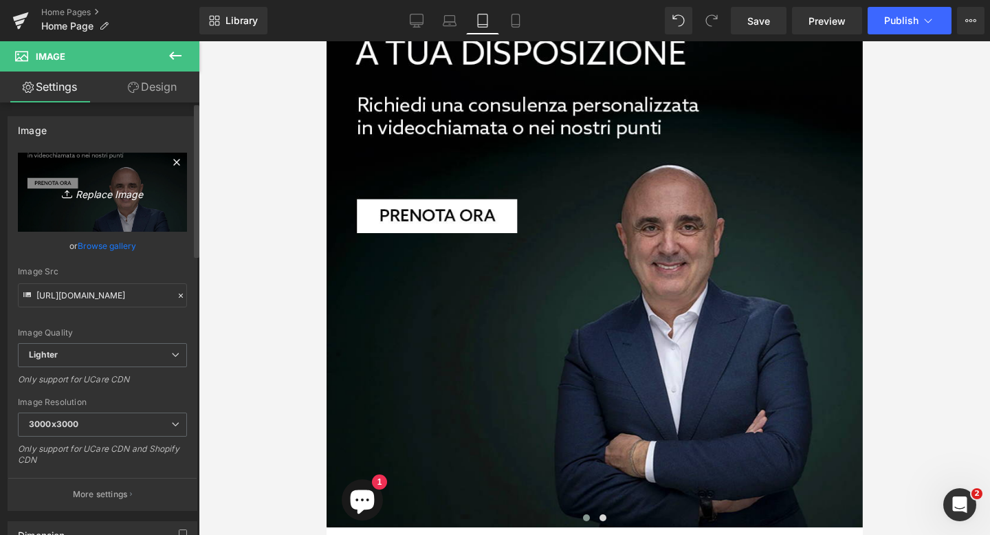
type input "C:\fakepath\banner-mobile-dodo-1.png"
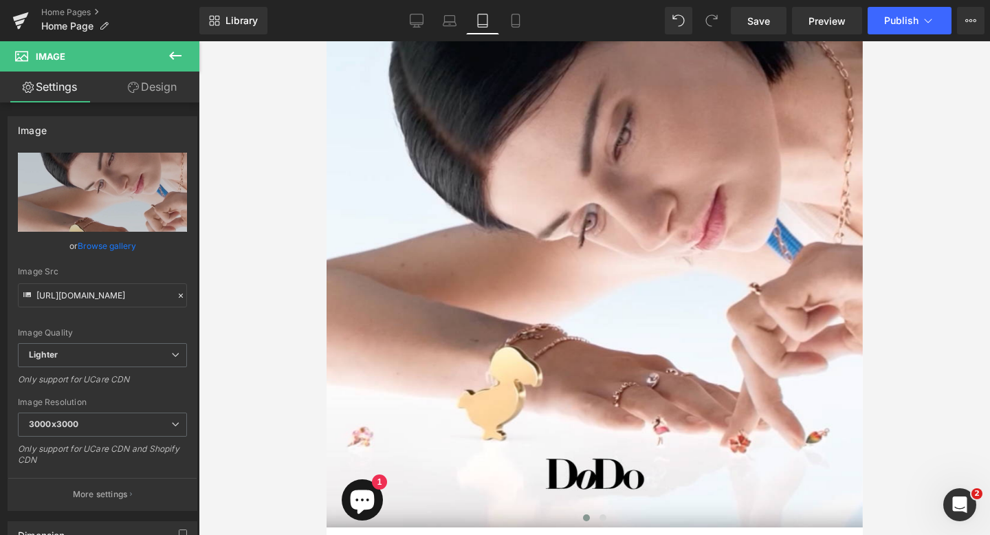
click at [178, 56] on icon at bounding box center [175, 55] width 16 height 16
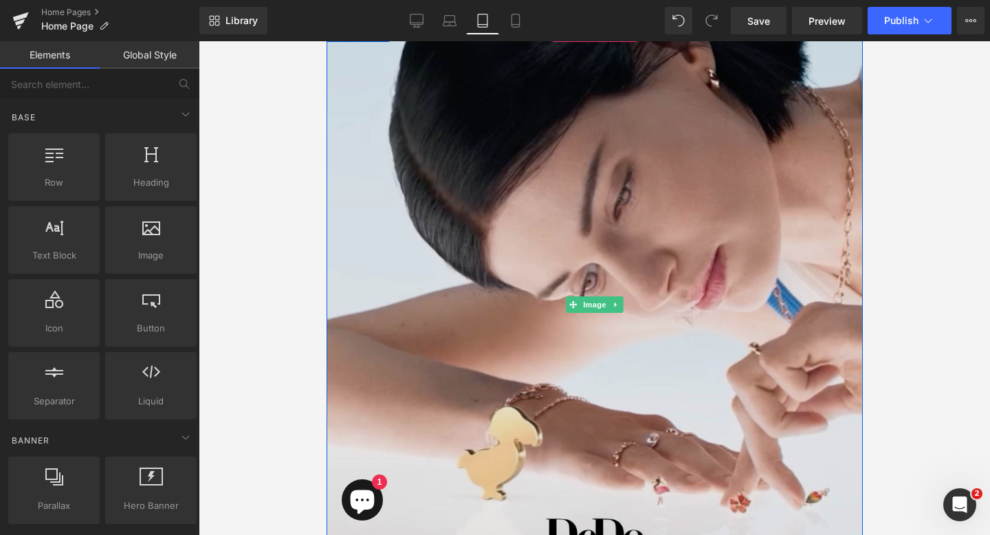
scroll to position [67, 0]
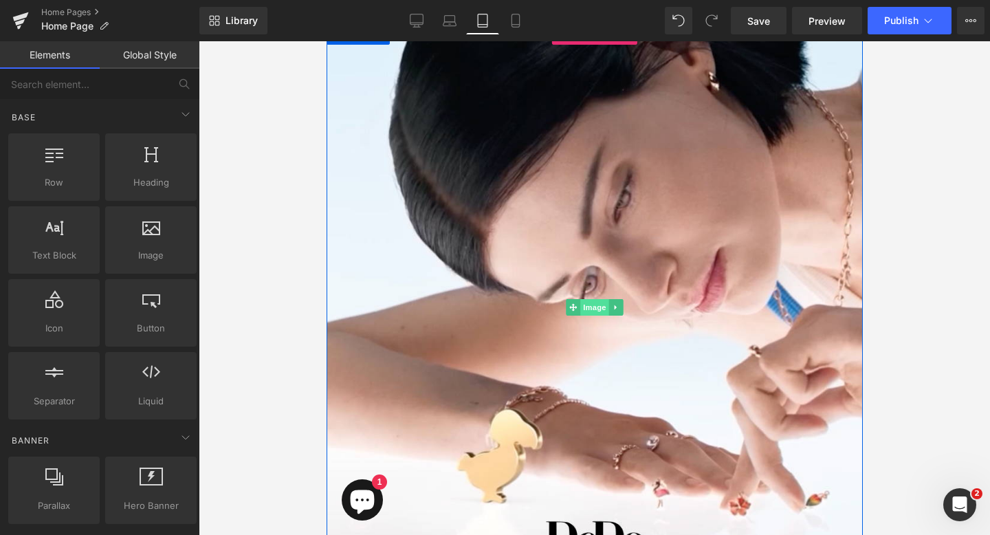
click at [596, 309] on span "Image" at bounding box center [593, 307] width 29 height 16
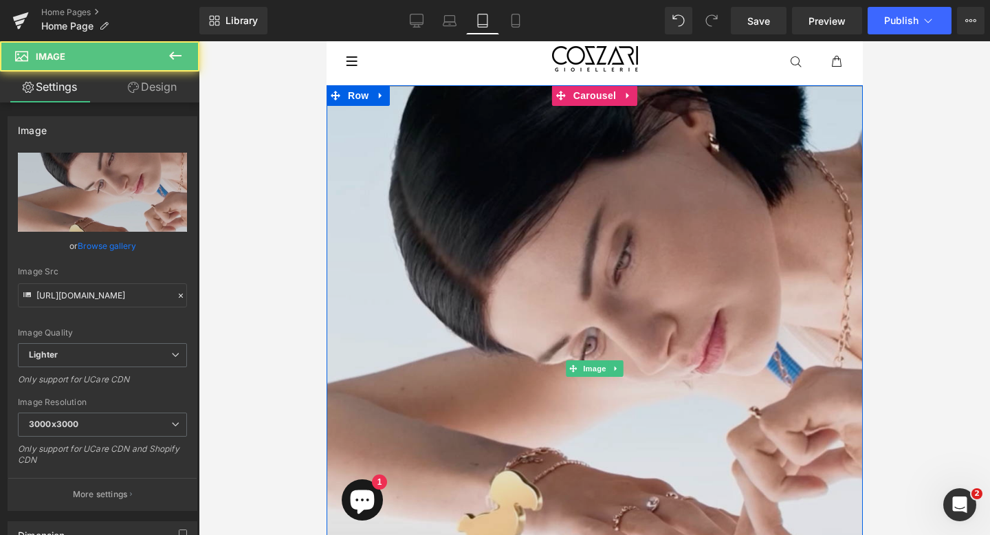
scroll to position [0, 0]
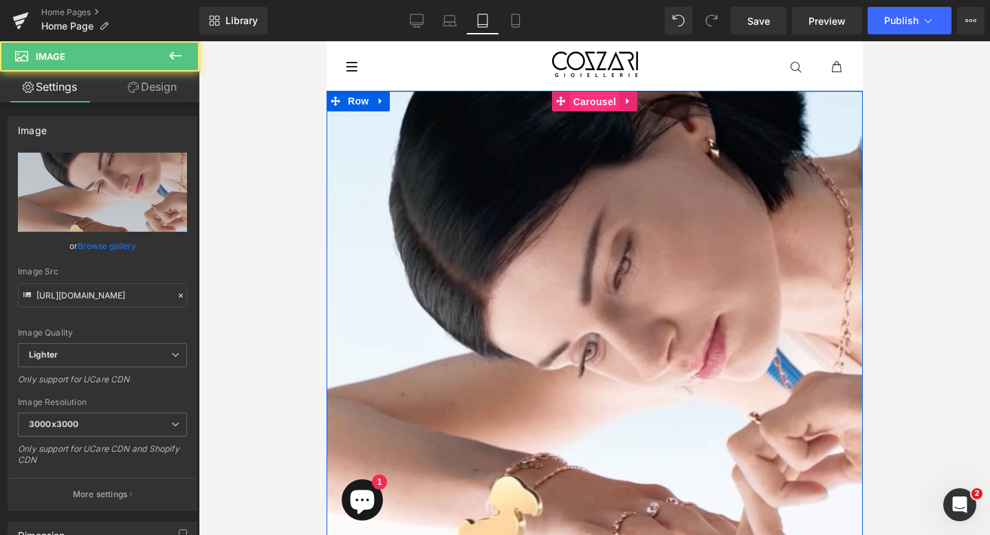
click at [599, 103] on span "Carousel" at bounding box center [593, 101] width 49 height 21
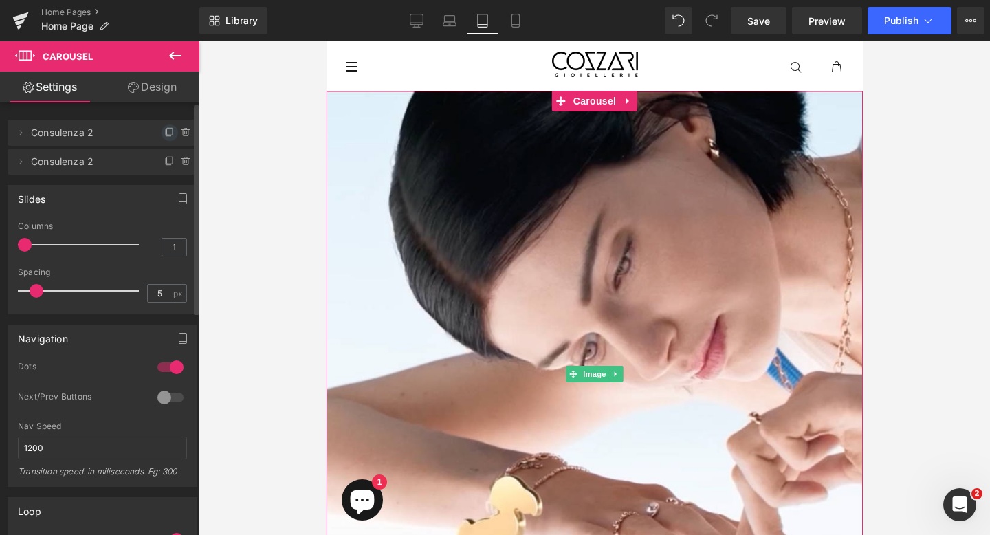
click at [164, 134] on icon at bounding box center [169, 132] width 11 height 11
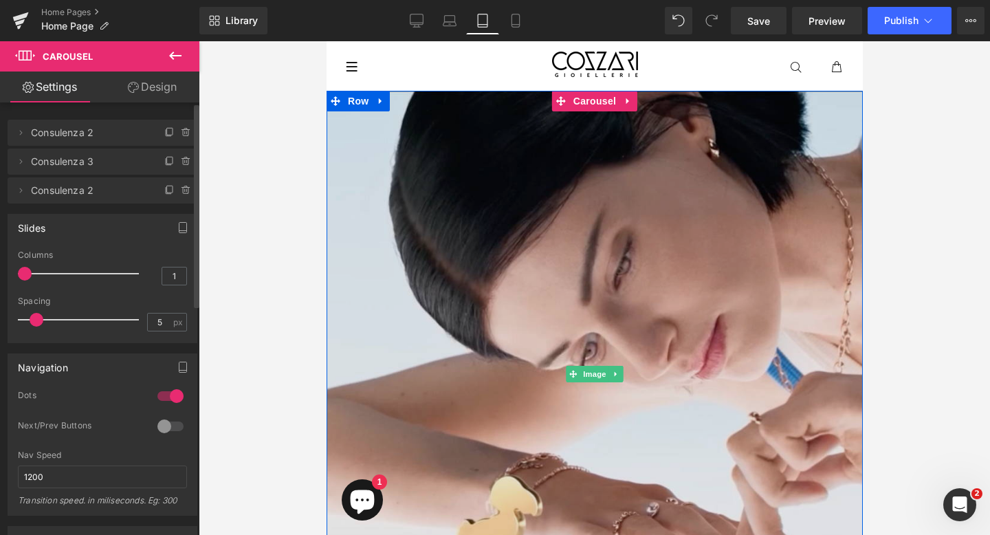
scroll to position [328, 0]
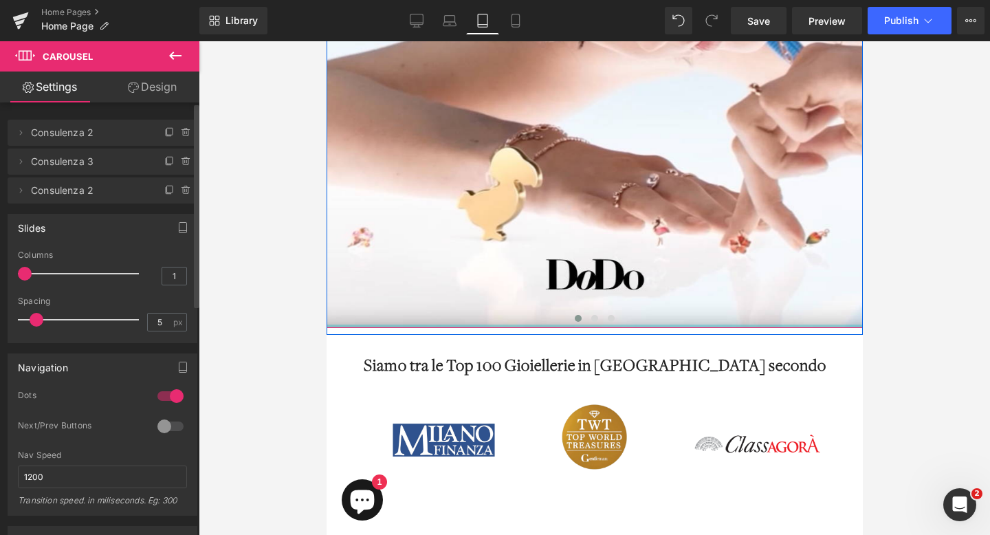
click at [589, 326] on div at bounding box center [594, 325] width 536 height 3
click at [589, 321] on button at bounding box center [593, 318] width 16 height 14
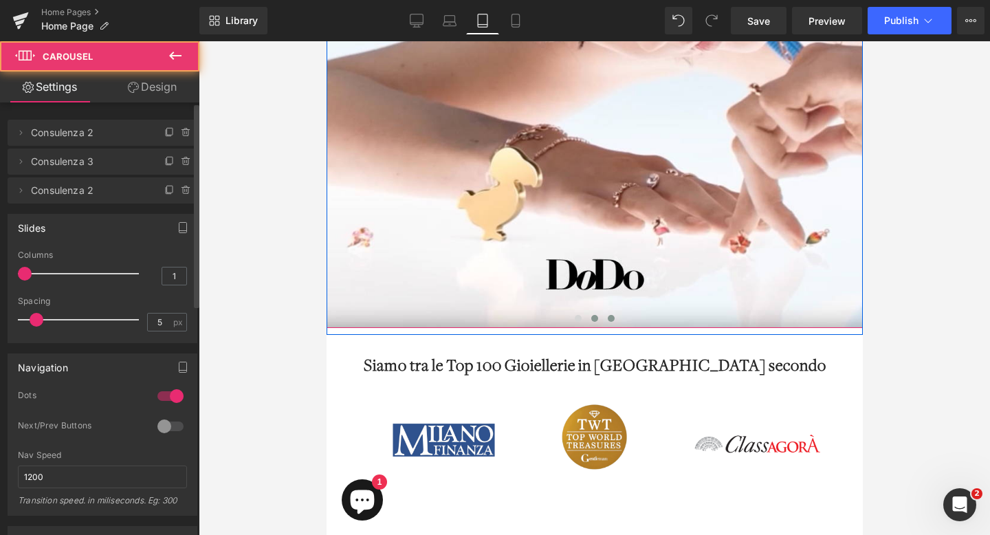
click at [604, 319] on button at bounding box center [610, 318] width 16 height 14
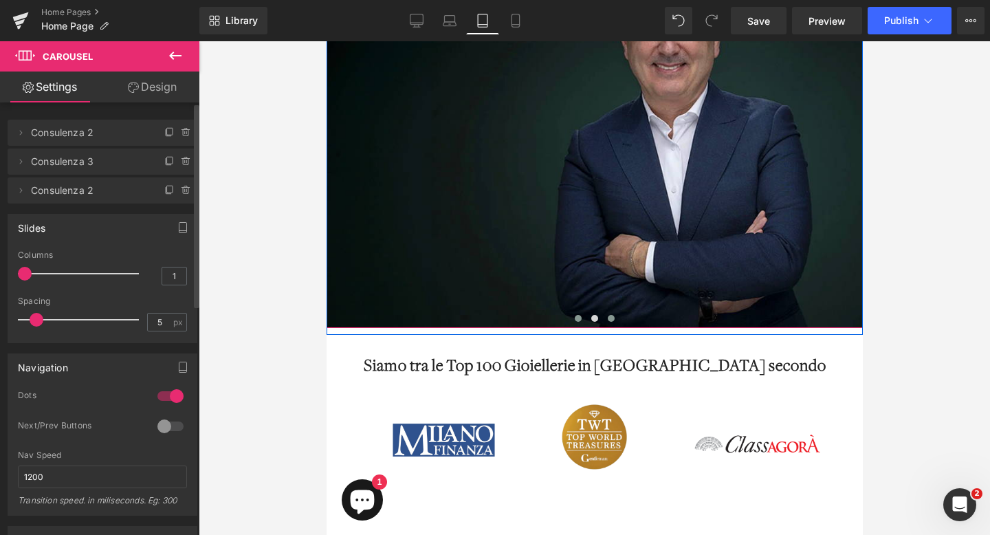
click at [578, 319] on span at bounding box center [577, 318] width 7 height 7
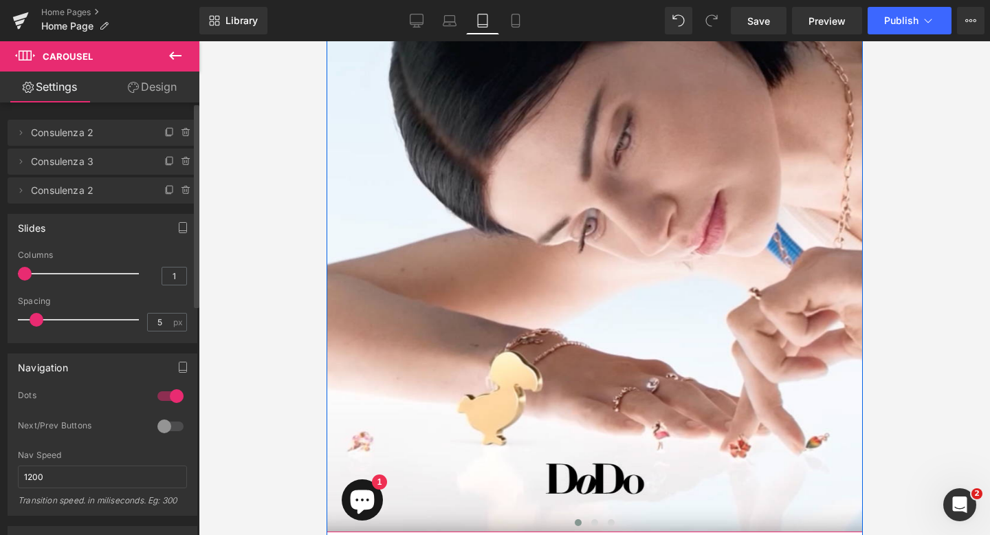
scroll to position [80, 0]
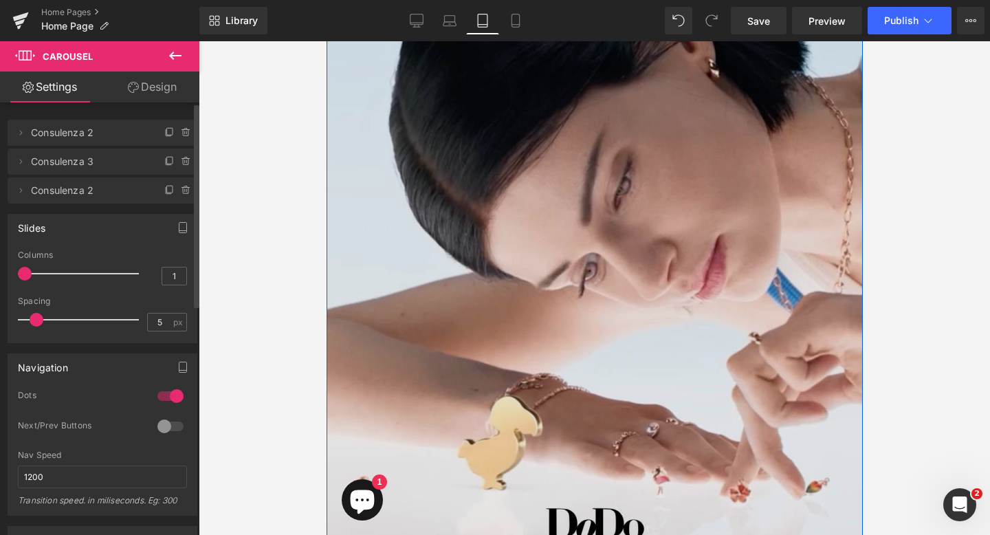
click at [593, 246] on img at bounding box center [594, 294] width 536 height 566
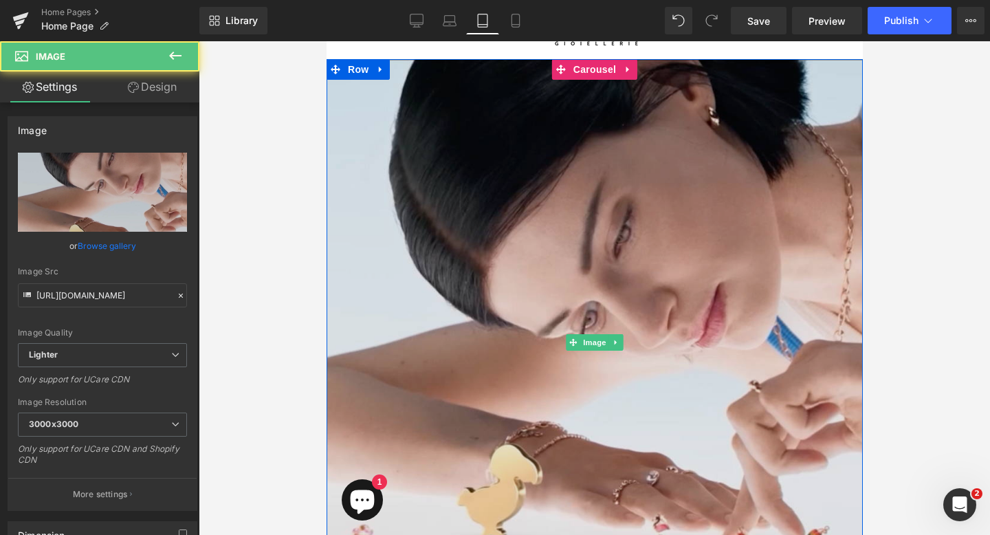
scroll to position [32, 0]
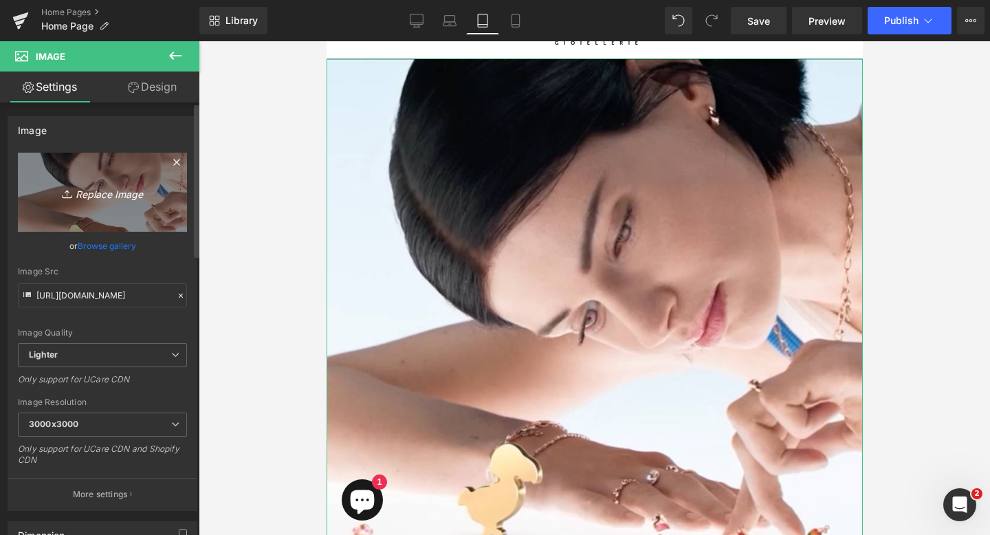
click at [81, 194] on icon "Replace Image" at bounding box center [102, 191] width 110 height 17
type input "C:\fakepath\banner-mobile-garmin-1.png"
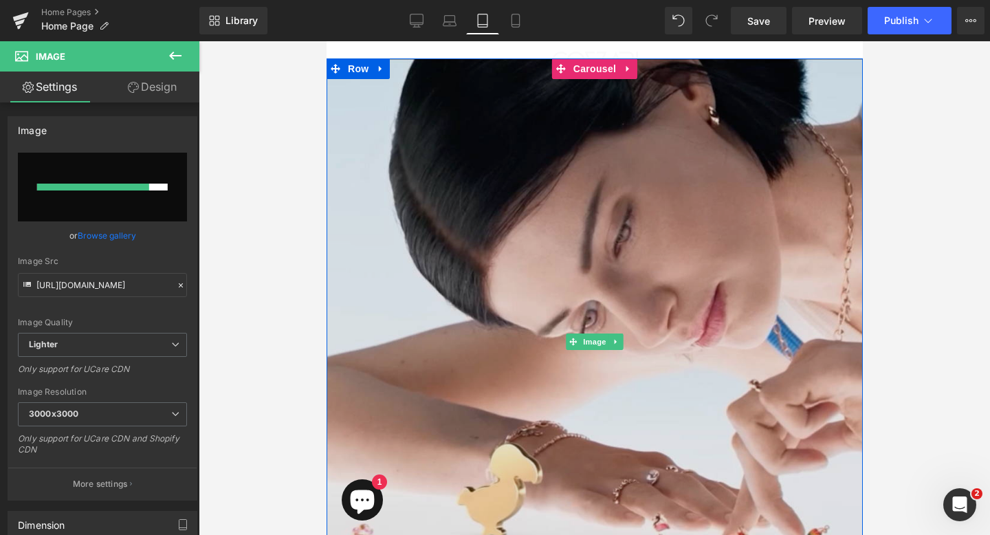
scroll to position [311, 0]
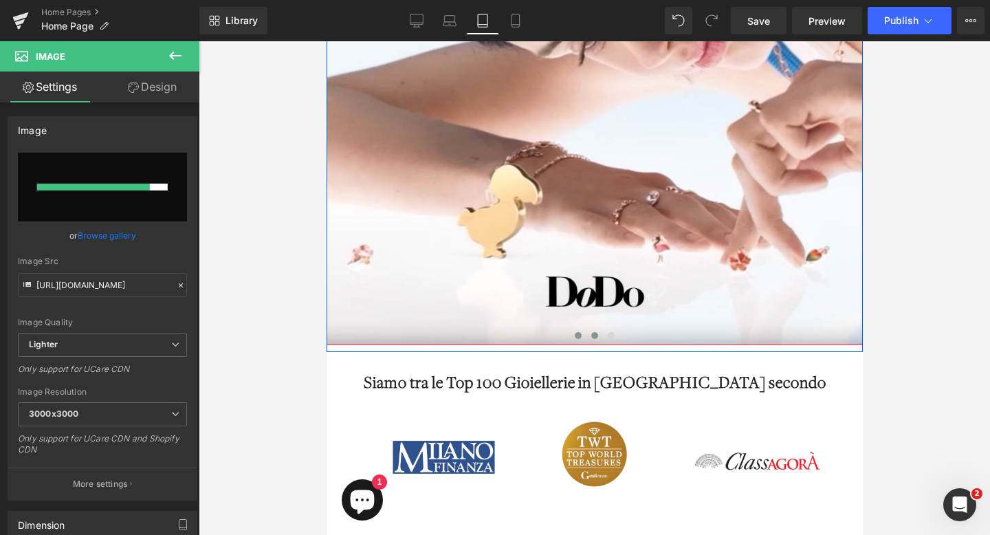
click at [590, 334] on span at bounding box center [593, 335] width 7 height 7
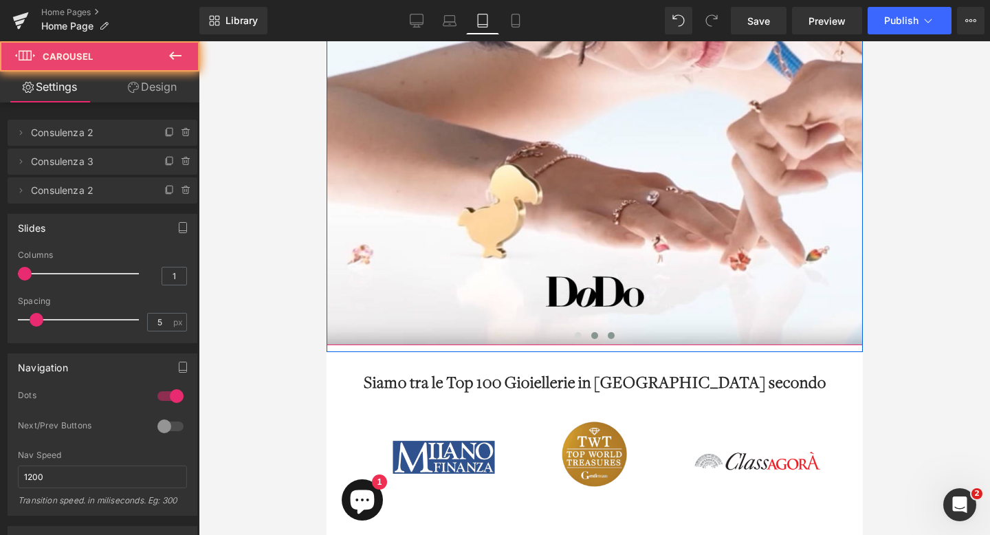
click at [612, 336] on span at bounding box center [610, 335] width 7 height 7
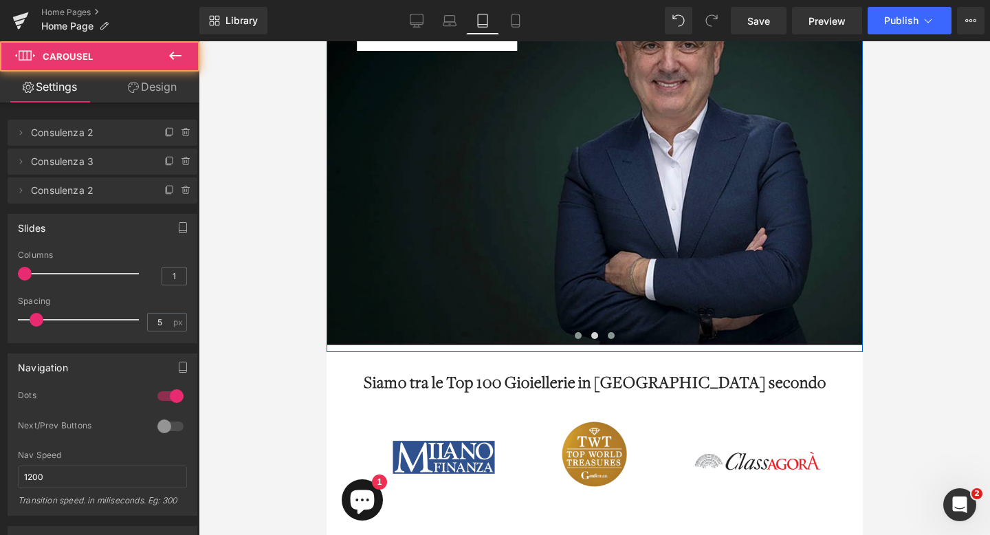
click at [581, 336] on button at bounding box center [577, 335] width 16 height 14
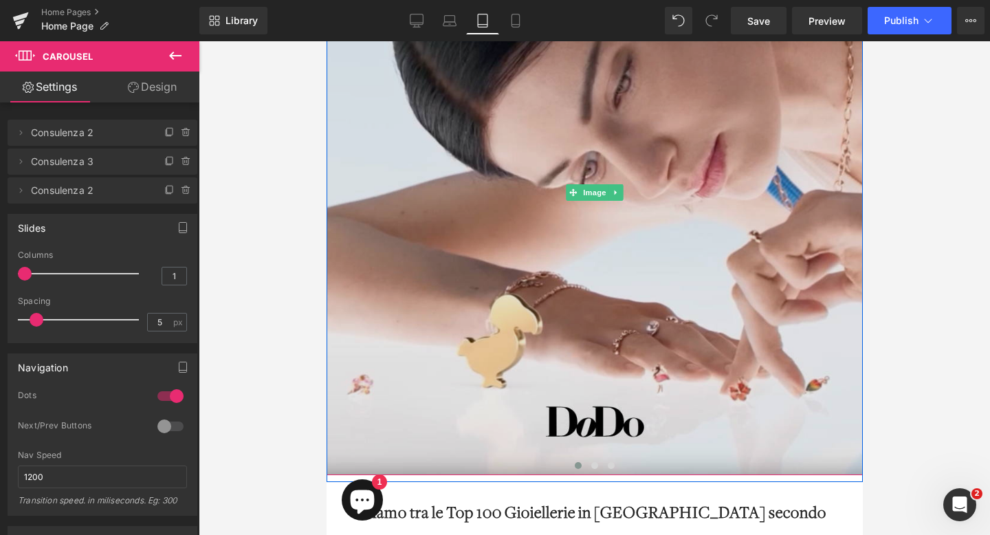
scroll to position [158, 0]
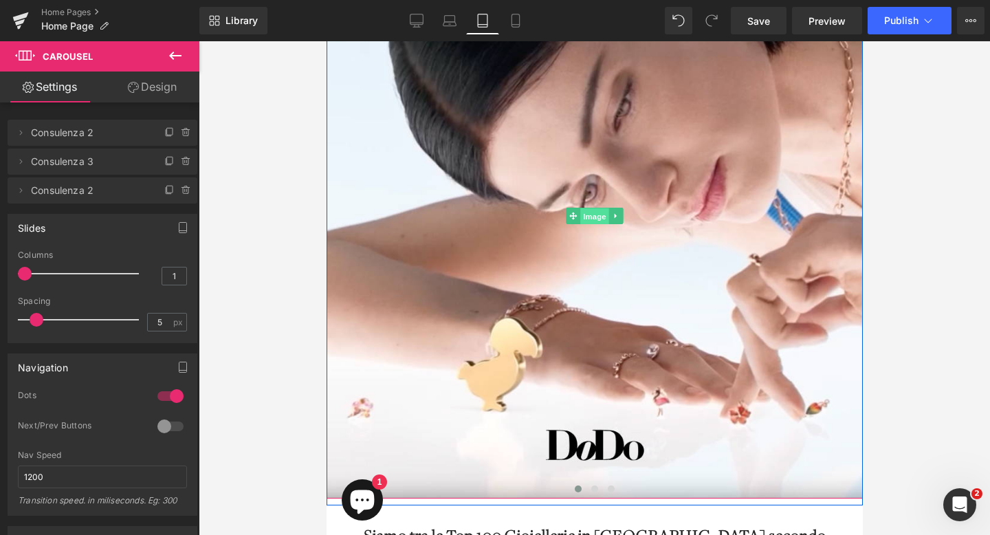
click at [592, 208] on span "Image" at bounding box center [593, 216] width 29 height 16
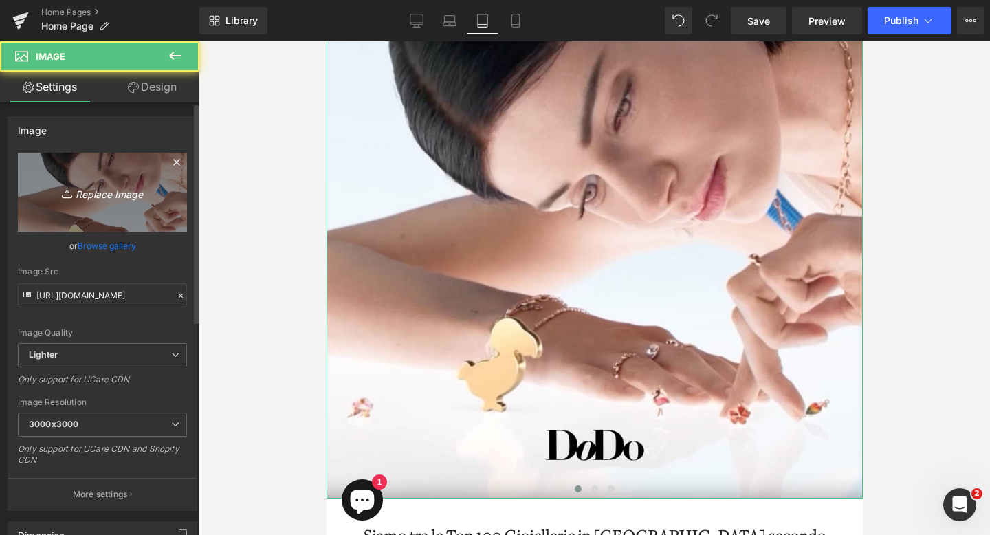
click at [110, 190] on icon "Replace Image" at bounding box center [102, 191] width 110 height 17
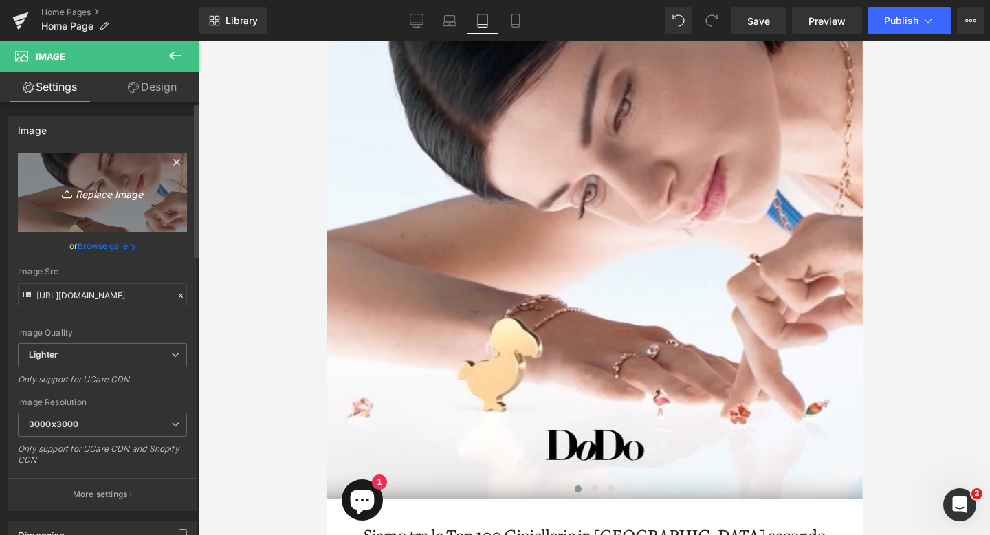
type input "C:\fakepath\banner-mobile-garmin-1.png"
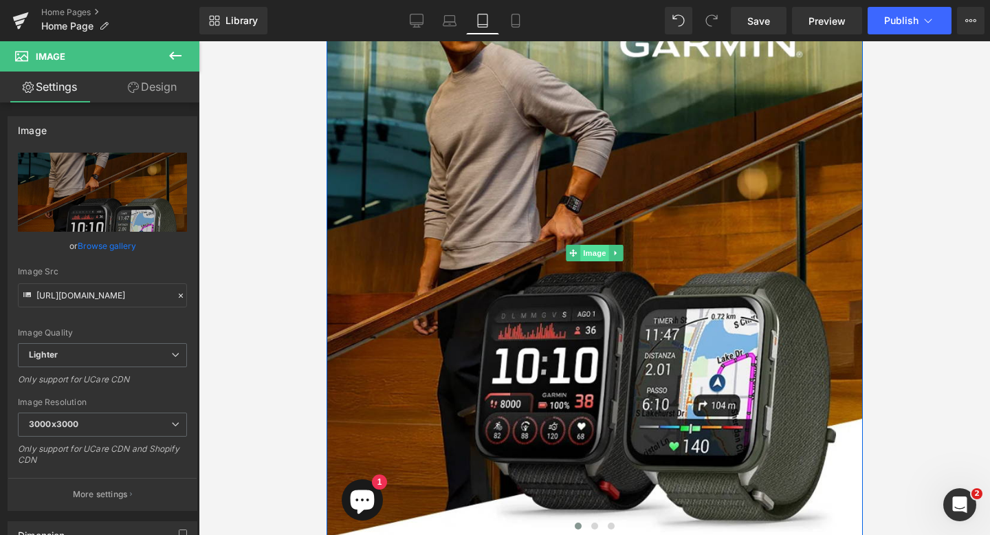
scroll to position [133, 0]
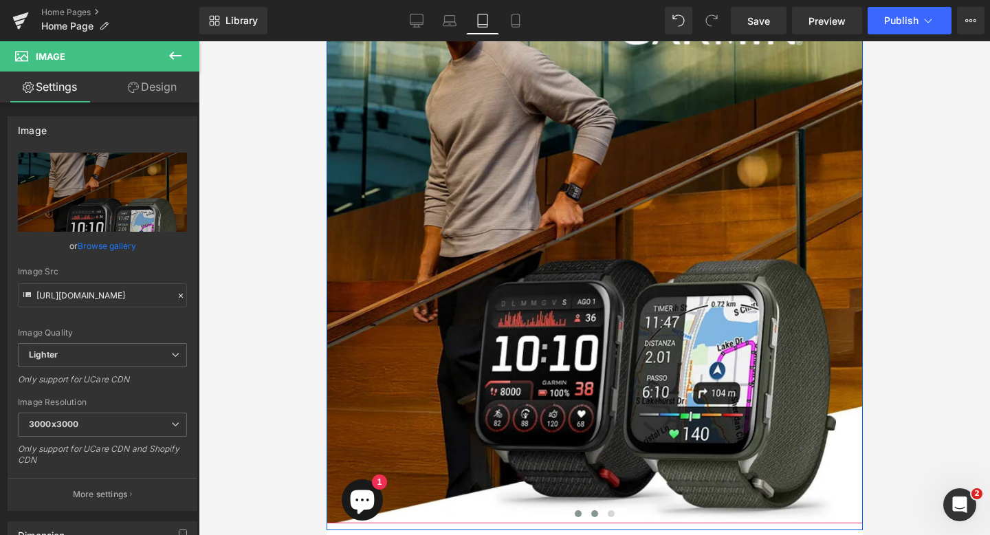
click at [592, 514] on span at bounding box center [593, 513] width 7 height 7
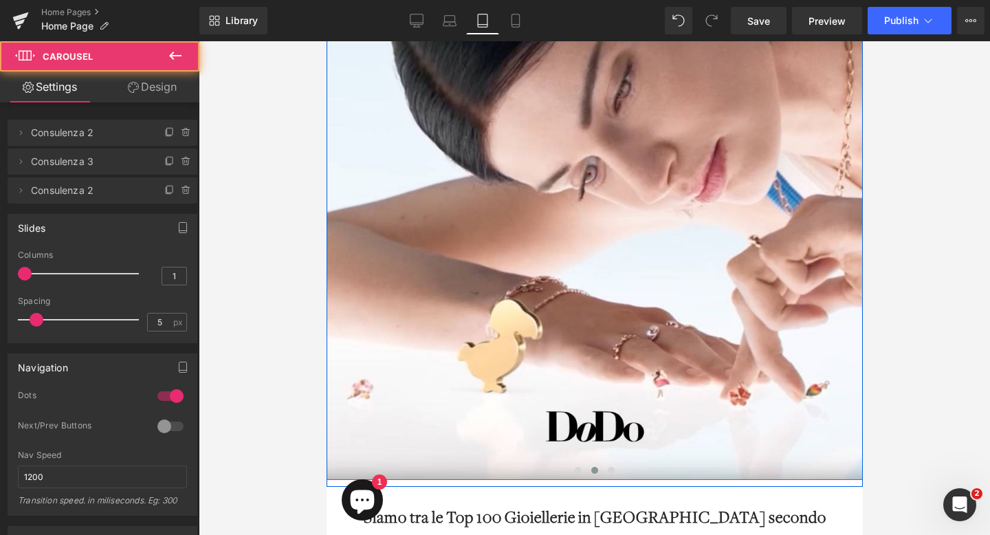
scroll to position [186, 0]
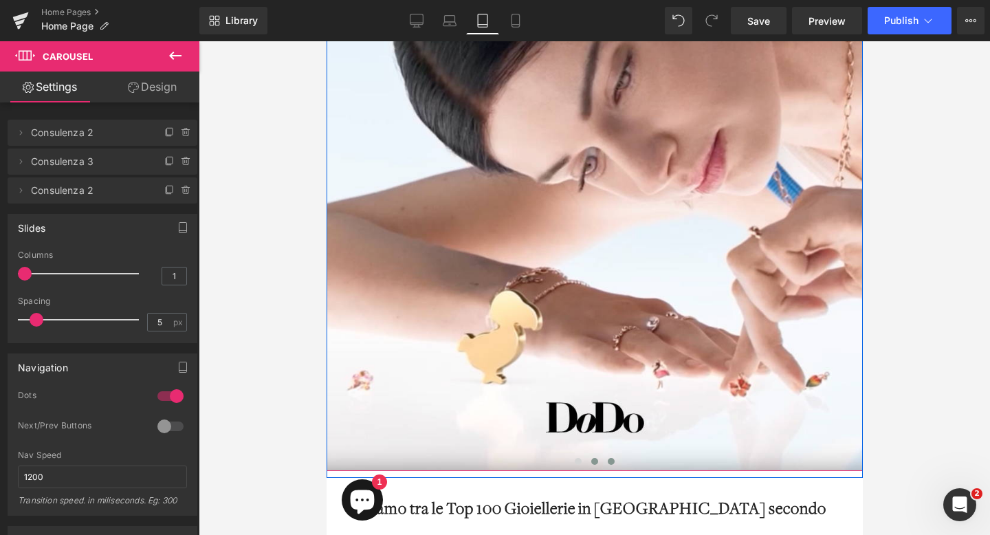
click at [611, 461] on span at bounding box center [610, 461] width 7 height 7
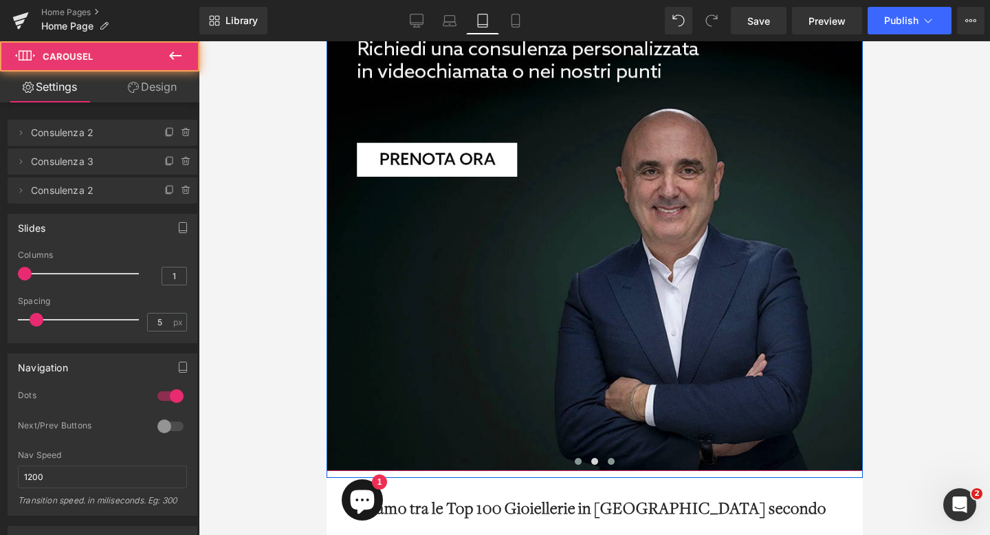
click at [579, 461] on span at bounding box center [577, 461] width 7 height 7
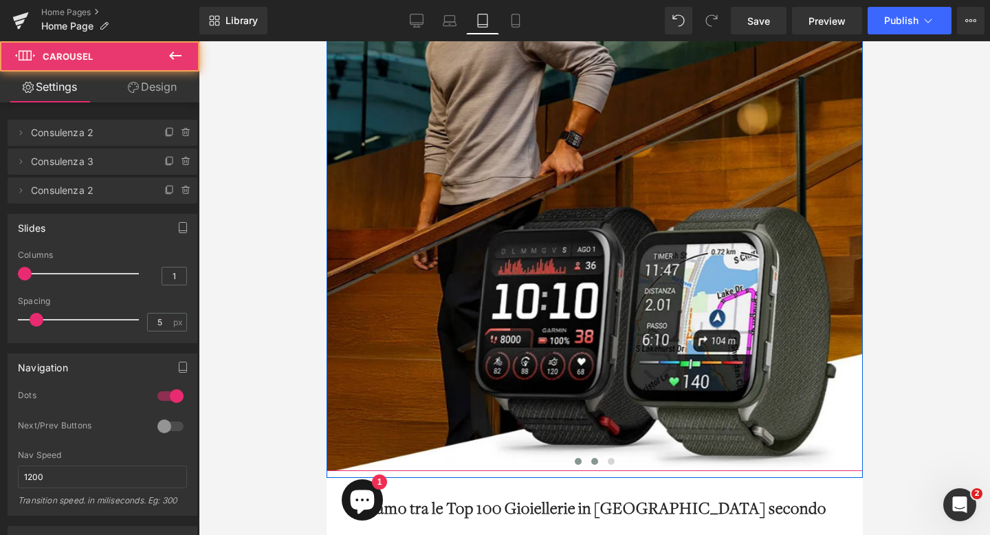
click at [592, 460] on span at bounding box center [593, 461] width 7 height 7
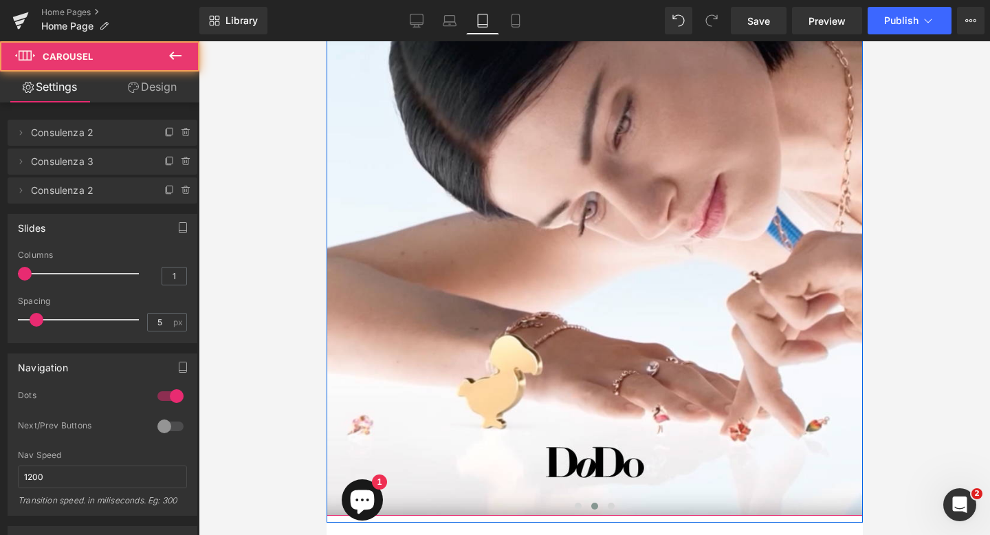
scroll to position [135, 0]
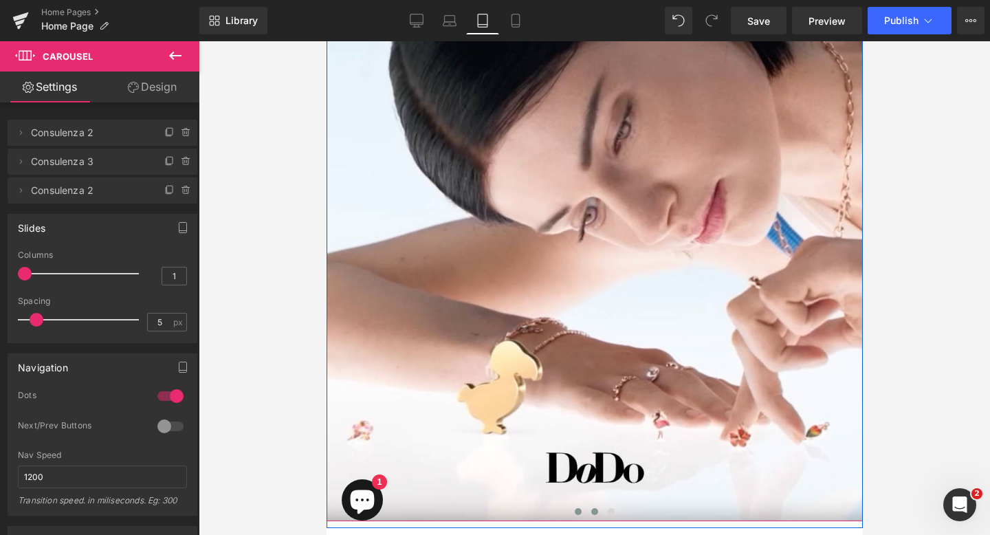
click at [574, 513] on span at bounding box center [577, 511] width 7 height 7
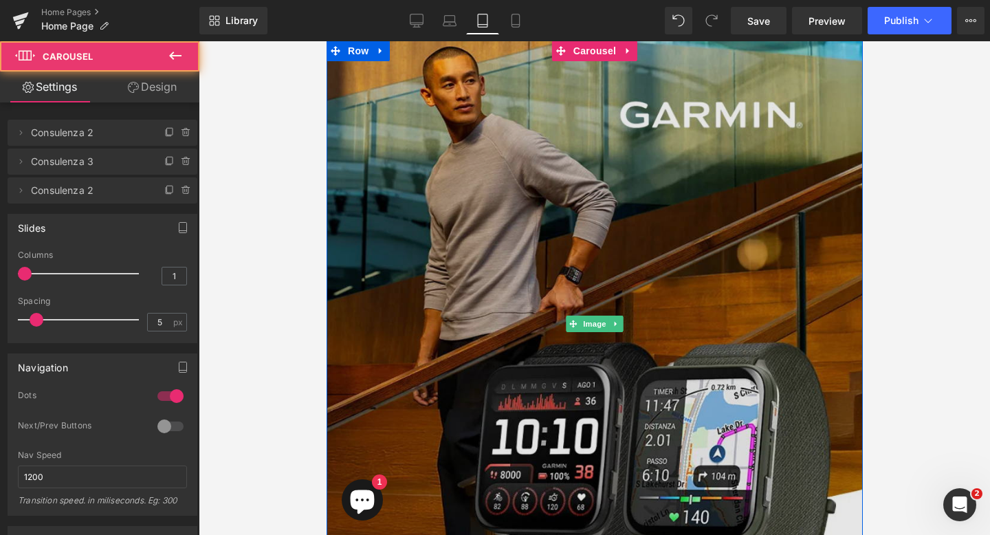
scroll to position [23, 0]
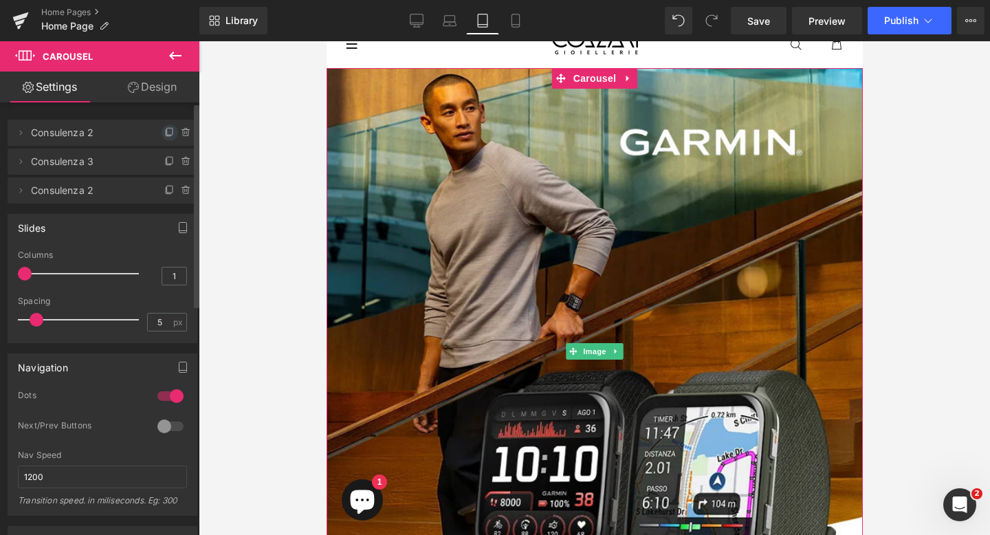
click at [164, 135] on icon at bounding box center [169, 132] width 11 height 11
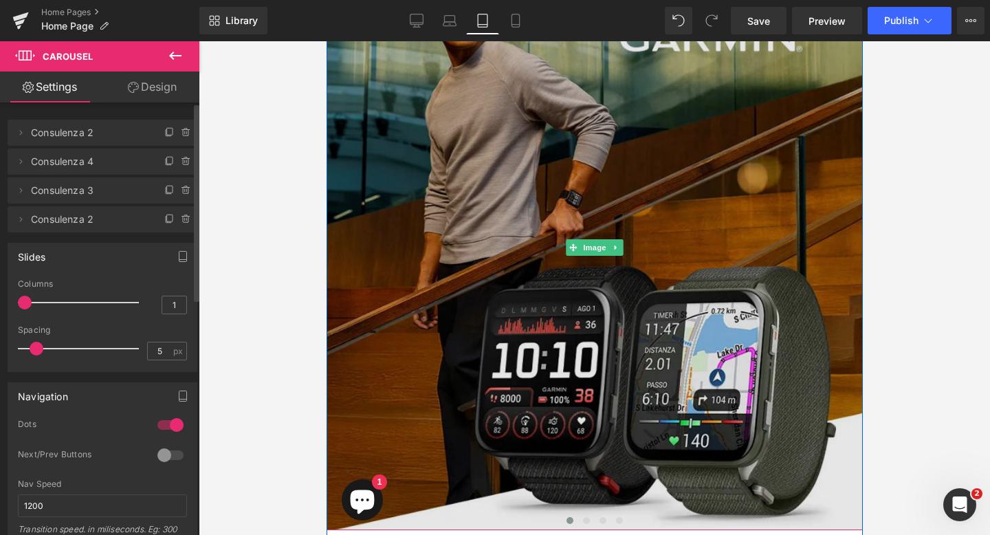
scroll to position [137, 0]
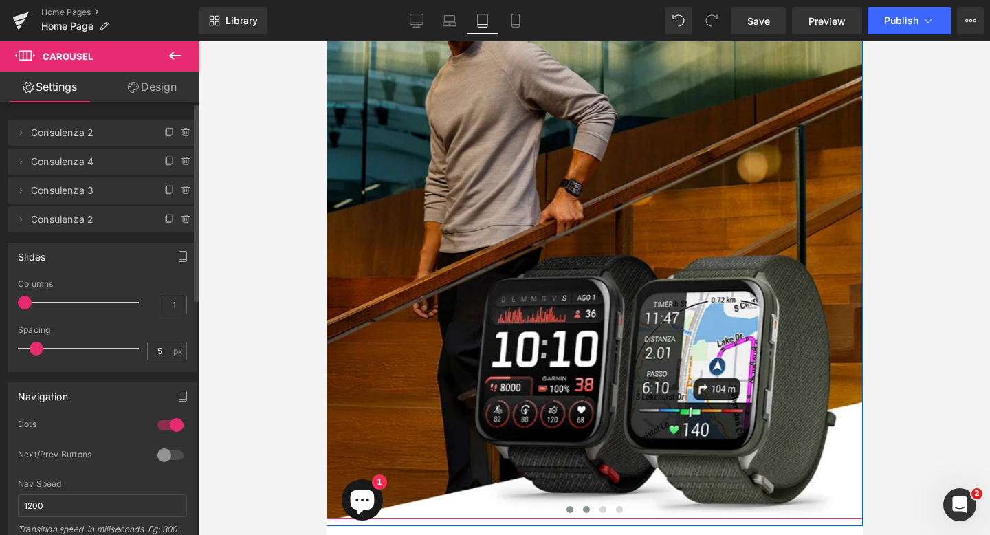
click at [585, 511] on span at bounding box center [585, 509] width 7 height 7
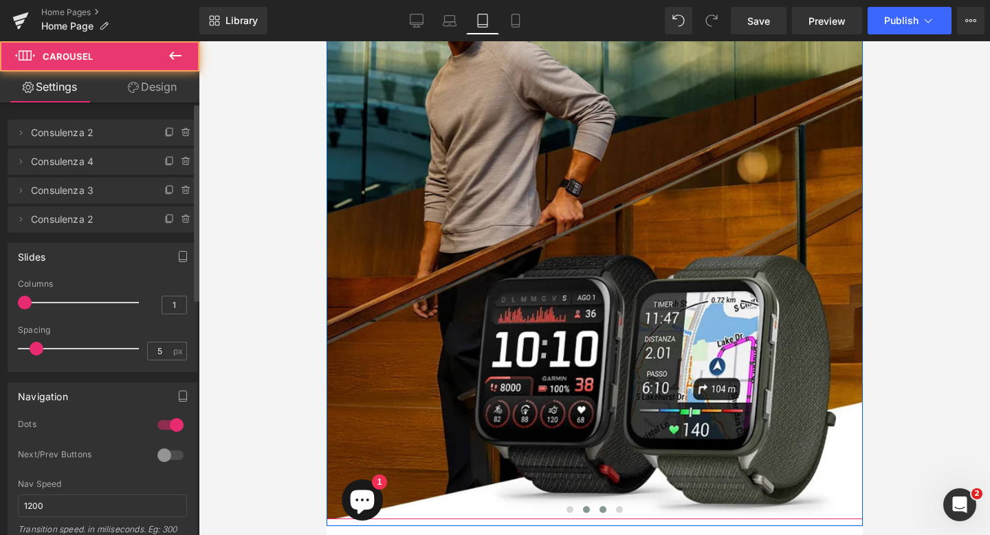
click at [601, 507] on span at bounding box center [602, 509] width 7 height 7
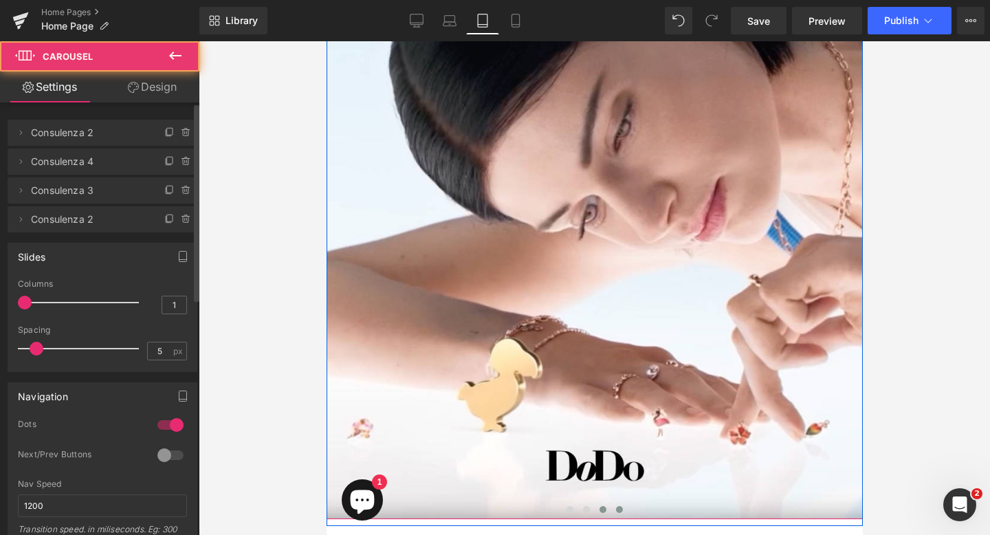
click at [618, 507] on span at bounding box center [618, 509] width 7 height 7
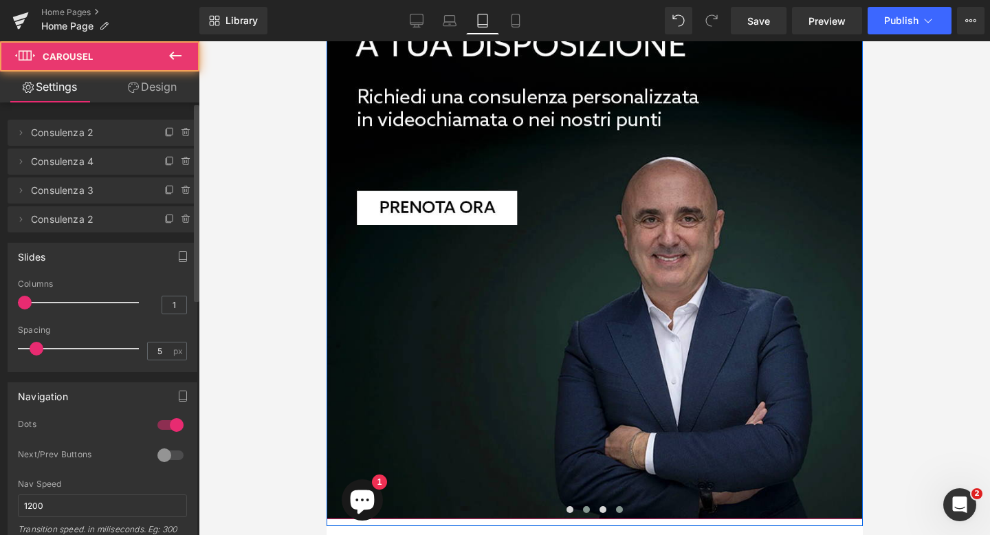
click at [581, 511] on button at bounding box center [585, 509] width 16 height 14
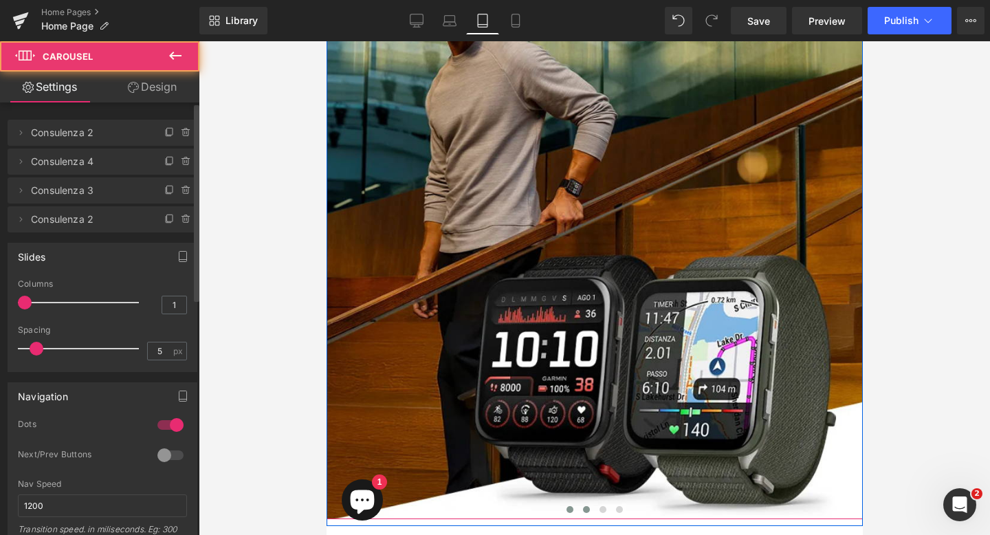
click at [572, 511] on span at bounding box center [569, 509] width 7 height 7
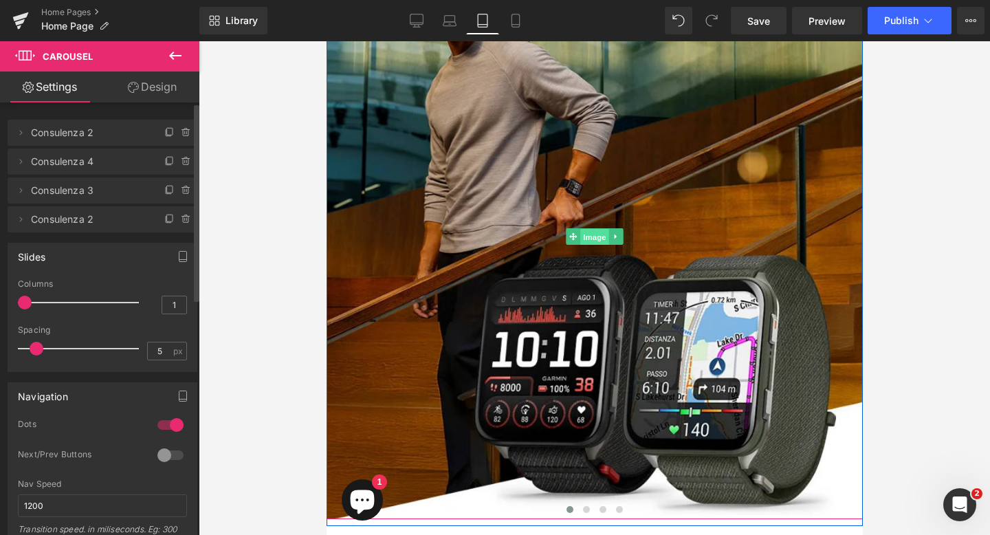
click at [594, 238] on span "Image" at bounding box center [593, 236] width 29 height 16
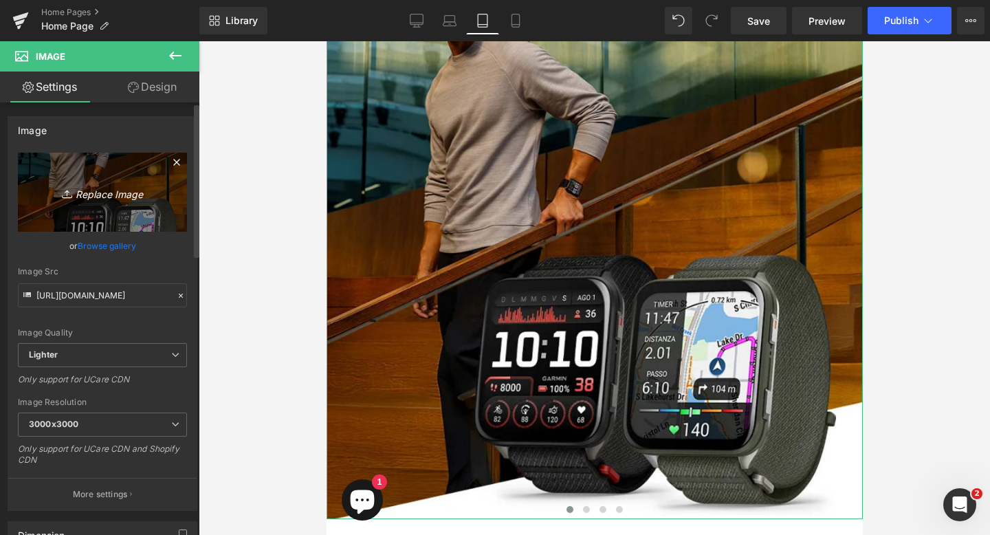
click at [124, 195] on icon "Replace Image" at bounding box center [102, 191] width 110 height 17
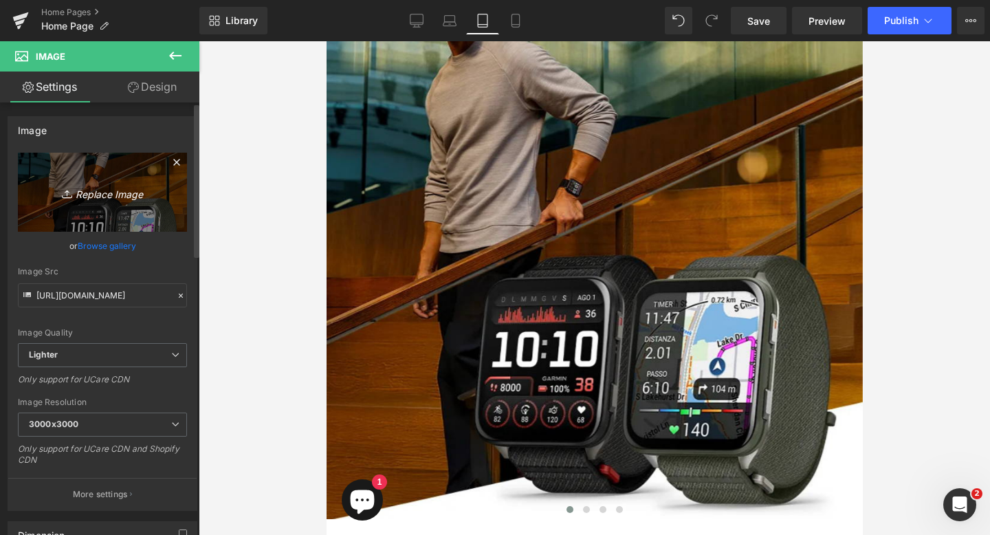
type input "C:\fakepath\banner-mobile-montblanc-1.png"
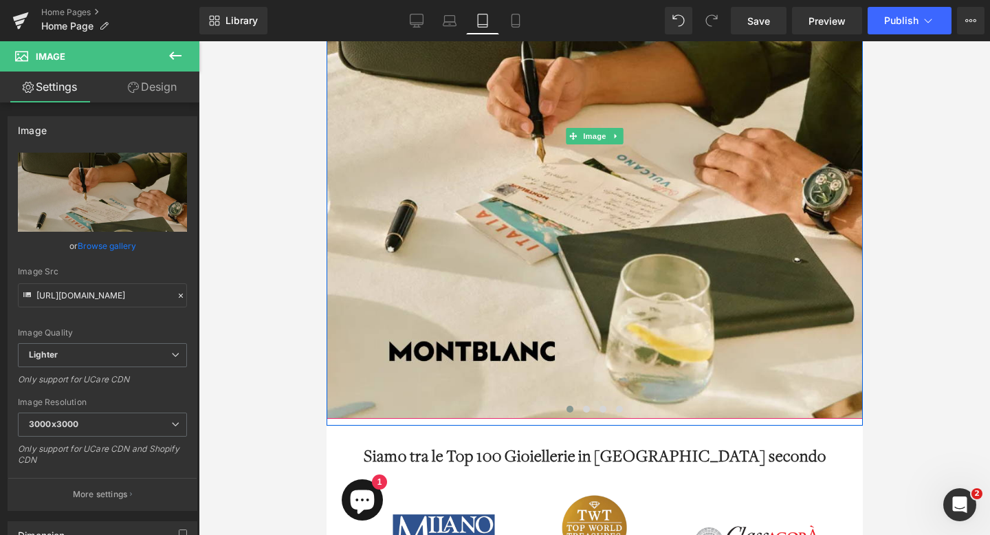
scroll to position [247, 0]
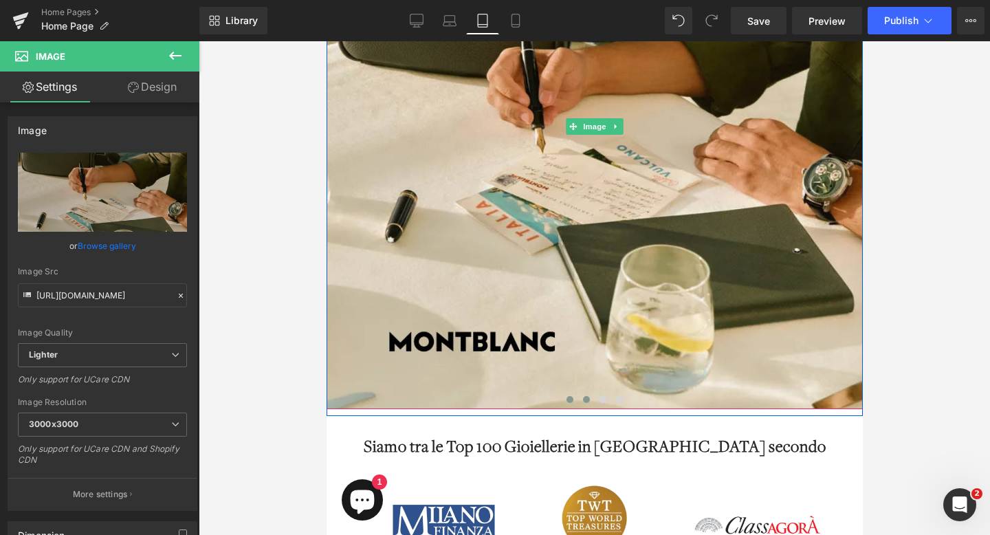
click at [587, 402] on span at bounding box center [585, 399] width 7 height 7
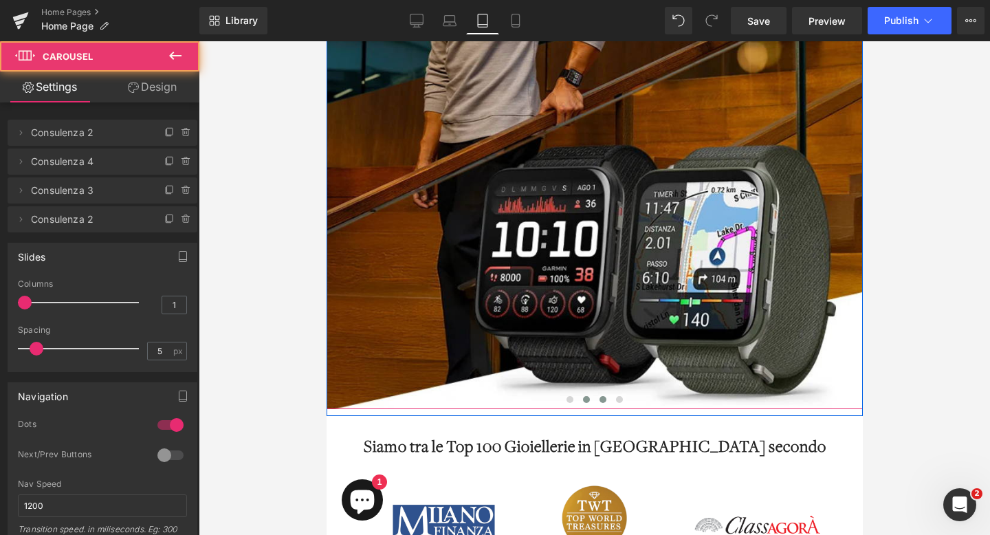
click at [603, 400] on span at bounding box center [602, 399] width 7 height 7
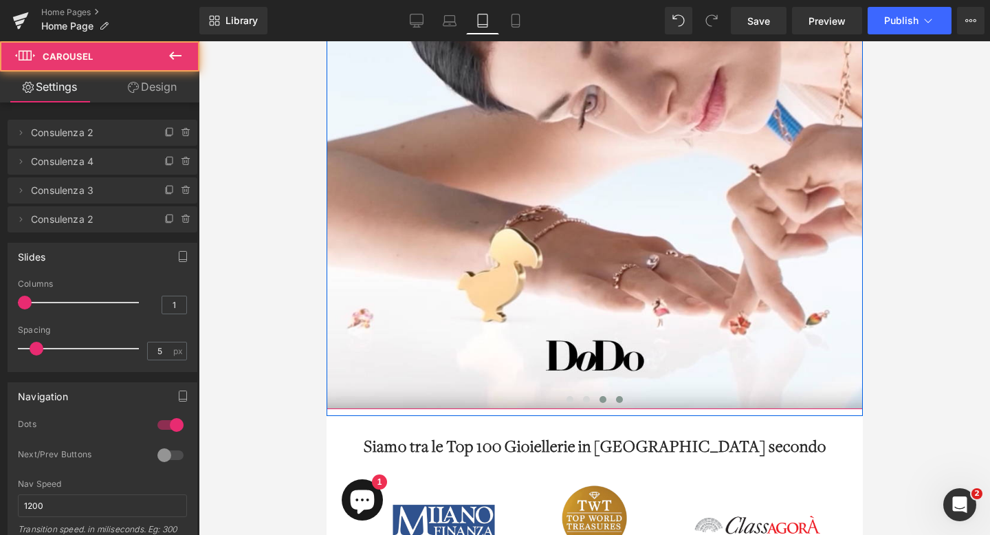
click at [624, 399] on button at bounding box center [618, 399] width 16 height 14
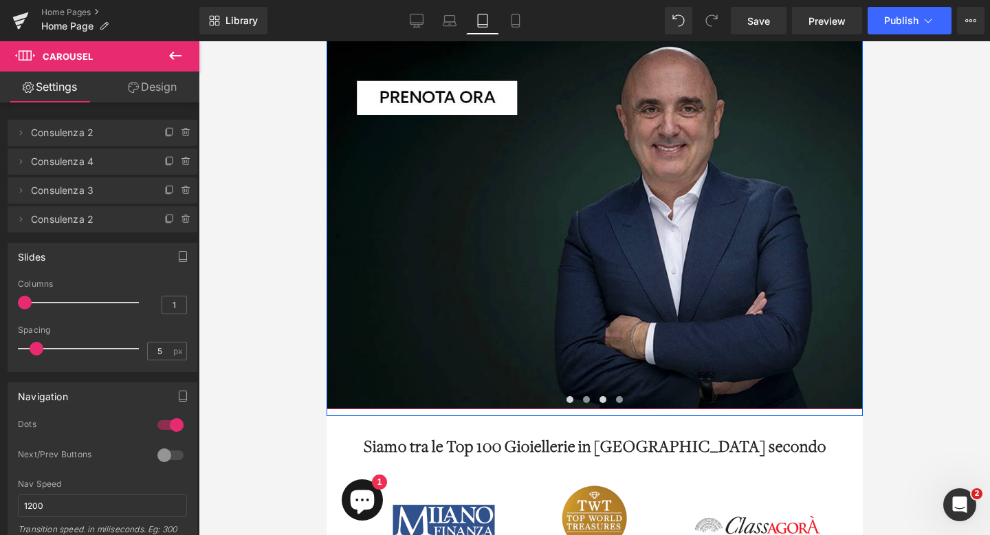
click at [588, 401] on span at bounding box center [585, 399] width 7 height 7
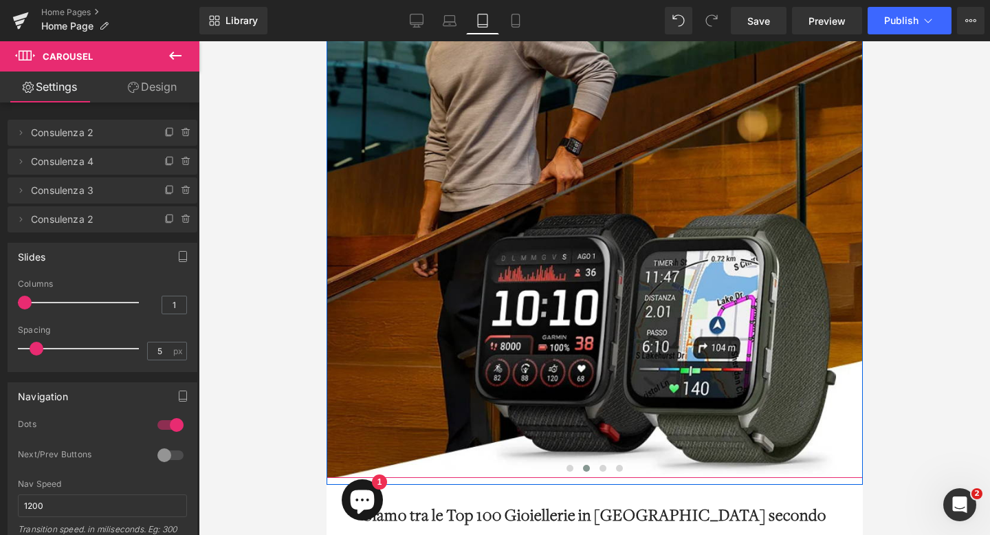
scroll to position [184, 0]
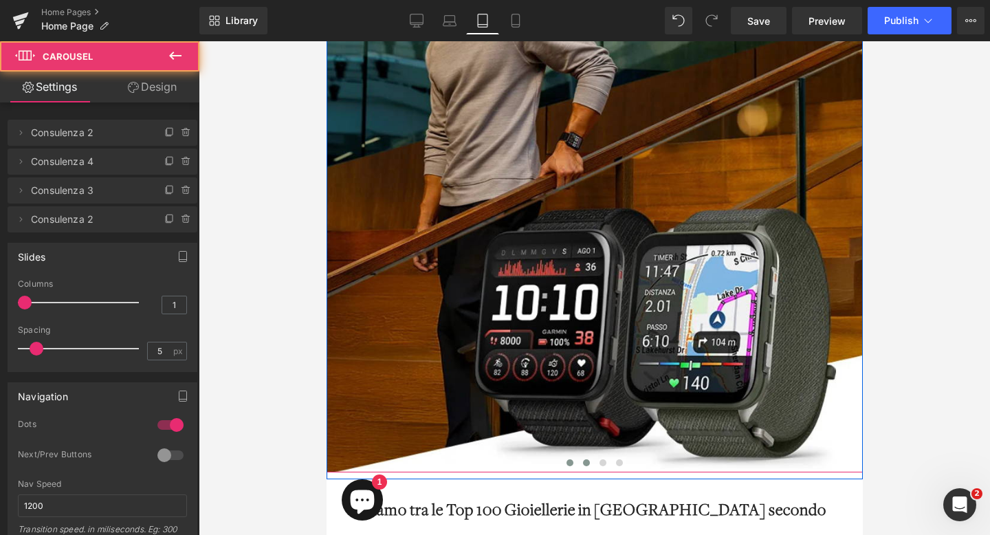
click at [570, 461] on span at bounding box center [569, 462] width 7 height 7
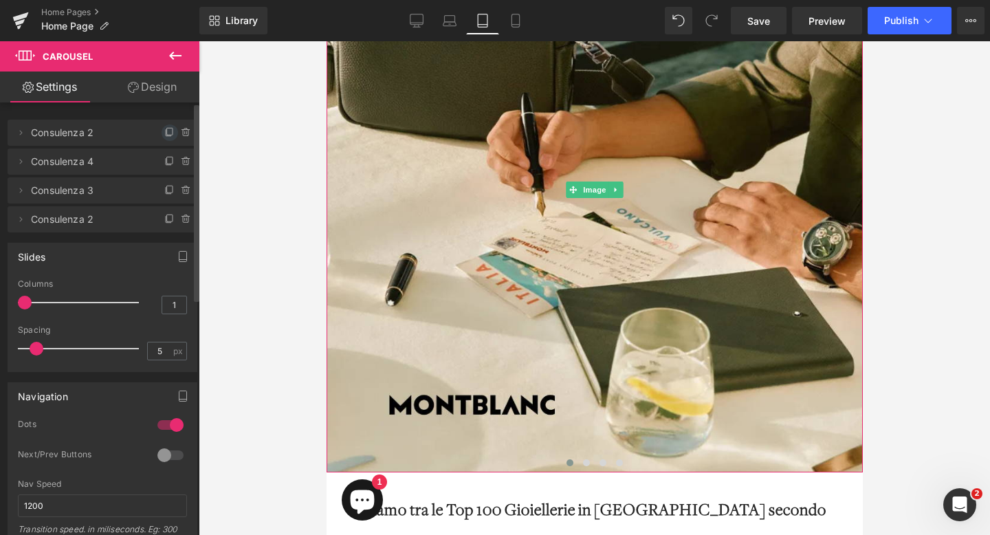
click at [164, 131] on icon at bounding box center [169, 132] width 11 height 11
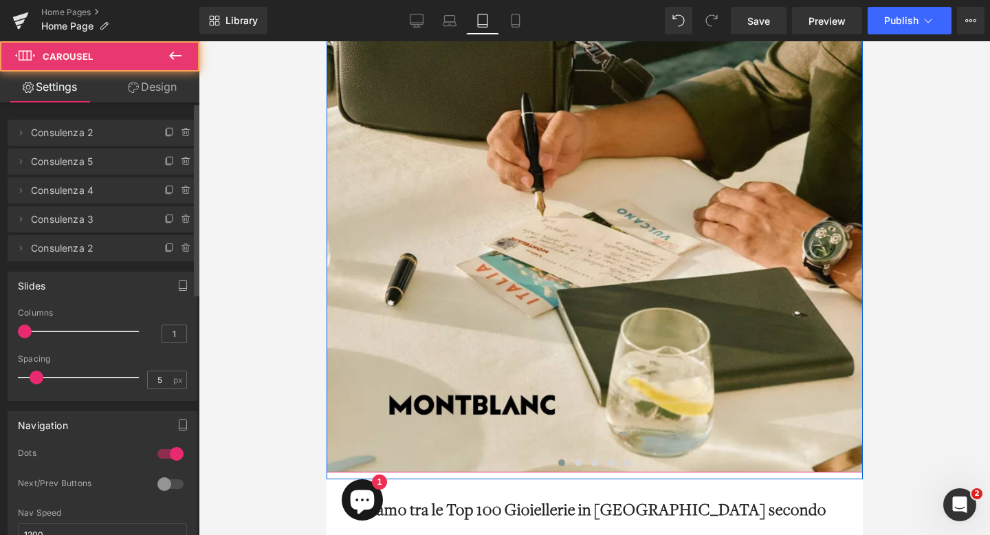
click at [559, 463] on span at bounding box center [560, 462] width 7 height 7
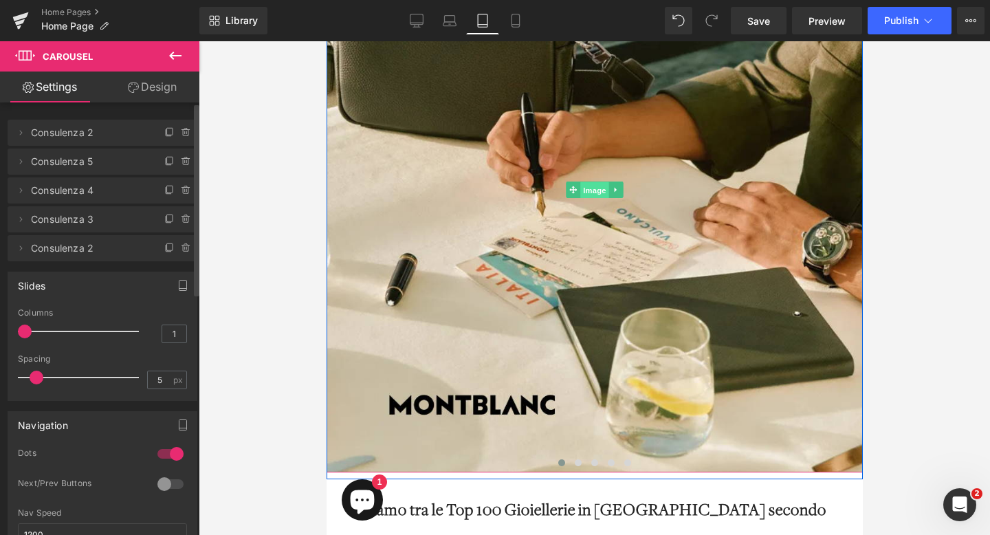
click at [590, 190] on span "Image" at bounding box center [593, 189] width 29 height 16
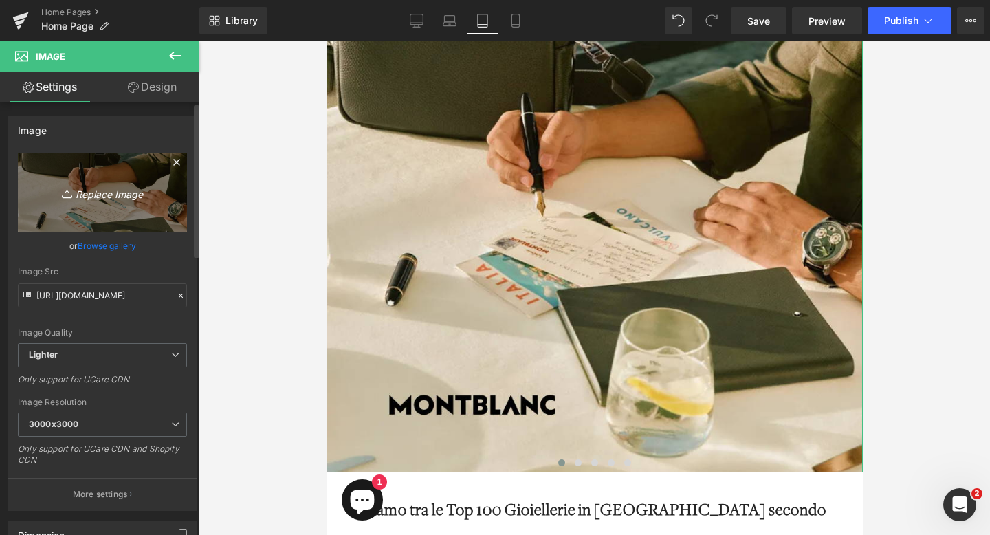
click at [107, 200] on icon "Replace Image" at bounding box center [102, 191] width 110 height 17
type input "C:\fakepath\banner-mobile-longines-1.png"
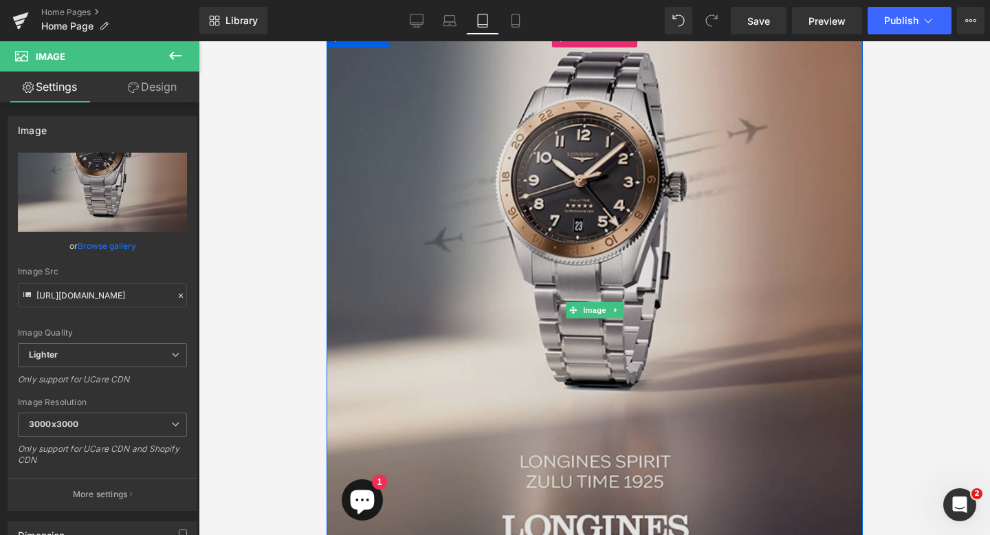
scroll to position [0, 0]
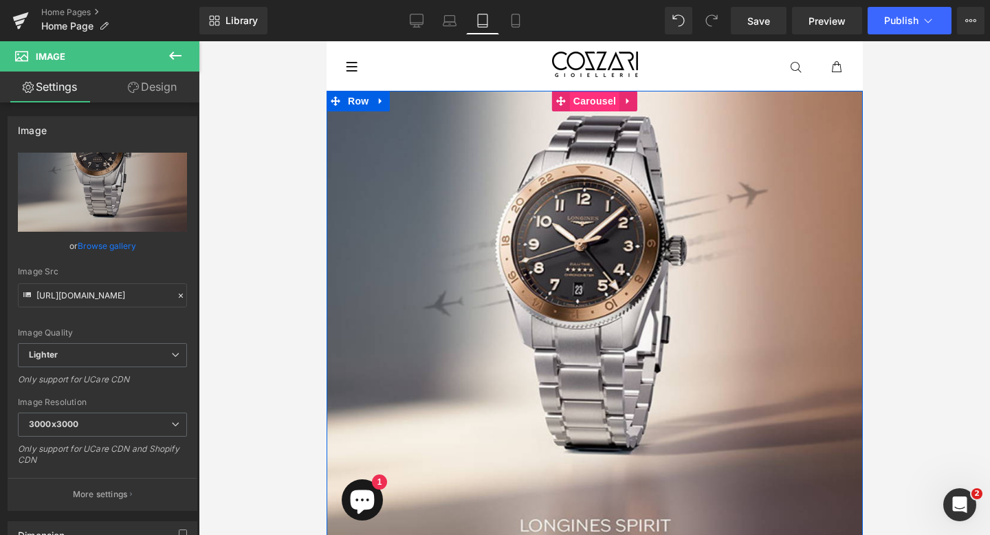
click at [598, 98] on span "Carousel" at bounding box center [593, 101] width 49 height 21
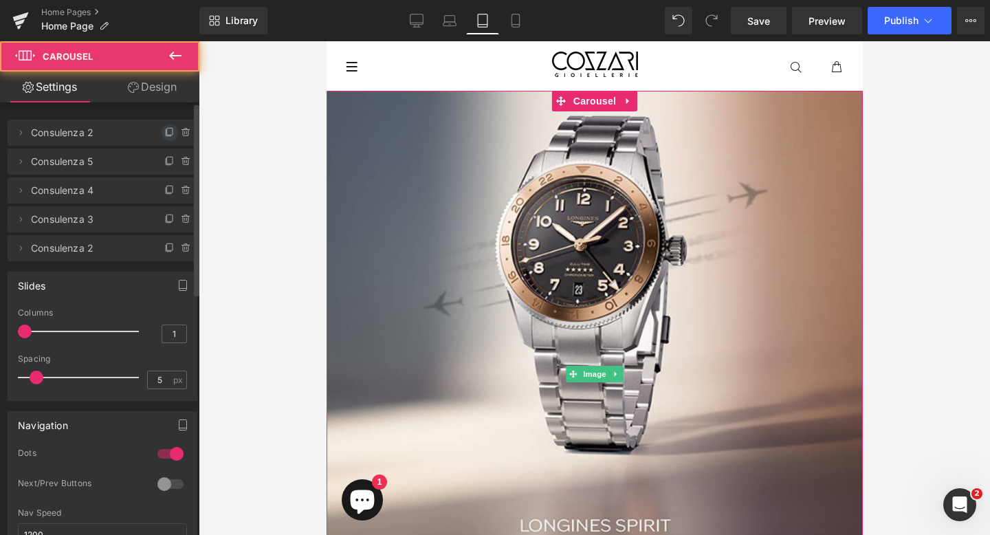
click at [166, 131] on icon at bounding box center [169, 132] width 11 height 11
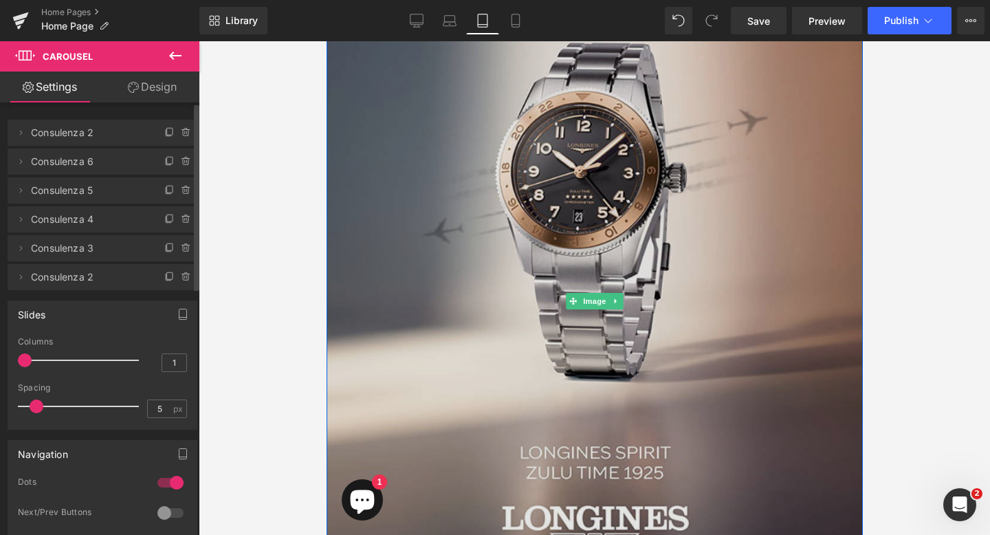
scroll to position [137, 0]
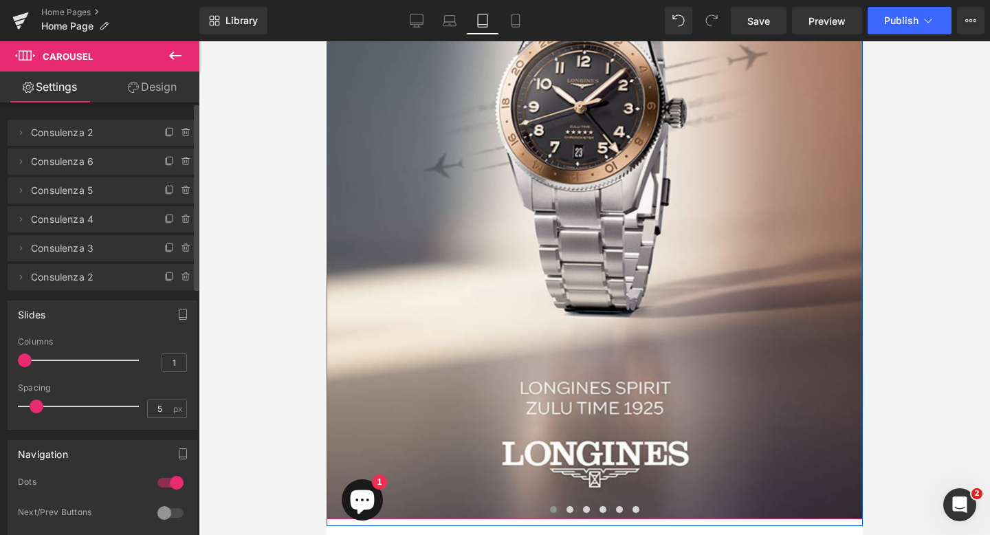
click at [553, 508] on span at bounding box center [552, 509] width 7 height 7
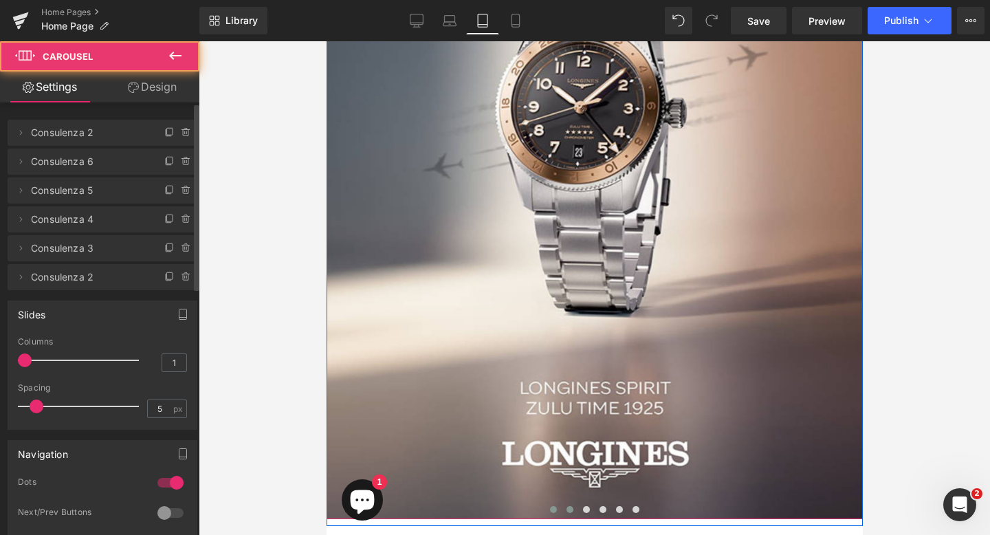
click at [566, 508] on span at bounding box center [569, 509] width 7 height 7
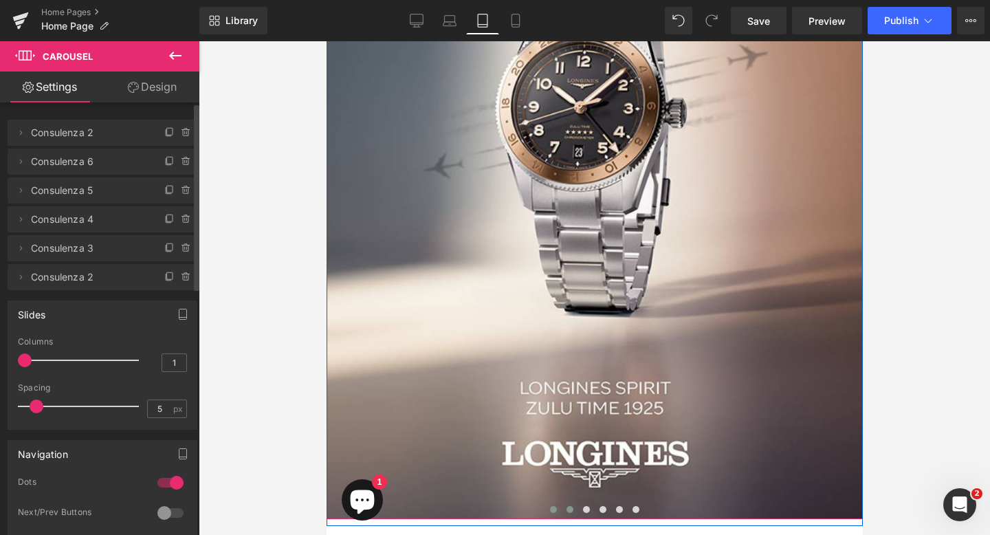
click at [550, 509] on span at bounding box center [552, 509] width 7 height 7
click at [592, 236] on span "Image" at bounding box center [593, 236] width 29 height 16
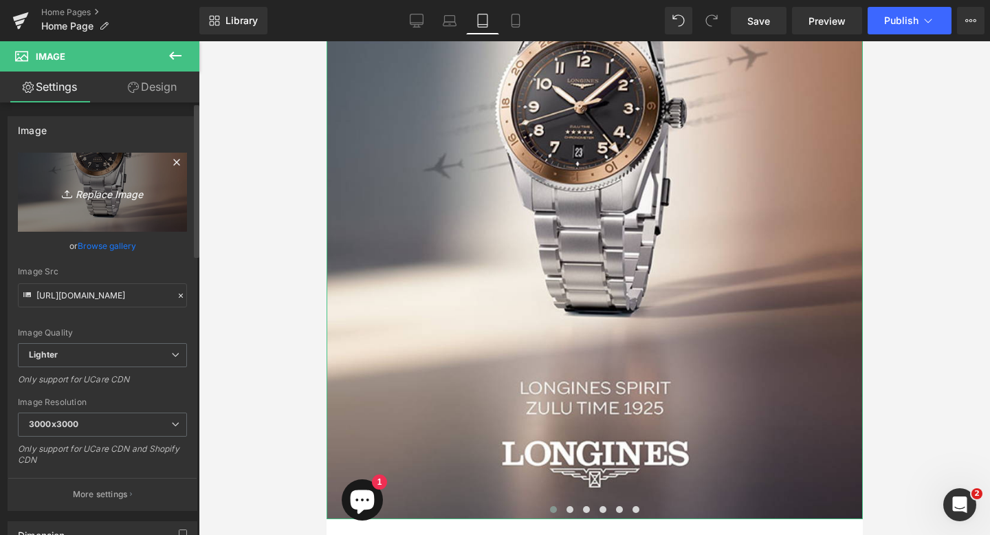
click at [113, 192] on icon "Replace Image" at bounding box center [102, 191] width 110 height 17
type input "C:\fakepath\banner-mobile-pandora-1.png"
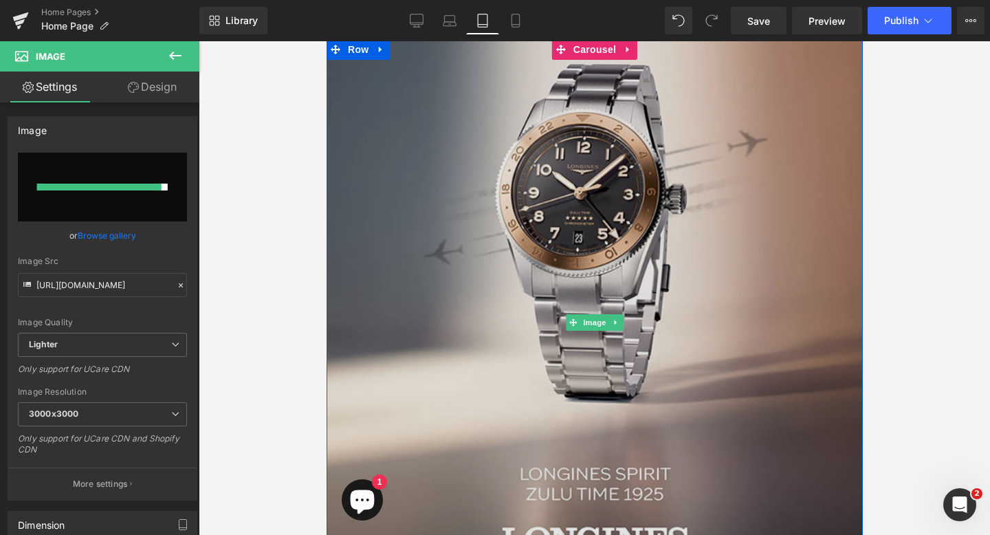
scroll to position [0, 0]
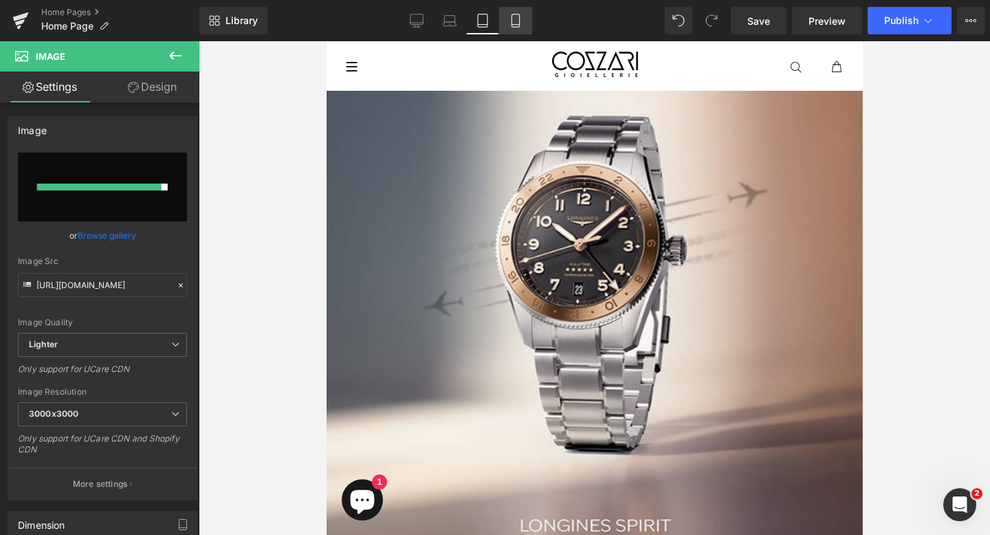
click at [519, 21] on icon at bounding box center [516, 21] width 14 height 14
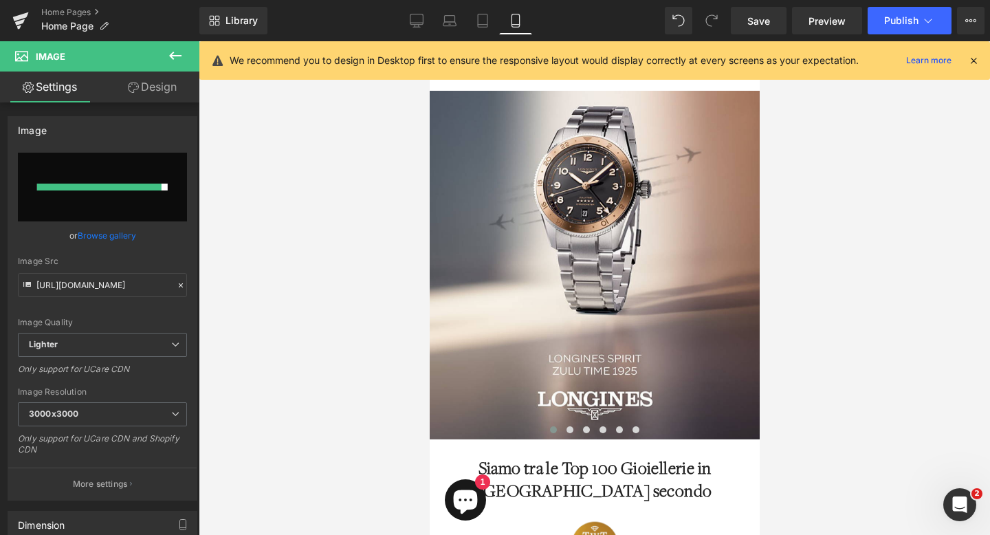
click at [978, 59] on icon at bounding box center [973, 60] width 12 height 12
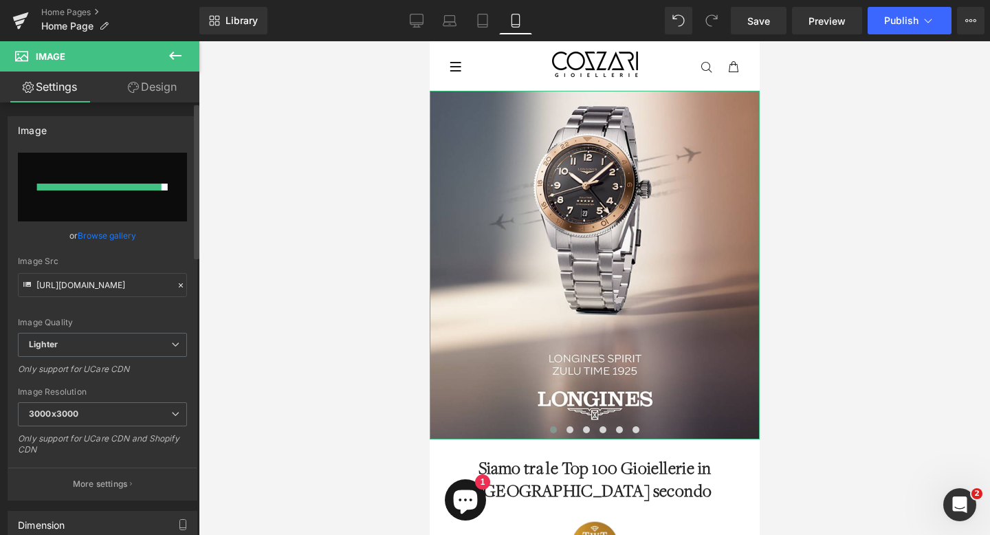
click at [190, 216] on div "[URL][DOMAIN_NAME] Replace Image Upload image or Browse gallery Image Src [URL]…" at bounding box center [102, 326] width 188 height 347
click at [554, 428] on span at bounding box center [552, 429] width 7 height 7
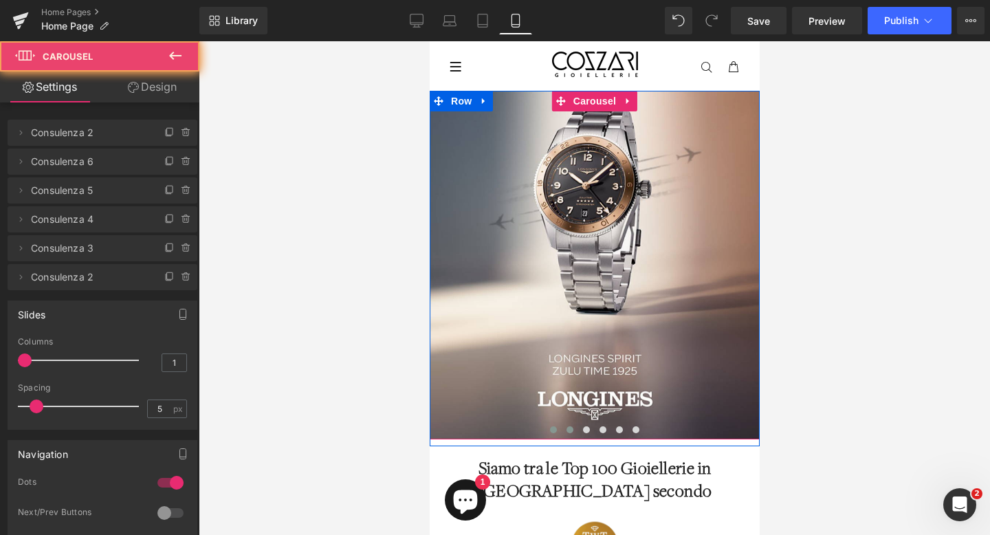
click at [569, 429] on span at bounding box center [569, 429] width 7 height 7
click at [555, 429] on span at bounding box center [552, 429] width 7 height 7
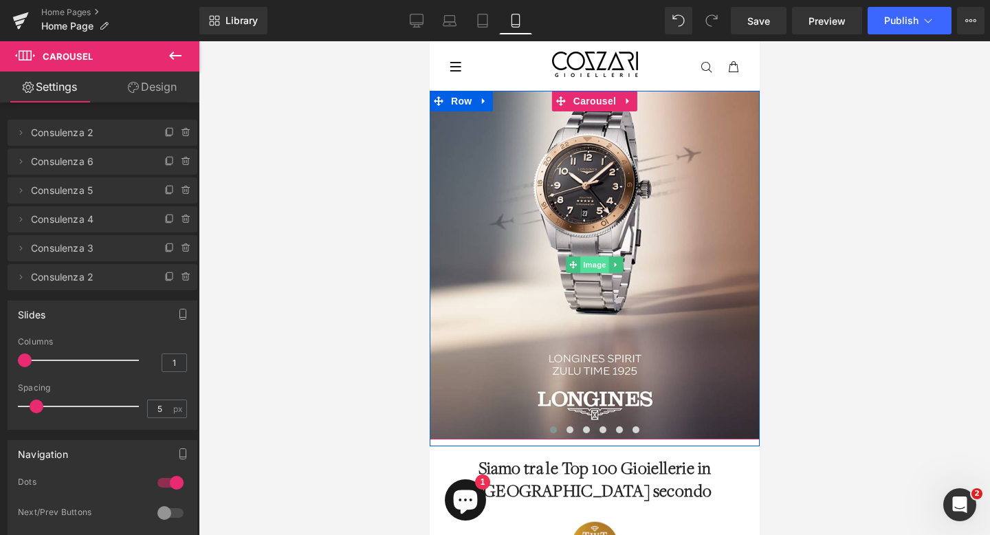
click at [589, 265] on span "Image" at bounding box center [593, 264] width 29 height 16
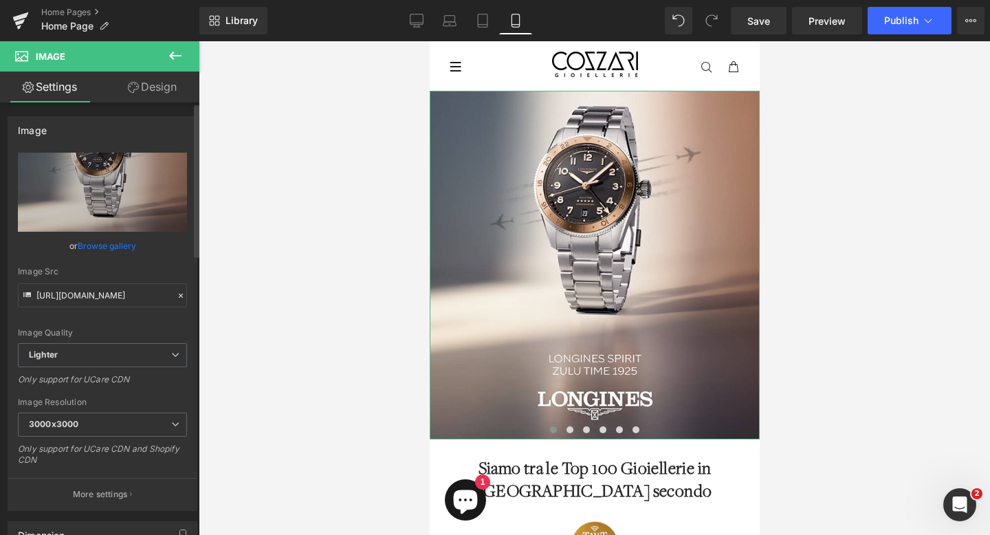
click at [117, 249] on link "Browse gallery" at bounding box center [107, 246] width 58 height 24
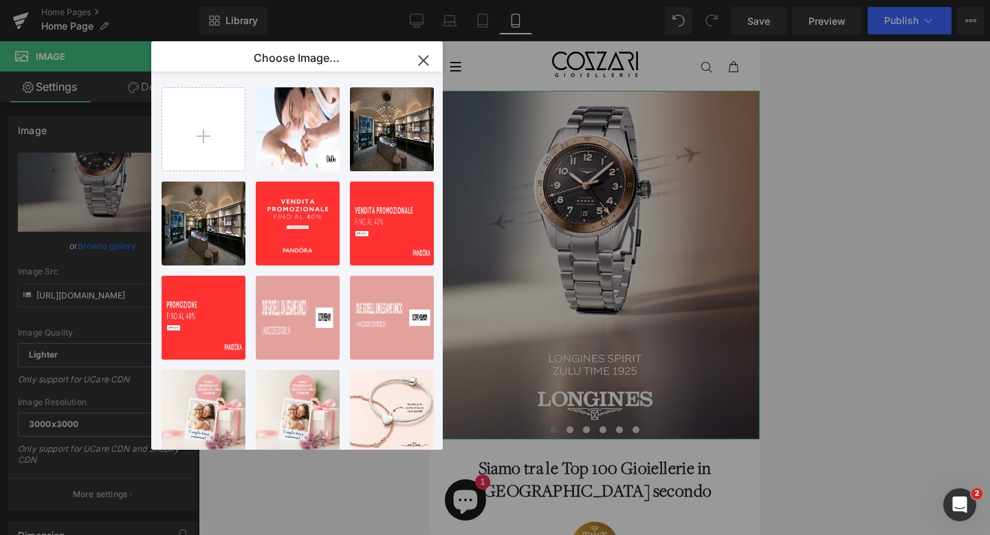
click at [66, 0] on div "Image You are previewing how the will restyle your page. You can not edit Eleme…" at bounding box center [495, 0] width 990 height 0
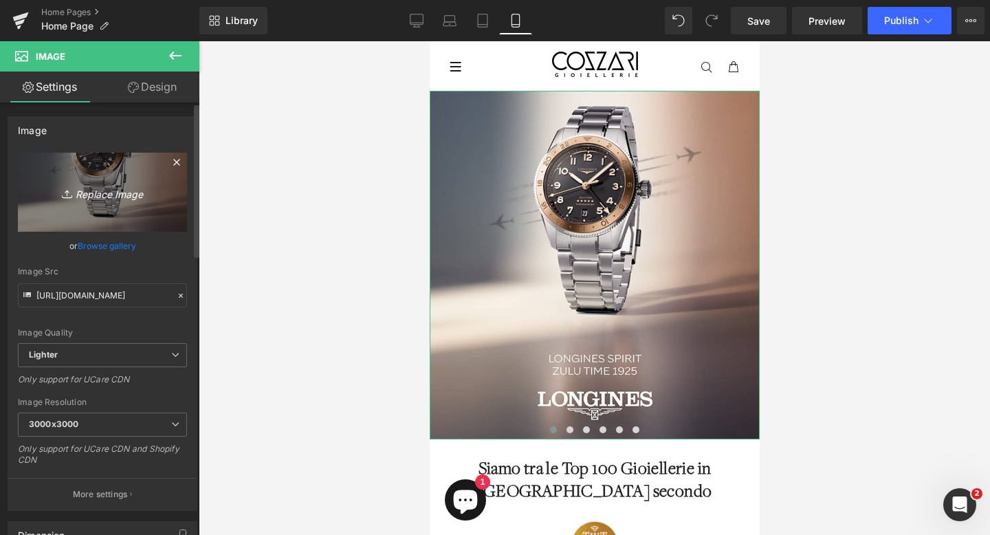
click at [85, 185] on icon "Replace Image" at bounding box center [102, 191] width 110 height 17
type input "C:\fakepath\banner-mobile-pandora-1.png"
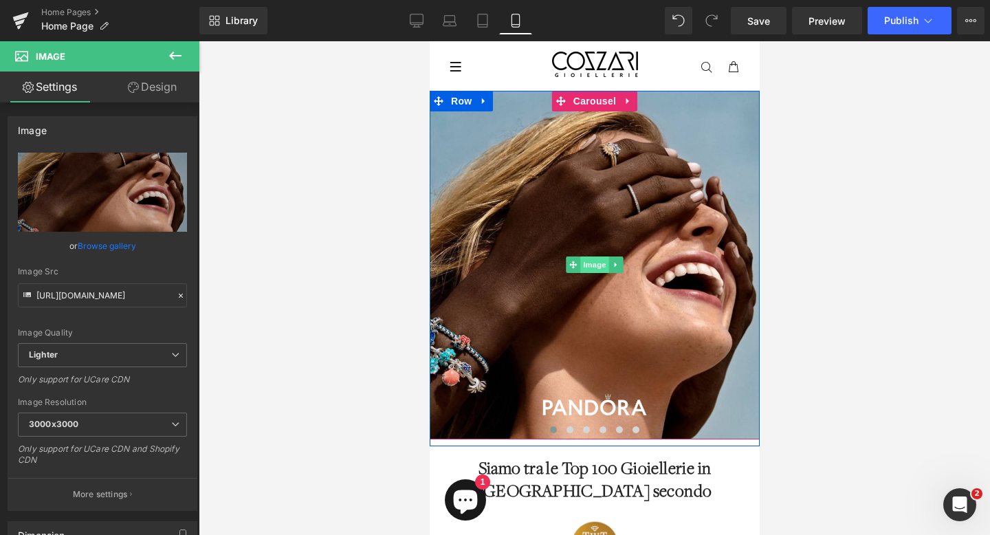
click at [591, 267] on span "Image" at bounding box center [593, 264] width 29 height 16
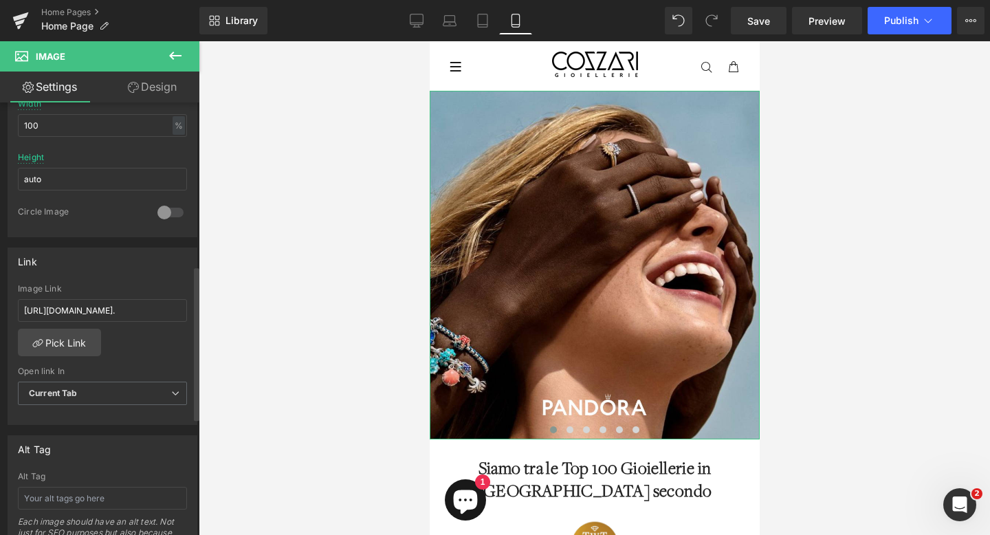
scroll to position [458, 0]
click at [109, 313] on input "[URL][DOMAIN_NAME]." at bounding box center [102, 311] width 169 height 23
click at [79, 339] on link "Pick Link" at bounding box center [59, 342] width 83 height 27
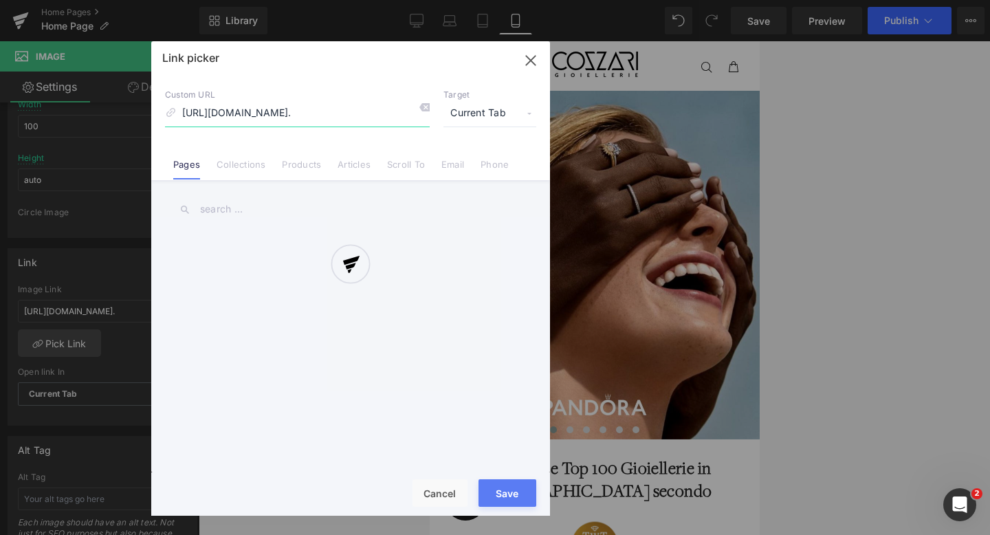
scroll to position [0, 321]
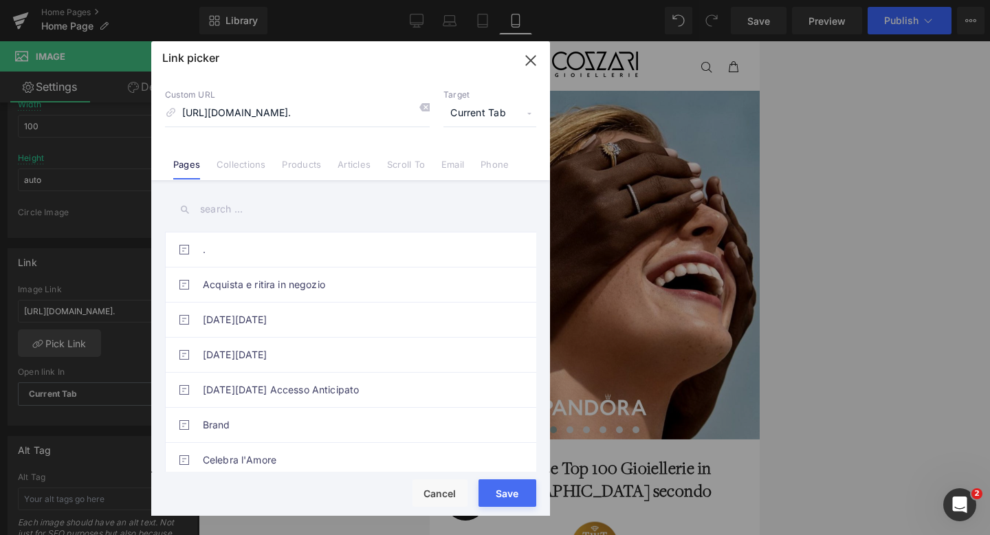
click at [215, 205] on div "Link picker Back to Library Insert Custom URL [URL][DOMAIN_NAME]. Target Curren…" at bounding box center [350, 278] width 399 height 474
click at [215, 205] on input "text" at bounding box center [350, 209] width 371 height 31
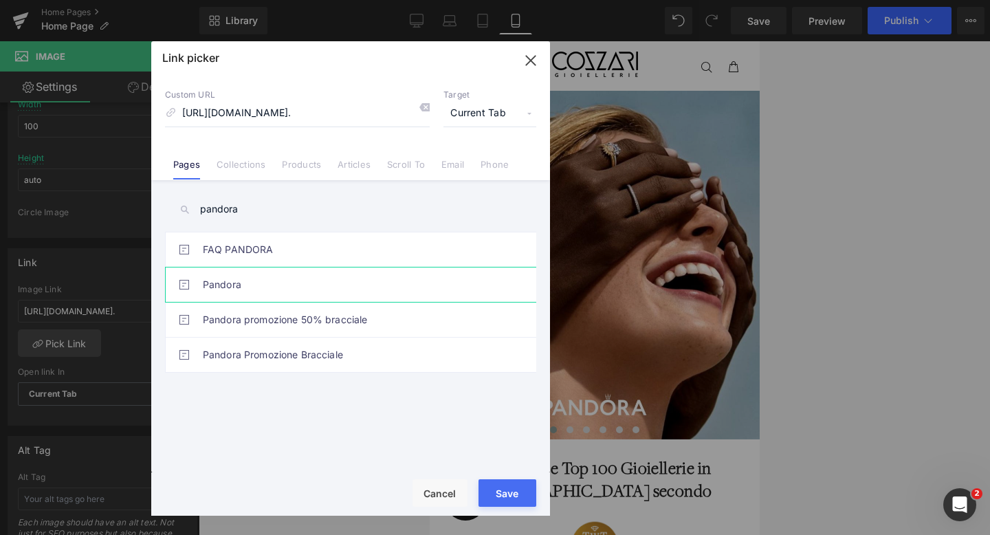
type input "pandora"
click at [229, 293] on link "Pandora" at bounding box center [354, 284] width 302 height 34
click at [500, 489] on button "Save" at bounding box center [507, 492] width 58 height 27
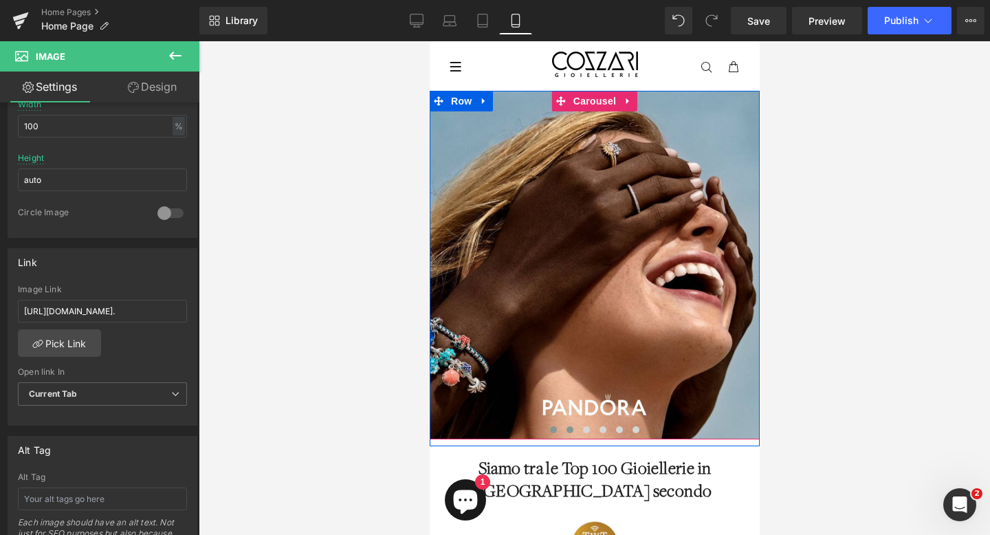
click at [568, 427] on span at bounding box center [569, 429] width 7 height 7
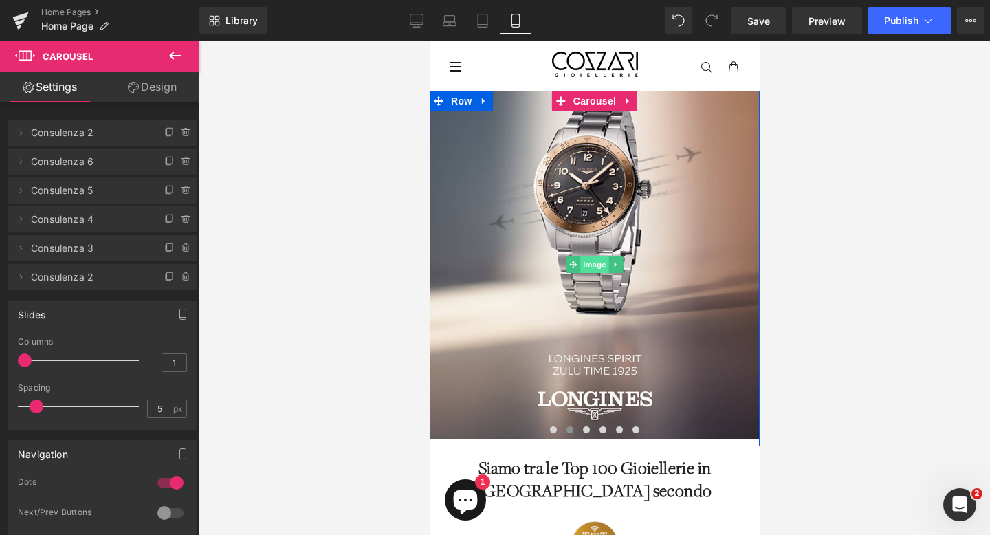
click at [587, 259] on span "Image" at bounding box center [593, 264] width 29 height 16
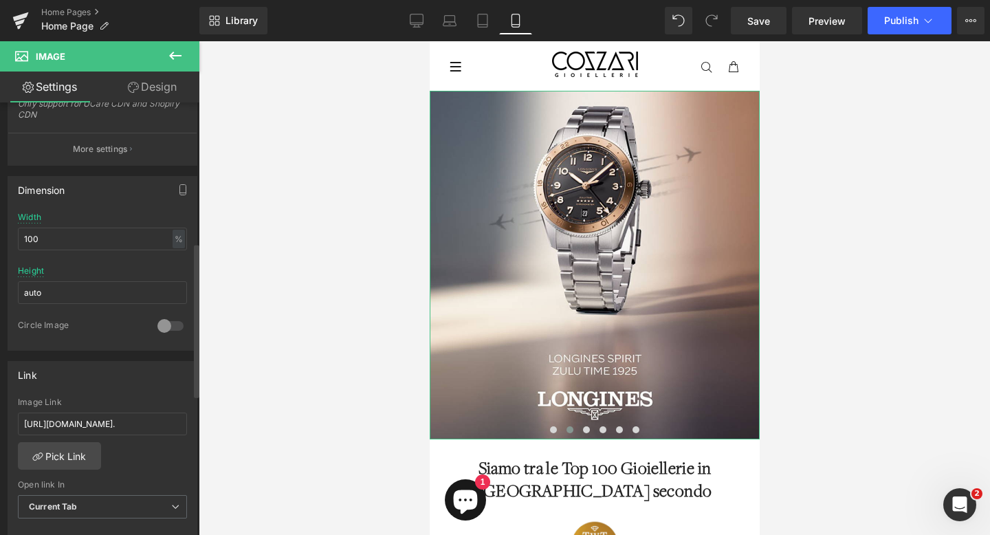
scroll to position [452, 0]
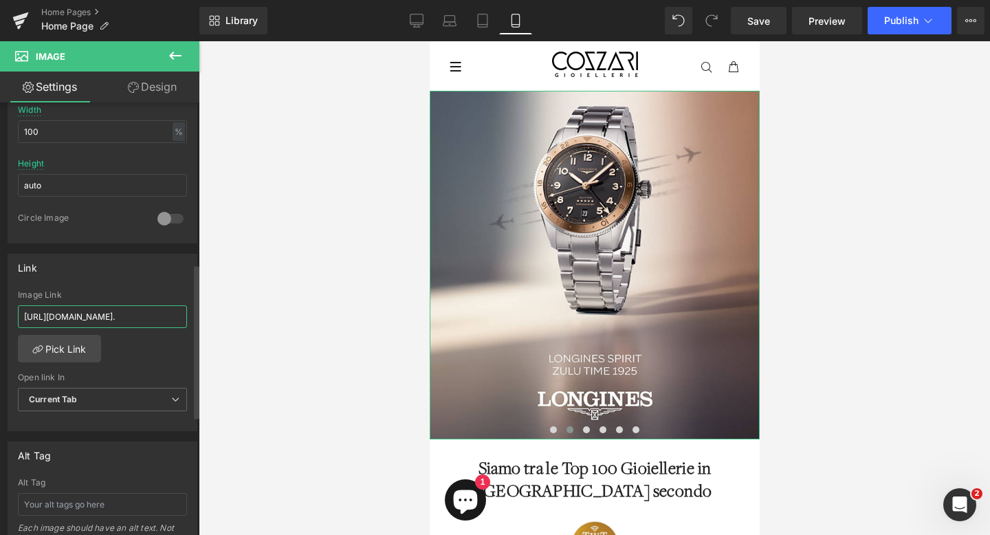
click at [89, 313] on input "[URL][DOMAIN_NAME]." at bounding box center [102, 316] width 169 height 23
click at [71, 348] on link "Pick Link" at bounding box center [59, 348] width 83 height 27
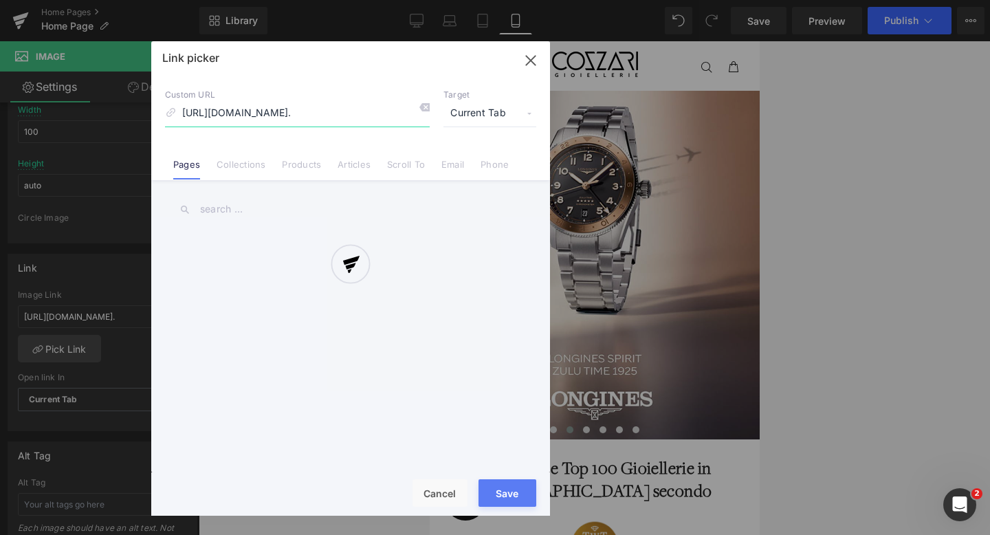
scroll to position [0, 321]
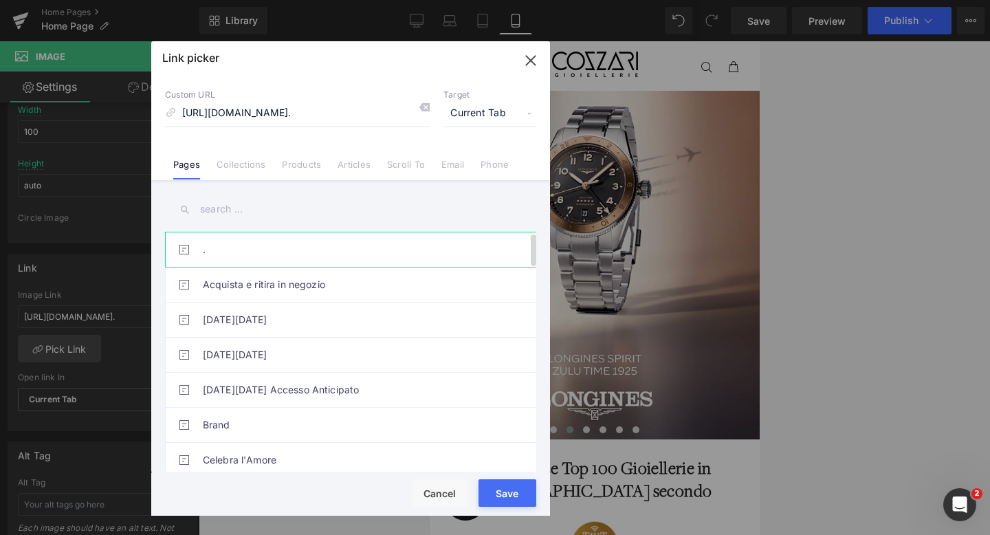
click at [228, 250] on link "." at bounding box center [354, 249] width 302 height 34
click at [239, 207] on input "text" at bounding box center [350, 209] width 371 height 31
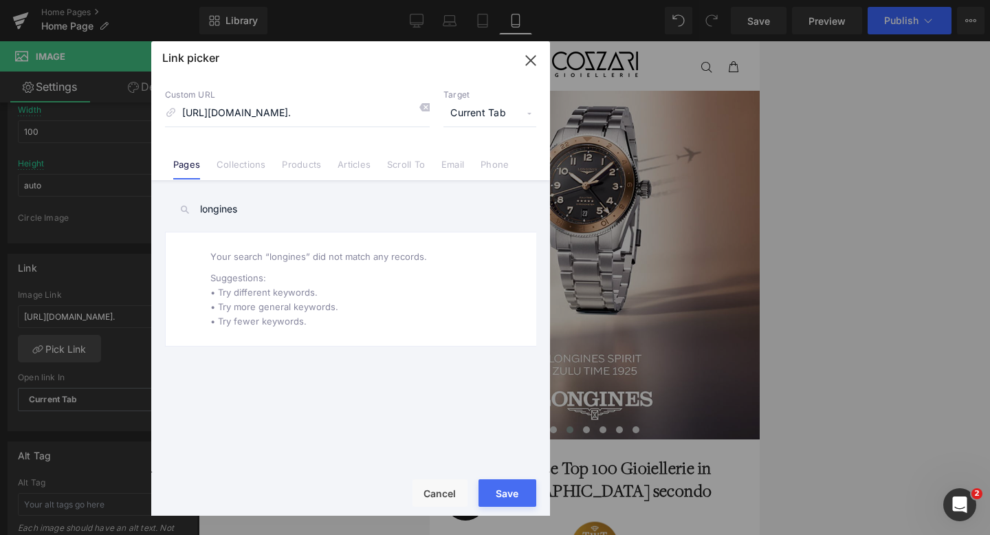
click at [252, 210] on input "longines" at bounding box center [350, 209] width 371 height 31
type input "longines"
click at [423, 111] on icon at bounding box center [424, 107] width 11 height 11
click at [278, 207] on input "longines" at bounding box center [350, 209] width 371 height 31
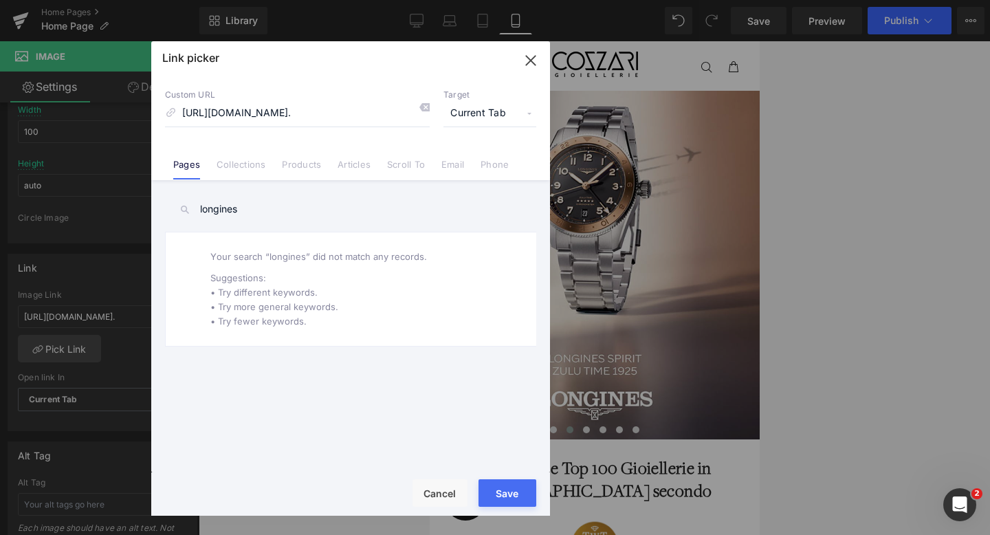
click at [278, 207] on input "longines" at bounding box center [350, 209] width 371 height 31
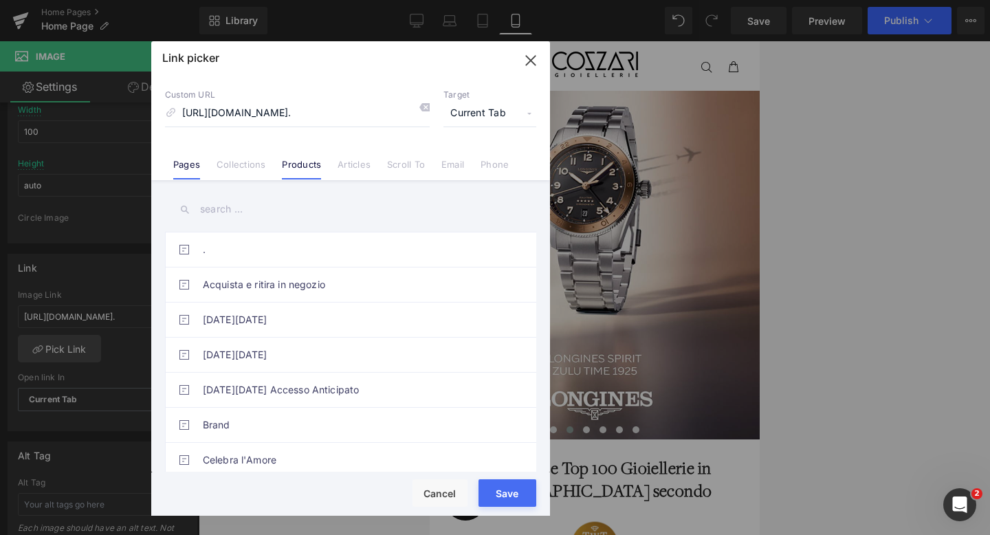
click at [274, 164] on li "Products" at bounding box center [302, 159] width 56 height 24
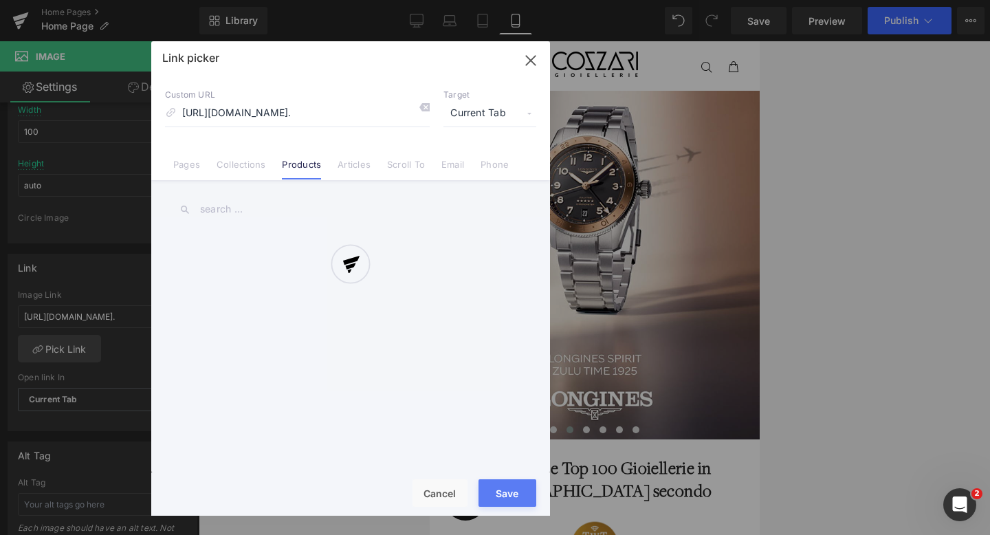
click at [255, 166] on div at bounding box center [350, 278] width 399 height 474
click at [239, 166] on div at bounding box center [350, 278] width 399 height 474
click at [231, 156] on li "Collections" at bounding box center [240, 159] width 65 height 24
click at [219, 210] on div at bounding box center [350, 278] width 399 height 474
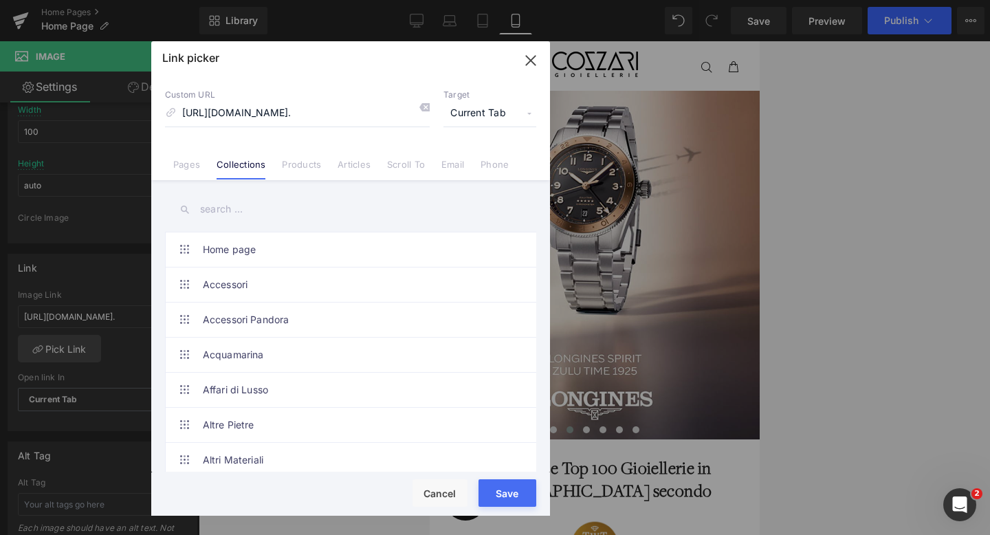
click at [220, 208] on input "text" at bounding box center [350, 209] width 371 height 31
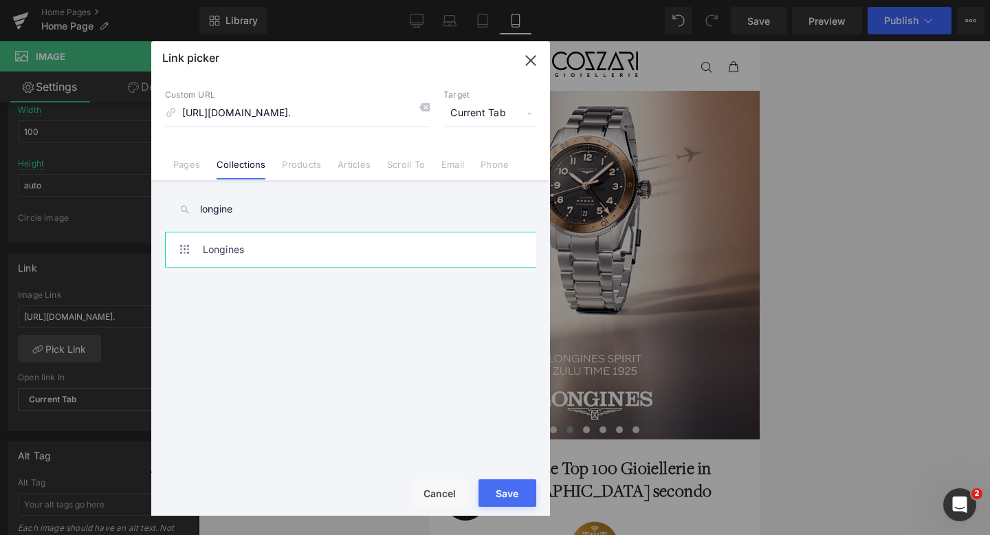
type input "longine"
click at [238, 254] on link "Longines" at bounding box center [354, 249] width 302 height 34
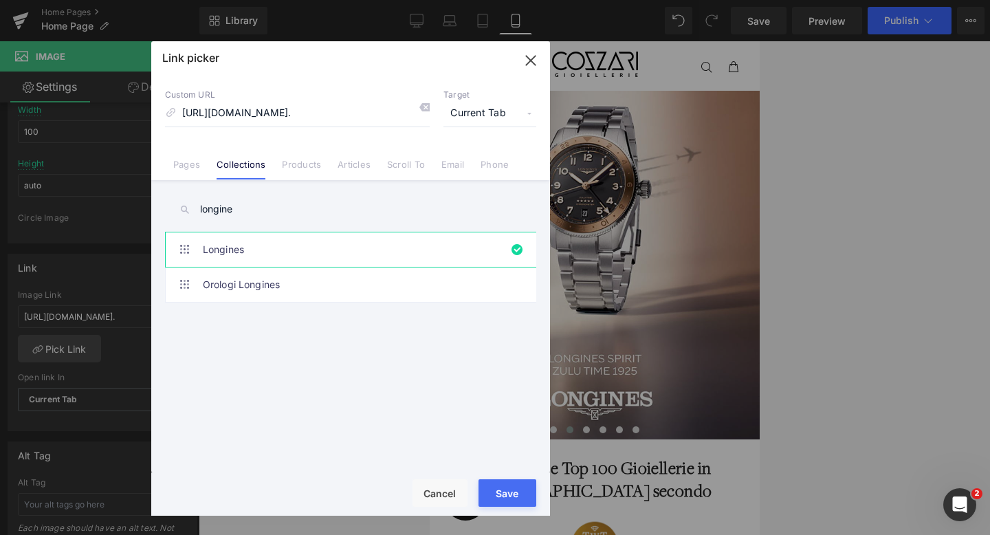
click at [506, 481] on div "Rendering Content" at bounding box center [495, 480] width 85 height 15
click at [505, 491] on button "Save" at bounding box center [507, 492] width 58 height 27
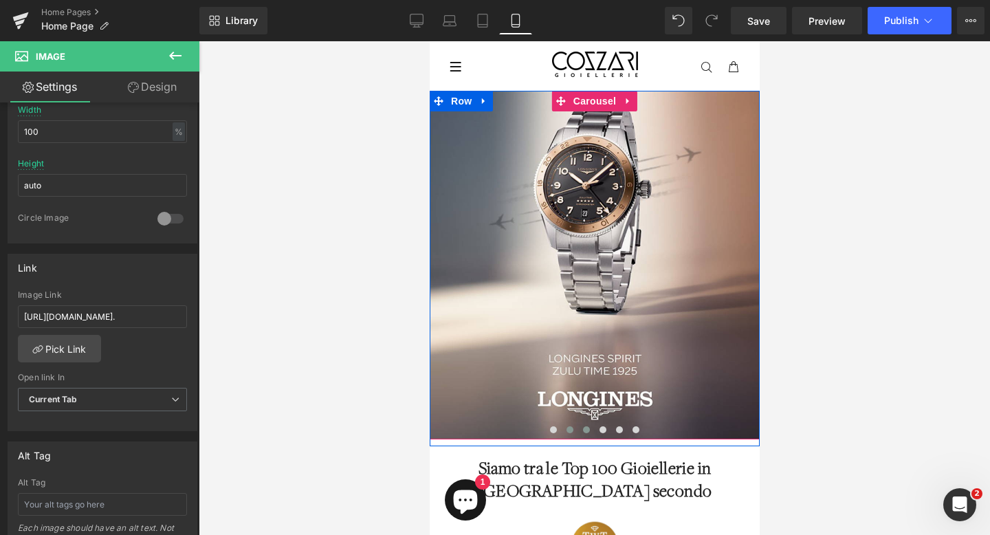
click at [582, 429] on span at bounding box center [585, 429] width 7 height 7
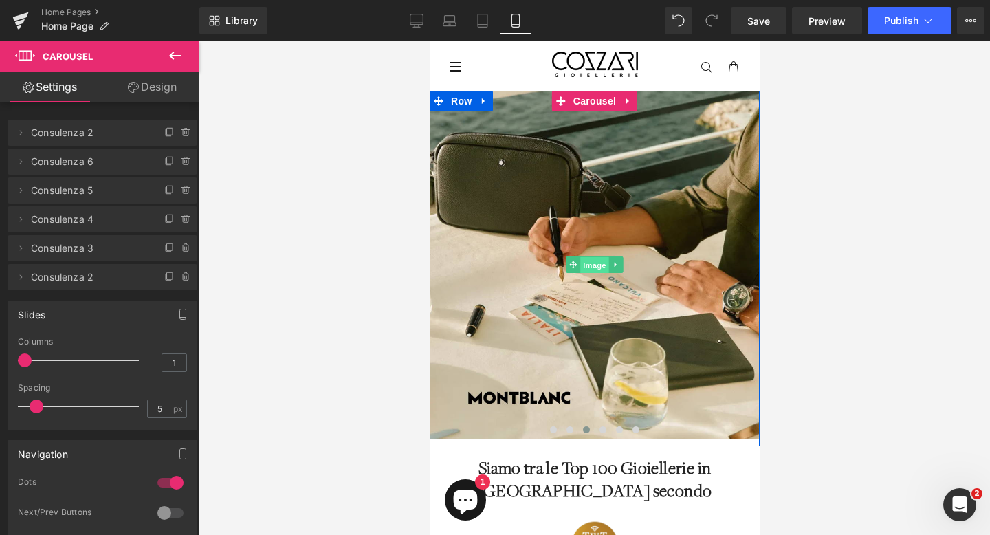
click at [590, 269] on span "Image" at bounding box center [593, 265] width 29 height 16
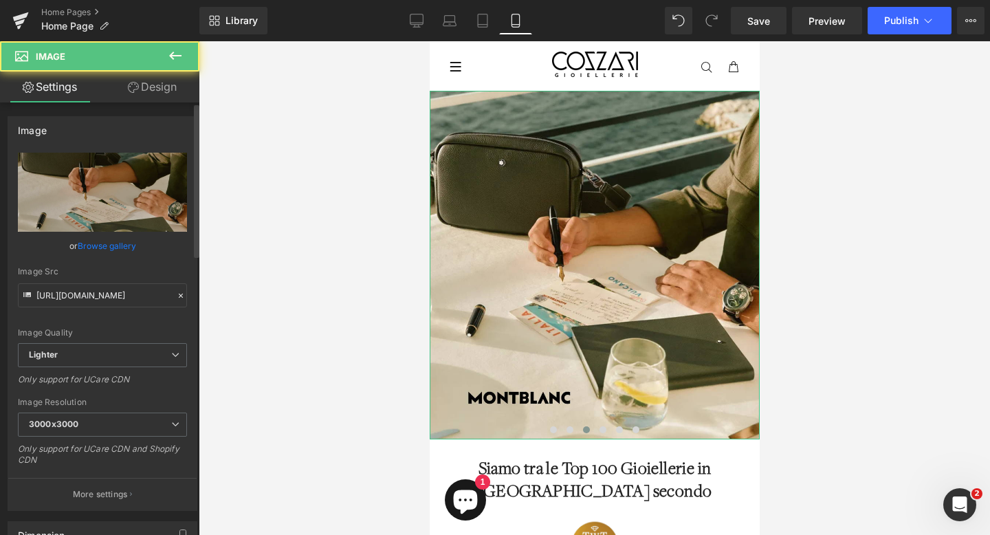
scroll to position [316, 0]
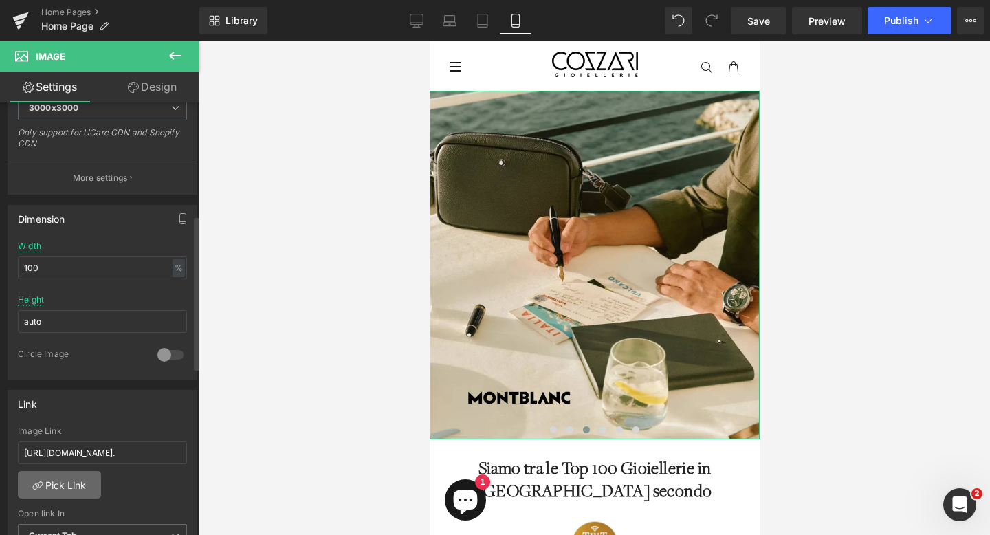
click at [65, 483] on link "Pick Link" at bounding box center [59, 484] width 83 height 27
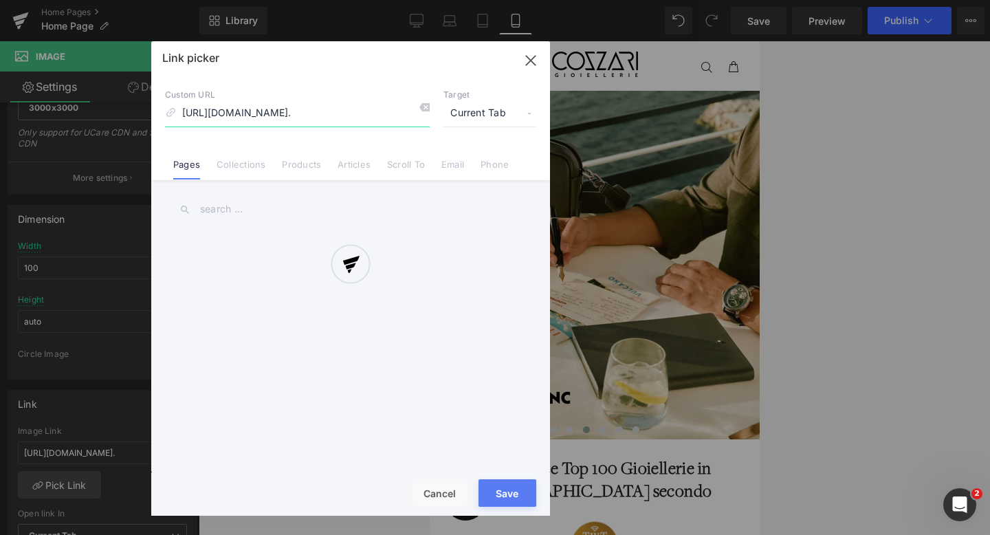
scroll to position [0, 321]
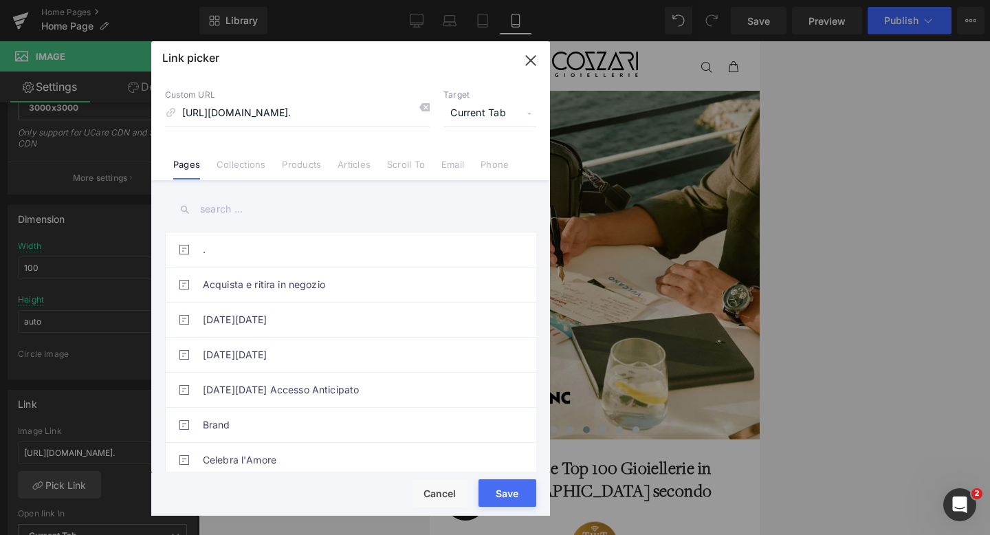
click at [231, 209] on input "text" at bounding box center [350, 209] width 371 height 31
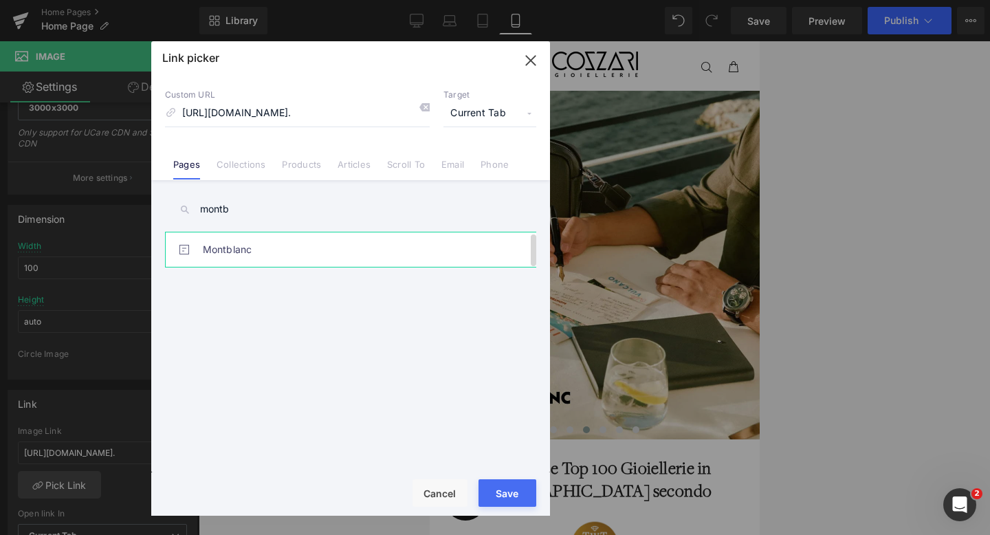
type input "montb"
click at [232, 240] on link "Montblanc" at bounding box center [354, 249] width 302 height 34
click at [502, 493] on button "Save" at bounding box center [507, 492] width 58 height 27
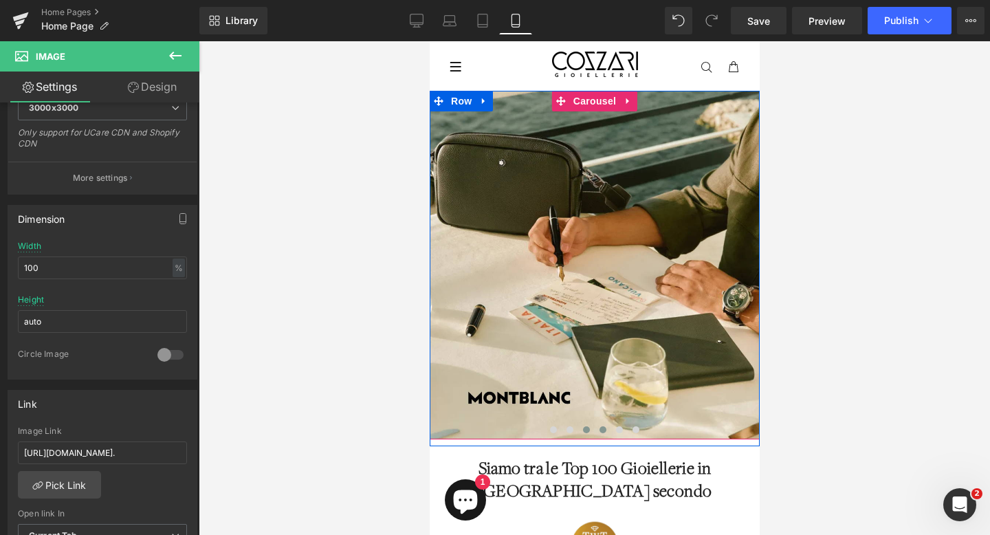
click at [599, 429] on span at bounding box center [602, 429] width 7 height 7
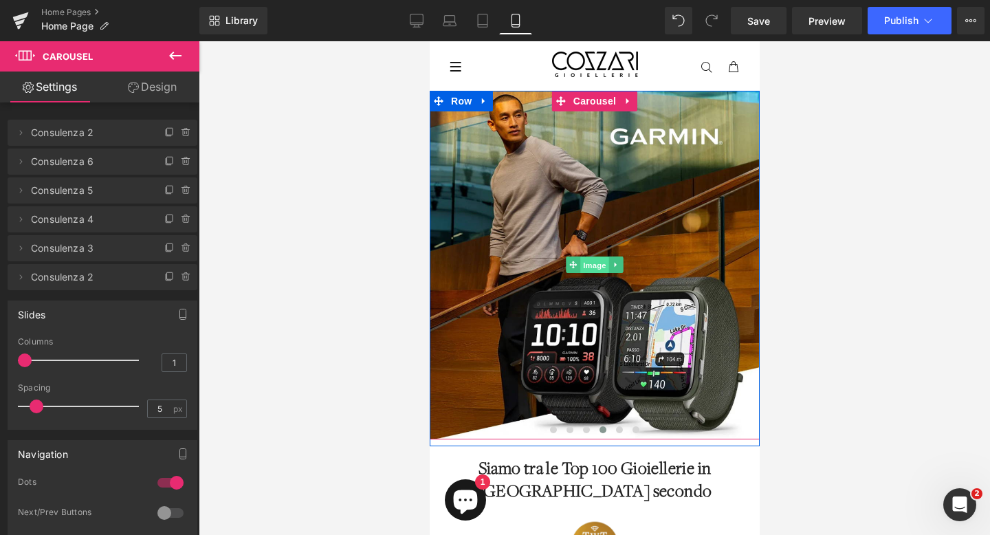
click at [590, 262] on span "Image" at bounding box center [593, 265] width 29 height 16
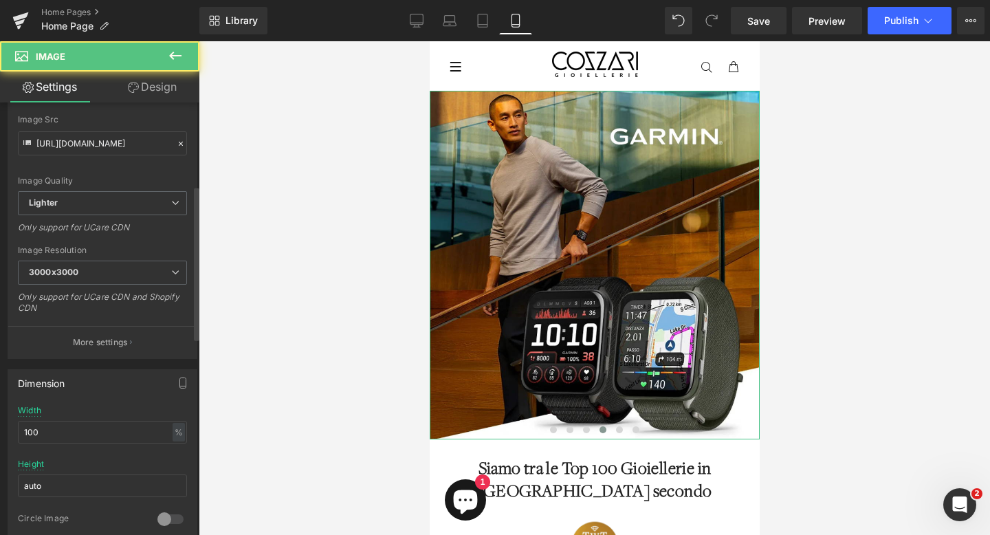
scroll to position [312, 0]
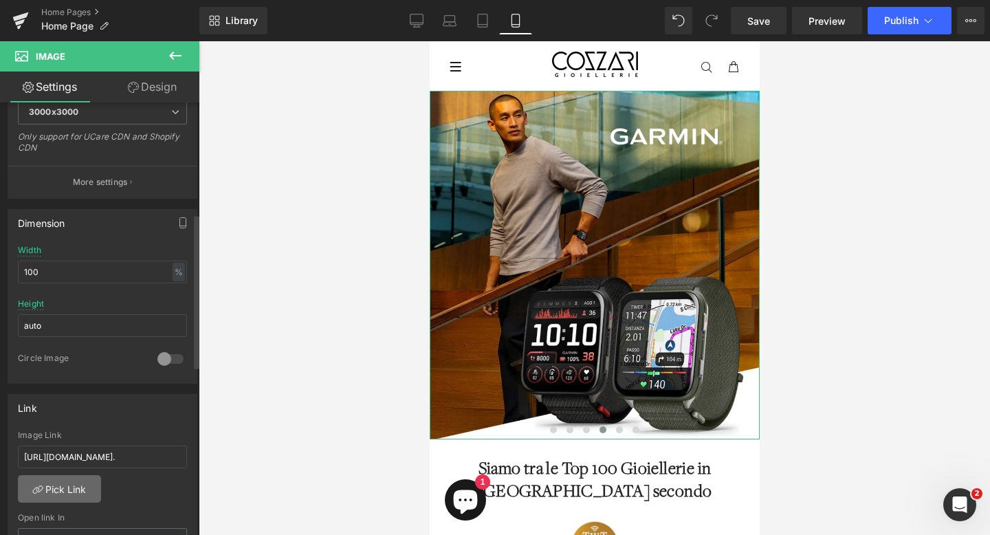
click at [76, 488] on link "Pick Link" at bounding box center [59, 488] width 83 height 27
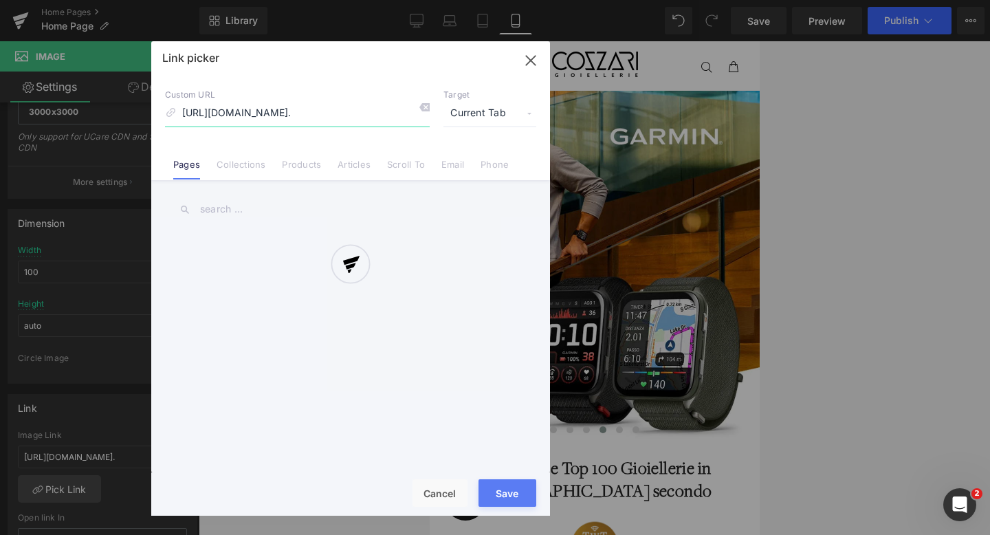
scroll to position [0, 321]
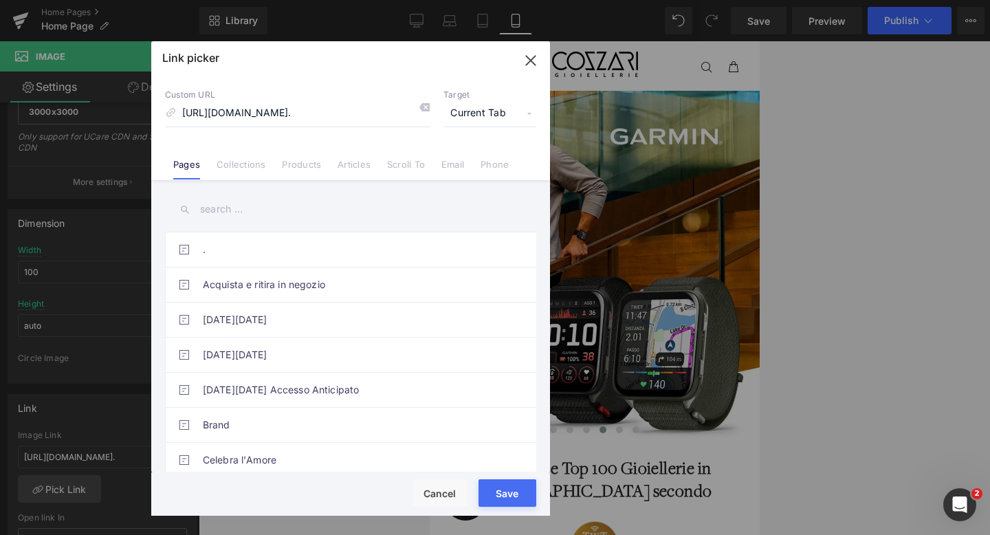
click at [214, 216] on input "text" at bounding box center [350, 209] width 371 height 31
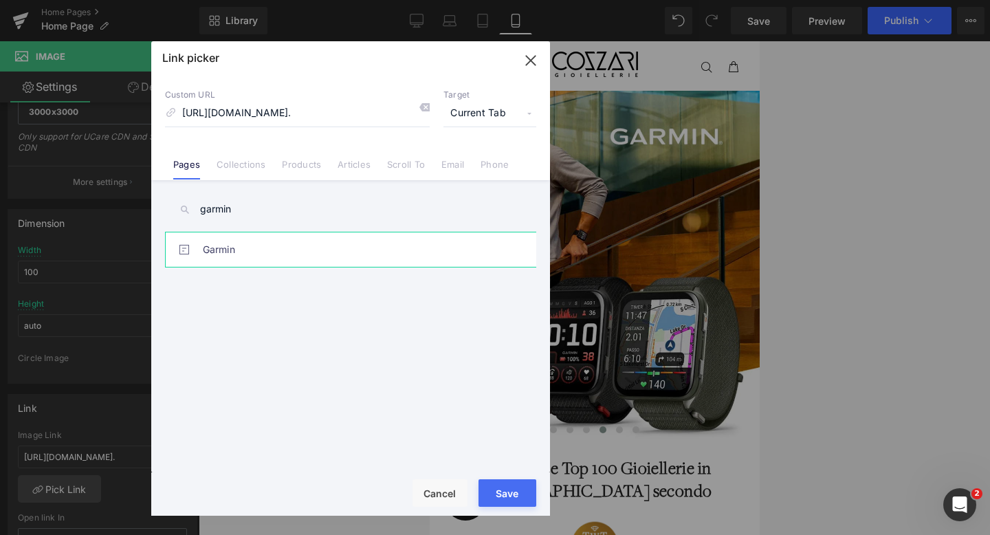
type input "garmin"
click at [243, 254] on link "Garmin" at bounding box center [354, 249] width 302 height 34
click at [503, 504] on button "Save" at bounding box center [507, 492] width 58 height 27
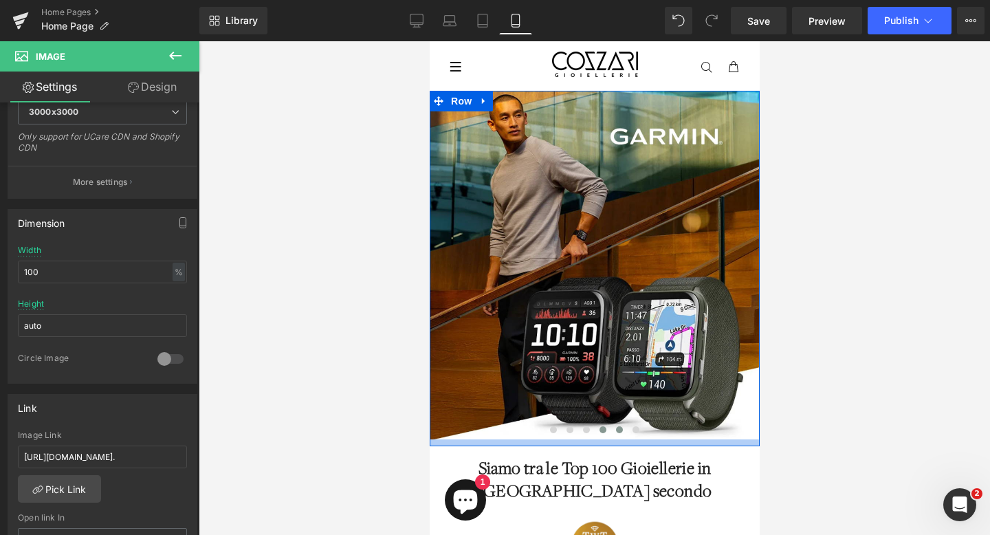
click at [616, 427] on span at bounding box center [618, 429] width 7 height 7
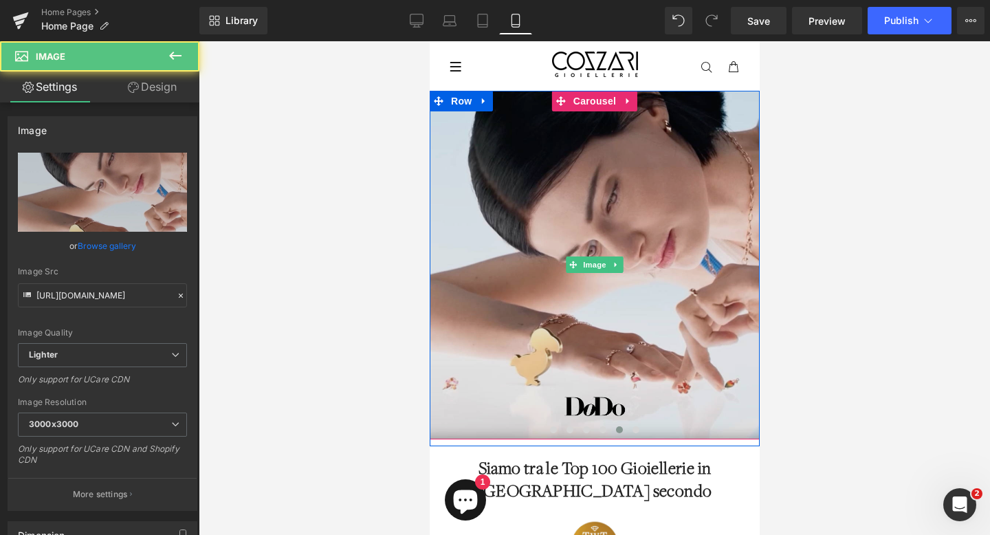
click at [594, 253] on img at bounding box center [594, 265] width 330 height 348
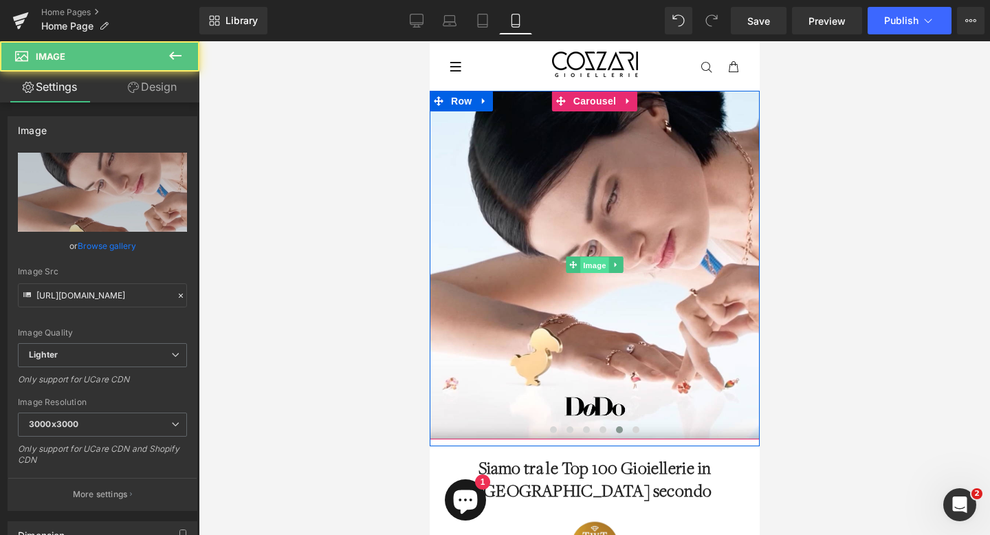
click at [593, 263] on span "Image" at bounding box center [593, 265] width 29 height 16
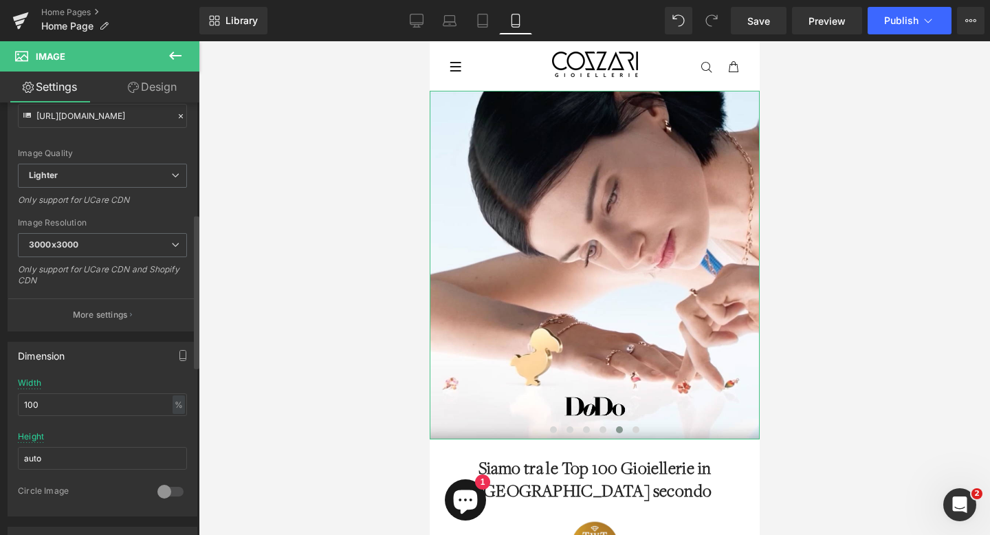
scroll to position [312, 0]
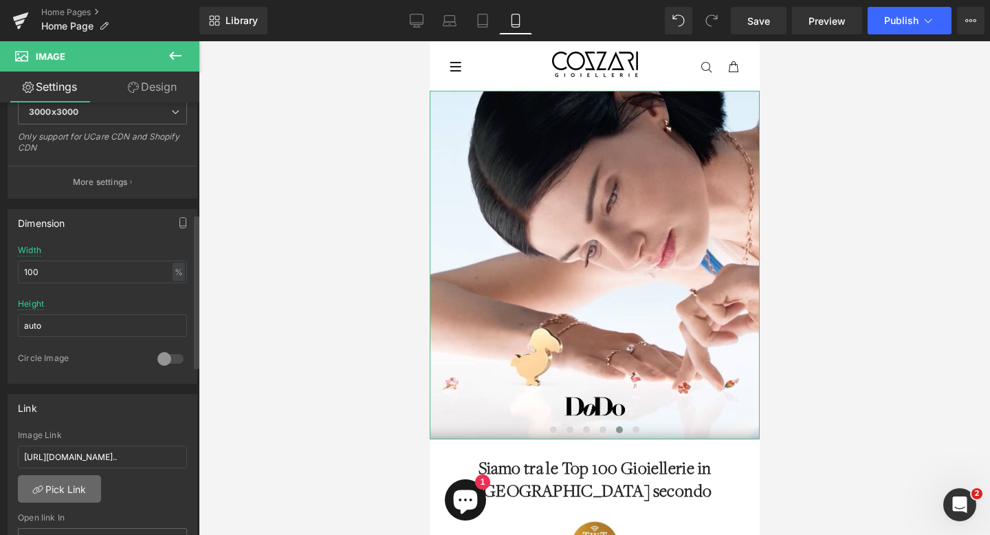
click at [82, 484] on link "Pick Link" at bounding box center [59, 488] width 83 height 27
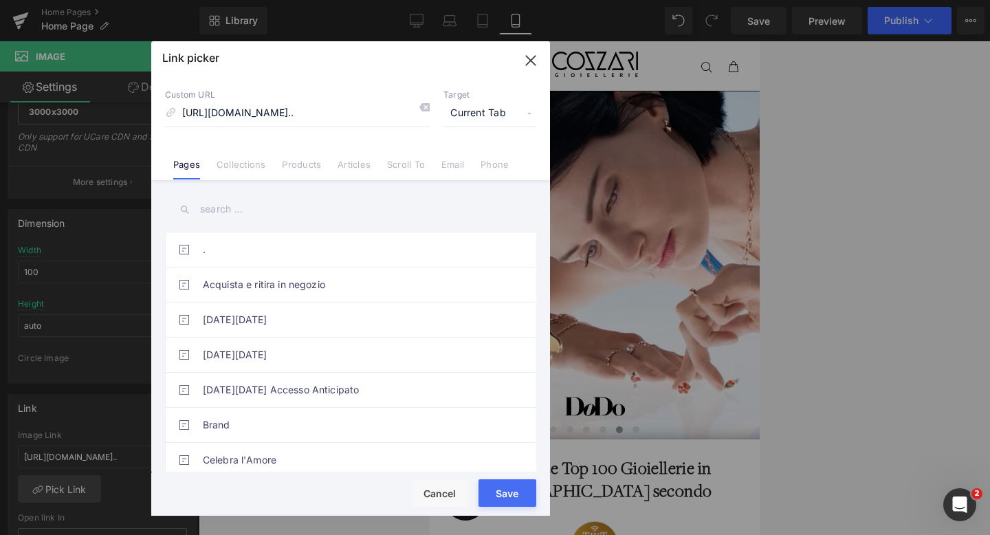
scroll to position [0, 0]
click at [223, 210] on input "text" at bounding box center [350, 209] width 371 height 31
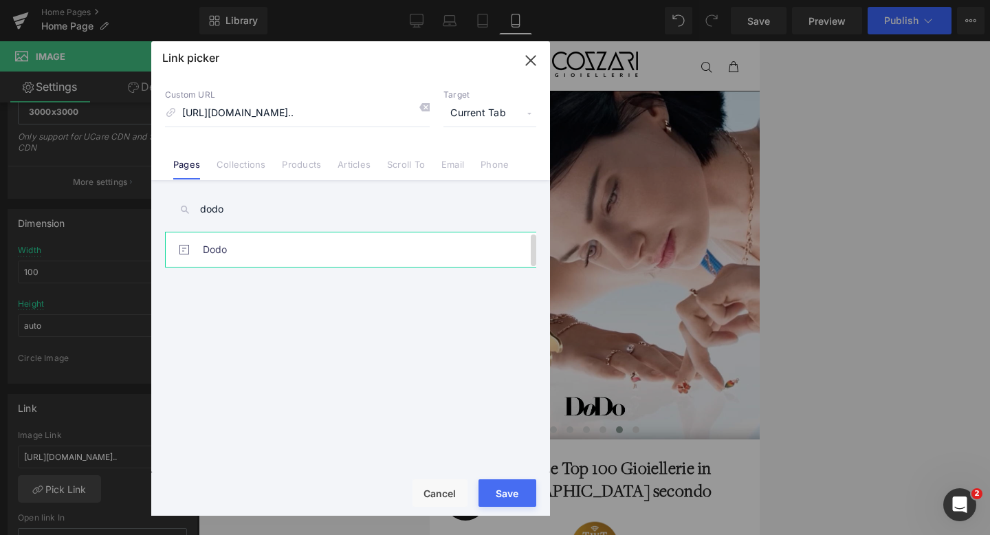
type input "dodo"
click at [223, 232] on link "Dodo" at bounding box center [354, 249] width 302 height 34
click at [223, 252] on link "Dodo" at bounding box center [354, 249] width 302 height 34
click at [499, 492] on button "Save" at bounding box center [507, 492] width 58 height 27
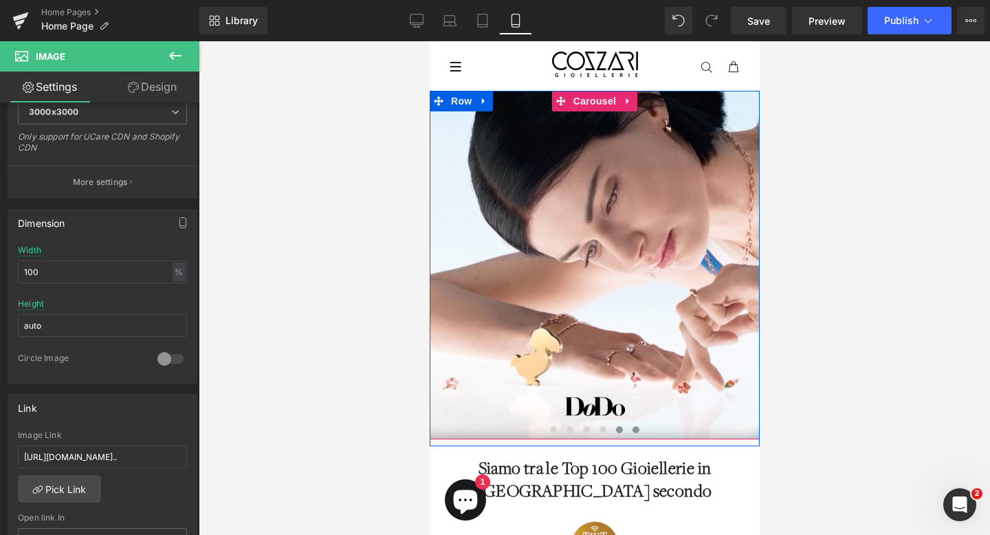
click at [635, 429] on span at bounding box center [635, 429] width 7 height 7
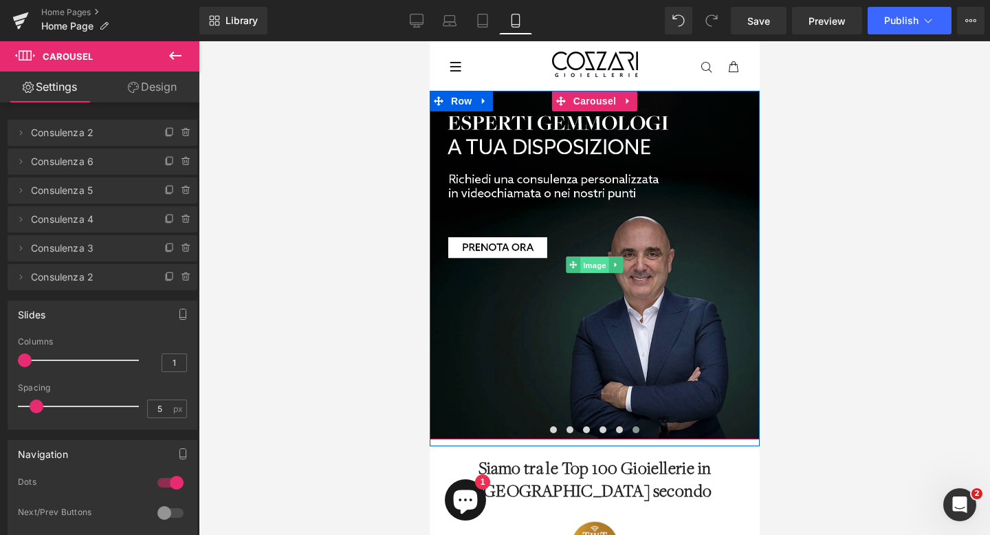
click at [590, 264] on span "Image" at bounding box center [593, 265] width 29 height 16
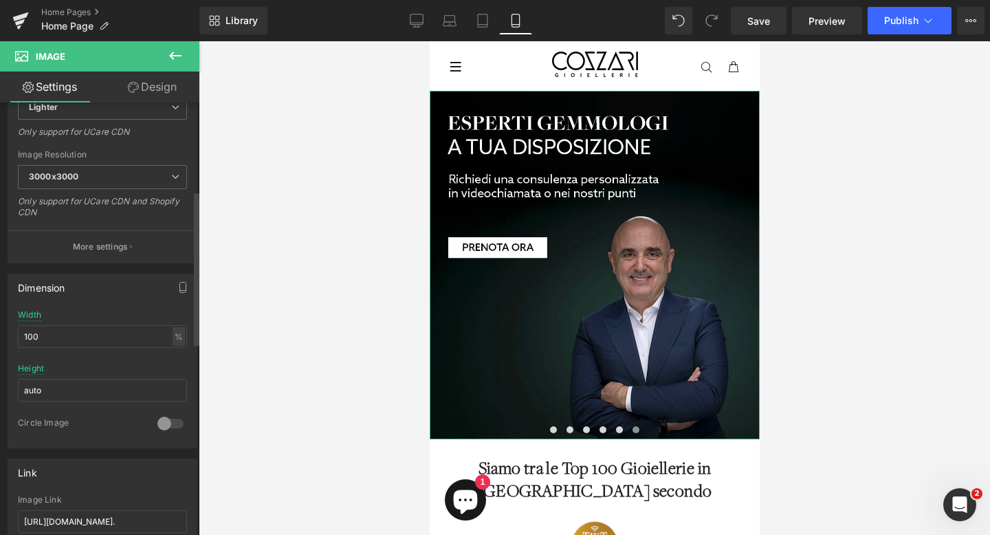
scroll to position [416, 0]
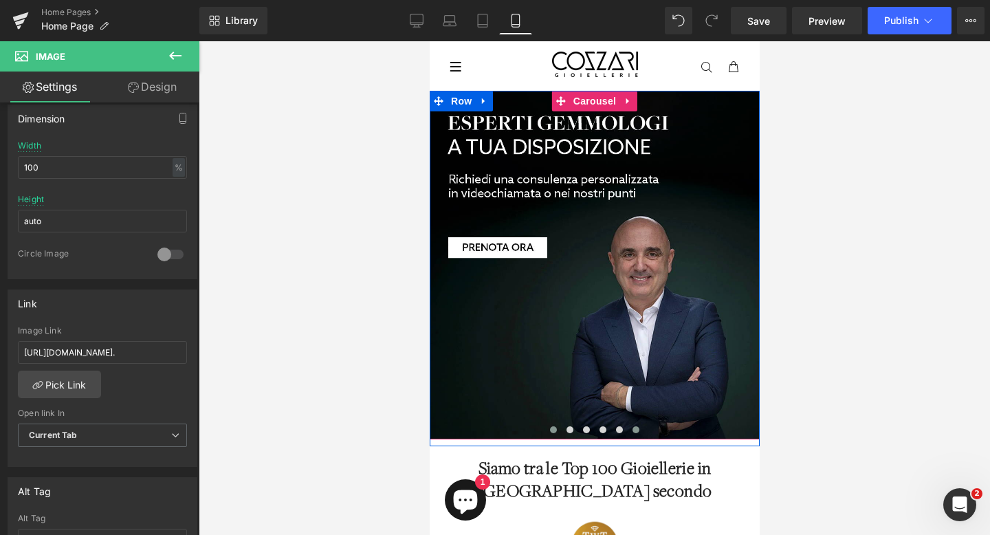
click at [555, 430] on span at bounding box center [552, 429] width 7 height 7
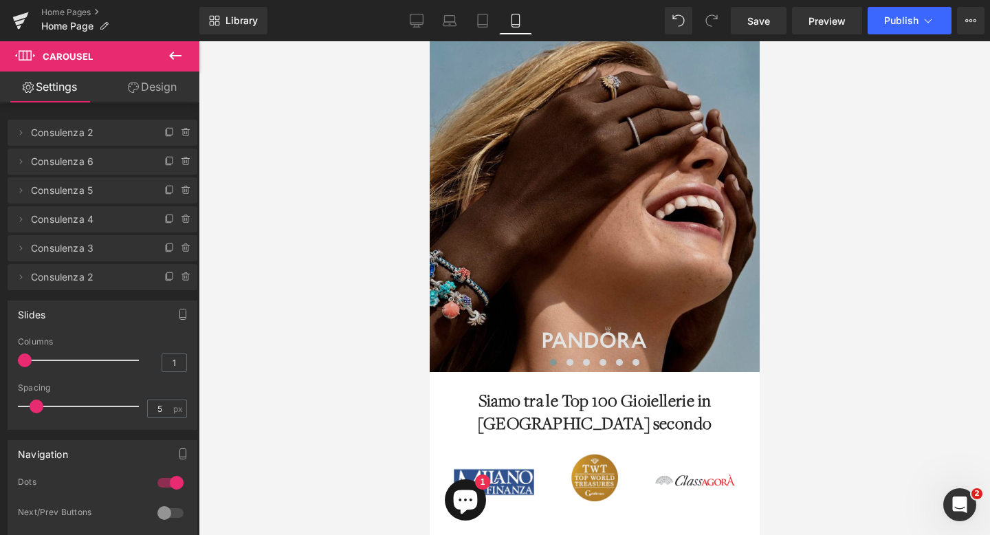
scroll to position [76, 0]
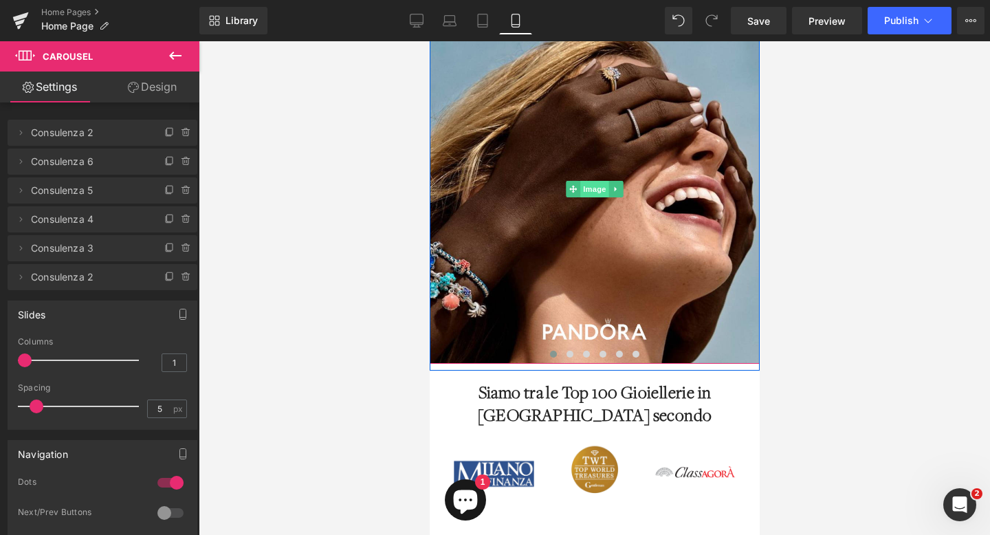
click at [594, 194] on span "Image" at bounding box center [593, 189] width 29 height 16
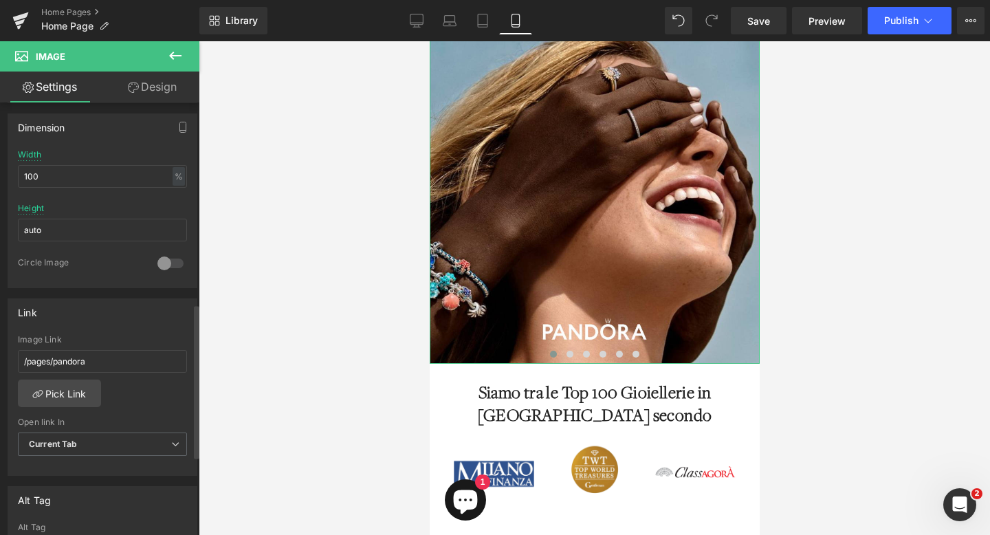
scroll to position [564, 0]
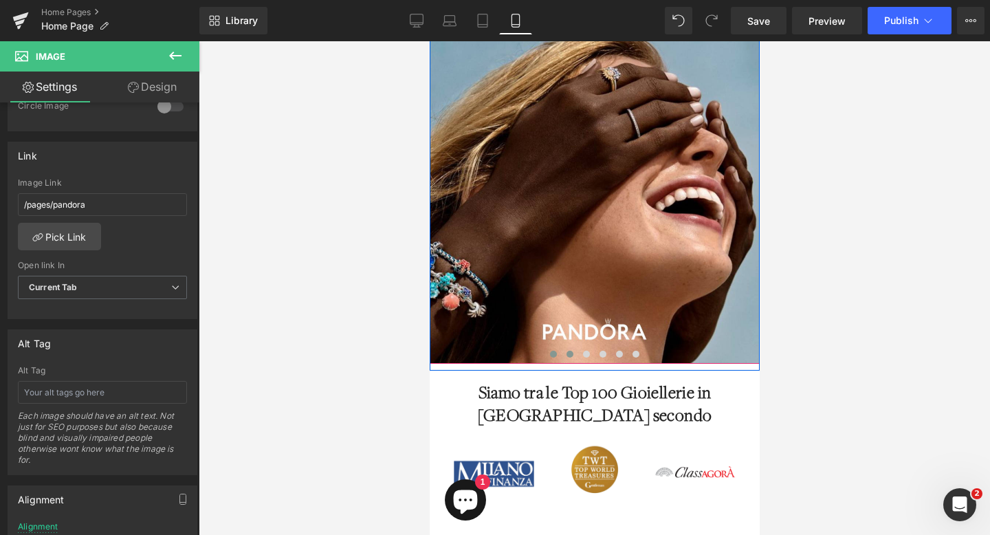
click at [568, 351] on span at bounding box center [569, 353] width 7 height 7
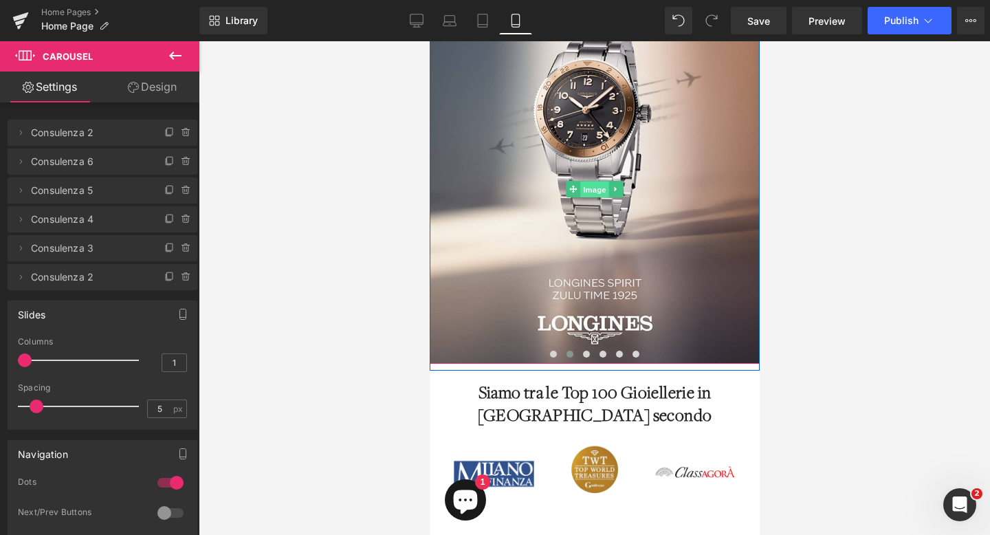
click at [596, 183] on span "Image" at bounding box center [593, 189] width 29 height 16
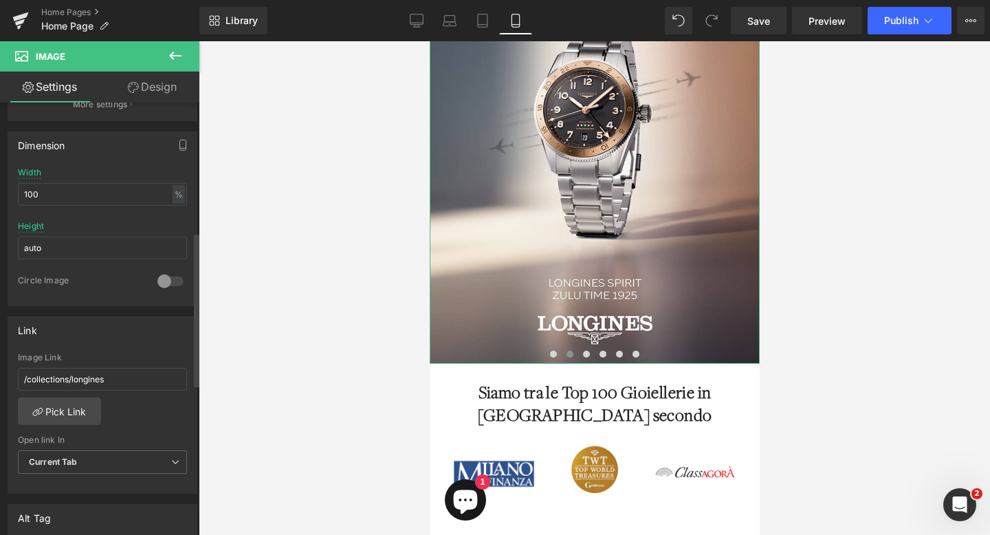
scroll to position [362, 0]
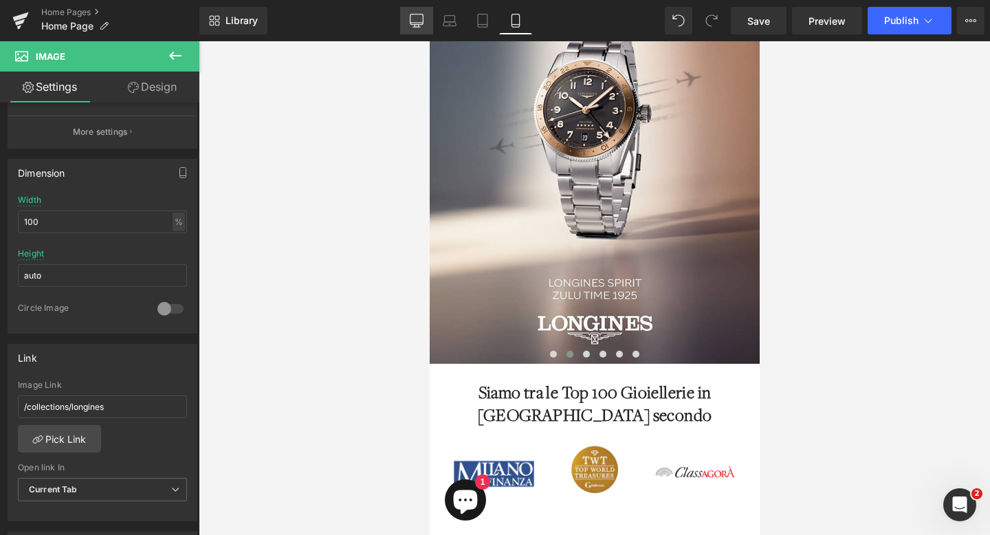
click at [423, 18] on icon at bounding box center [417, 21] width 14 height 14
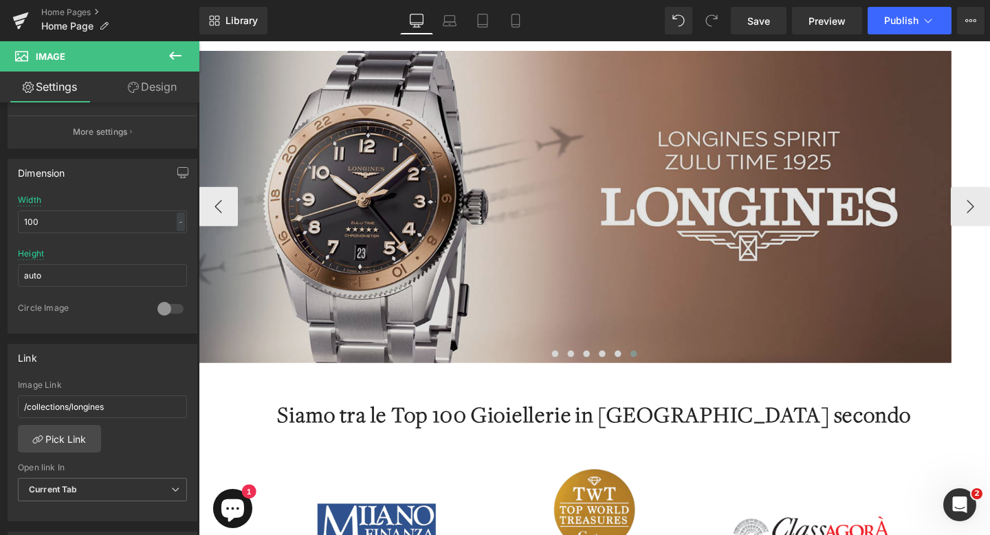
scroll to position [0, 0]
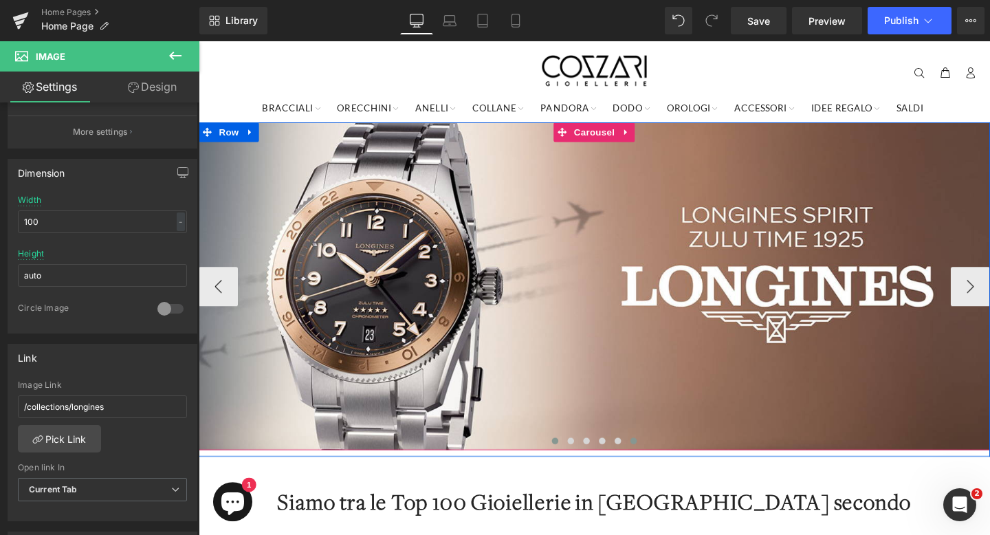
click at [575, 457] on button at bounding box center [573, 461] width 16 height 14
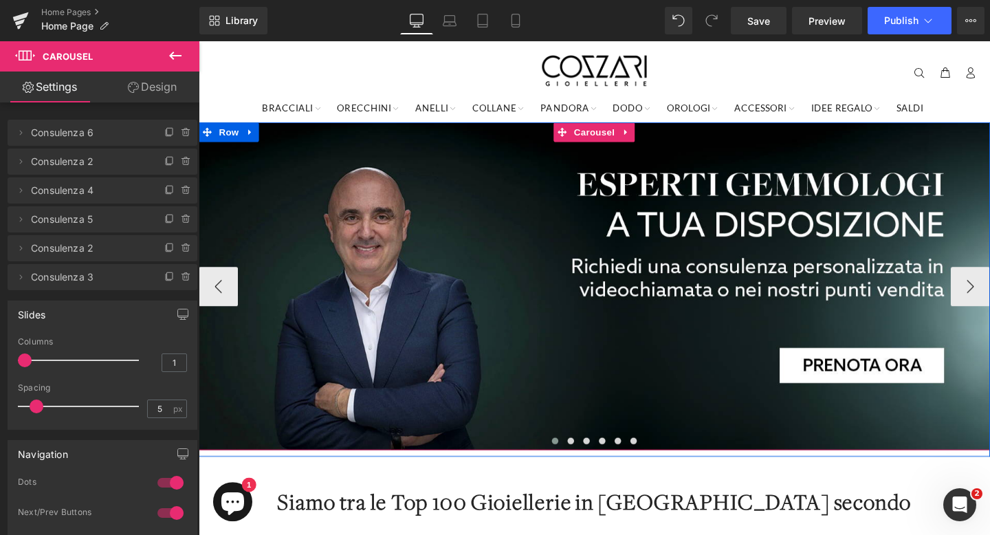
click at [573, 462] on span at bounding box center [573, 461] width 7 height 7
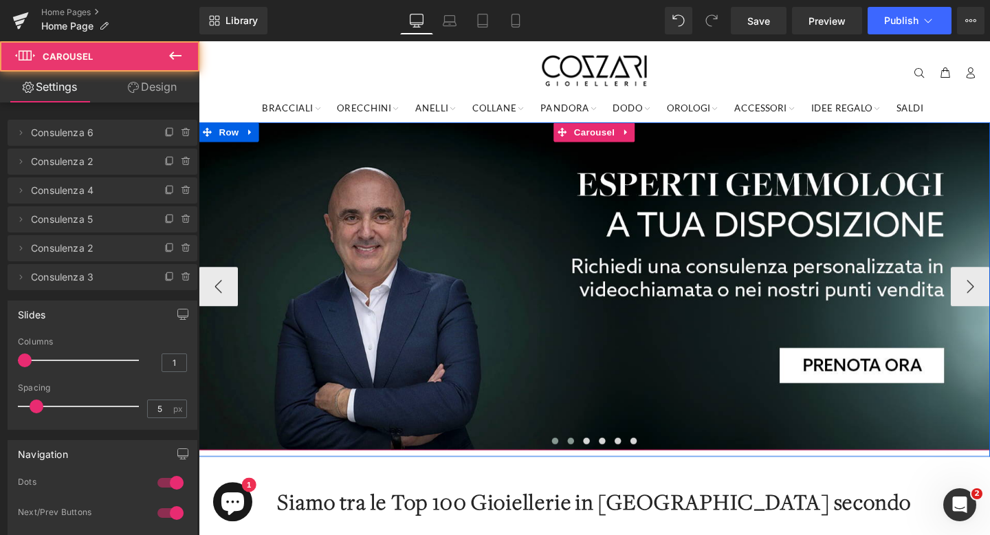
click at [583, 462] on button at bounding box center [589, 461] width 16 height 14
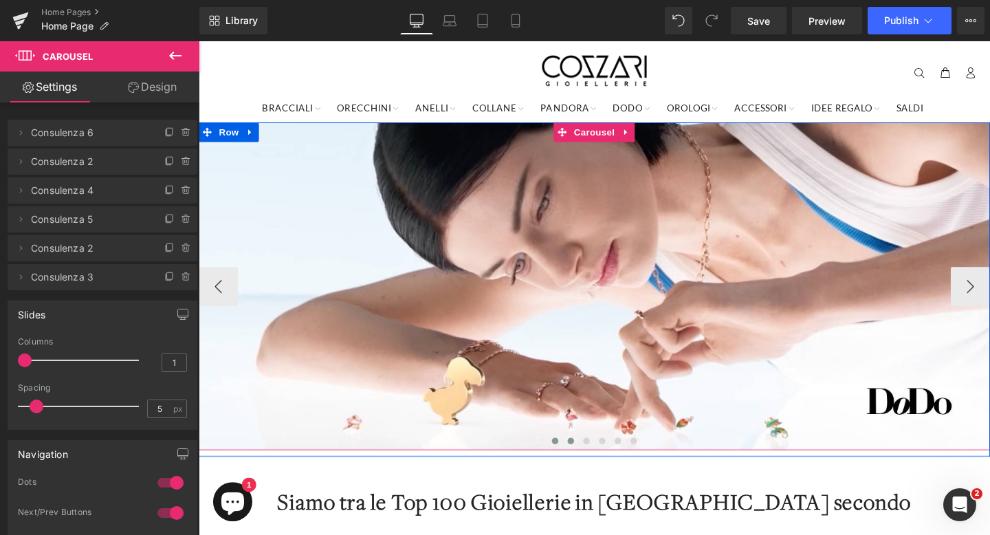
click at [574, 462] on span at bounding box center [573, 461] width 7 height 7
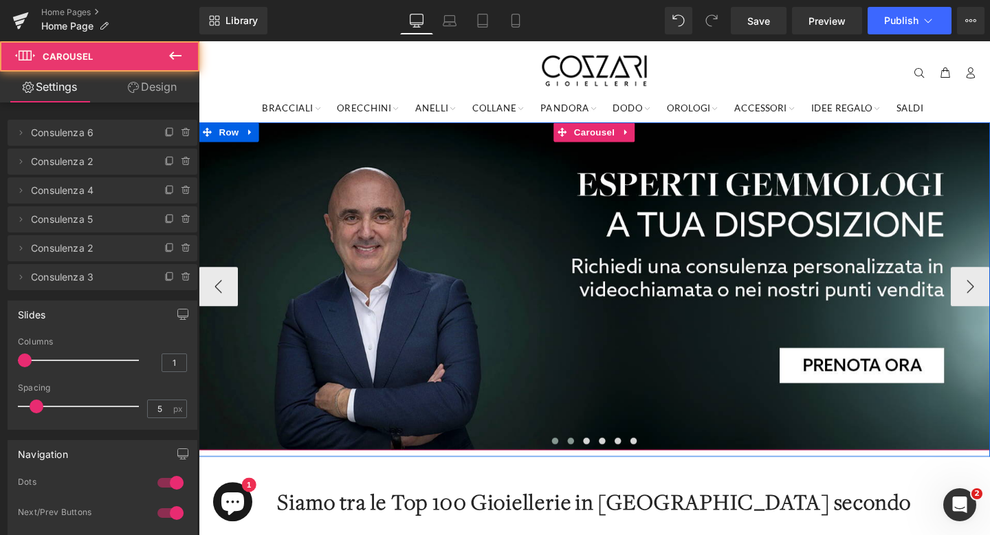
click at [588, 460] on span at bounding box center [589, 461] width 7 height 7
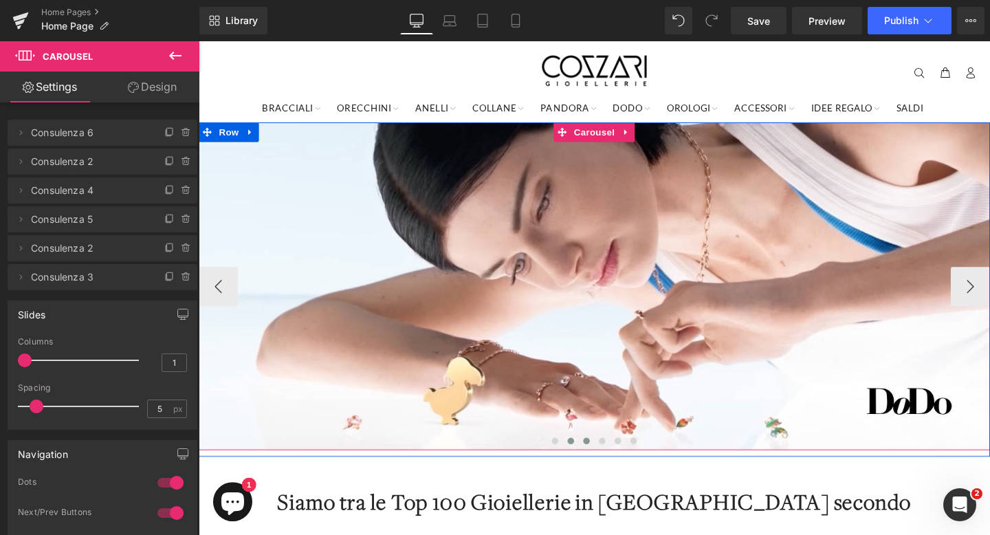
click at [607, 461] on span at bounding box center [606, 461] width 7 height 7
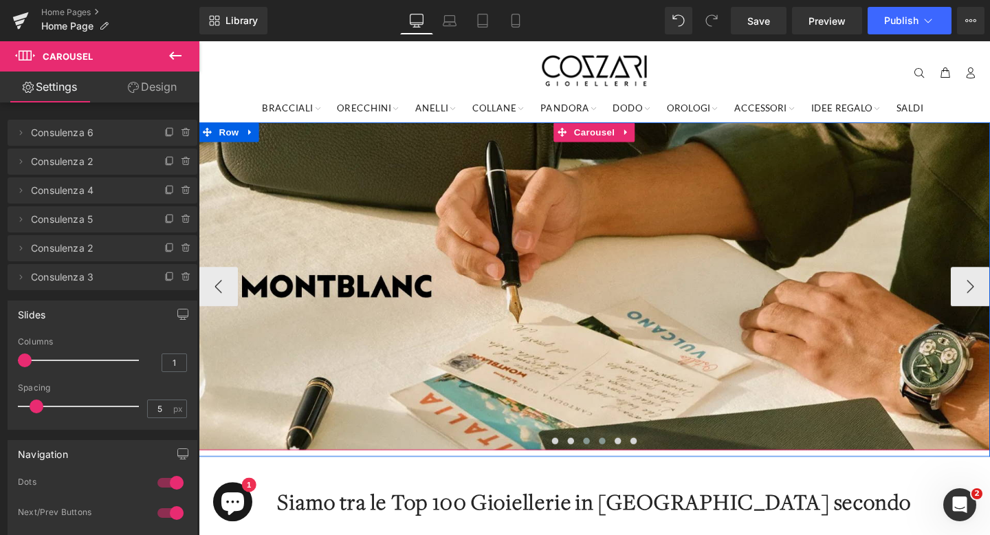
click at [619, 461] on span at bounding box center [622, 461] width 7 height 7
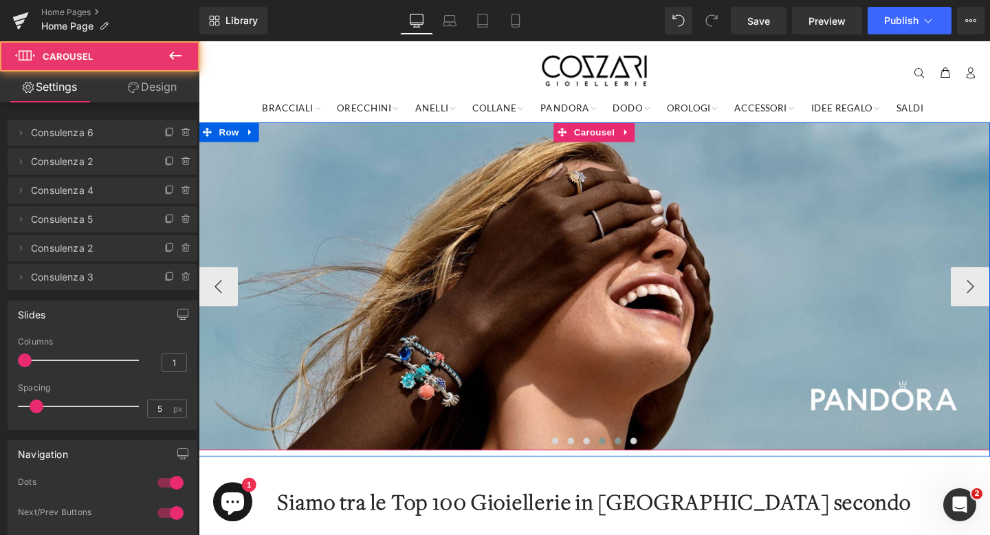
click at [634, 462] on button at bounding box center [639, 461] width 16 height 14
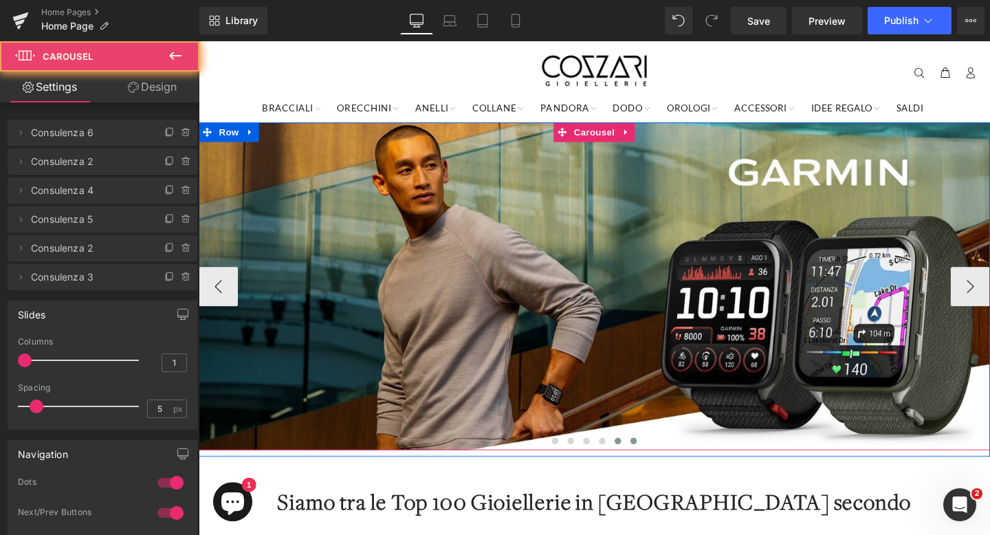
click at [655, 462] on span at bounding box center [655, 461] width 7 height 7
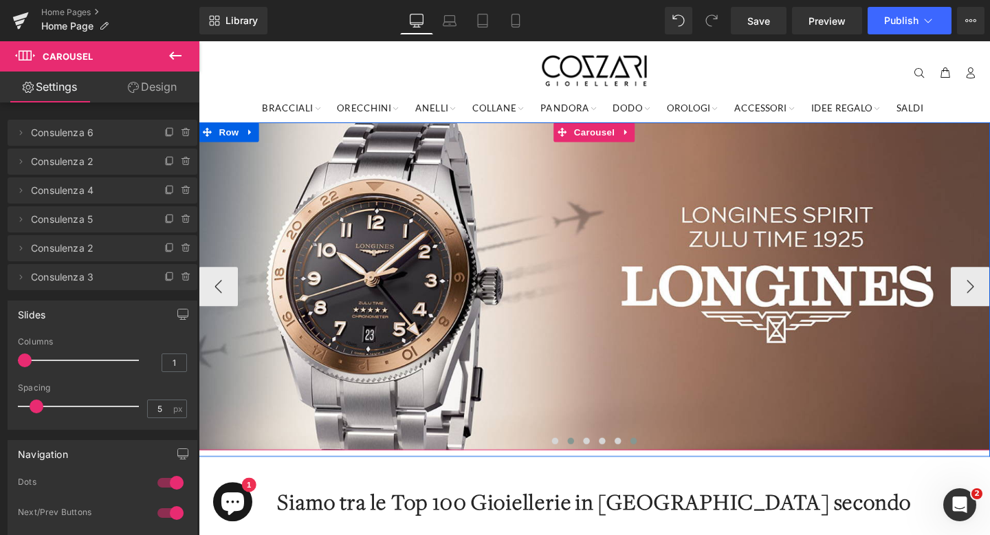
click at [589, 460] on span at bounding box center [589, 461] width 7 height 7
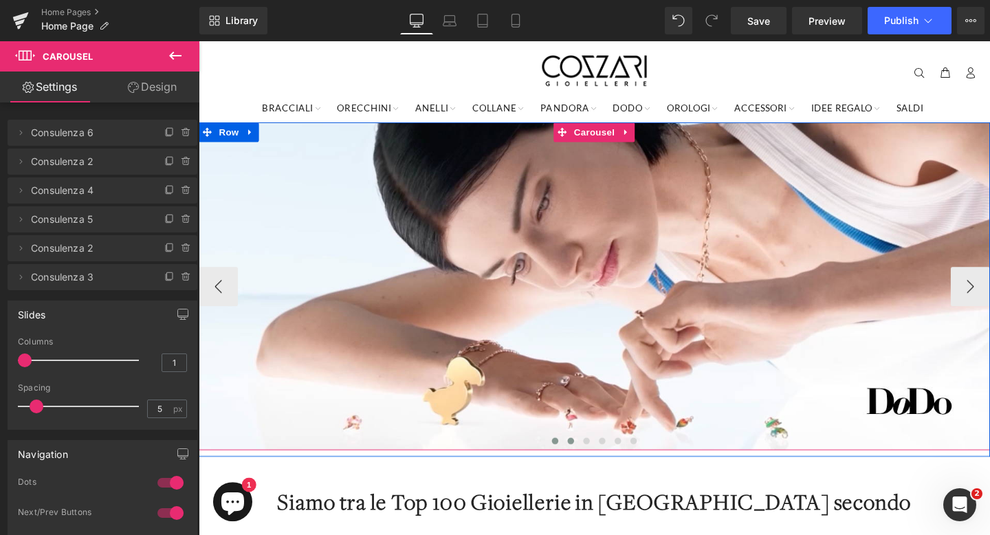
click at [575, 462] on span at bounding box center [573, 461] width 7 height 7
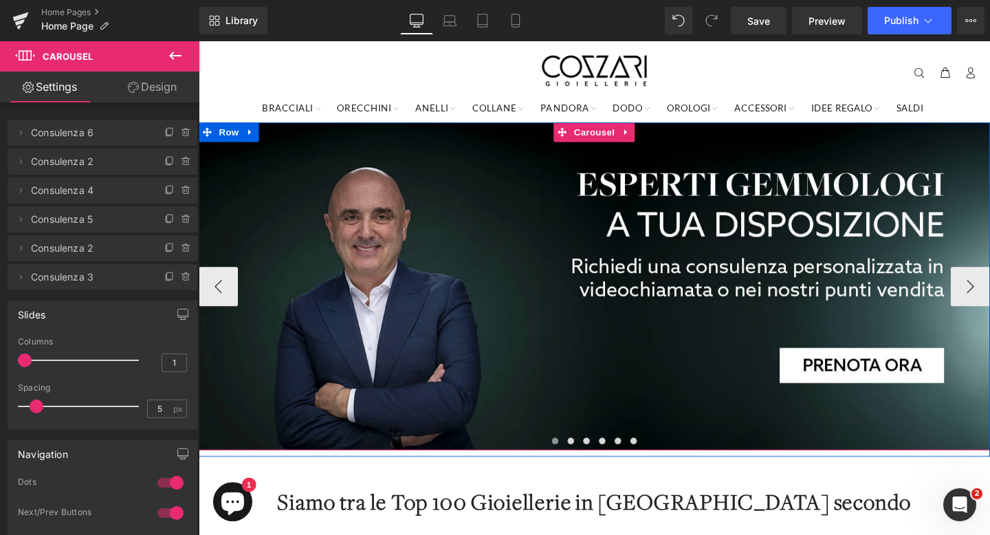
click at [573, 458] on span at bounding box center [573, 461] width 7 height 7
click at [574, 460] on span at bounding box center [573, 461] width 7 height 7
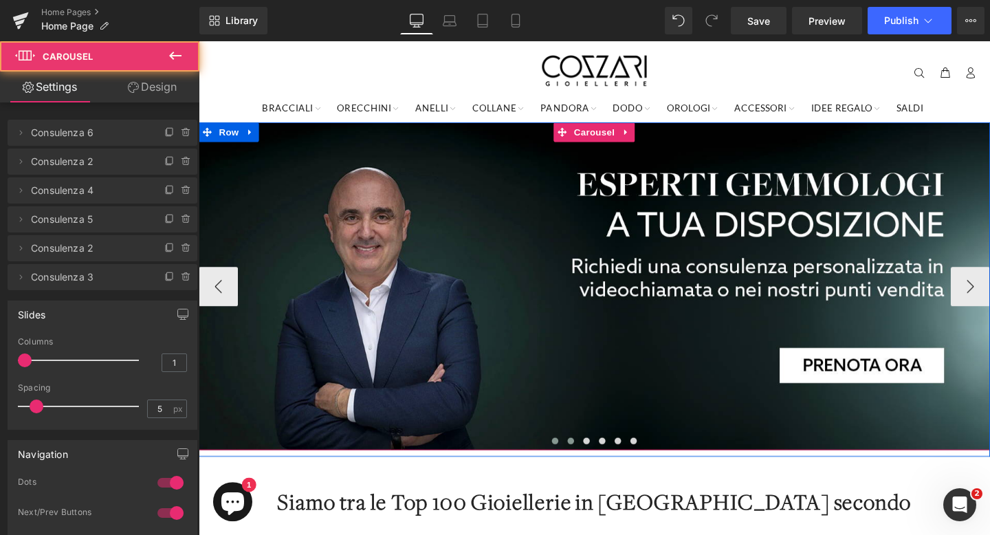
click at [588, 460] on span at bounding box center [589, 461] width 7 height 7
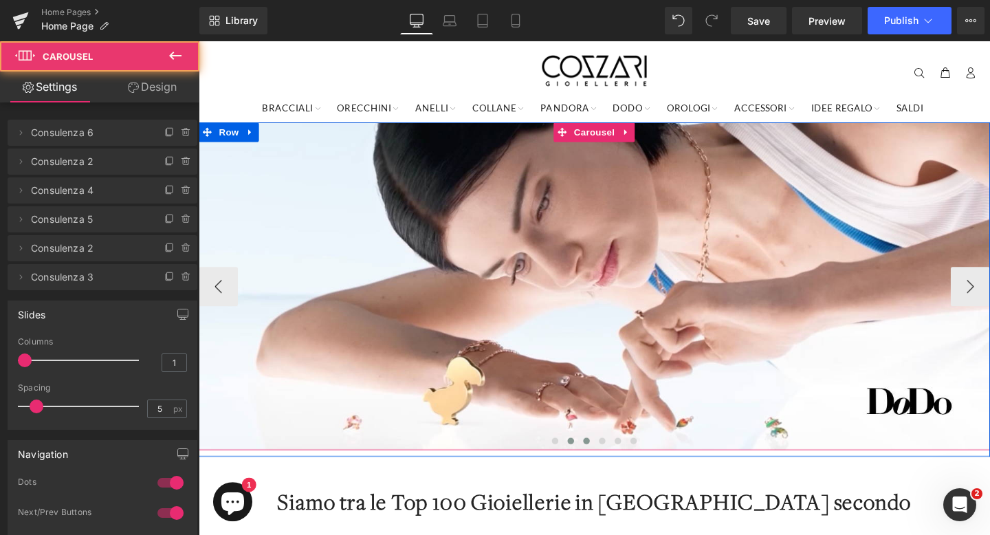
click at [607, 460] on span at bounding box center [606, 461] width 7 height 7
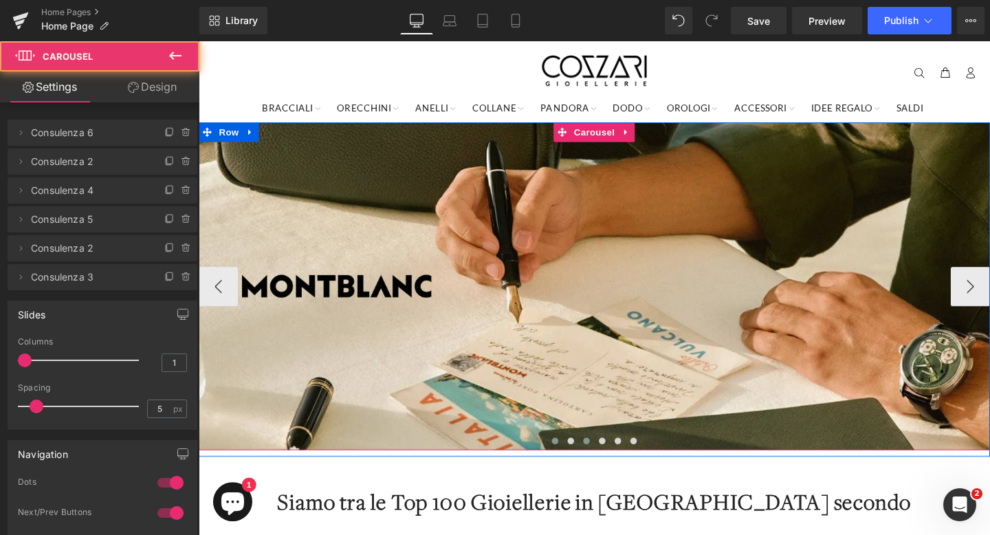
click at [574, 461] on span at bounding box center [573, 461] width 7 height 7
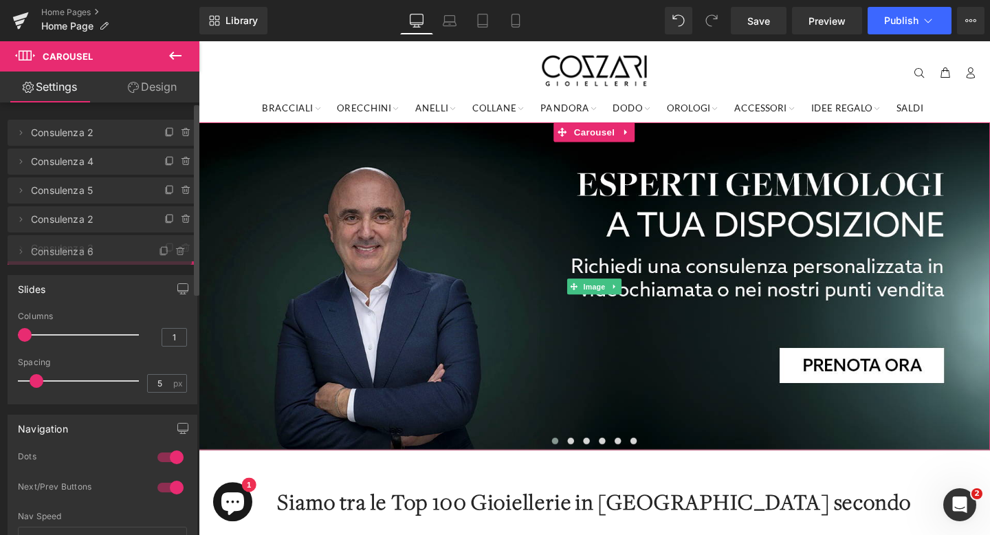
drag, startPoint x: 63, startPoint y: 130, endPoint x: 73, endPoint y: 249, distance: 119.3
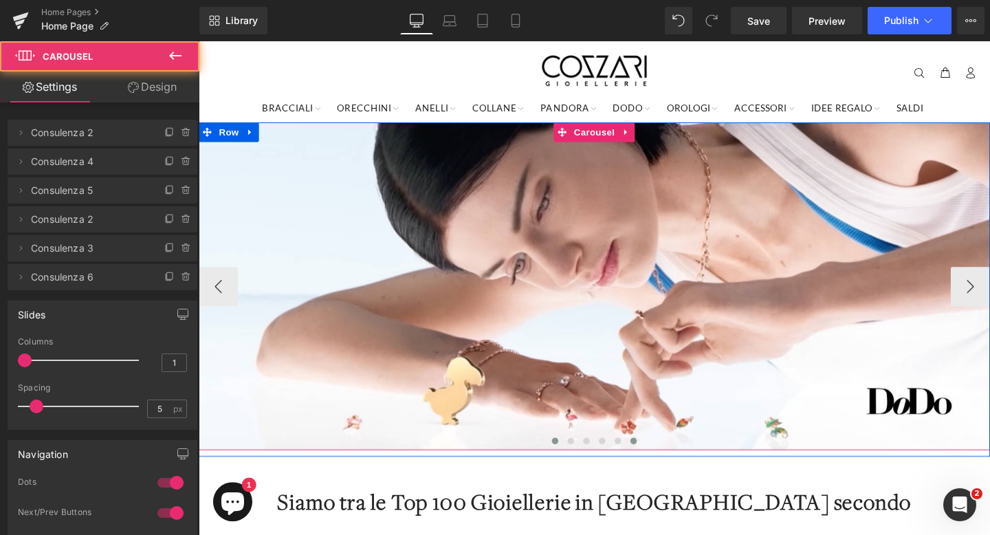
click at [657, 461] on span at bounding box center [655, 461] width 7 height 7
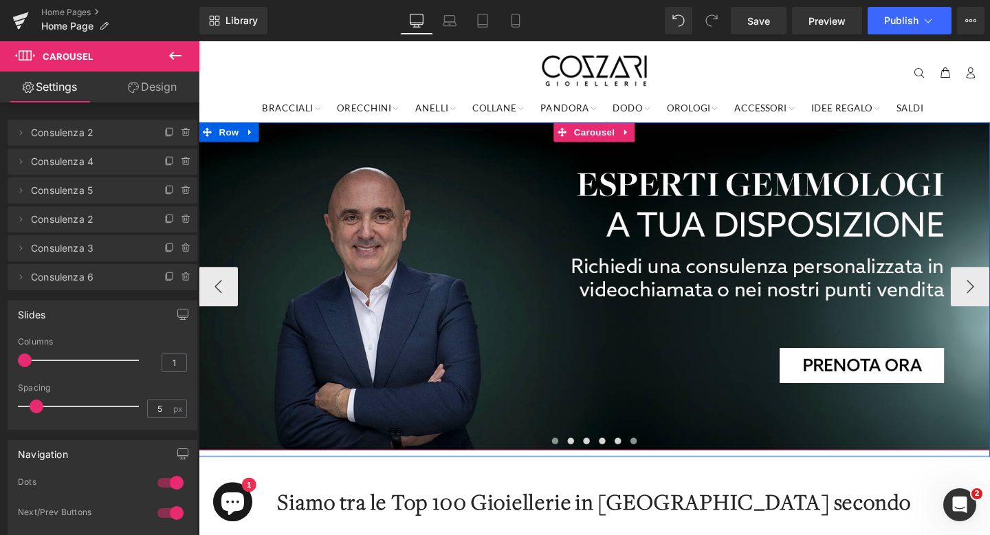
click at [575, 460] on span at bounding box center [573, 461] width 7 height 7
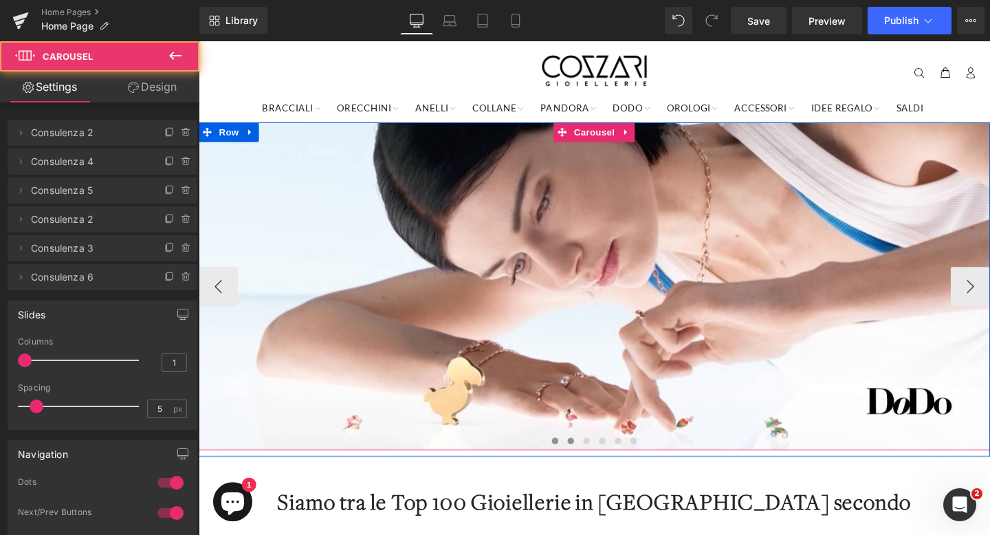
click at [591, 460] on span at bounding box center [589, 461] width 7 height 7
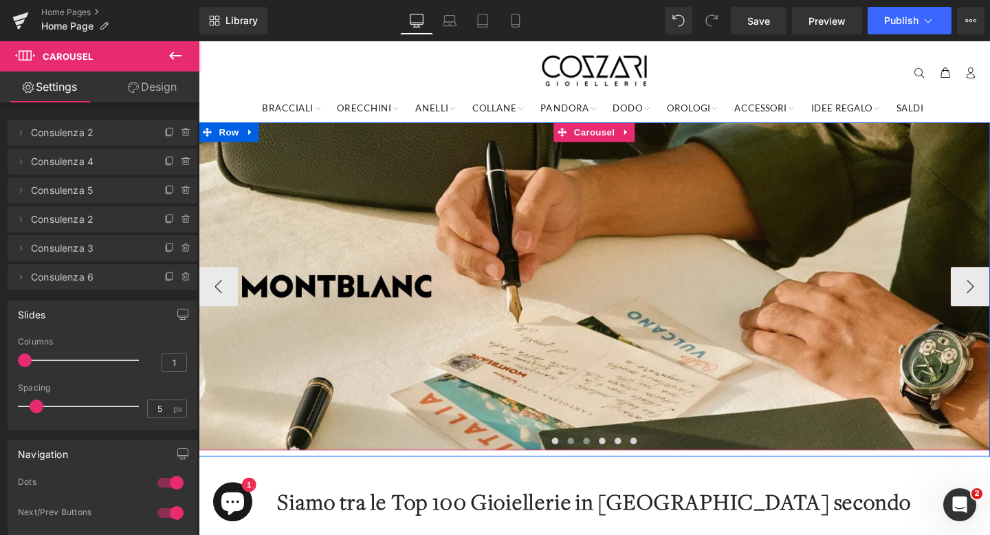
click at [605, 460] on span at bounding box center [606, 461] width 7 height 7
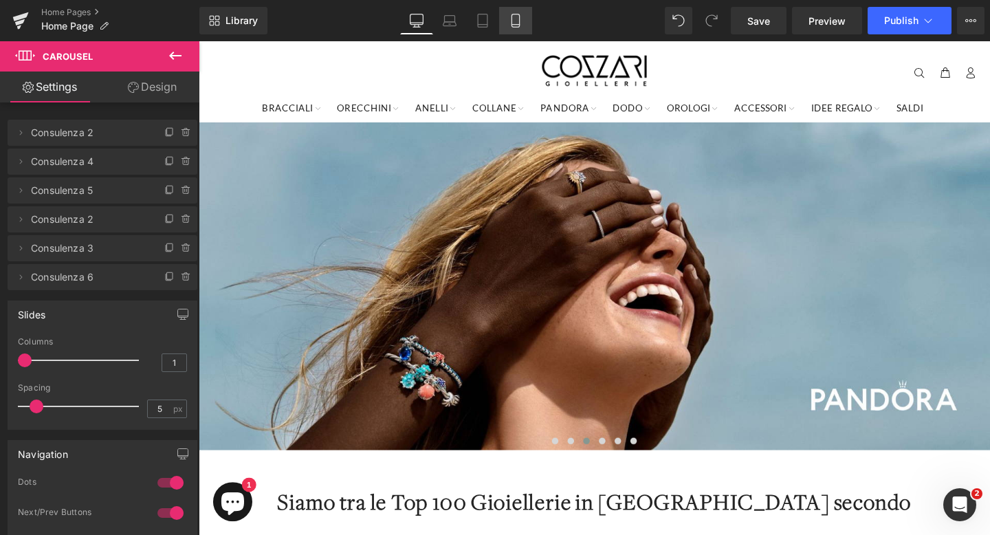
click at [523, 19] on link "Mobile" at bounding box center [515, 20] width 33 height 27
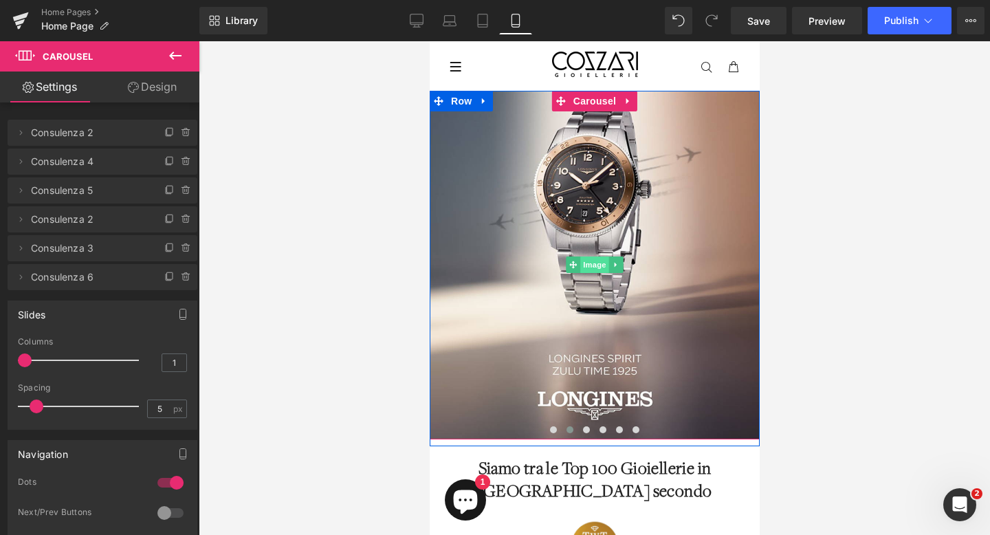
click at [594, 260] on span "Image" at bounding box center [593, 264] width 29 height 16
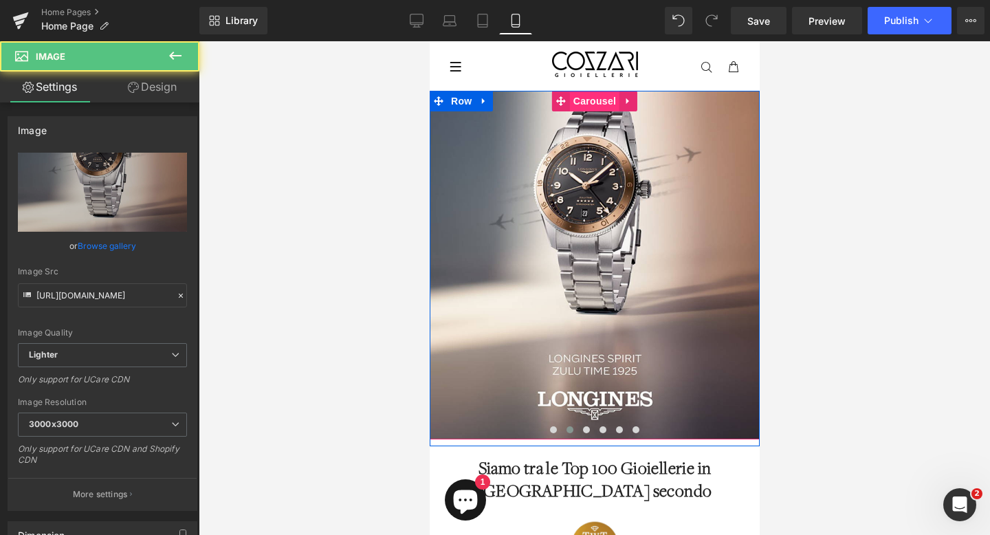
click at [596, 103] on span "Carousel" at bounding box center [593, 101] width 49 height 21
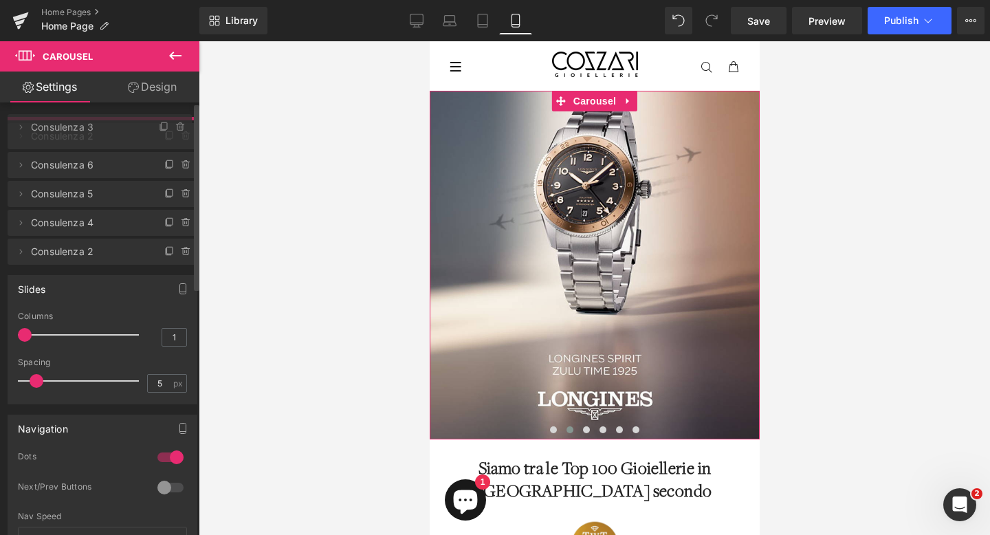
drag, startPoint x: 94, startPoint y: 254, endPoint x: 91, endPoint y: 133, distance: 120.3
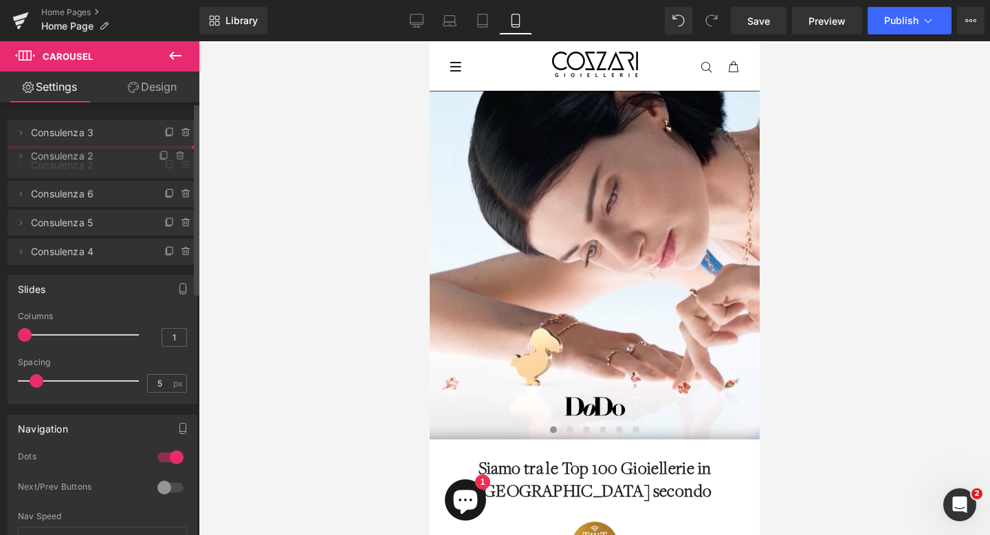
drag, startPoint x: 114, startPoint y: 278, endPoint x: 105, endPoint y: 156, distance: 122.0
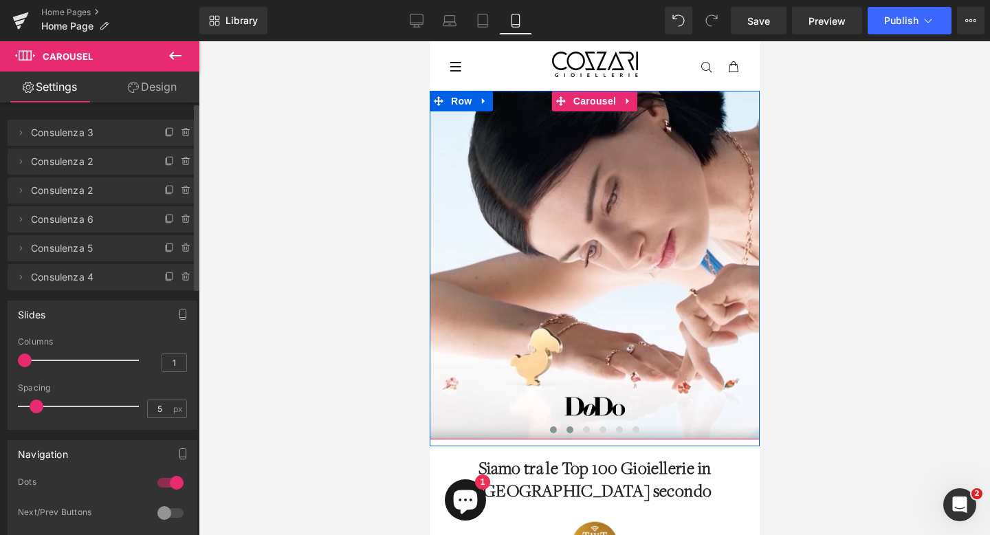
click at [568, 430] on span at bounding box center [569, 429] width 7 height 7
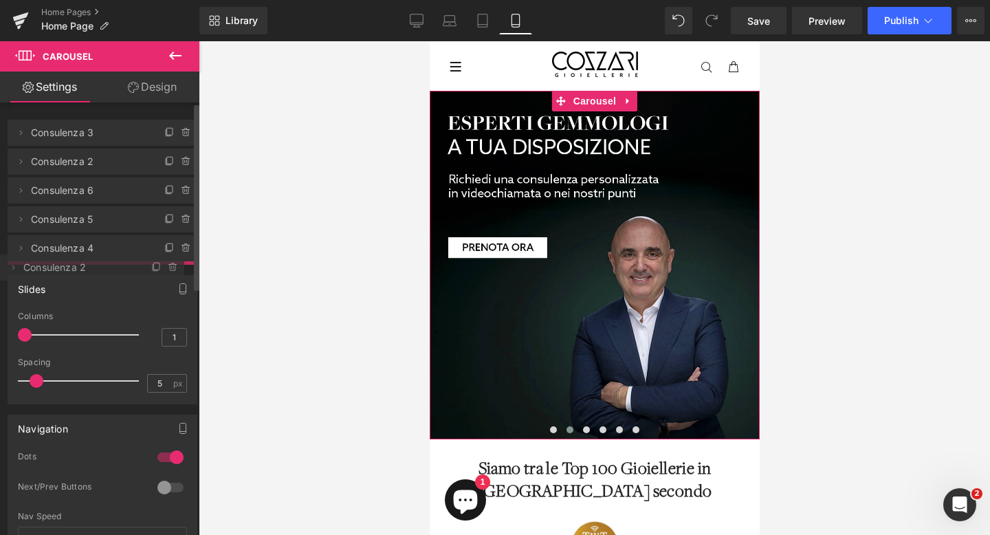
drag, startPoint x: 83, startPoint y: 160, endPoint x: 84, endPoint y: 266, distance: 105.8
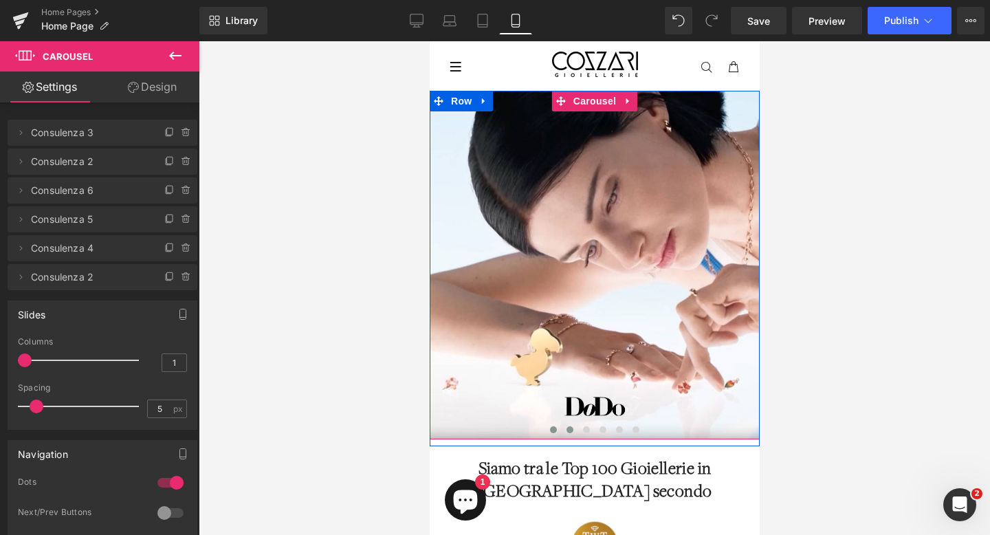
click at [571, 427] on span at bounding box center [569, 429] width 7 height 7
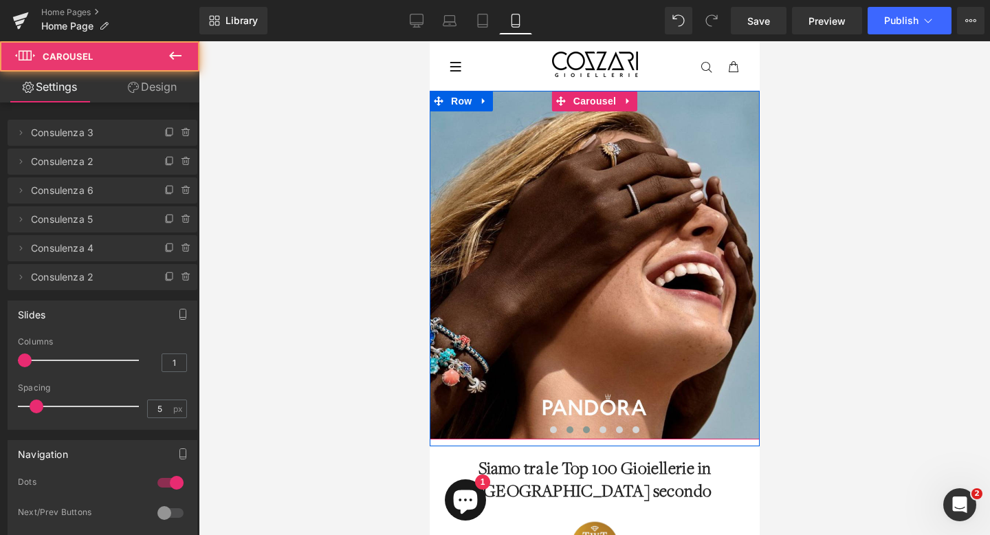
click at [585, 426] on span at bounding box center [585, 429] width 7 height 7
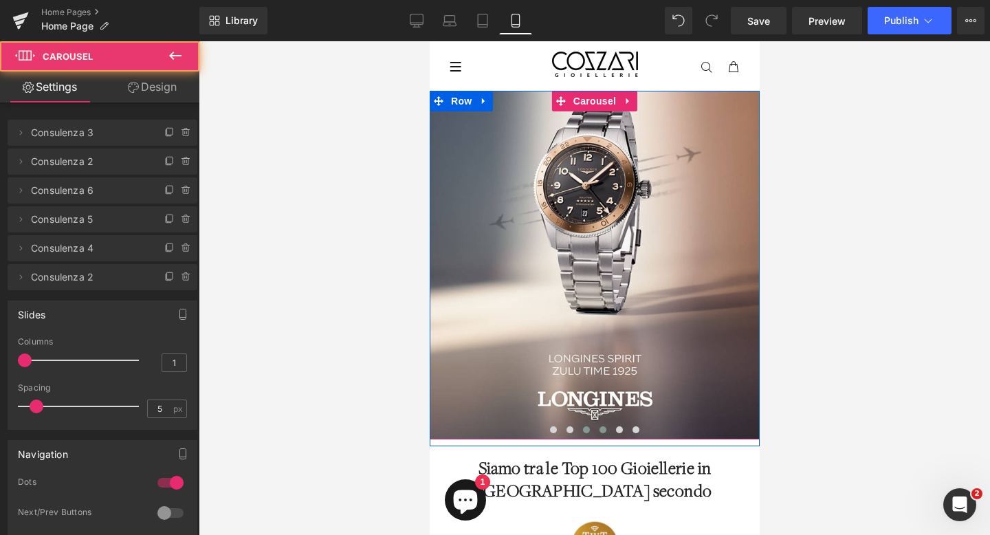
click at [599, 427] on span at bounding box center [602, 429] width 7 height 7
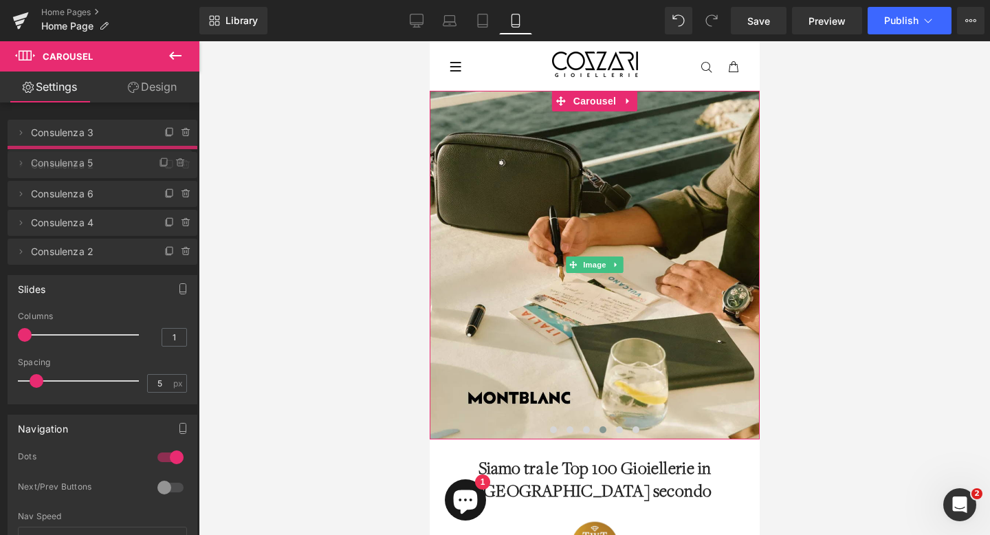
drag, startPoint x: 100, startPoint y: 214, endPoint x: 100, endPoint y: 158, distance: 56.4
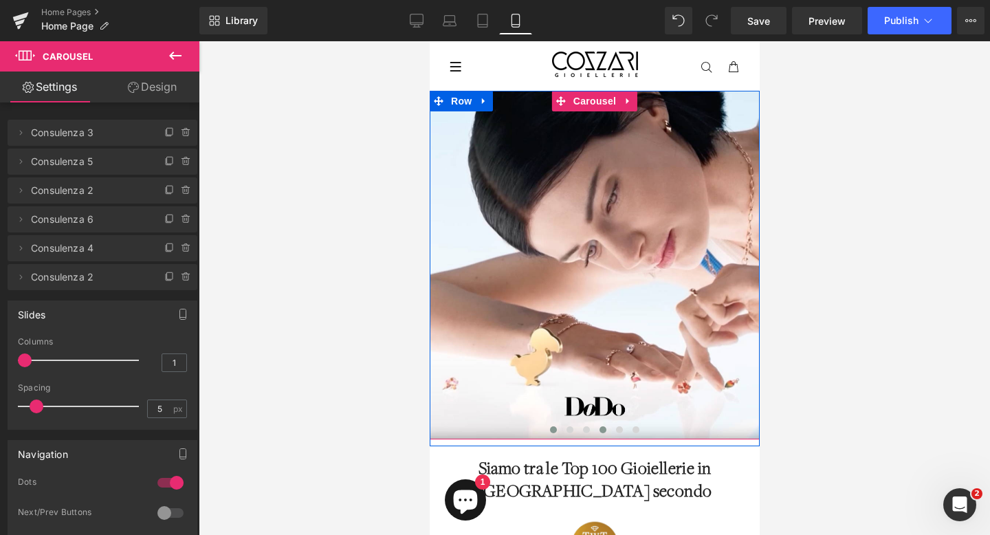
click at [601, 432] on span at bounding box center [602, 429] width 7 height 7
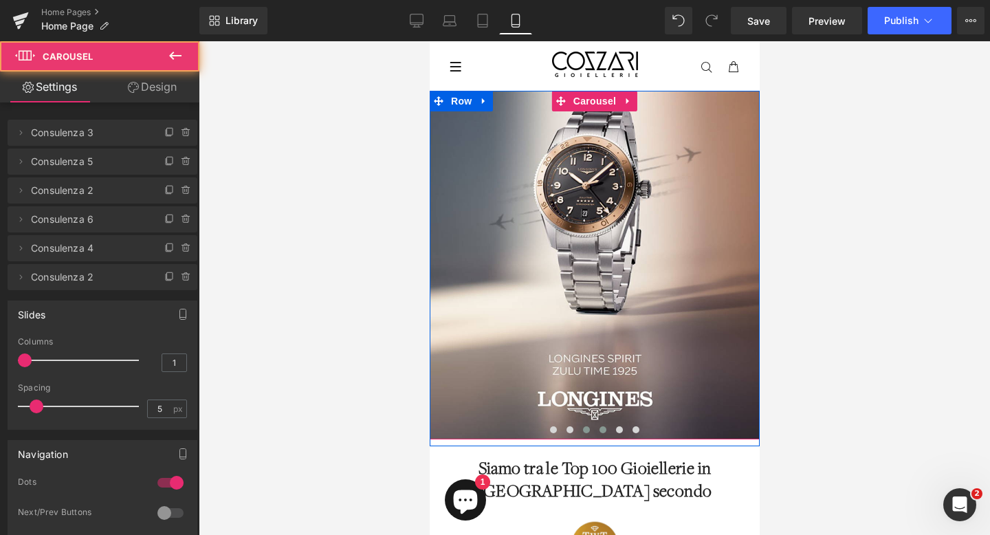
click at [585, 429] on span at bounding box center [585, 429] width 7 height 7
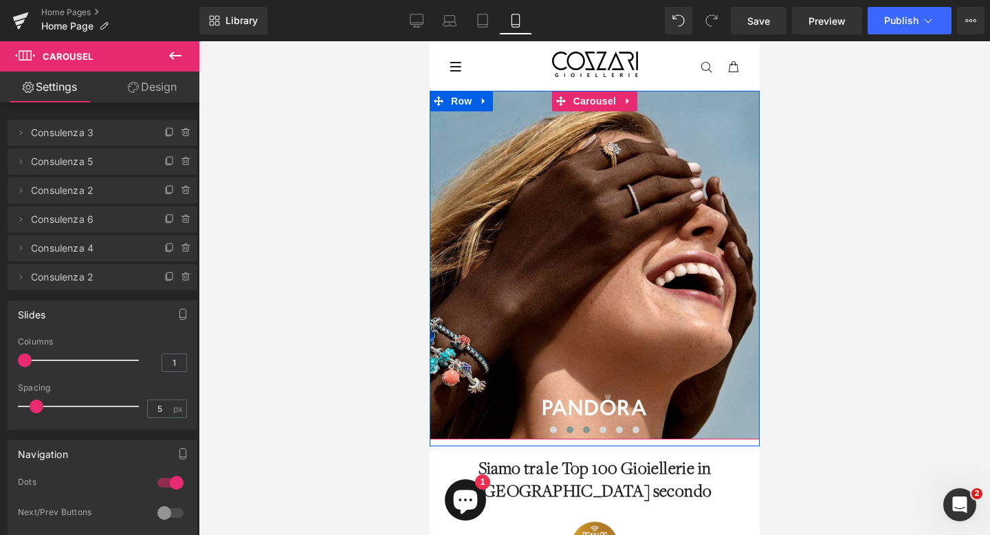
click at [568, 428] on span at bounding box center [569, 429] width 7 height 7
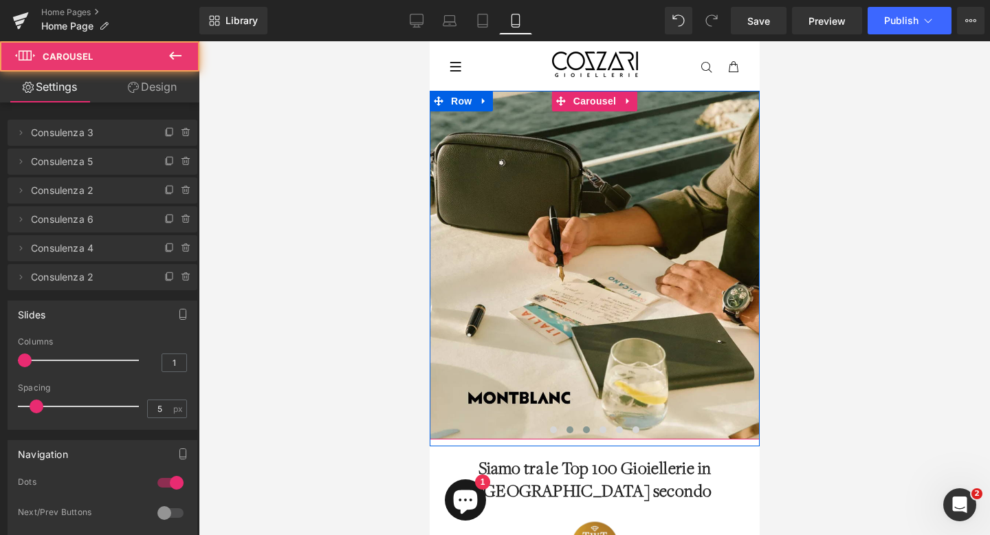
click at [583, 427] on span at bounding box center [585, 429] width 7 height 7
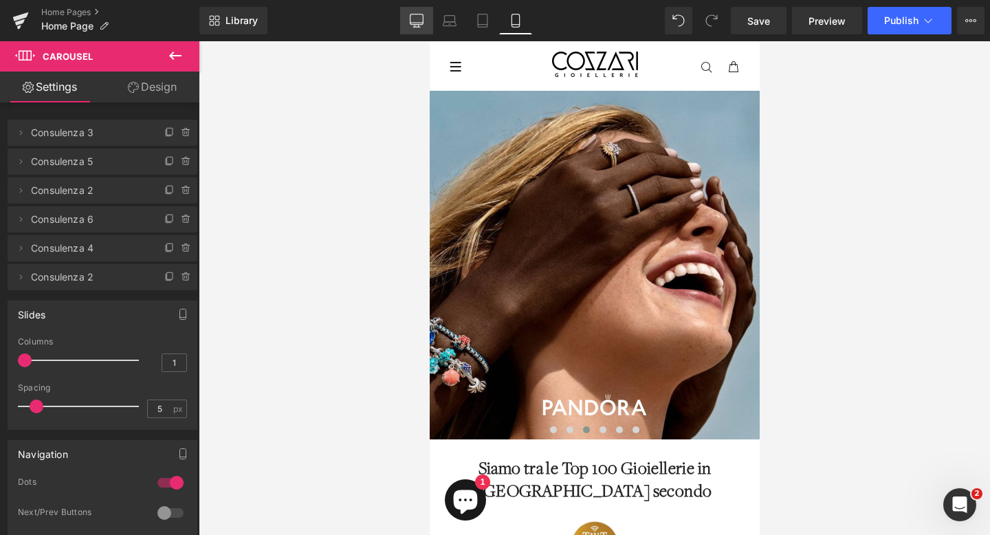
click at [421, 23] on icon at bounding box center [417, 21] width 14 height 14
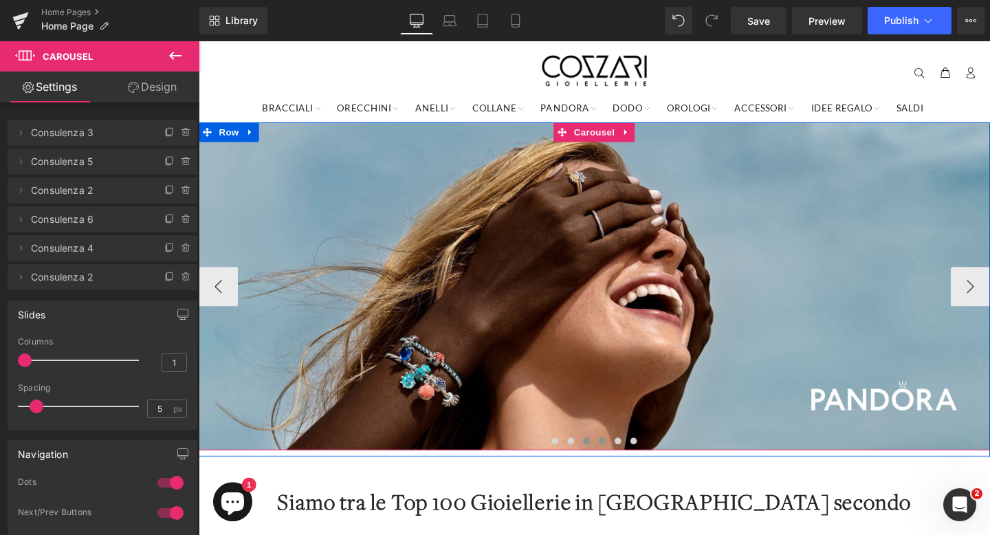
click at [623, 460] on span at bounding box center [622, 461] width 7 height 7
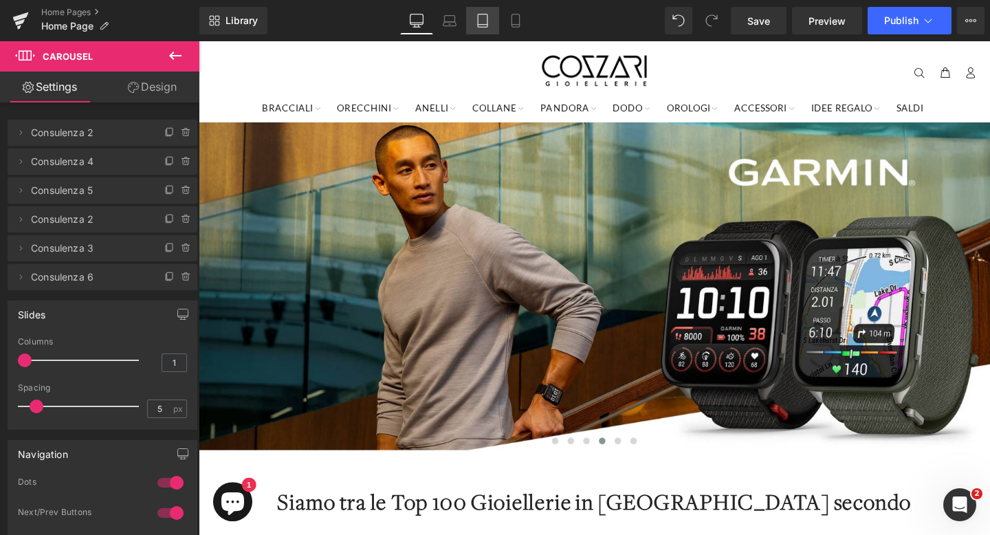
click at [485, 26] on icon at bounding box center [483, 21] width 14 height 14
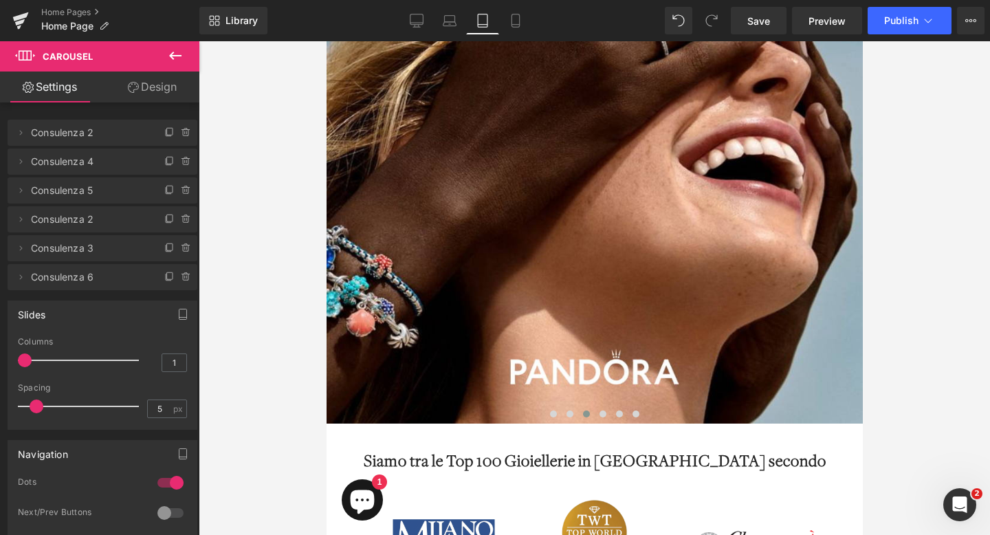
scroll to position [238, 0]
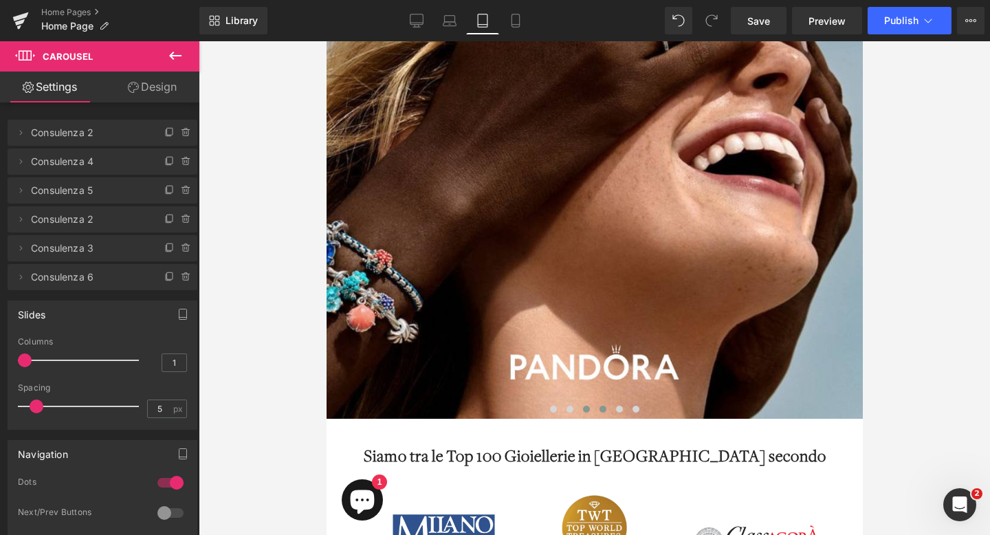
click at [600, 408] on span at bounding box center [602, 408] width 7 height 7
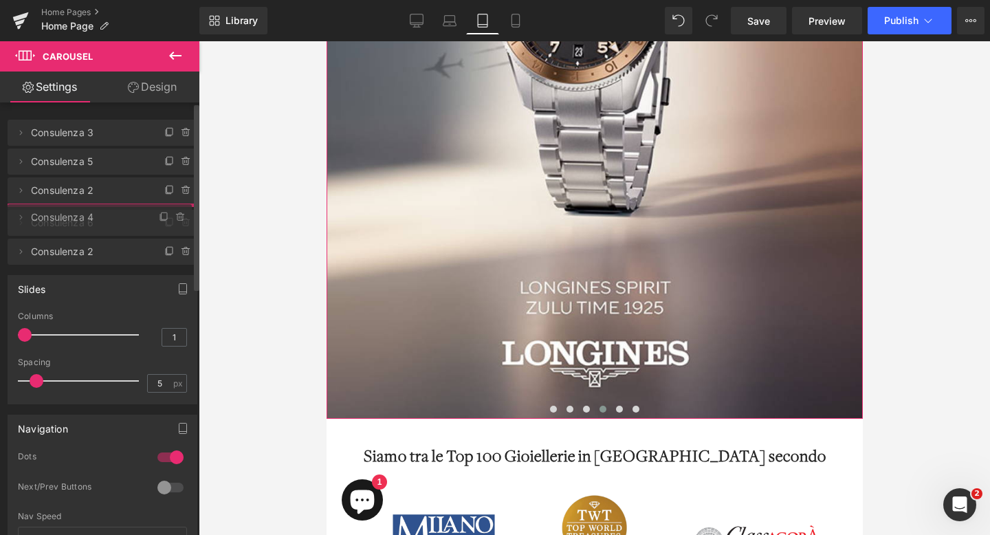
drag, startPoint x: 98, startPoint y: 249, endPoint x: 98, endPoint y: 219, distance: 30.9
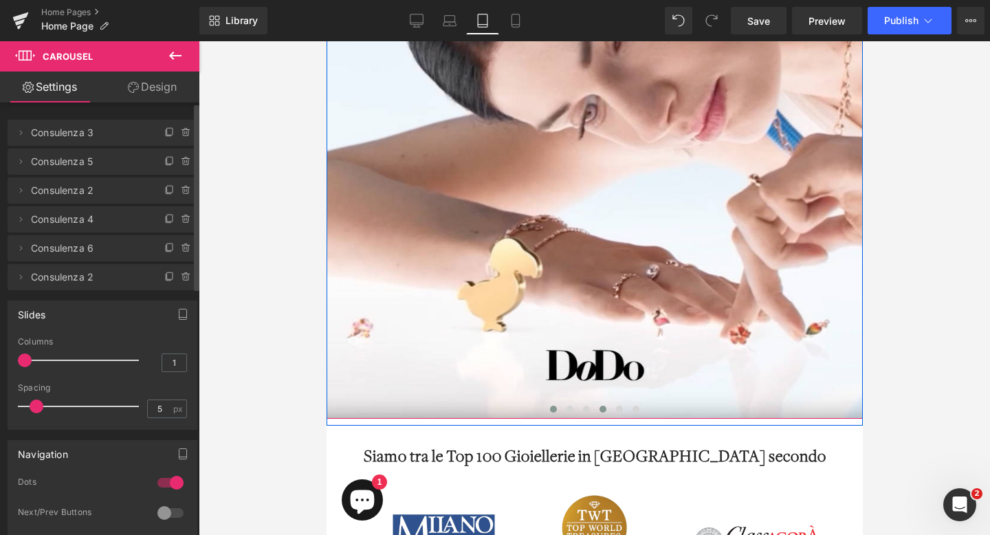
click at [604, 408] on span at bounding box center [602, 408] width 7 height 7
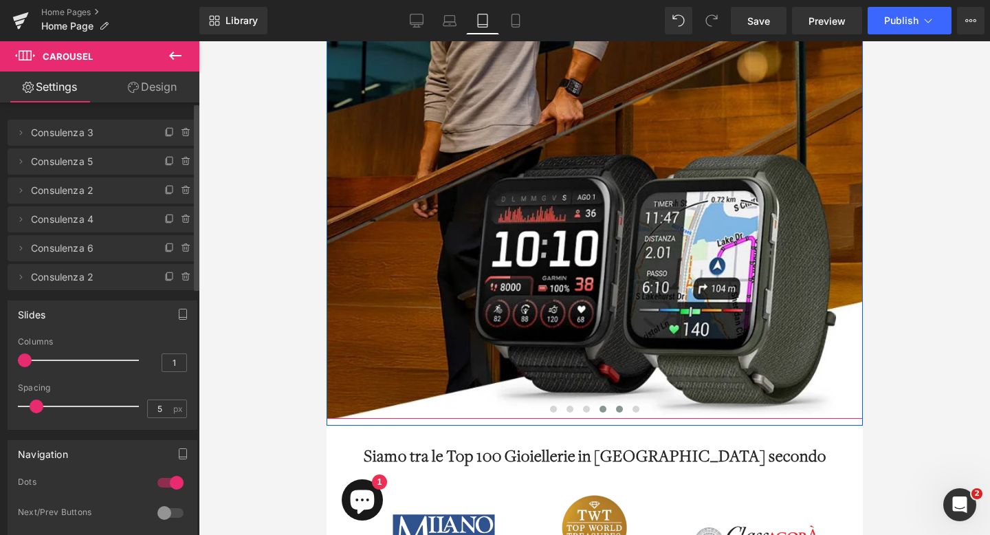
click at [617, 408] on span at bounding box center [618, 408] width 7 height 7
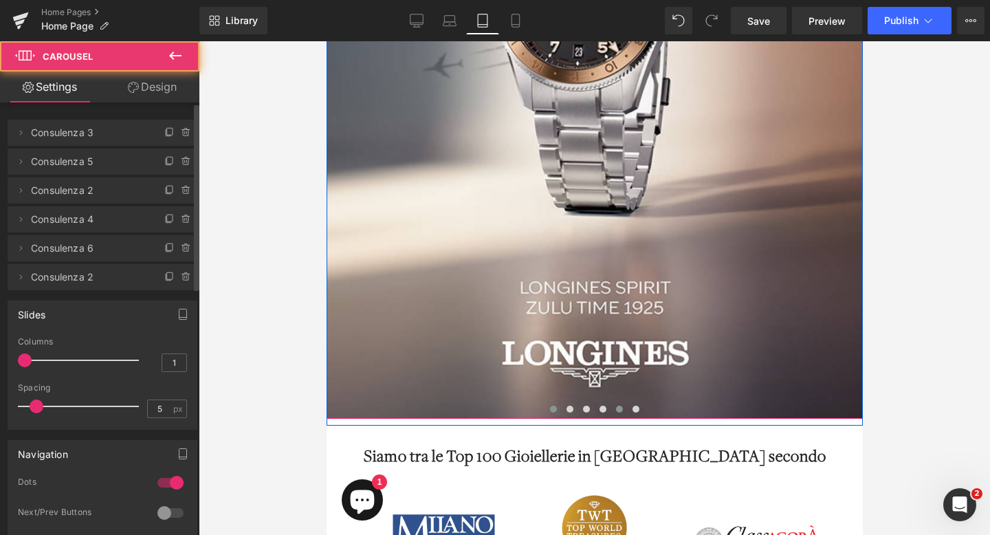
click at [552, 408] on span at bounding box center [552, 408] width 7 height 7
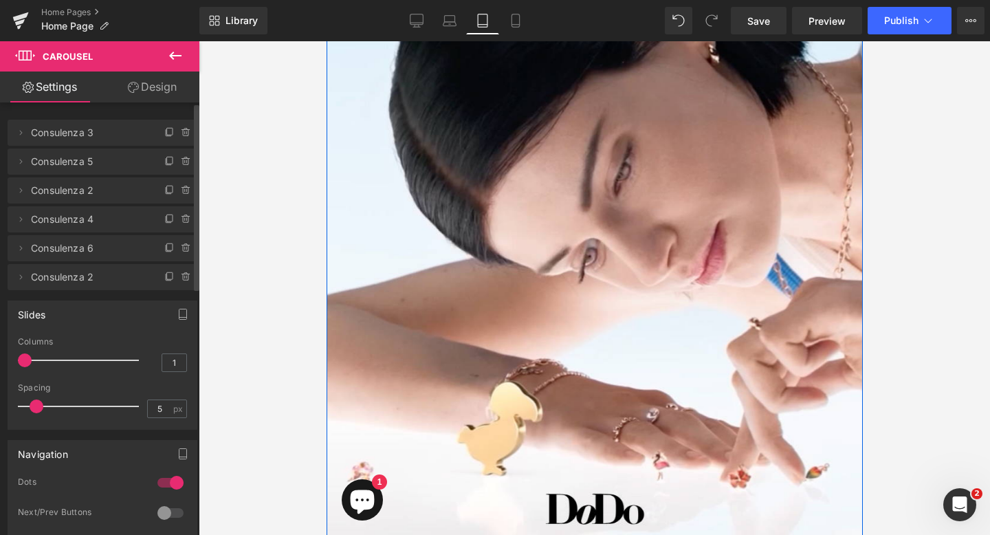
scroll to position [0, 0]
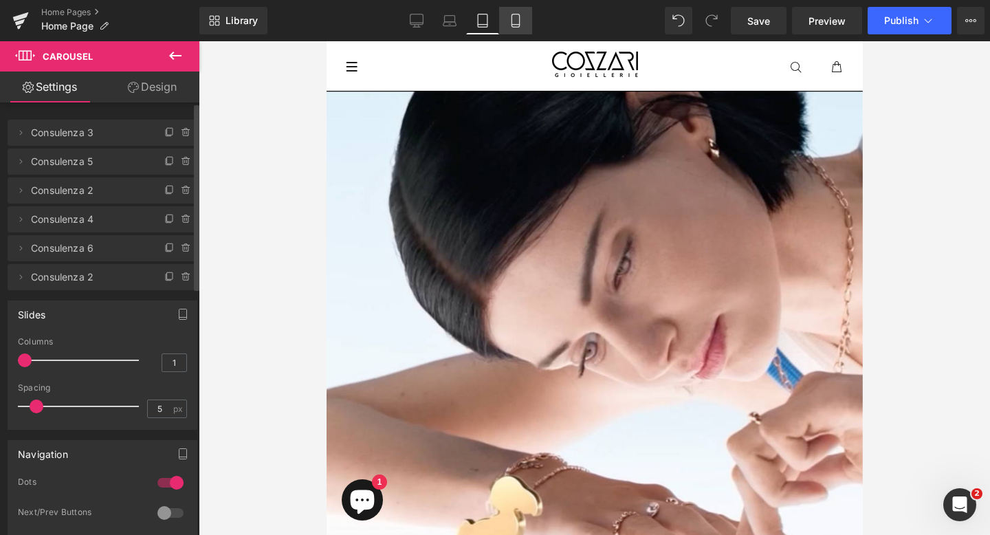
click at [518, 12] on link "Mobile" at bounding box center [515, 20] width 33 height 27
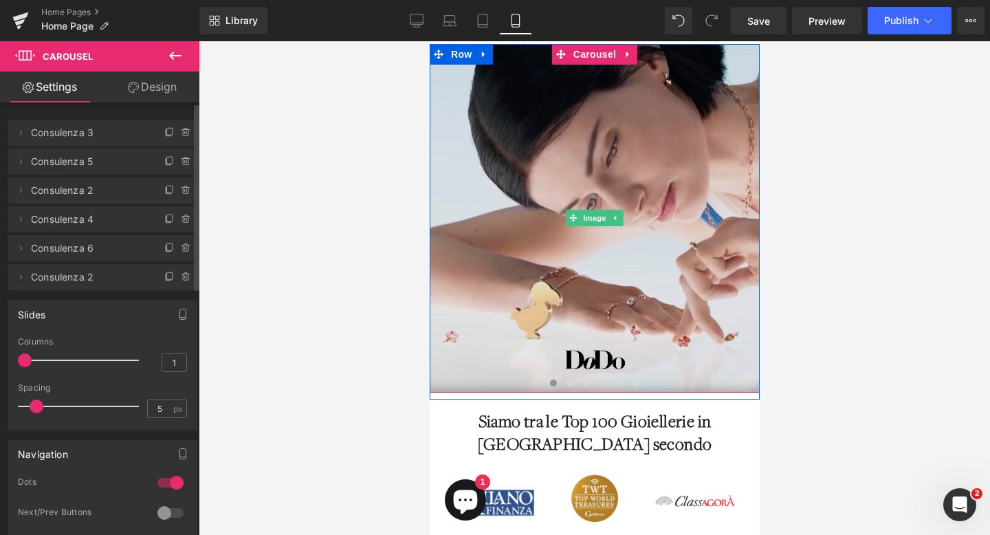
scroll to position [71, 0]
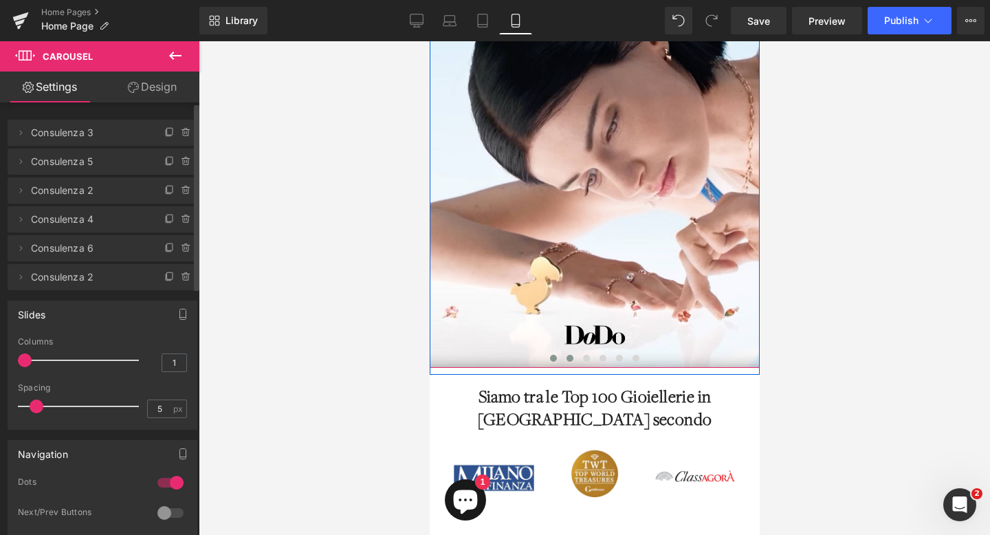
click at [570, 354] on button at bounding box center [569, 358] width 16 height 14
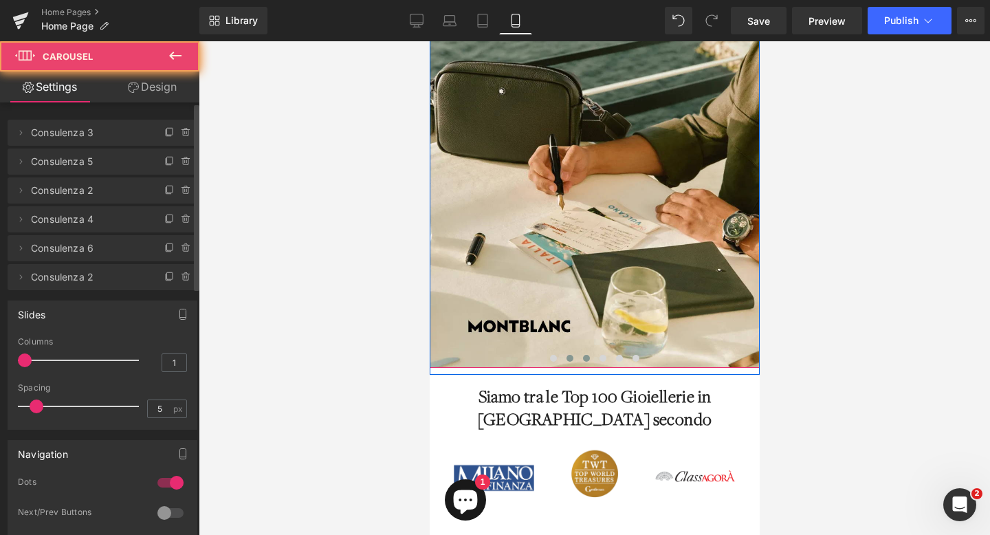
click at [586, 359] on span at bounding box center [585, 358] width 7 height 7
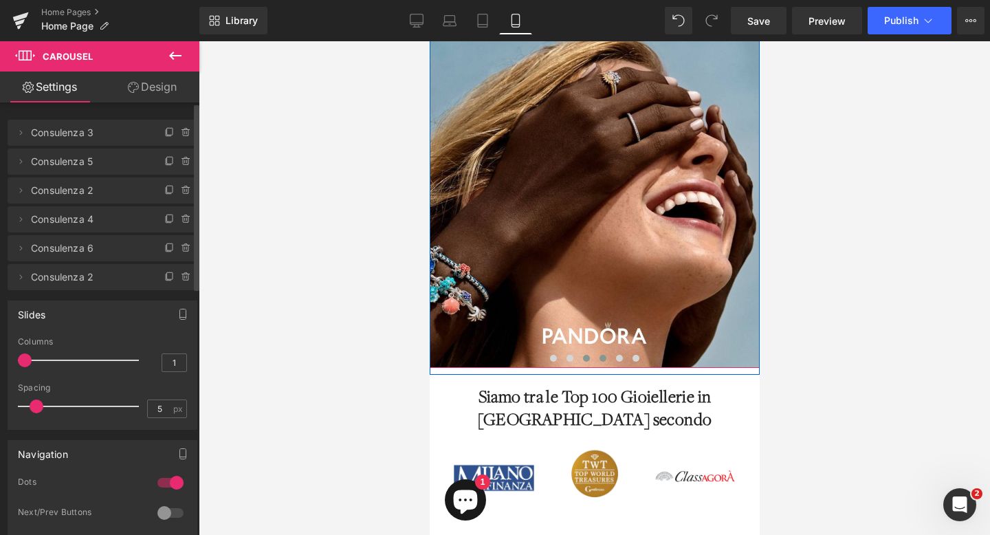
click at [599, 357] on span at bounding box center [602, 358] width 7 height 7
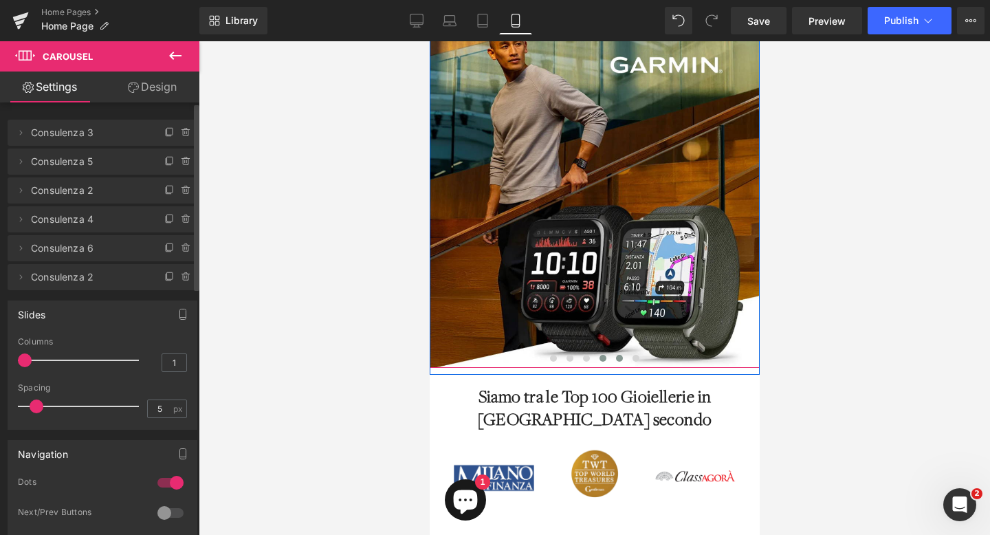
click at [613, 358] on button at bounding box center [618, 358] width 16 height 14
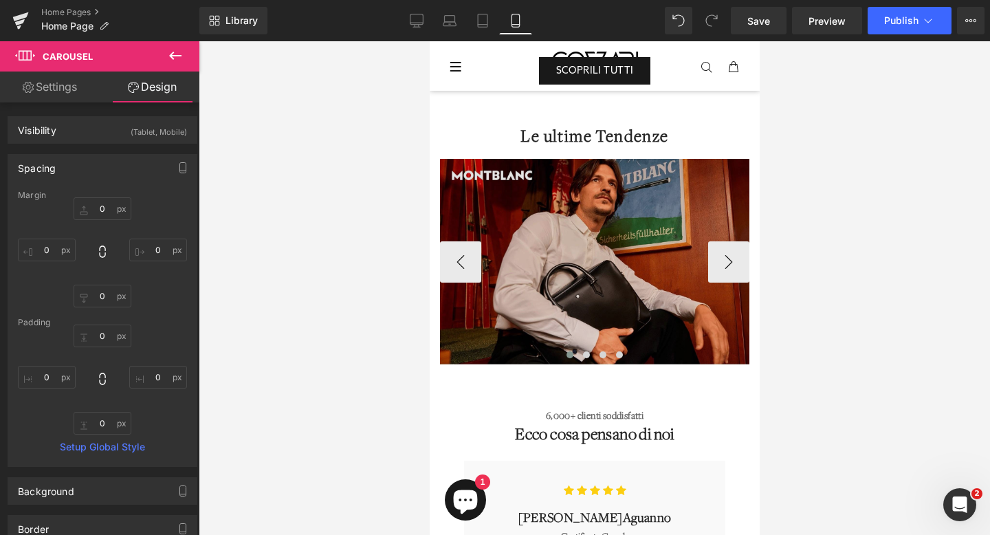
scroll to position [1611, 0]
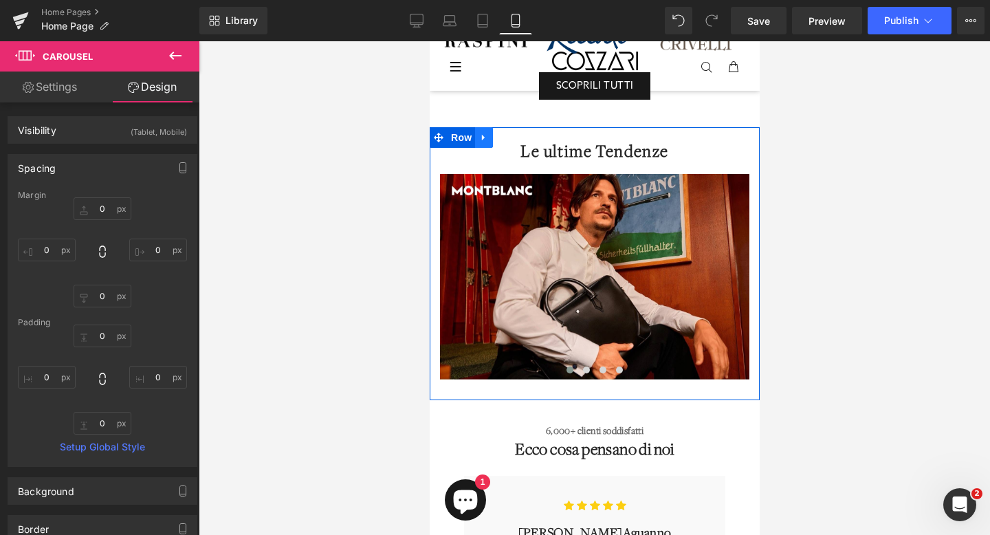
click at [484, 137] on icon at bounding box center [483, 137] width 10 height 10
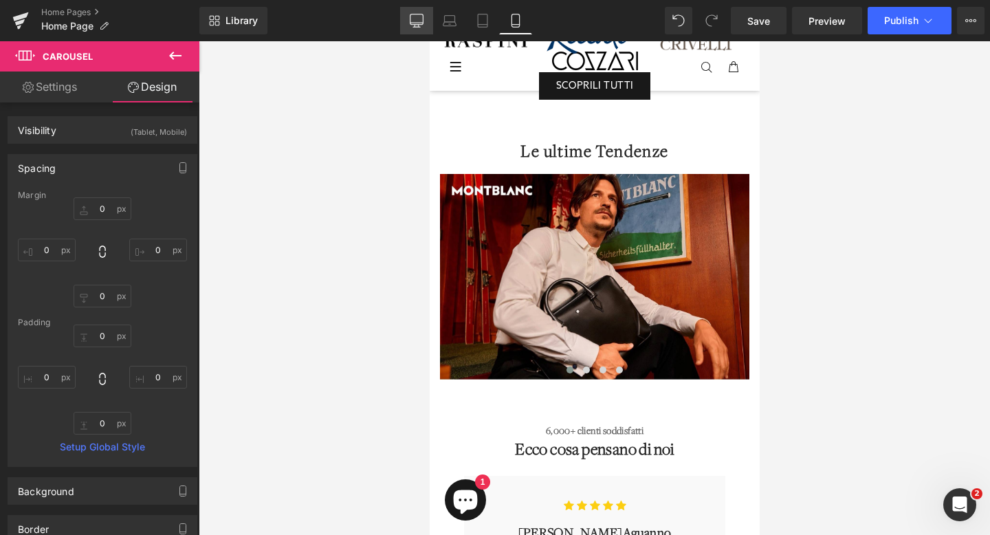
click at [419, 16] on icon at bounding box center [417, 21] width 14 height 14
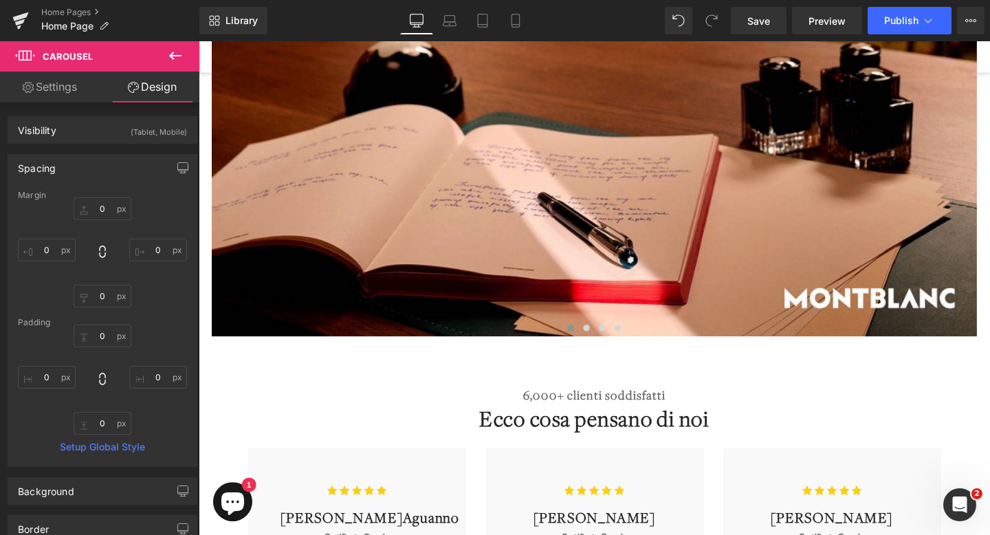
scroll to position [1638, 0]
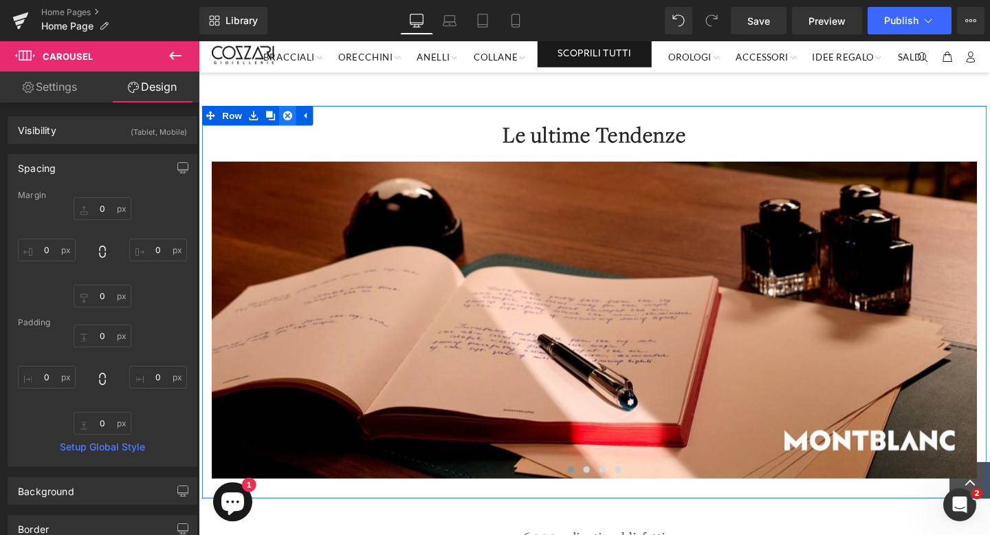
click at [292, 114] on icon at bounding box center [292, 119] width 10 height 10
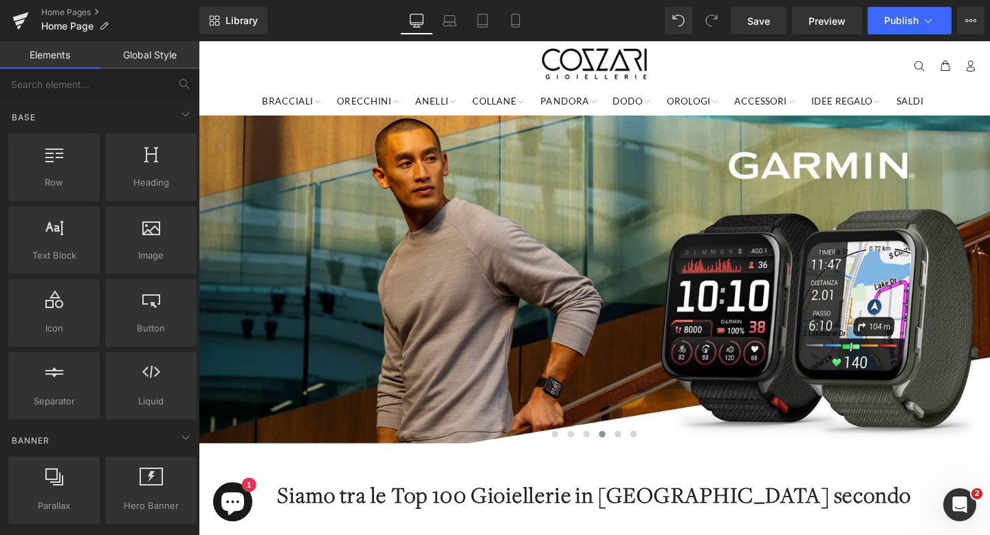
scroll to position [0, 0]
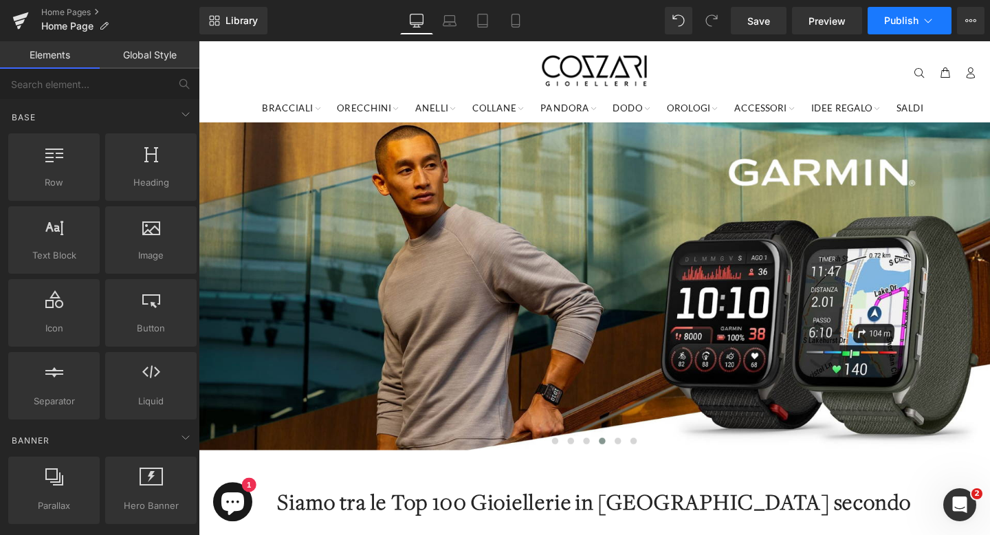
click at [899, 28] on button "Publish" at bounding box center [909, 20] width 84 height 27
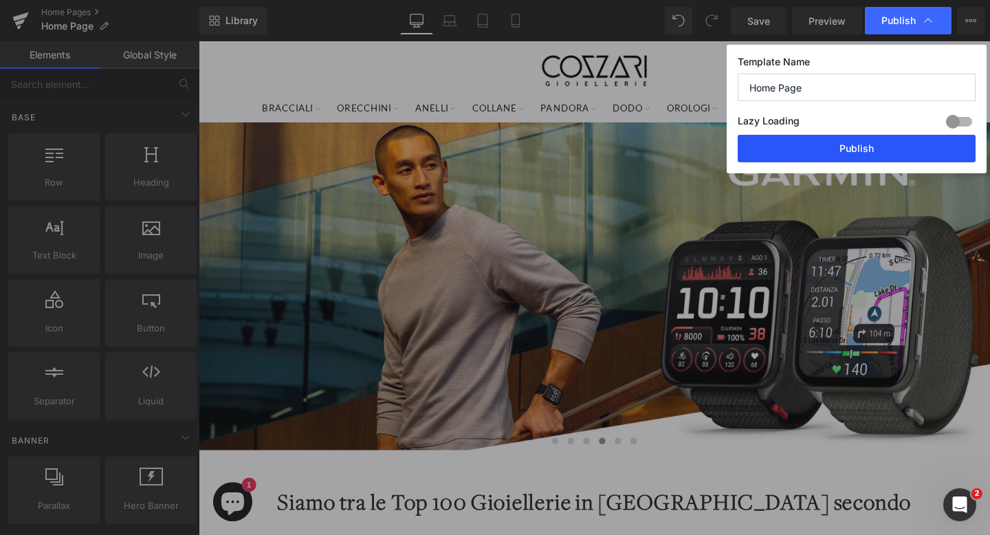
click at [828, 161] on button "Publish" at bounding box center [856, 148] width 238 height 27
